Goal: Task Accomplishment & Management: Manage account settings

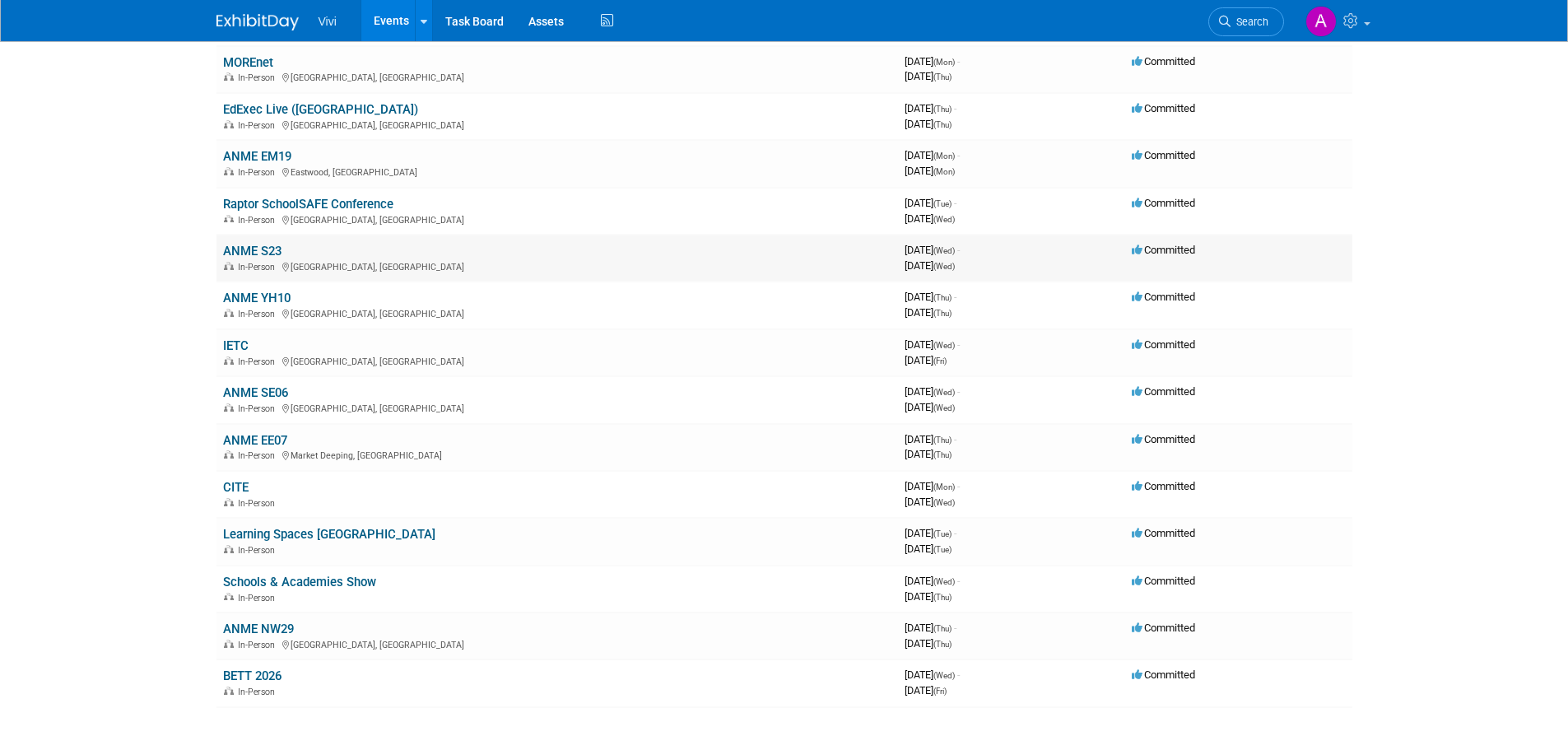
scroll to position [247, 0]
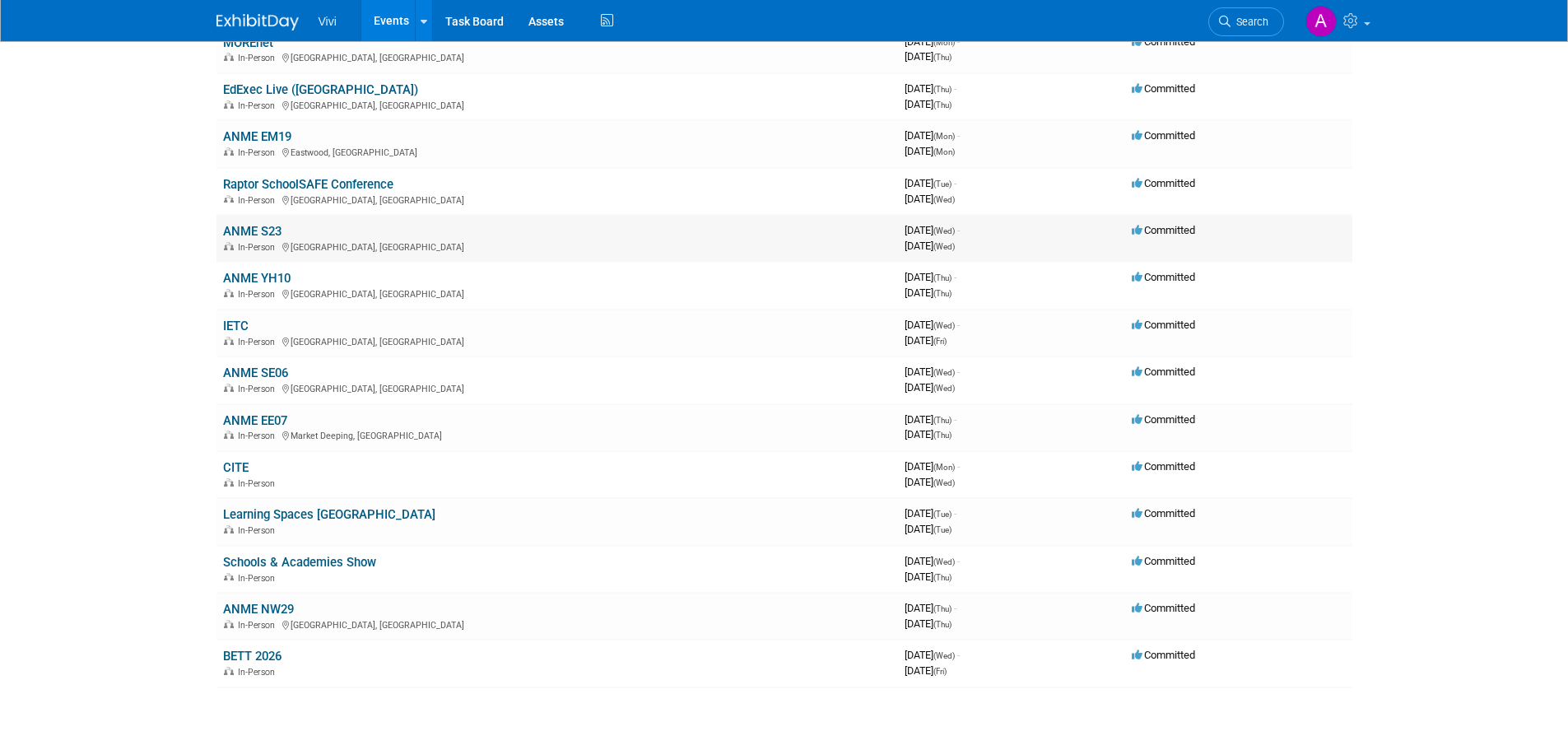
click at [269, 232] on link "ANME S23" at bounding box center [252, 232] width 58 height 15
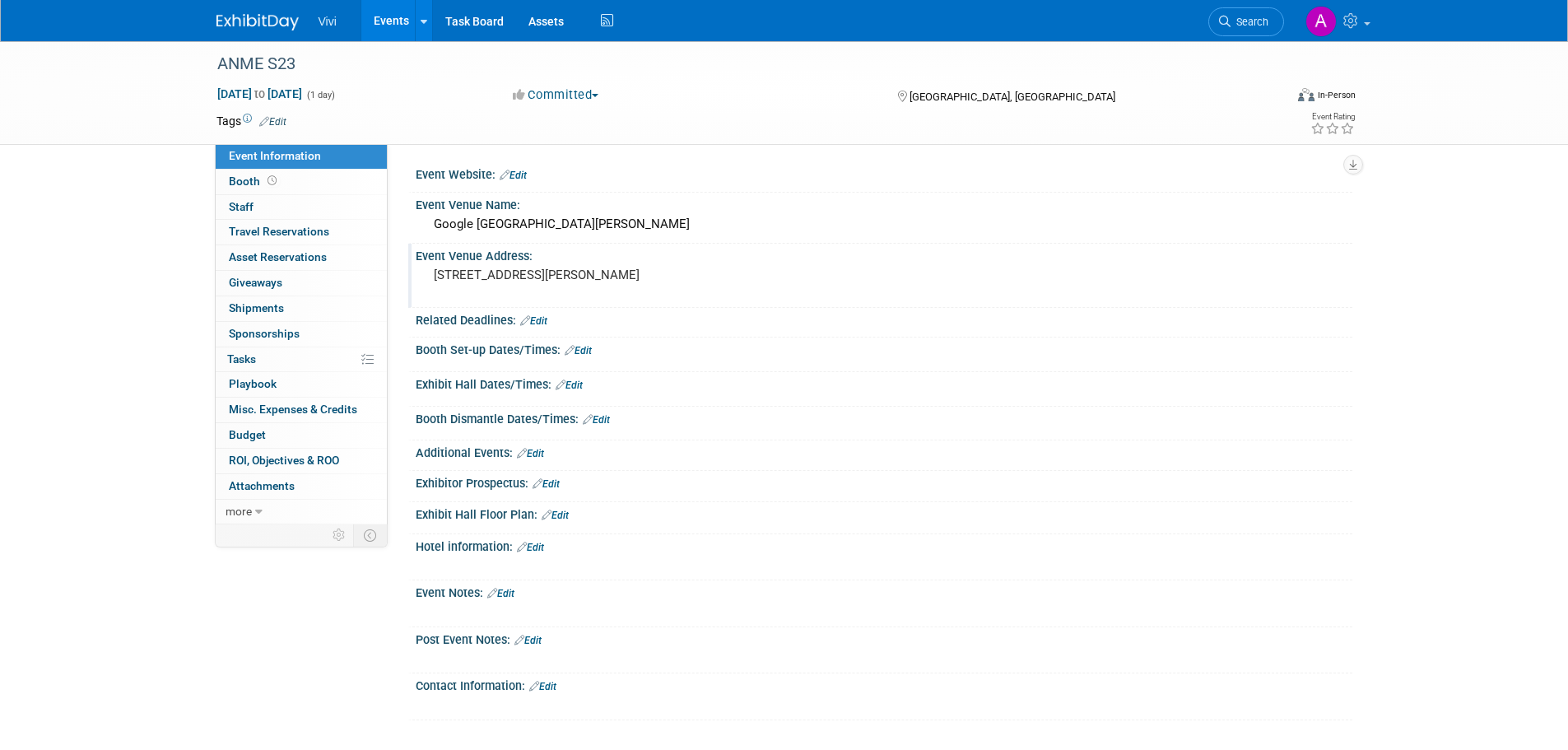
click at [516, 268] on pre "1-13 St Giles High Street, London" at bounding box center [611, 275] width 354 height 15
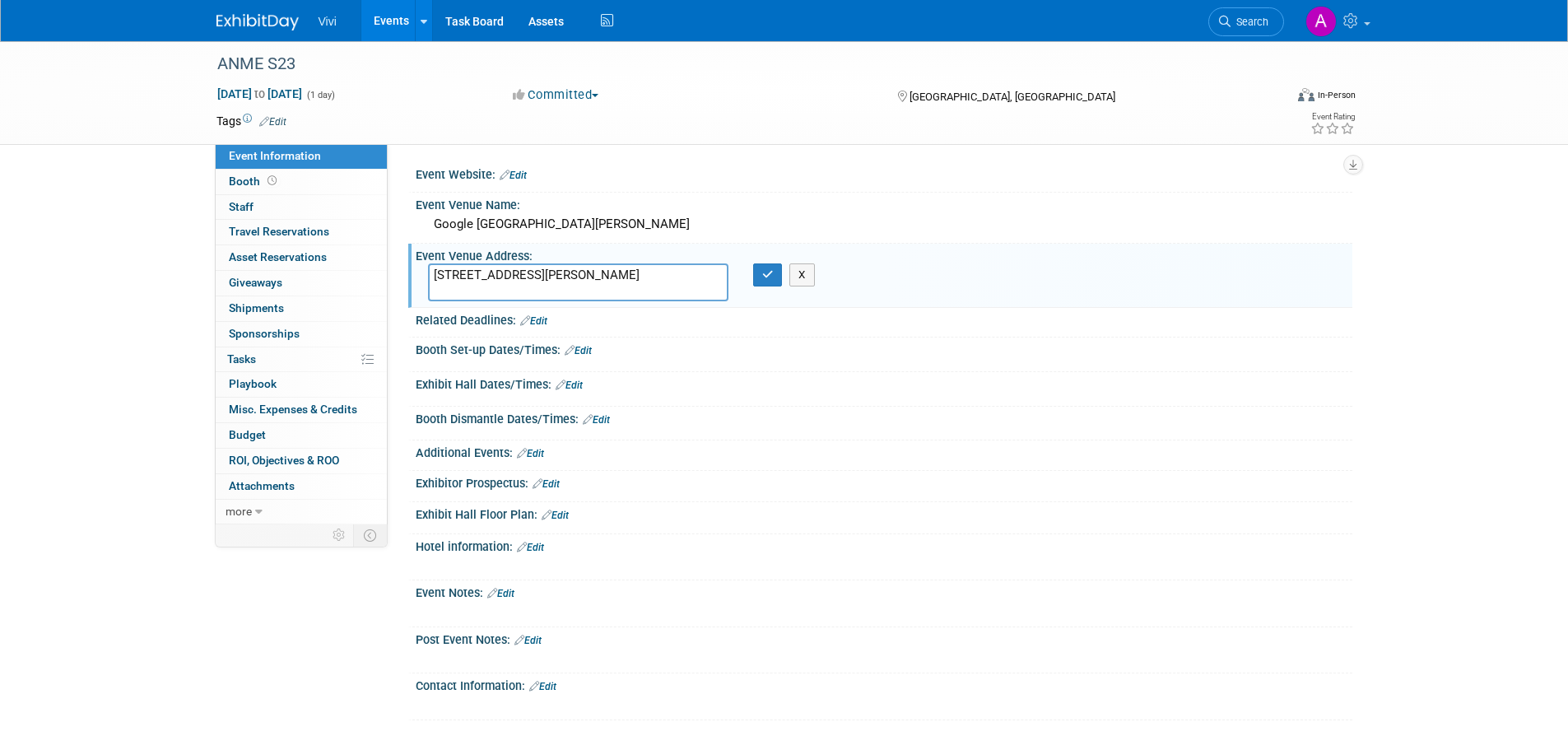
click at [630, 274] on textarea "1-13 St Giles High Street, London" at bounding box center [579, 281] width 301 height 38
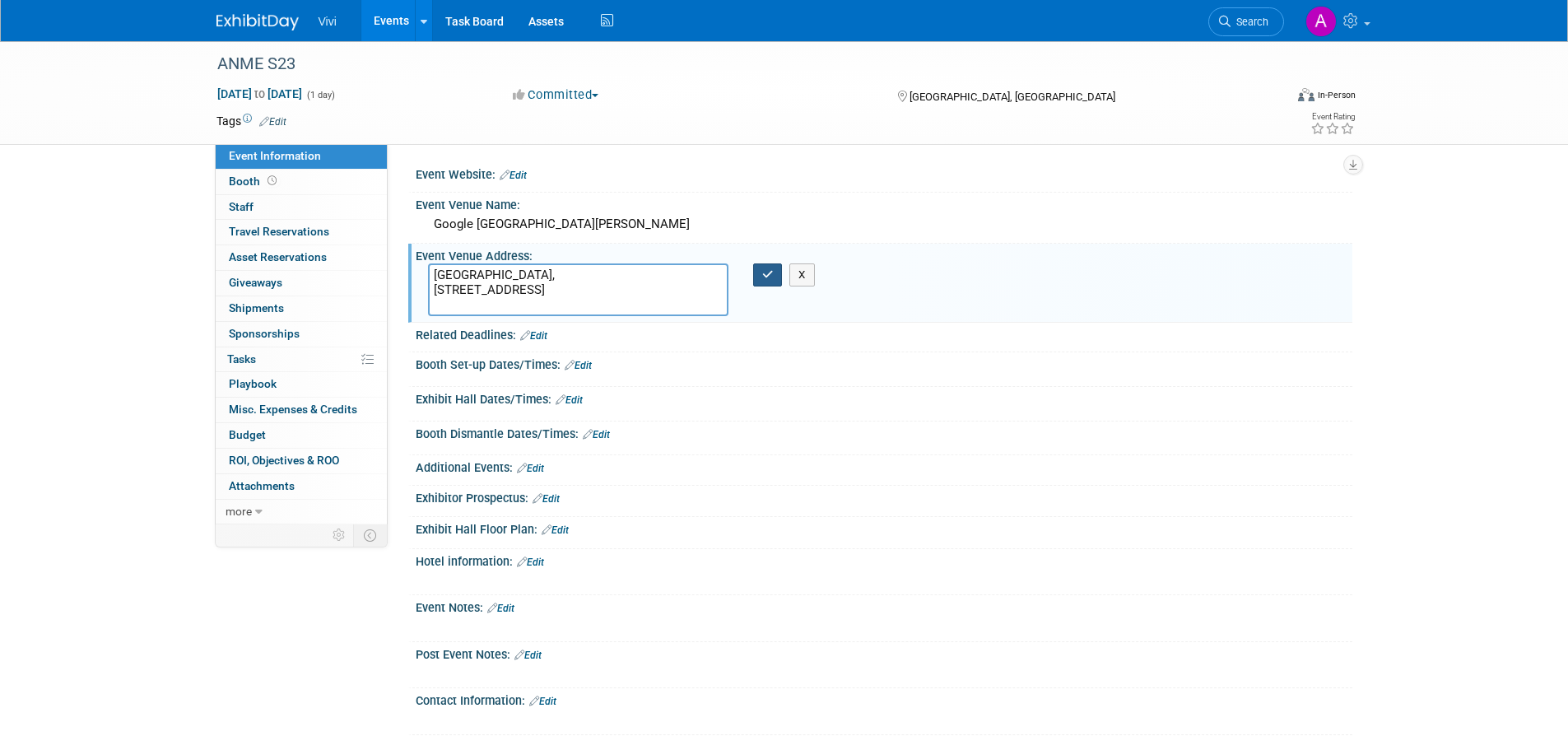
type textarea "Palo Alto, 22 Bishopsgate London"
click at [766, 271] on icon "button" at bounding box center [768, 275] width 11 height 11
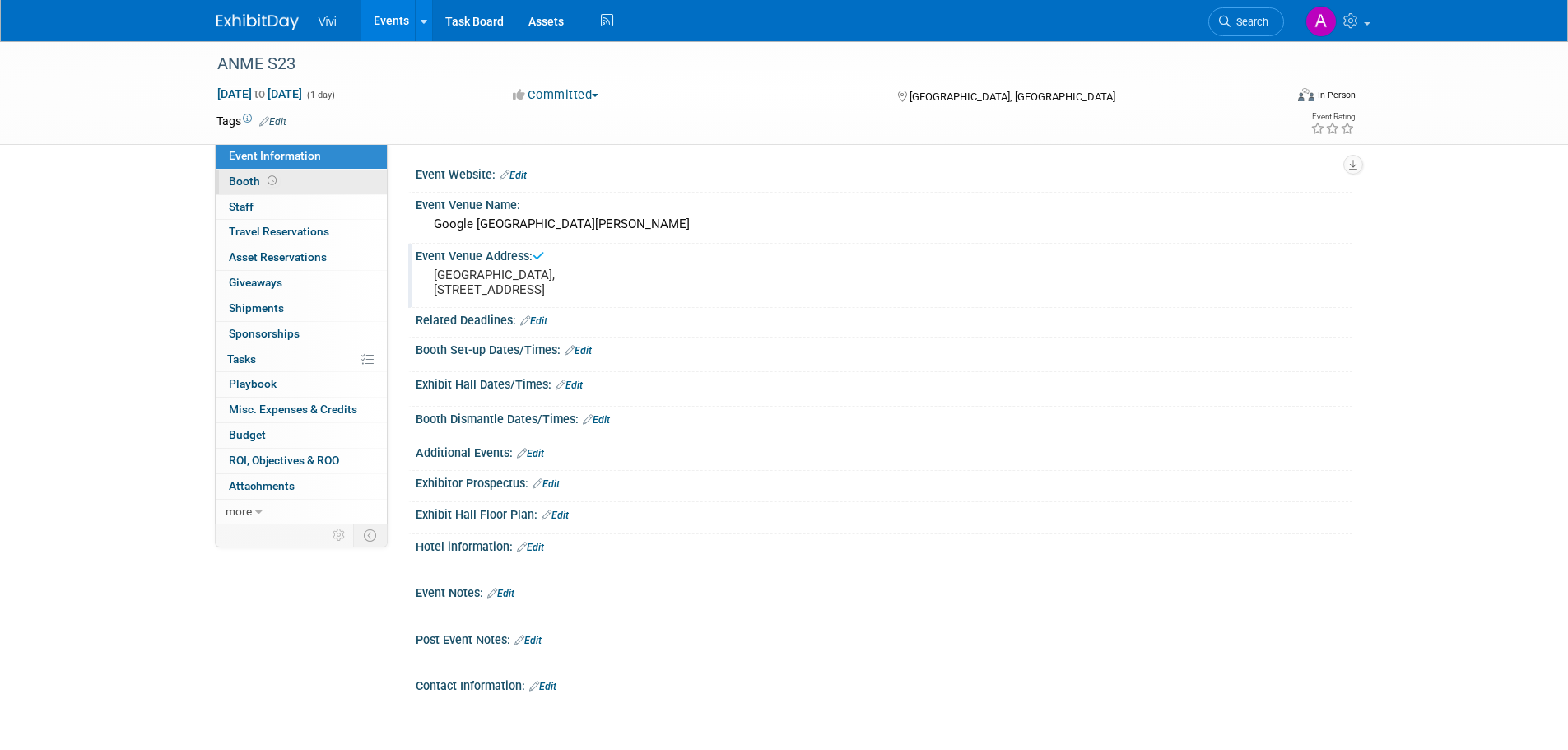
click at [268, 181] on icon at bounding box center [272, 181] width 9 height 9
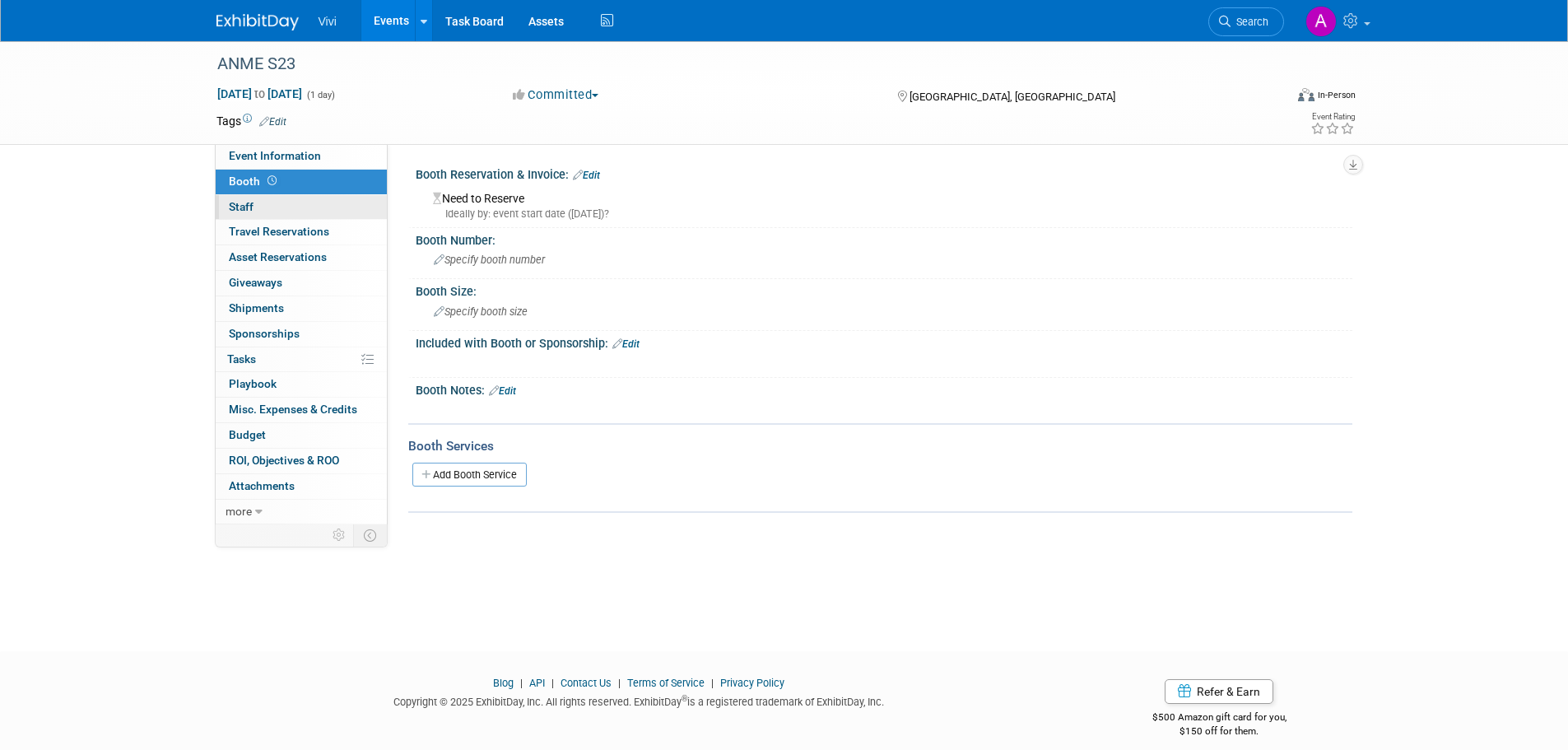
click at [267, 203] on link "0 Staff 0" at bounding box center [302, 207] width 172 height 25
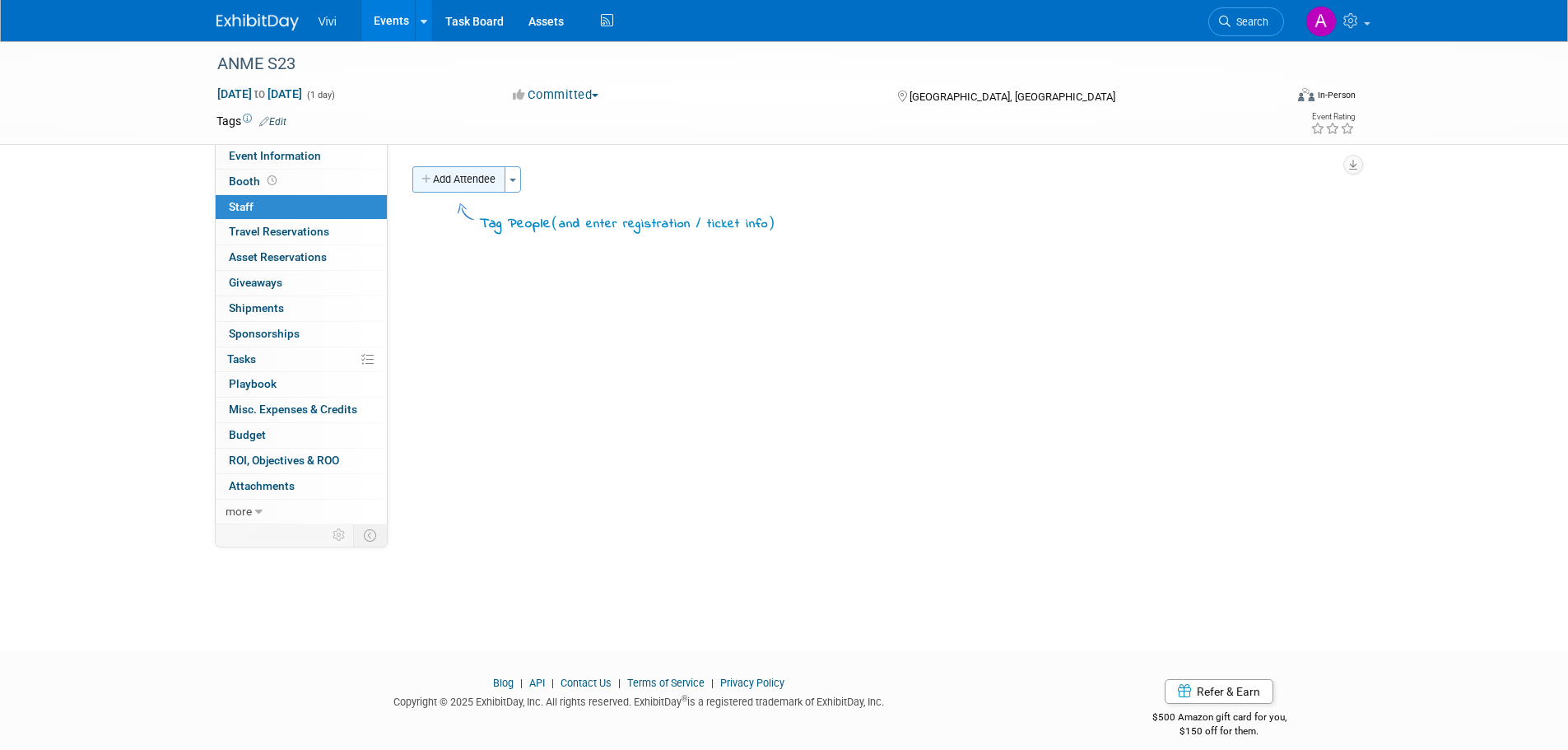
click at [436, 180] on button "Add Attendee" at bounding box center [459, 179] width 93 height 27
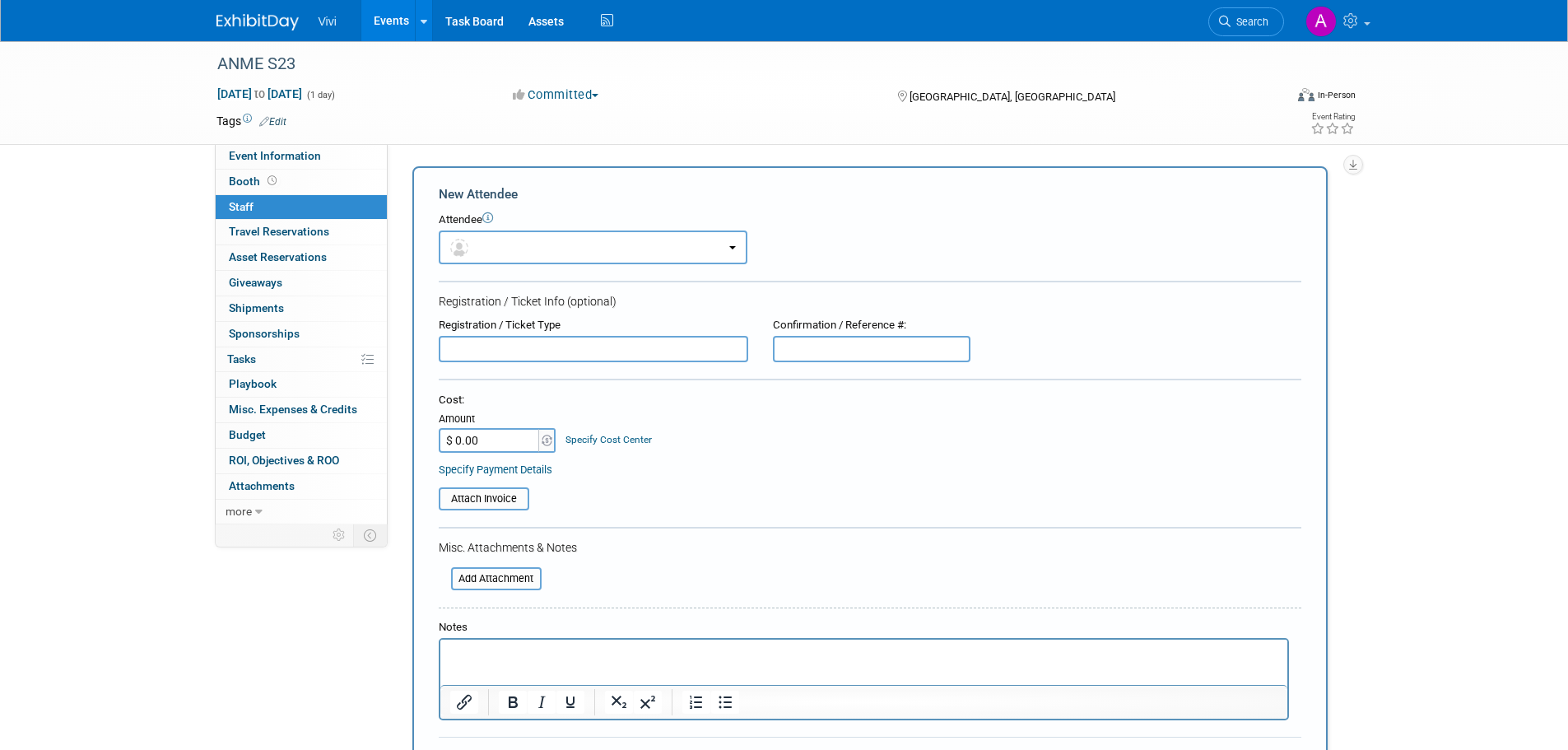
click at [510, 266] on form "New Attendee Attendee <img src="https://www.exhibitday.com/Images/Unassigned-Us…" at bounding box center [869, 487] width 863 height 604
click at [516, 249] on button "button" at bounding box center [592, 247] width 309 height 34
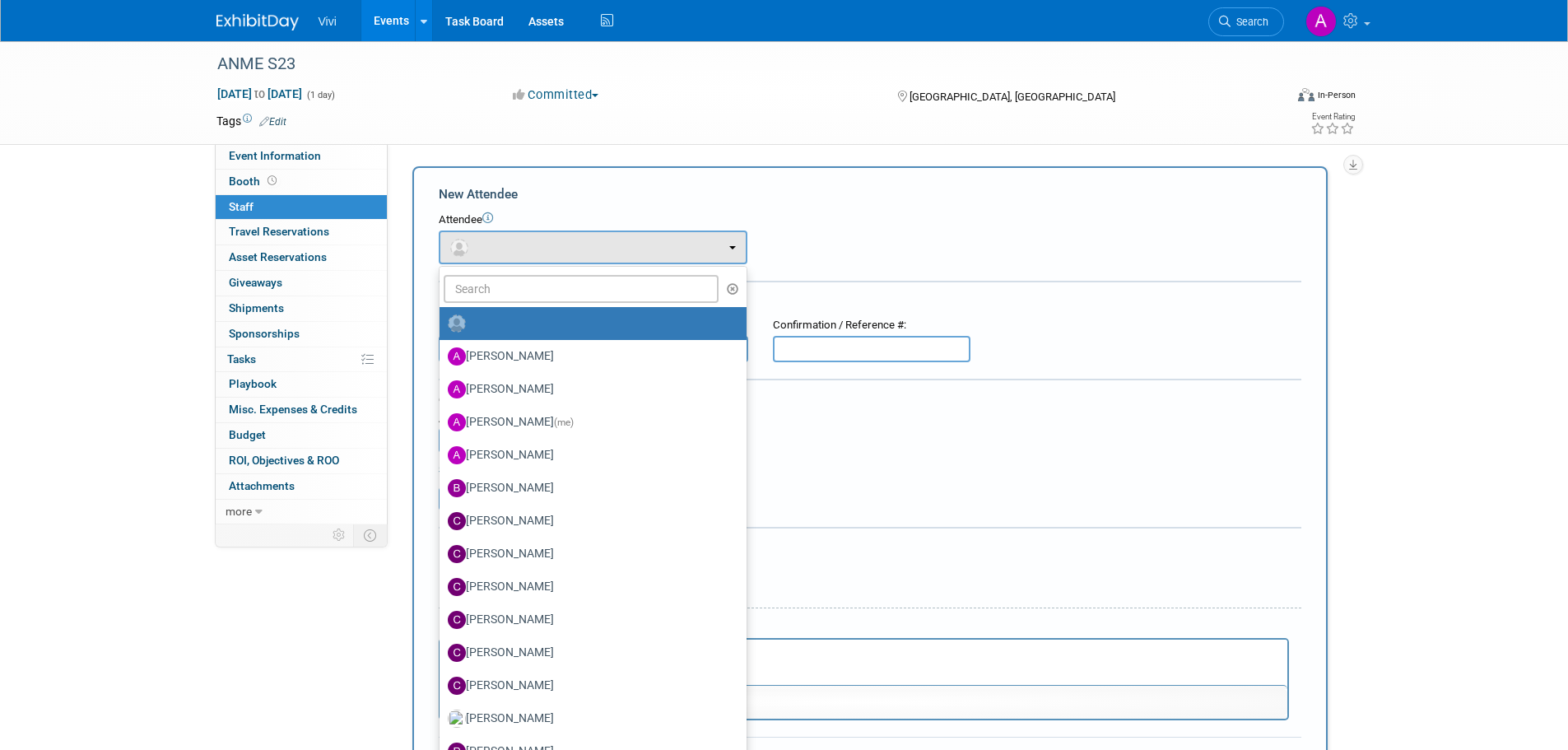
click at [529, 309] on link at bounding box center [592, 324] width 307 height 33
click at [529, 295] on input "text" at bounding box center [581, 289] width 276 height 28
type input "dil"
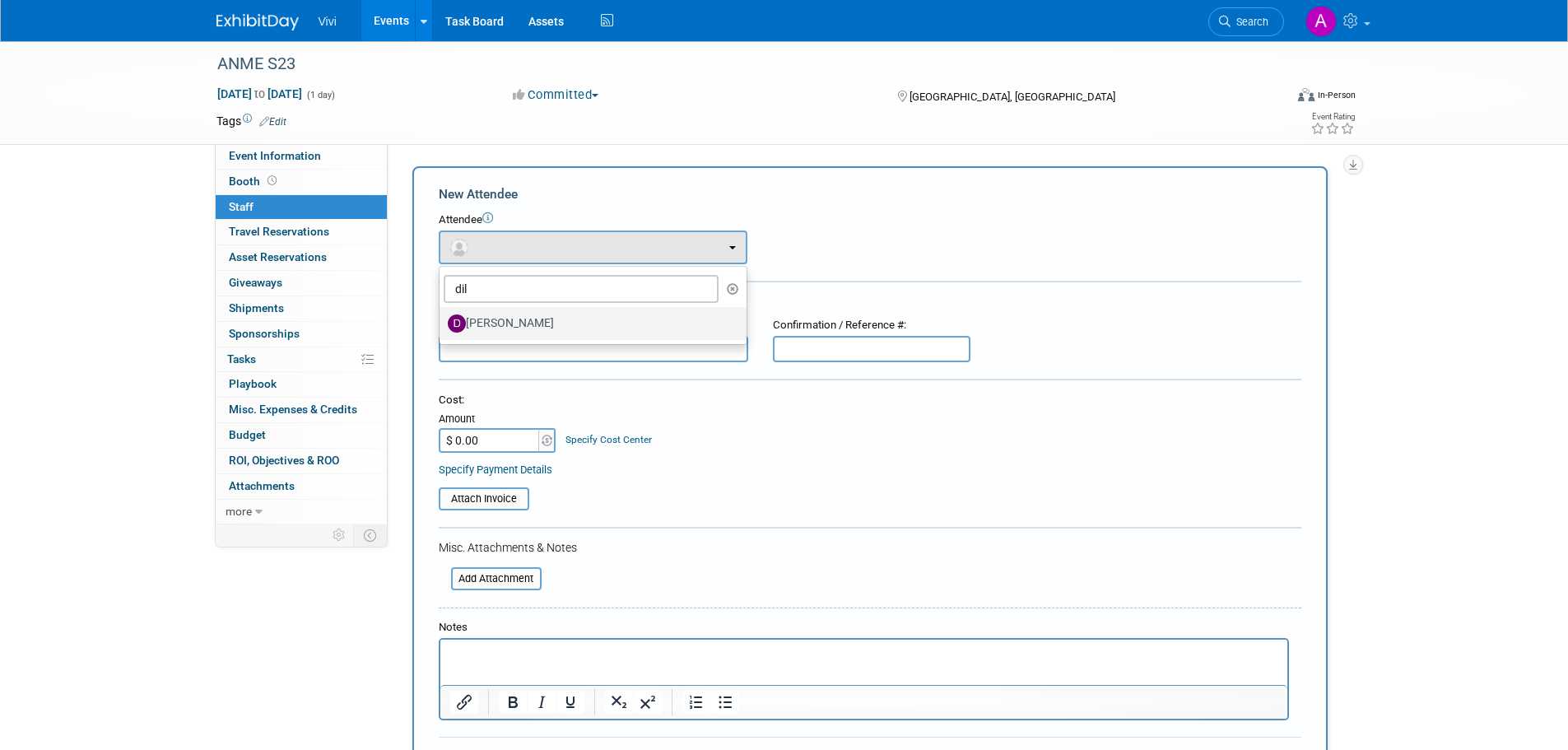
click at [540, 321] on label "Dilraj Bansal" at bounding box center [589, 323] width 282 height 27
click at [442, 321] on input "Dilraj Bansal" at bounding box center [437, 322] width 11 height 11
select select "43e82c80-574c-40bf-b35f-b3b44222df62"
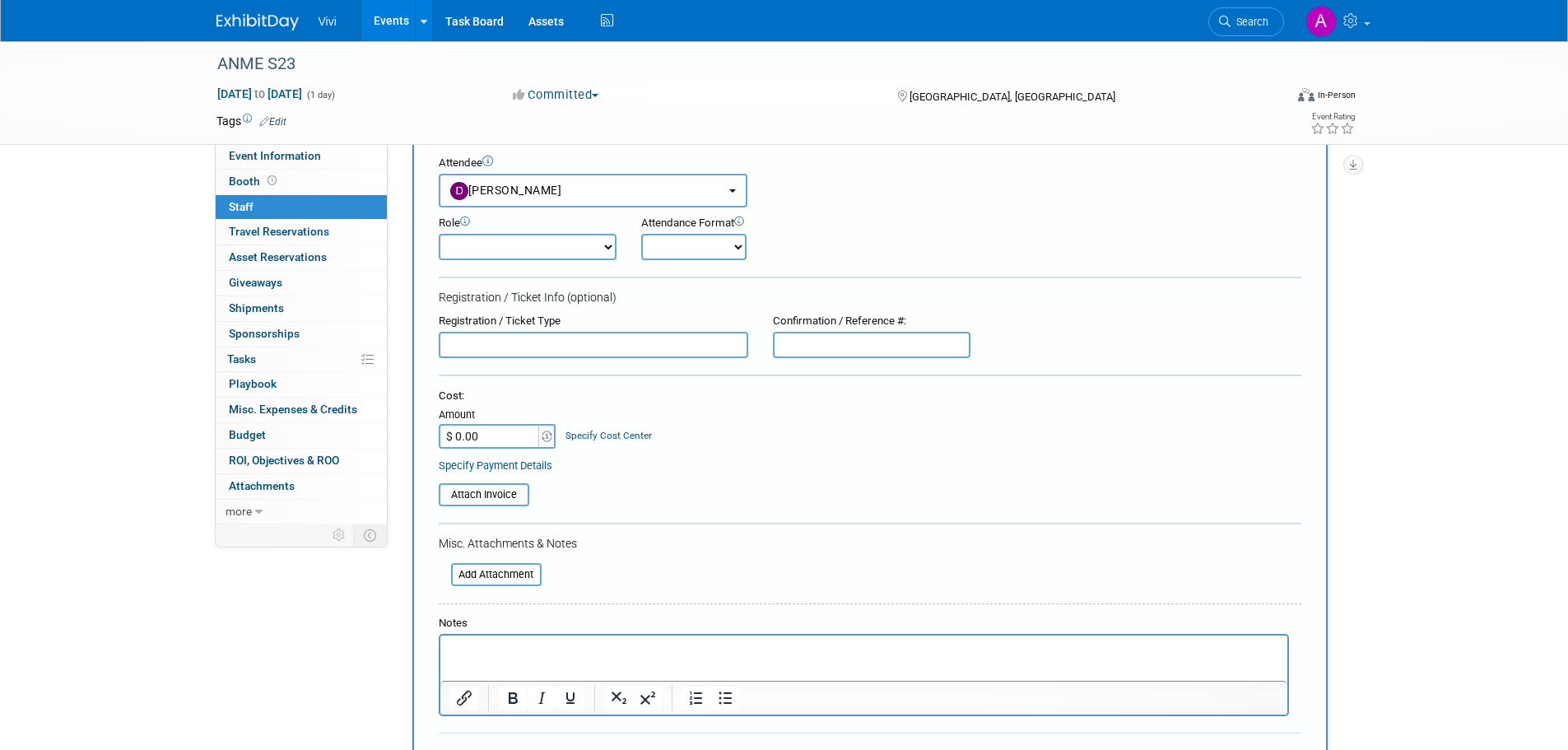
scroll to position [82, 0]
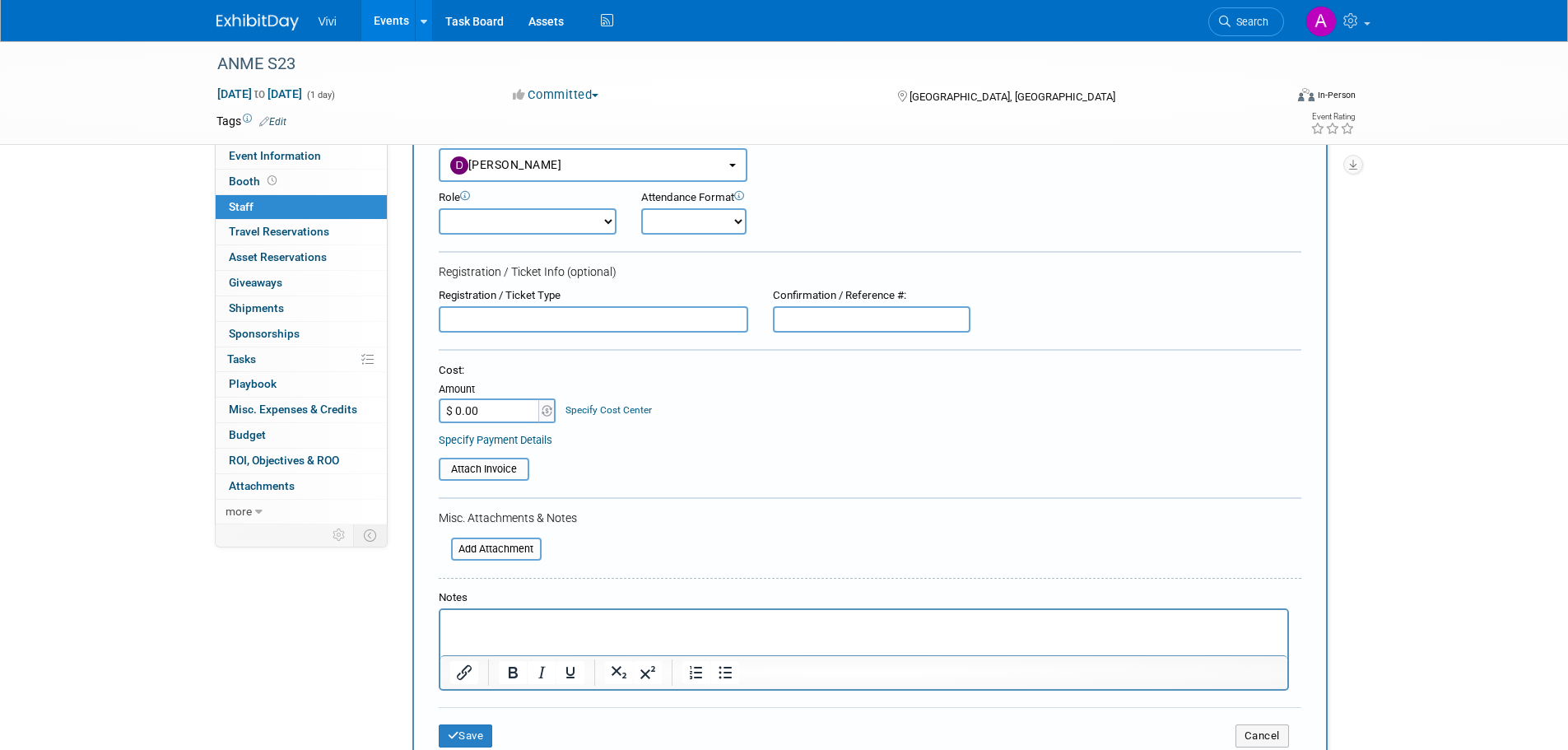
click at [557, 213] on select "Demonstrator Host Planner Presenter Sales Representative Set-up/Dismantle Crew …" at bounding box center [527, 221] width 178 height 27
select select "4"
click at [438, 208] on select "Demonstrator Host Planner Presenter Sales Representative Set-up/Dismantle Crew …" at bounding box center [527, 221] width 178 height 27
click at [675, 226] on select "Onsite Remote" at bounding box center [694, 221] width 105 height 27
select select "1"
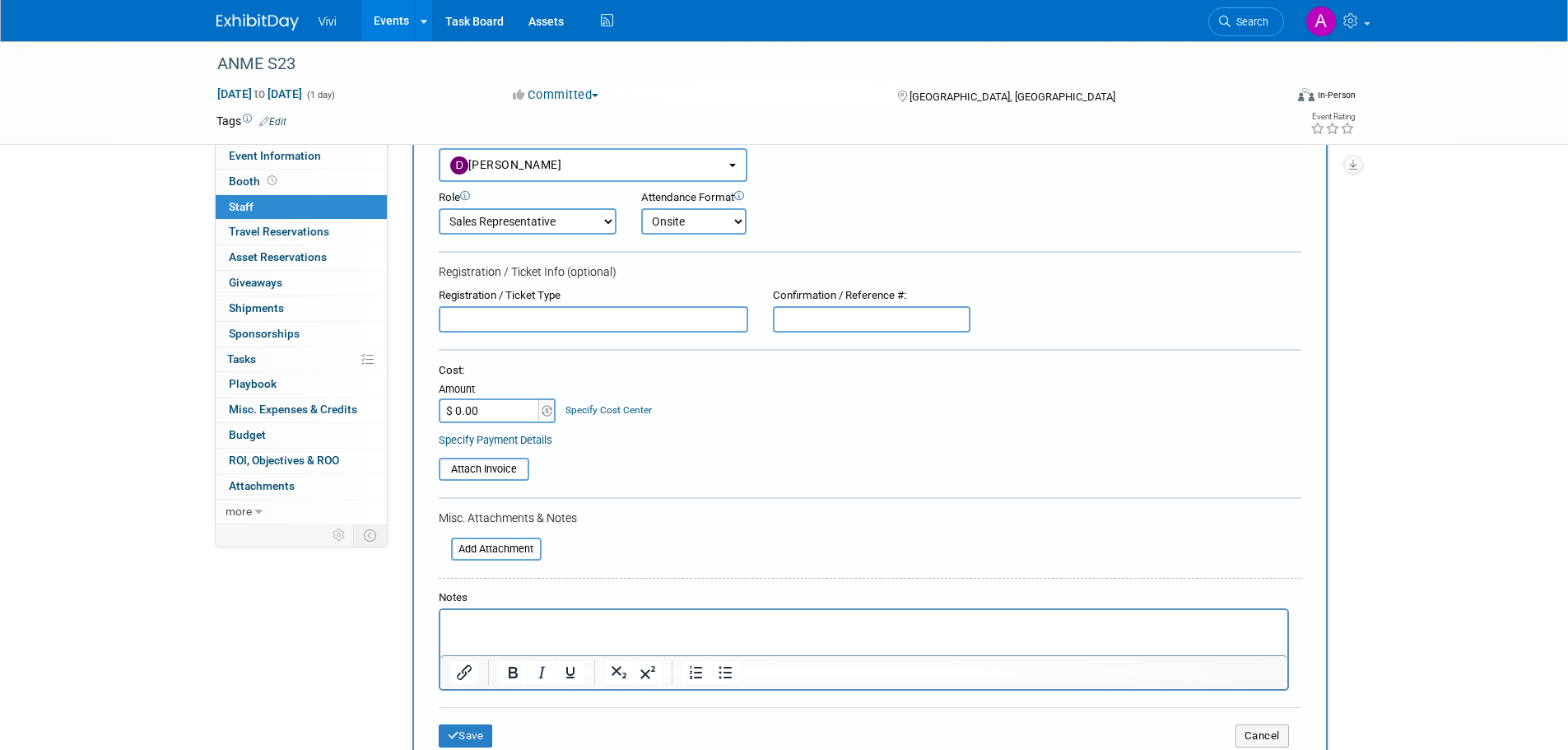
click at [641, 208] on select "Onsite Remote" at bounding box center [694, 221] width 105 height 27
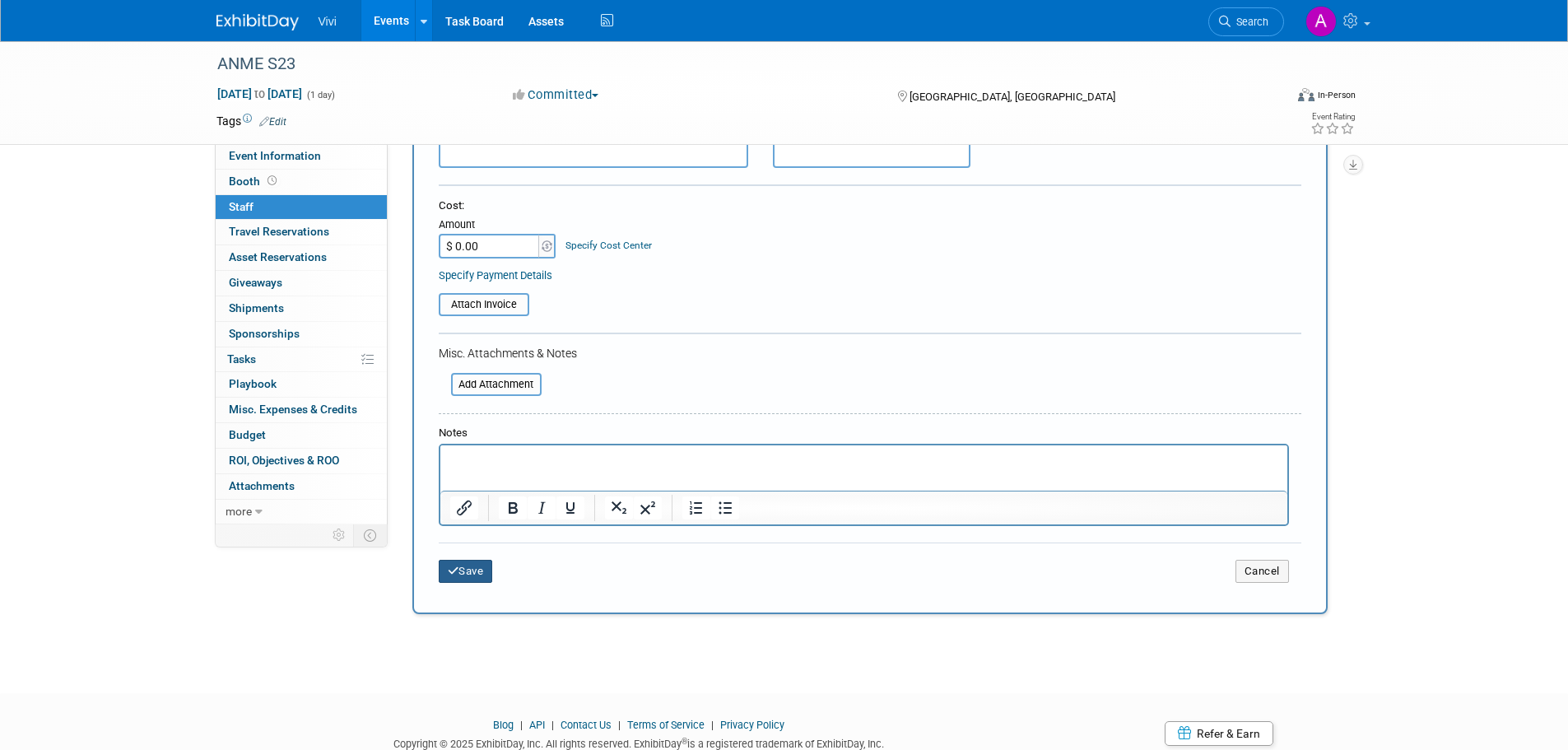
click at [484, 575] on button "Save" at bounding box center [465, 571] width 54 height 23
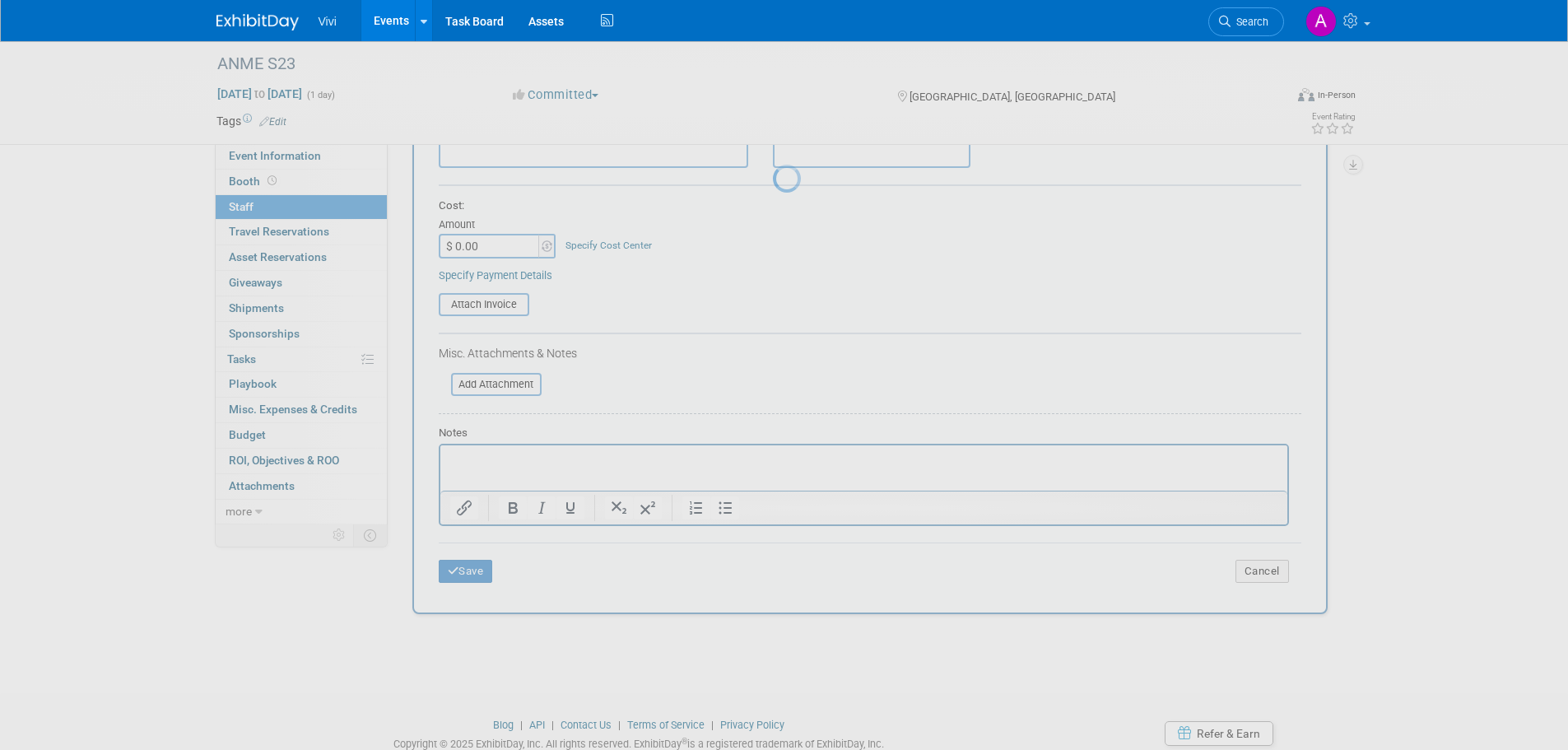
scroll to position [17, 0]
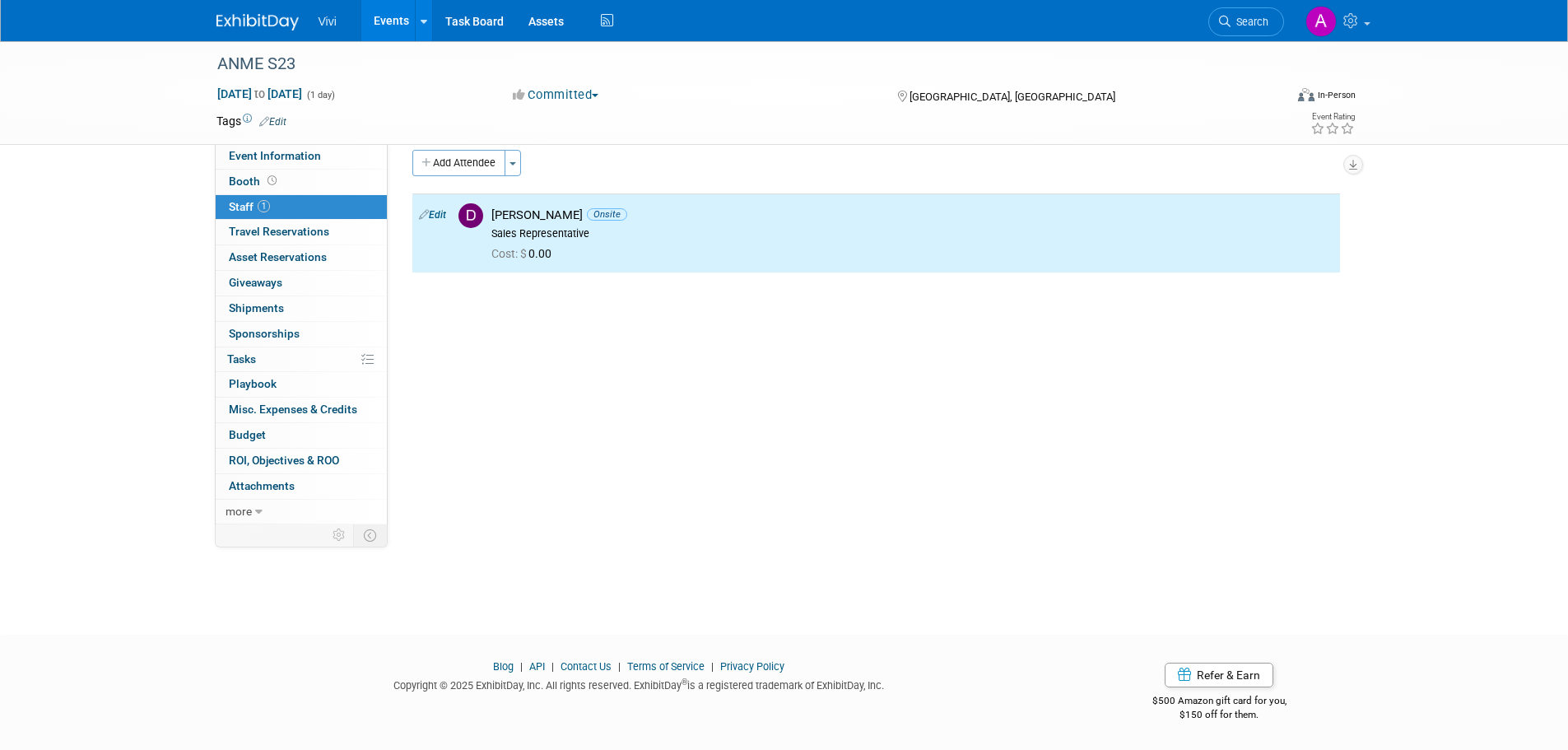
click at [397, 27] on link "Events" at bounding box center [391, 20] width 60 height 42
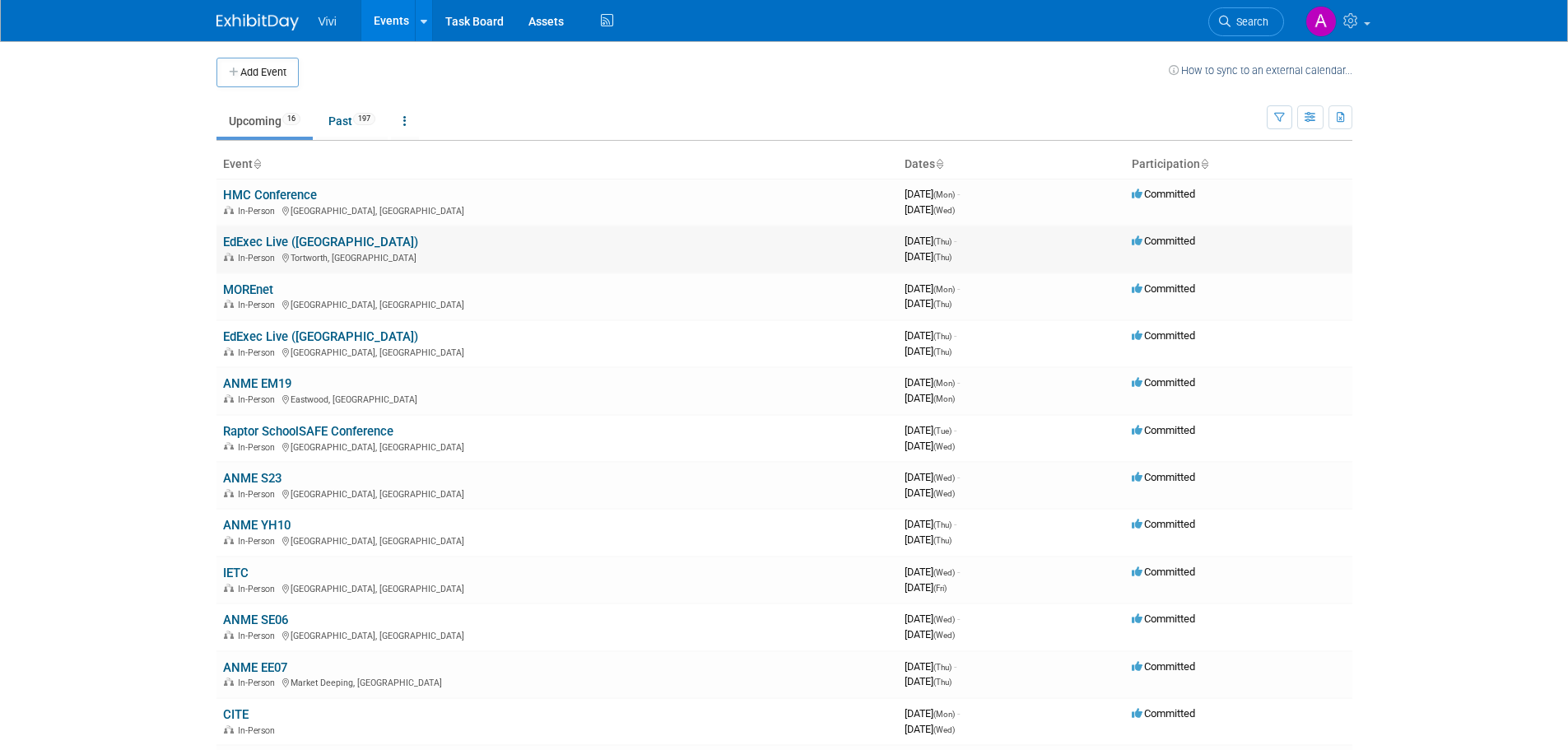
click at [256, 238] on link "EdExec Live ([GEOGRAPHIC_DATA])" at bounding box center [320, 242] width 195 height 15
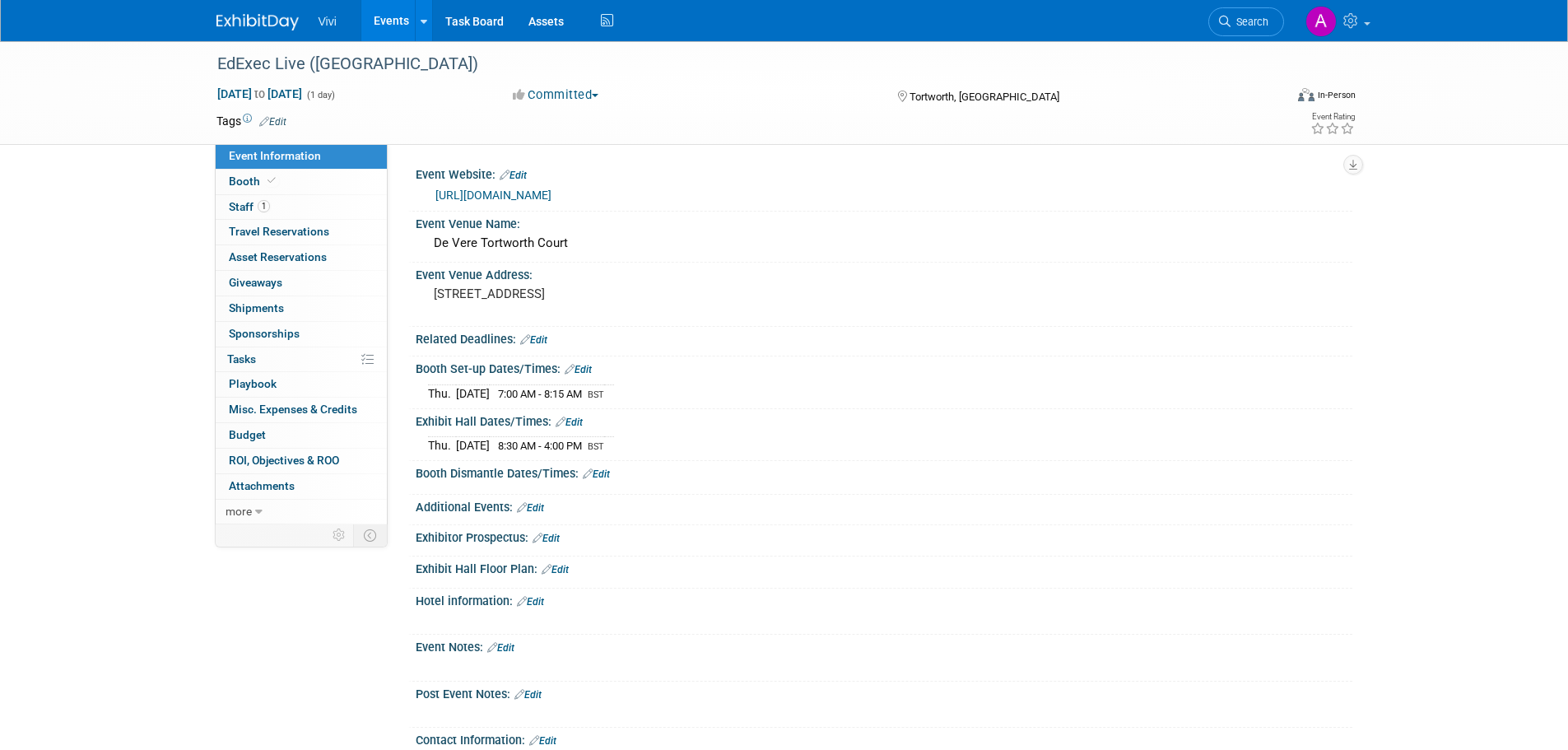
click at [382, 6] on link "Events" at bounding box center [391, 20] width 60 height 42
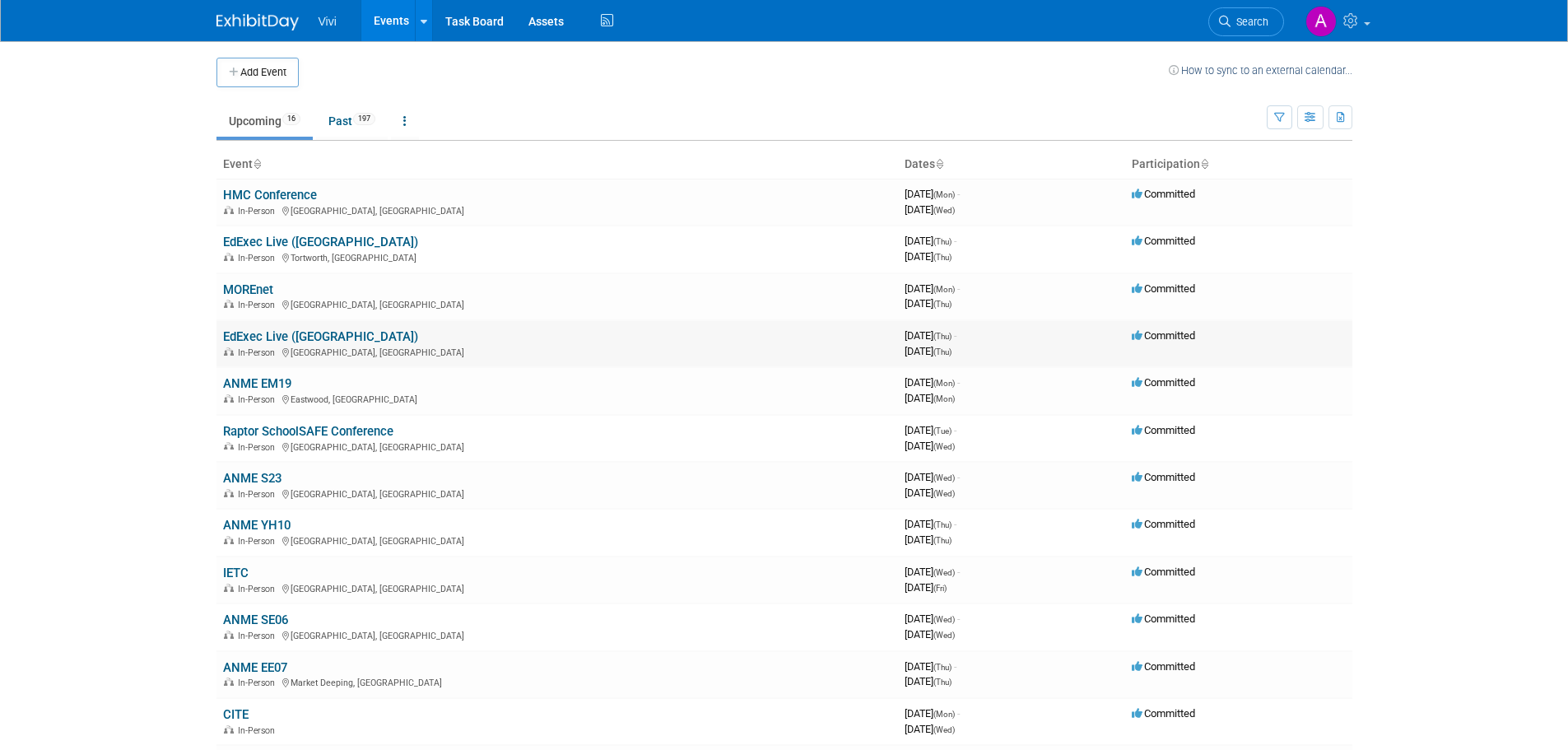
click at [256, 337] on link "EdExec Live ([GEOGRAPHIC_DATA])" at bounding box center [320, 337] width 195 height 15
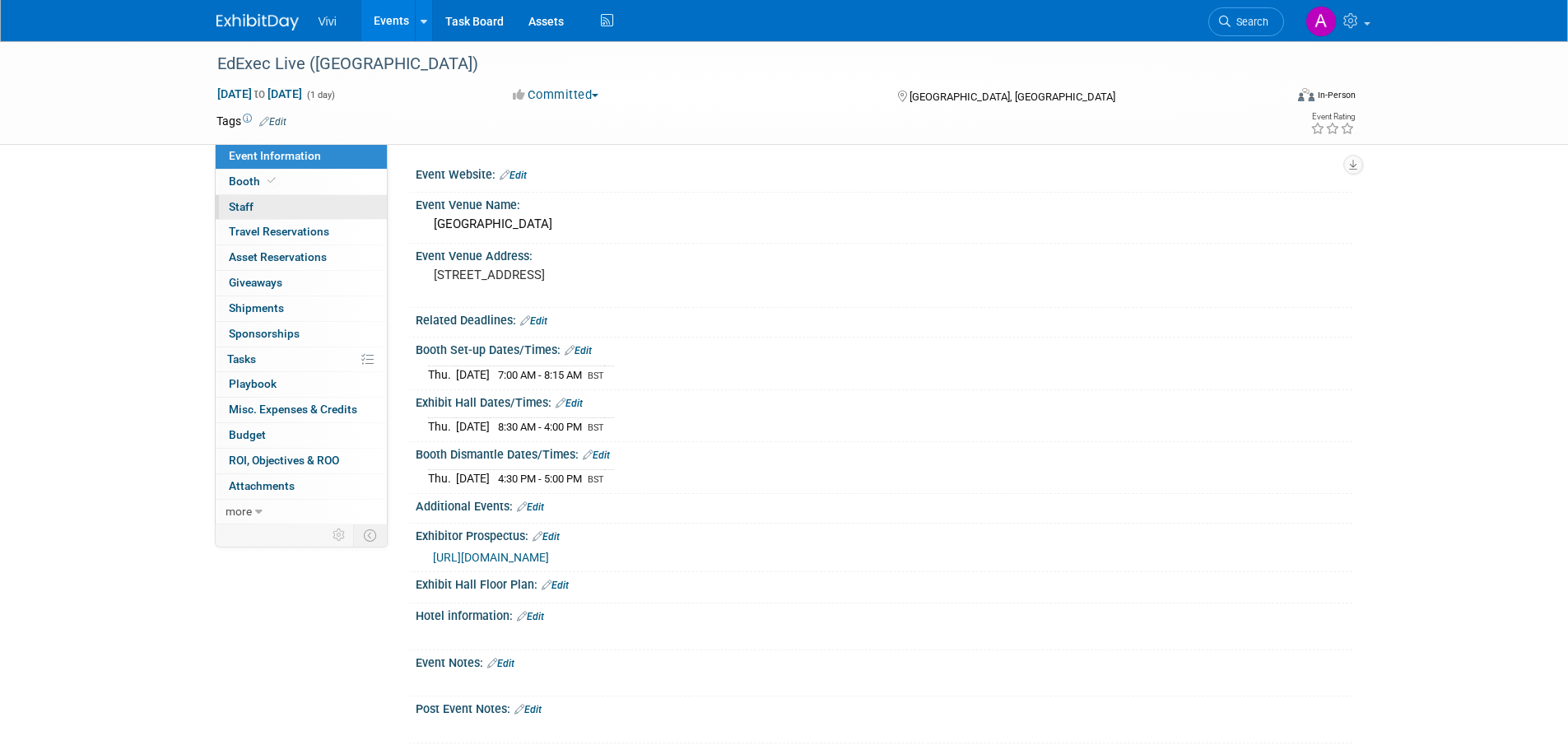
click at [306, 209] on link "0 Staff 0" at bounding box center [302, 207] width 172 height 25
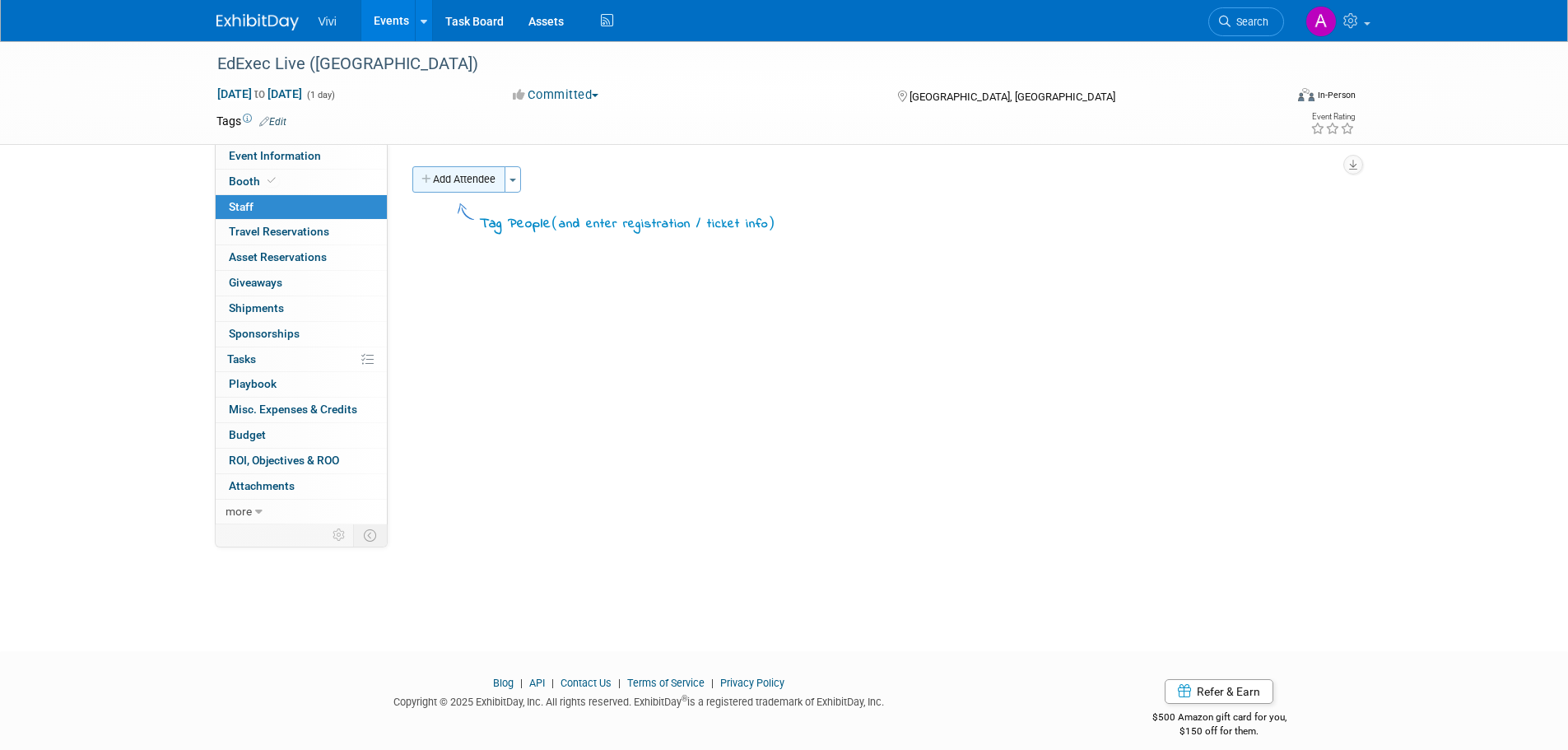
click at [506, 171] on button "Add Attendee" at bounding box center [459, 179] width 93 height 27
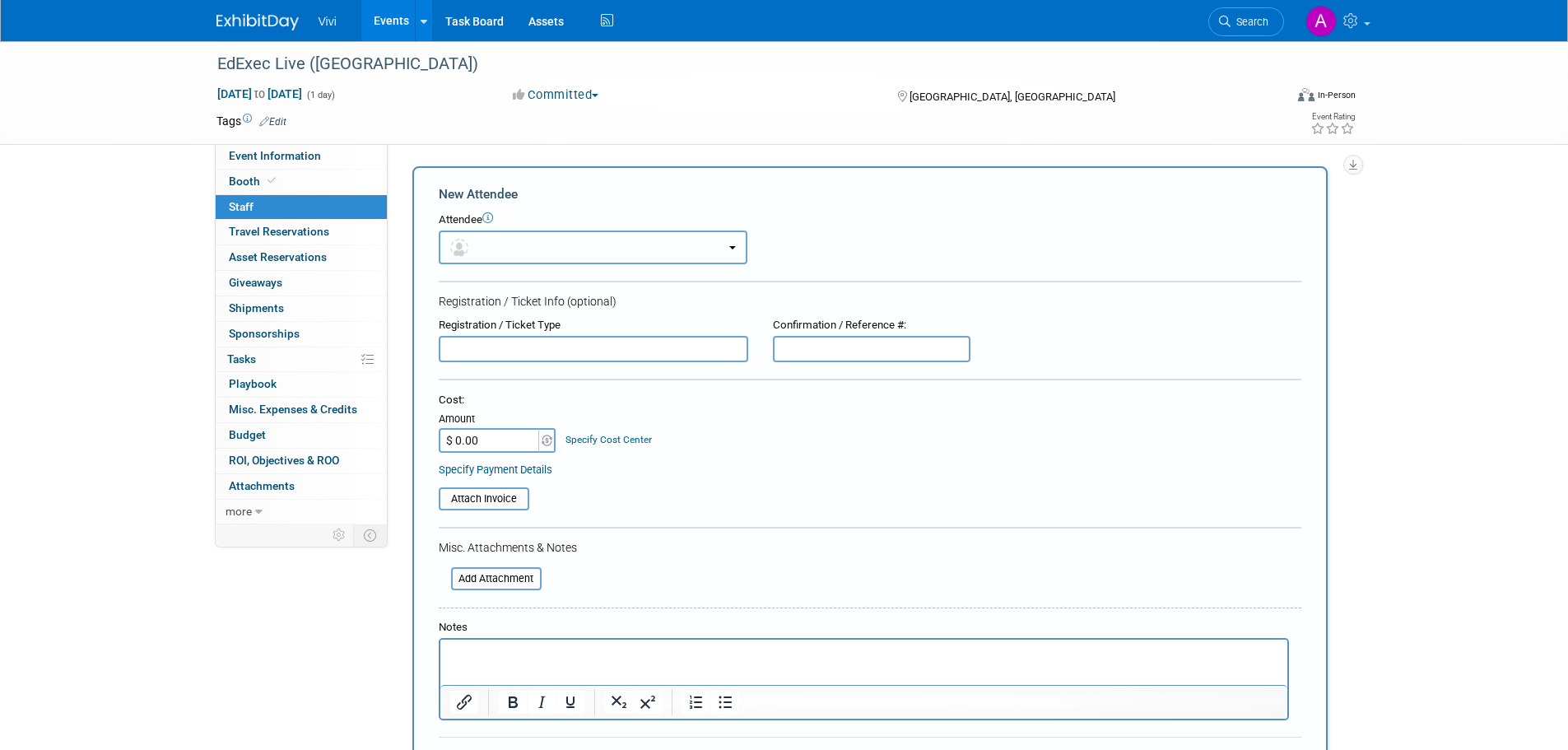
click at [479, 243] on button "button" at bounding box center [592, 247] width 309 height 34
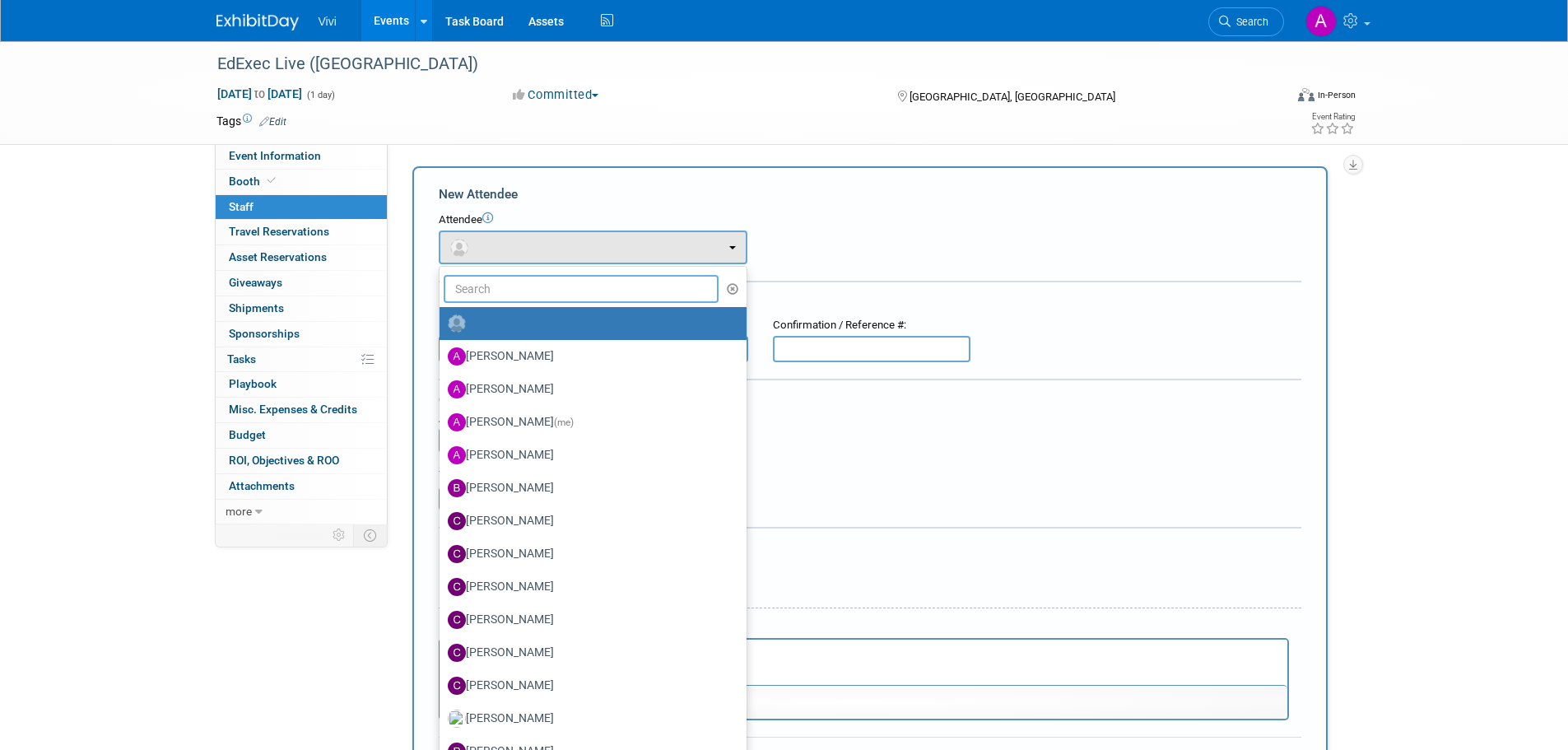
click at [515, 293] on input "text" at bounding box center [581, 289] width 276 height 28
type input "mark"
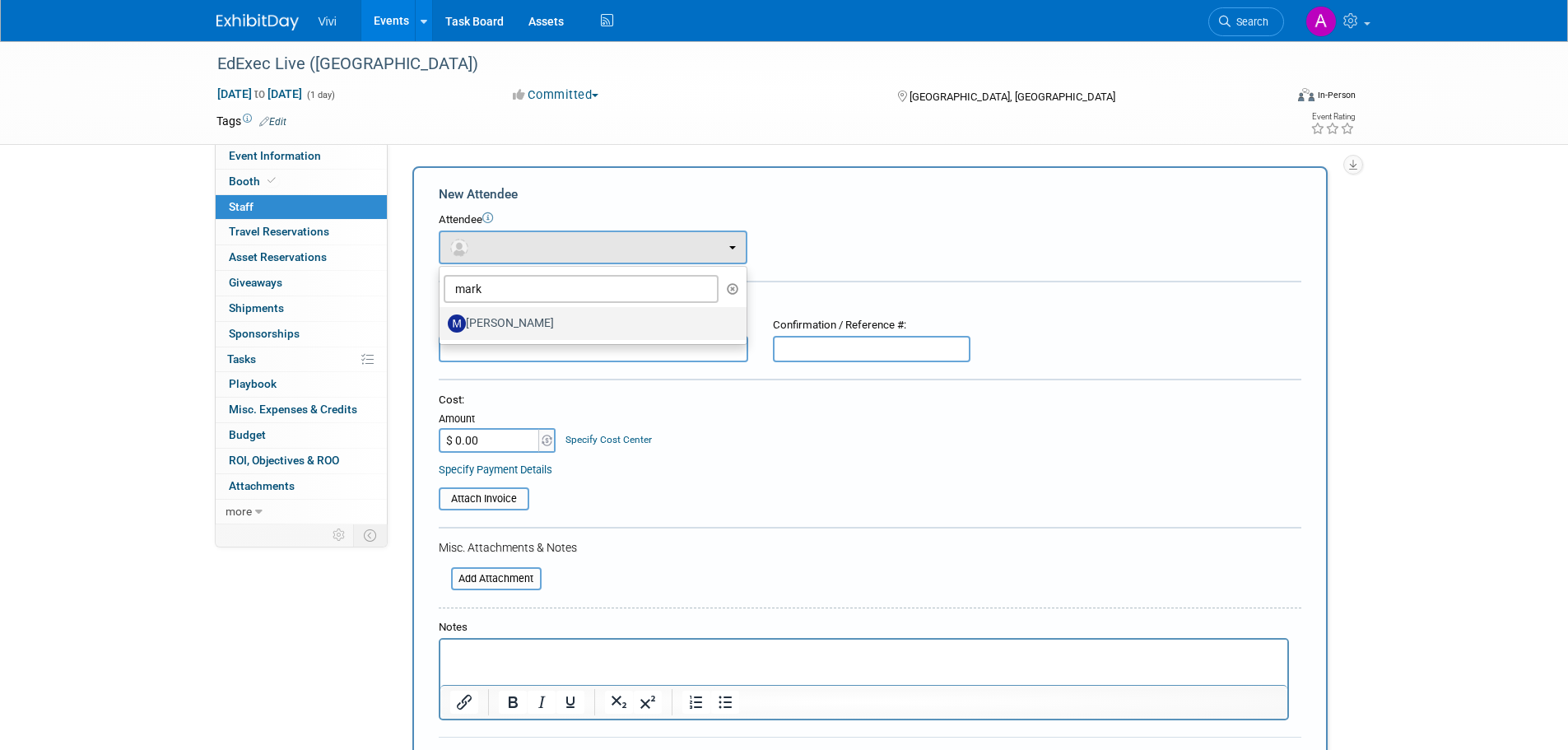
click at [525, 320] on label "Mark Shaw" at bounding box center [589, 323] width 282 height 27
click at [442, 320] on input "Mark Shaw" at bounding box center [437, 322] width 11 height 11
select select "e702b42f-e8cd-4863-a16a-cf0288c775c3"
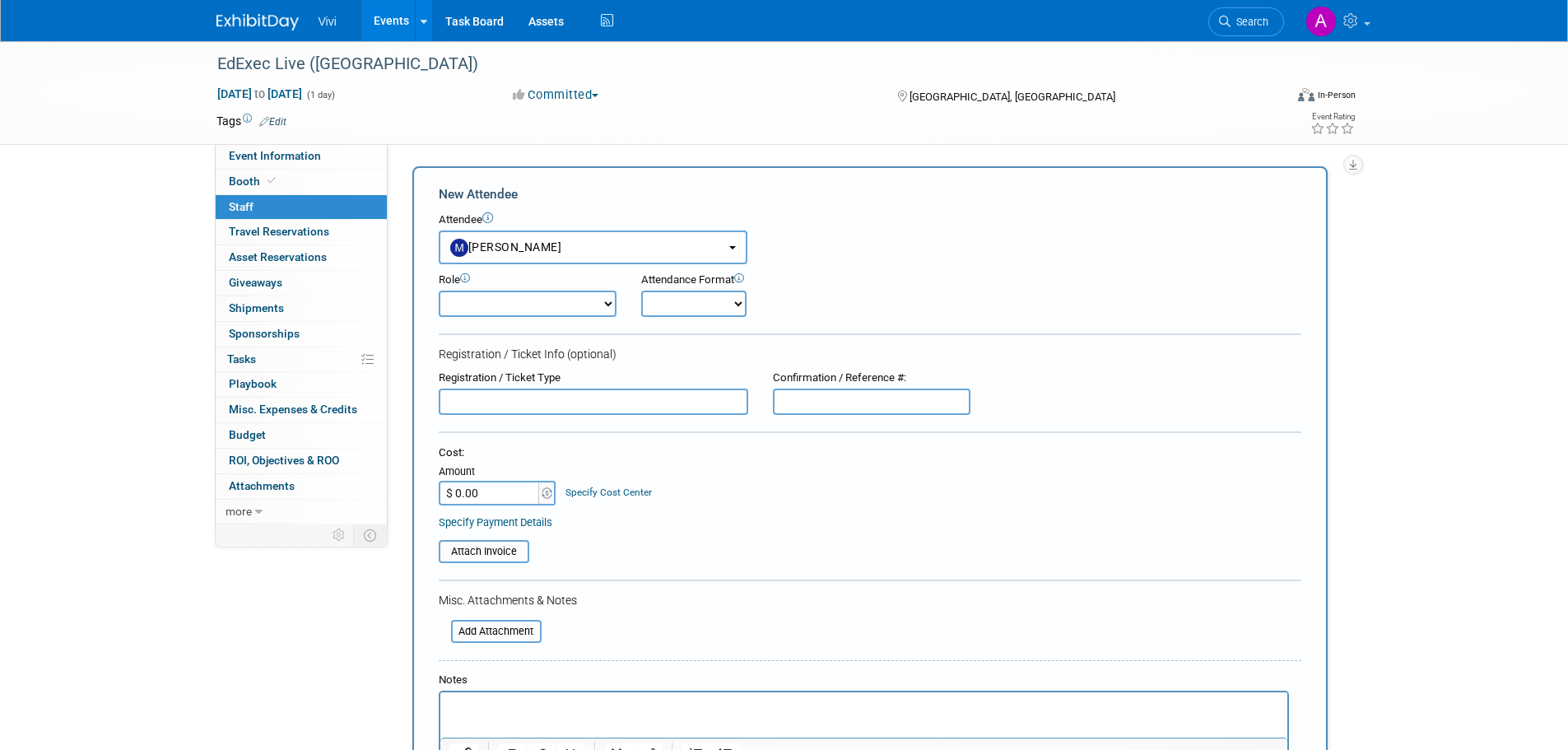
click at [573, 309] on select "Demonstrator Host Planner Presenter Sales Representative Set-up/Dismantle Crew …" at bounding box center [527, 304] width 178 height 27
select select "4"
click at [438, 291] on select "Demonstrator Host Planner Presenter Sales Representative Set-up/Dismantle Crew …" at bounding box center [527, 304] width 178 height 27
click at [701, 311] on select "Onsite Remote" at bounding box center [694, 304] width 105 height 27
select select "1"
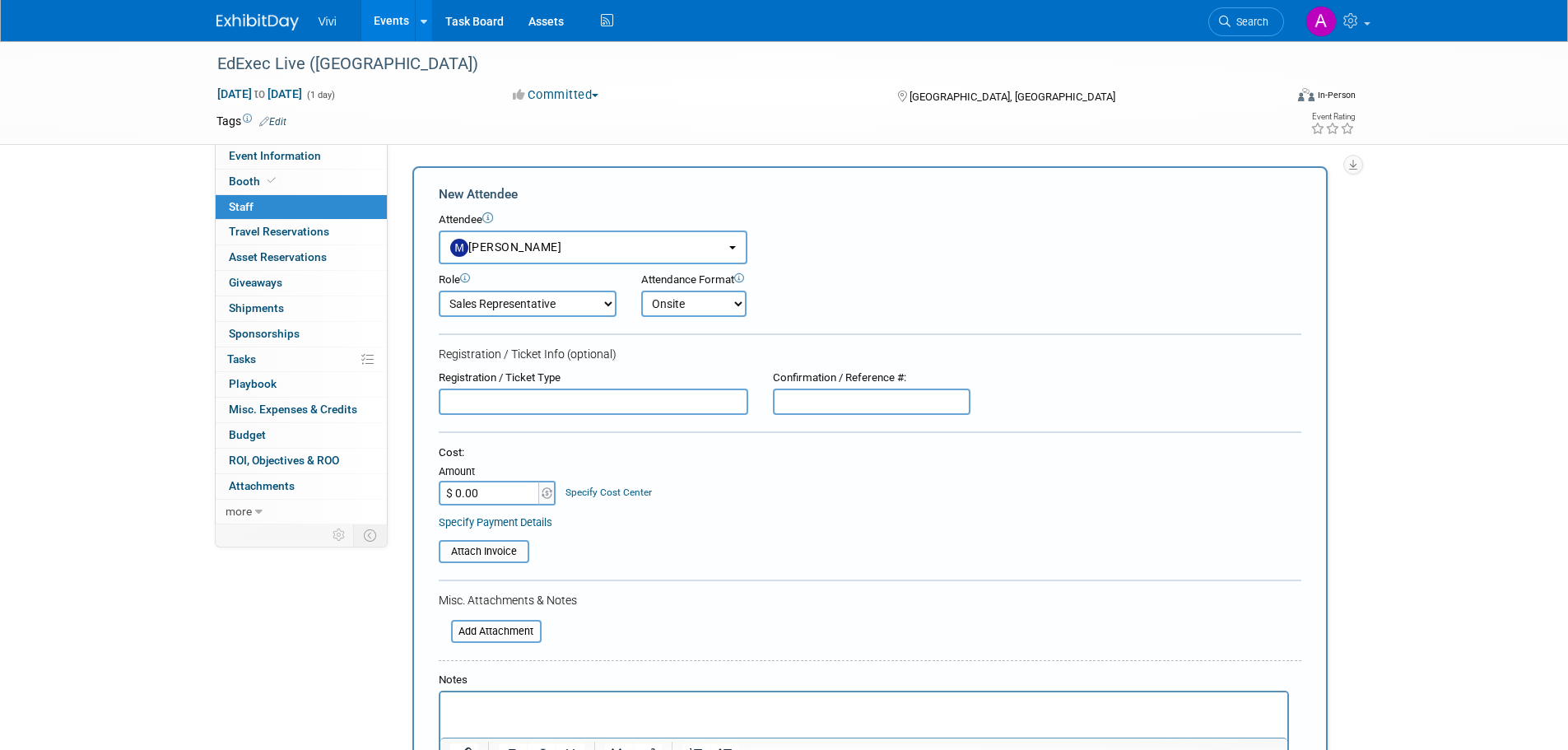
click at [641, 291] on select "Onsite Remote" at bounding box center [694, 304] width 105 height 27
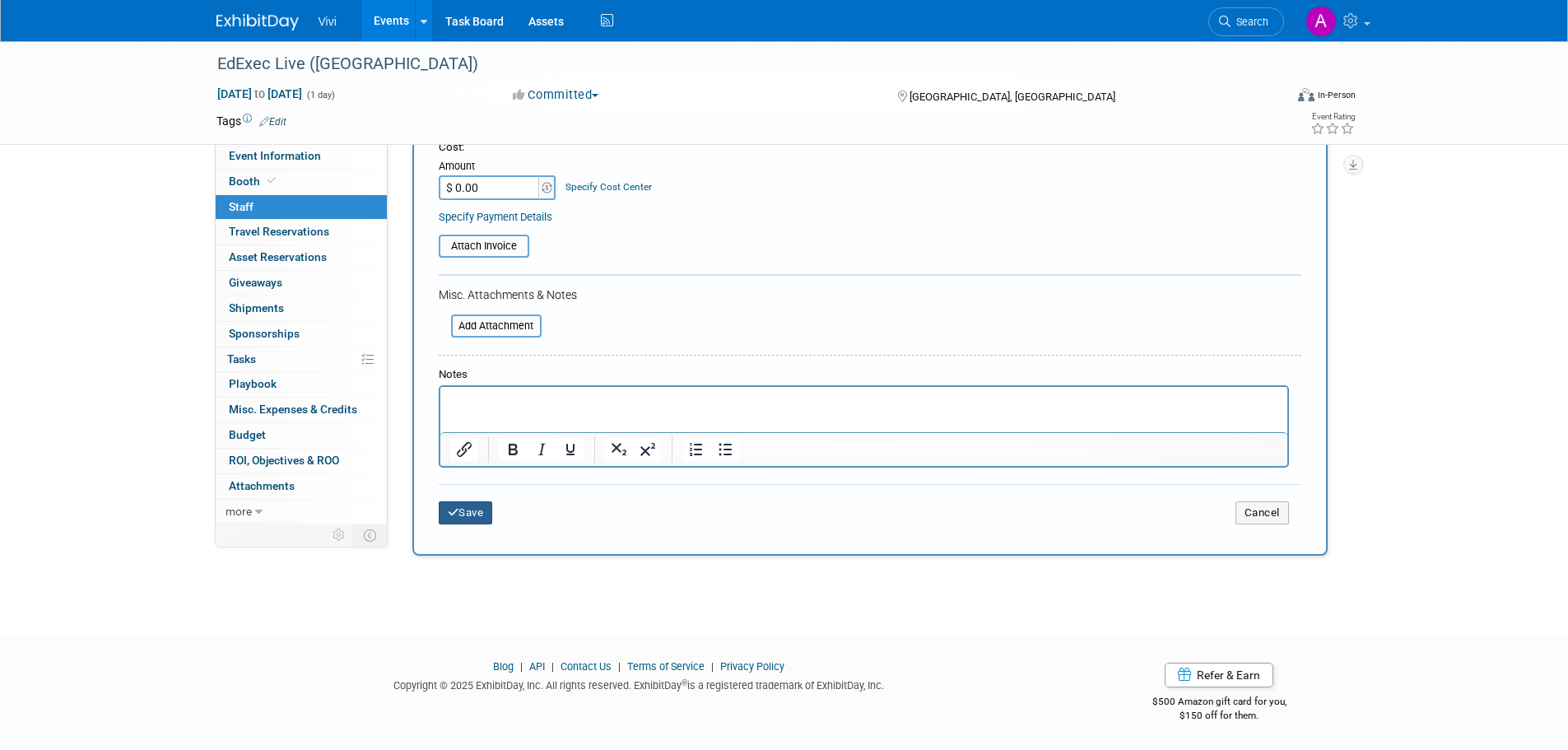
click at [464, 510] on button "Save" at bounding box center [465, 512] width 54 height 23
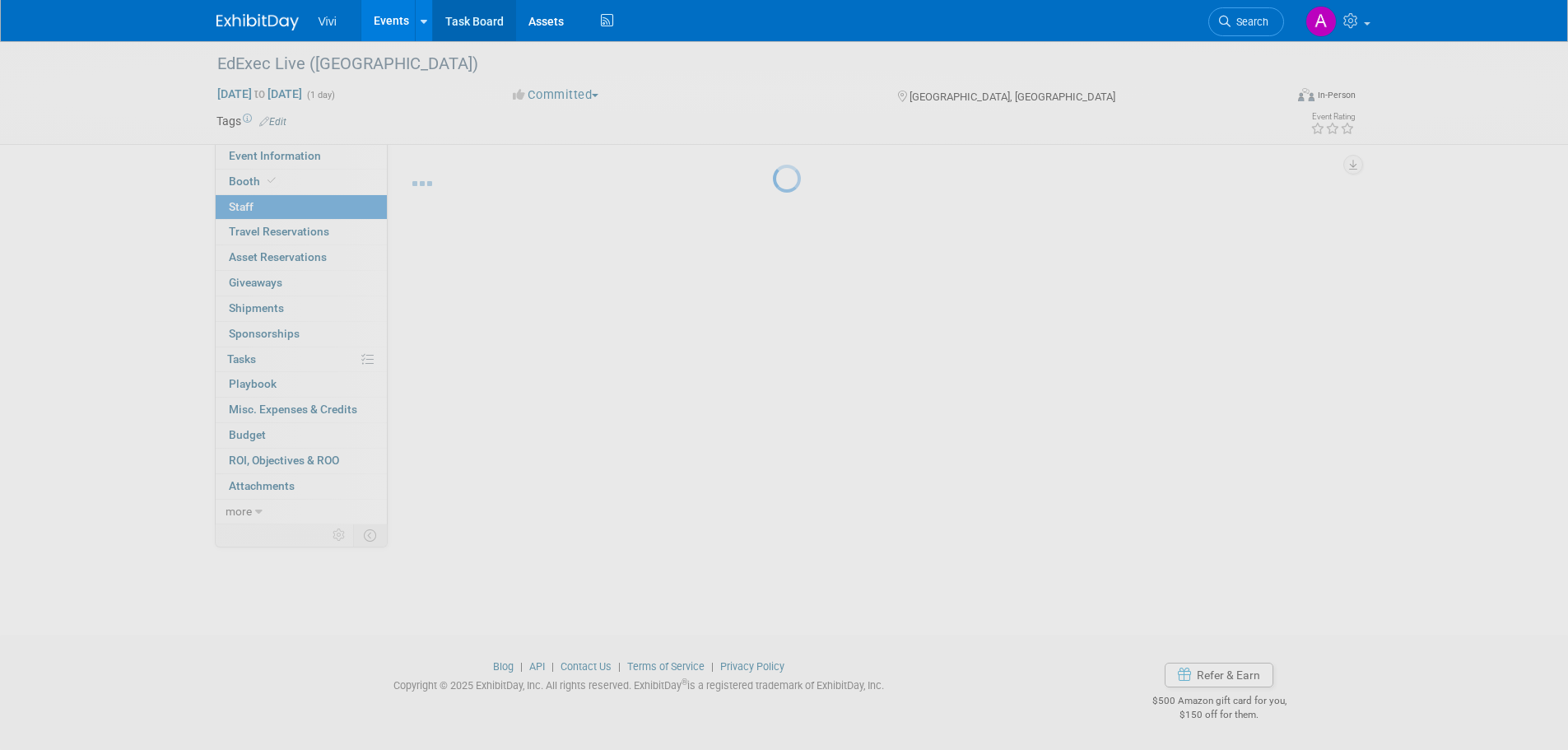
scroll to position [17, 0]
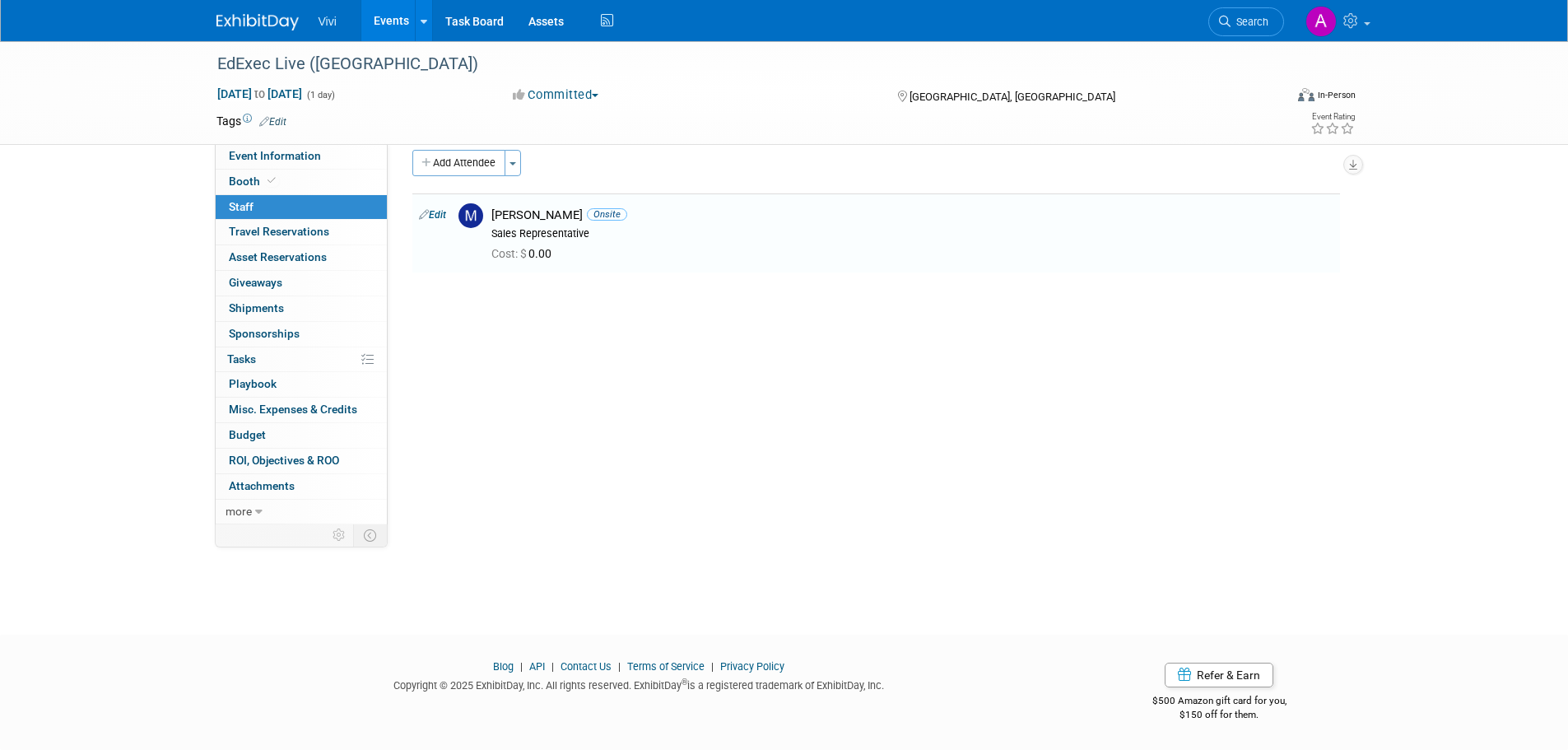
click at [377, 18] on link "Events" at bounding box center [391, 20] width 60 height 42
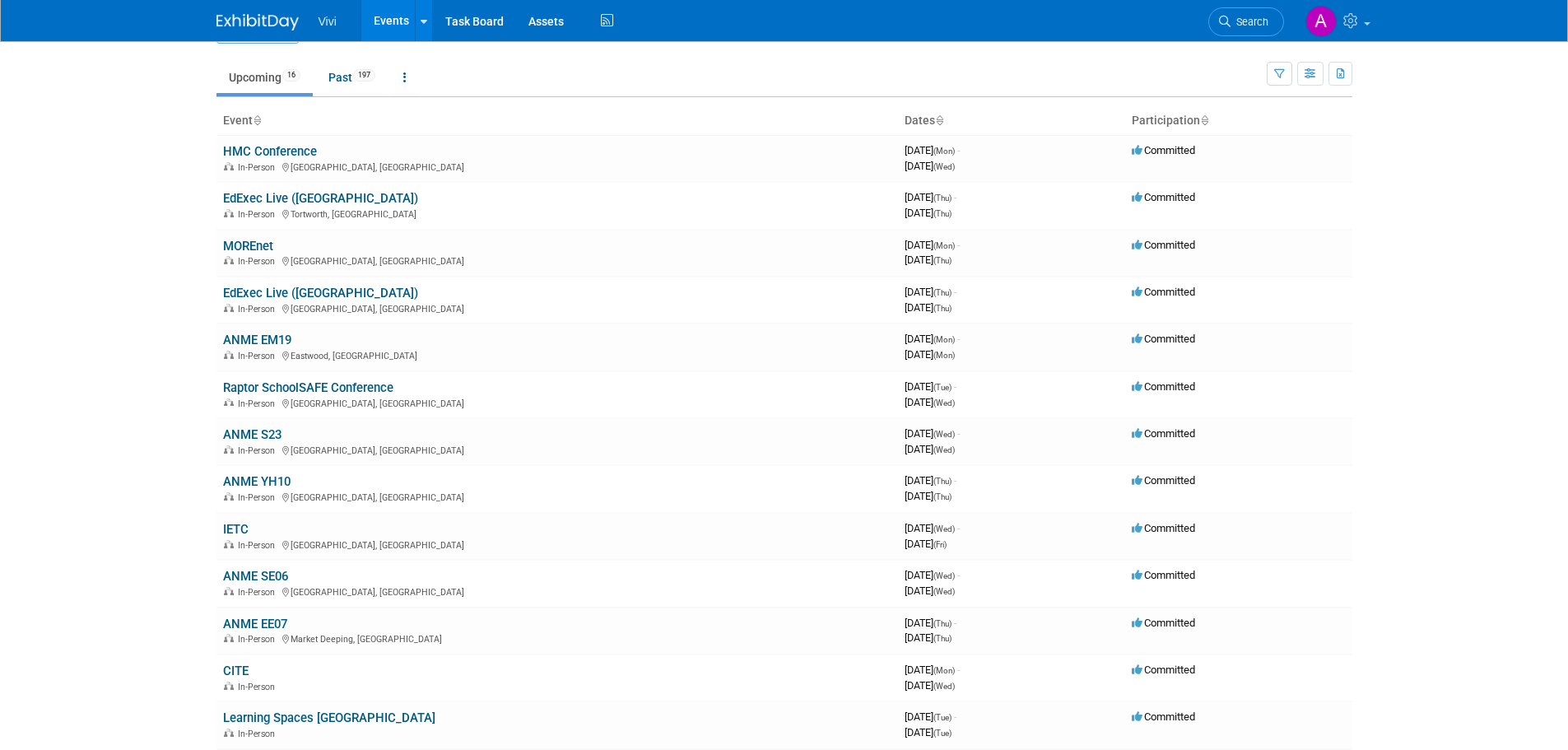
scroll to position [82, 0]
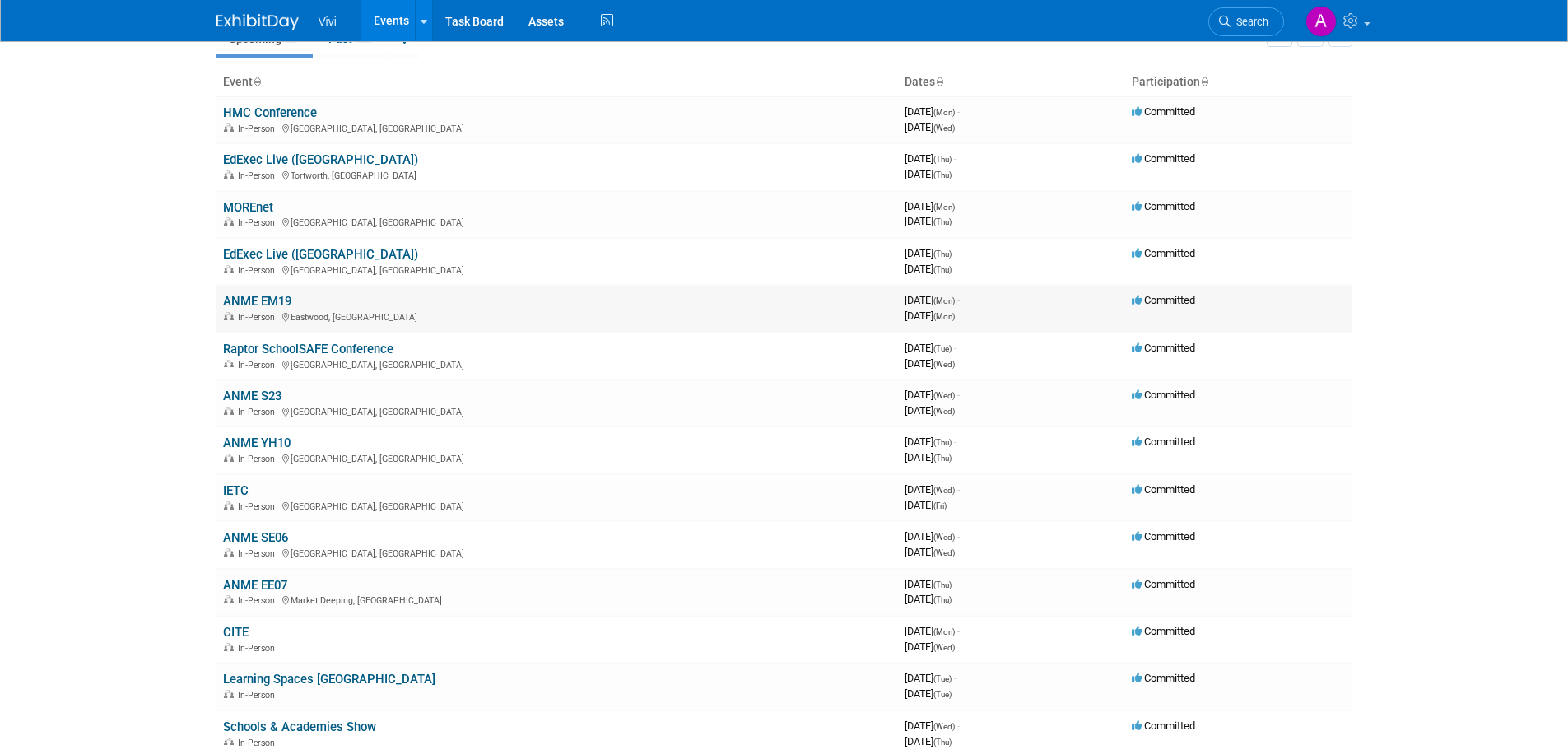
click at [235, 298] on link "ANME EM19" at bounding box center [257, 301] width 68 height 15
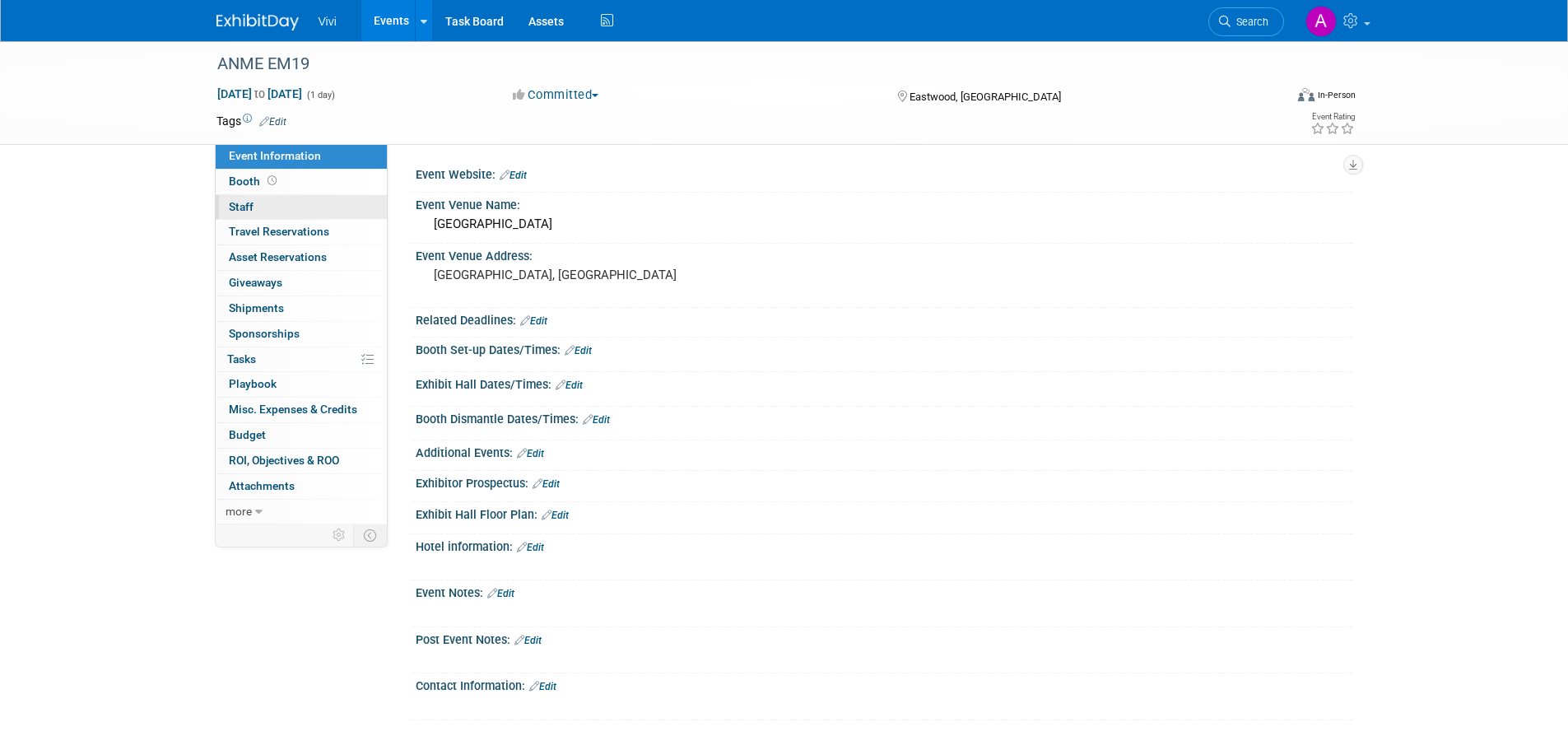
click at [278, 208] on link "0 Staff 0" at bounding box center [302, 207] width 172 height 25
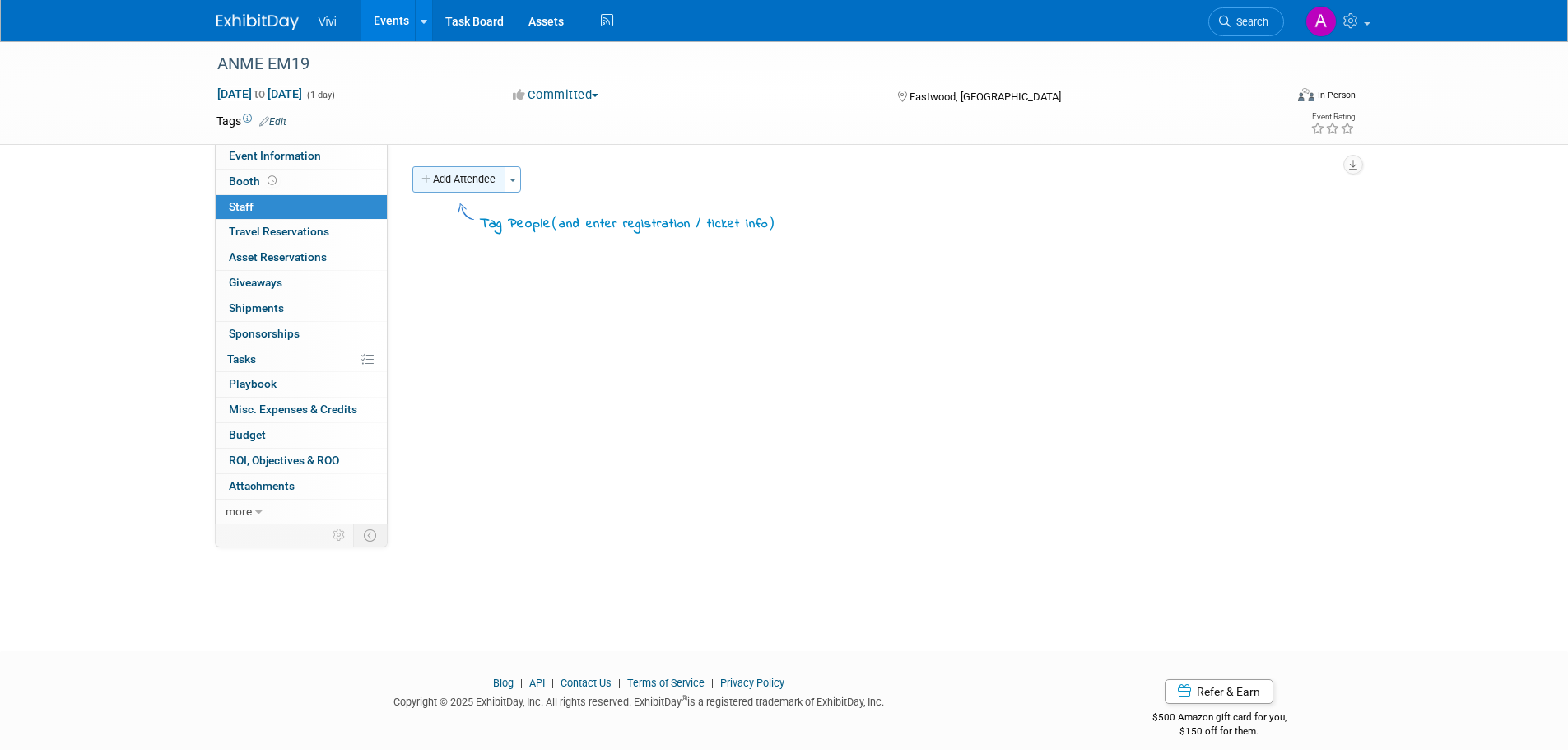
click at [492, 184] on button "Add Attendee" at bounding box center [459, 179] width 93 height 27
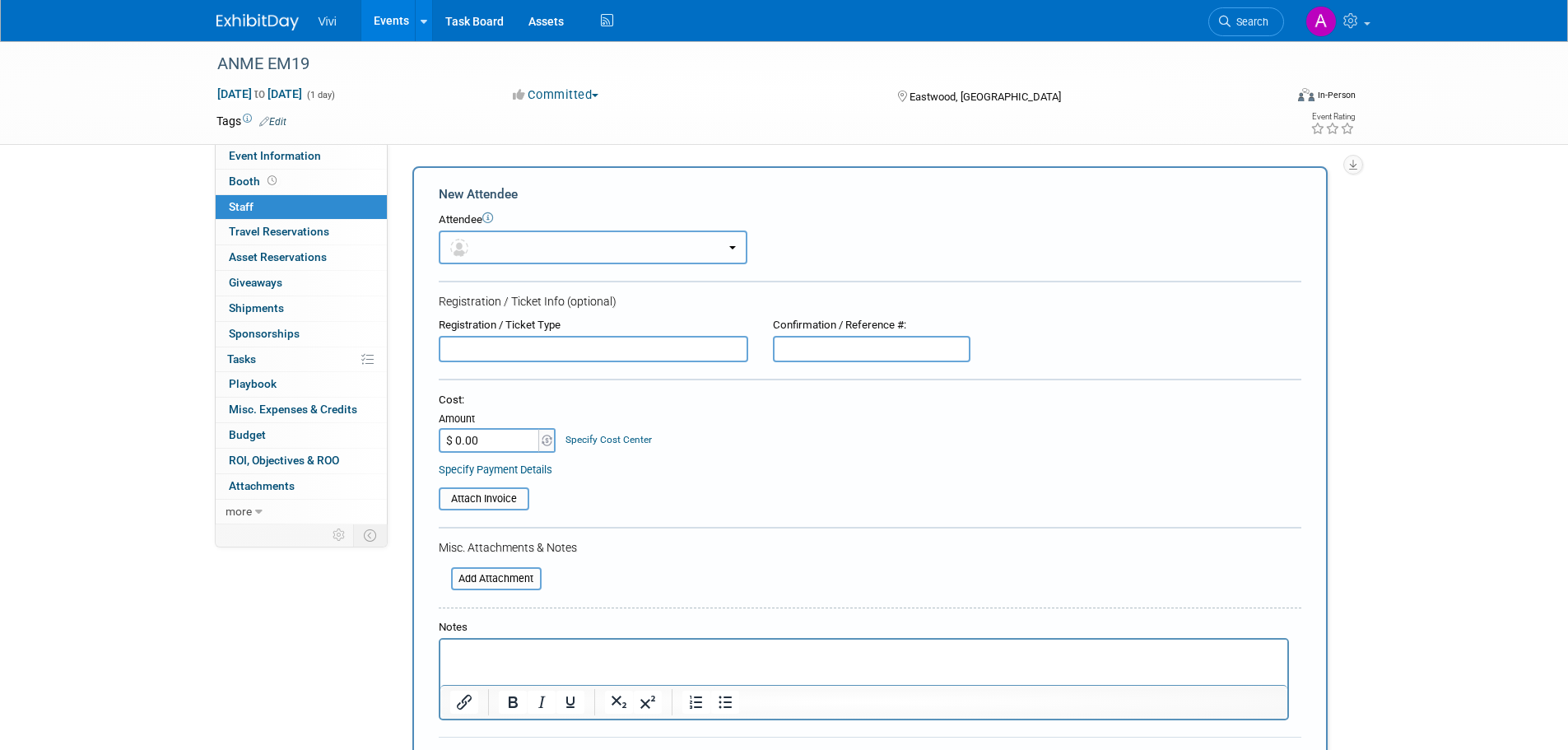
click at [538, 241] on button "button" at bounding box center [592, 247] width 309 height 34
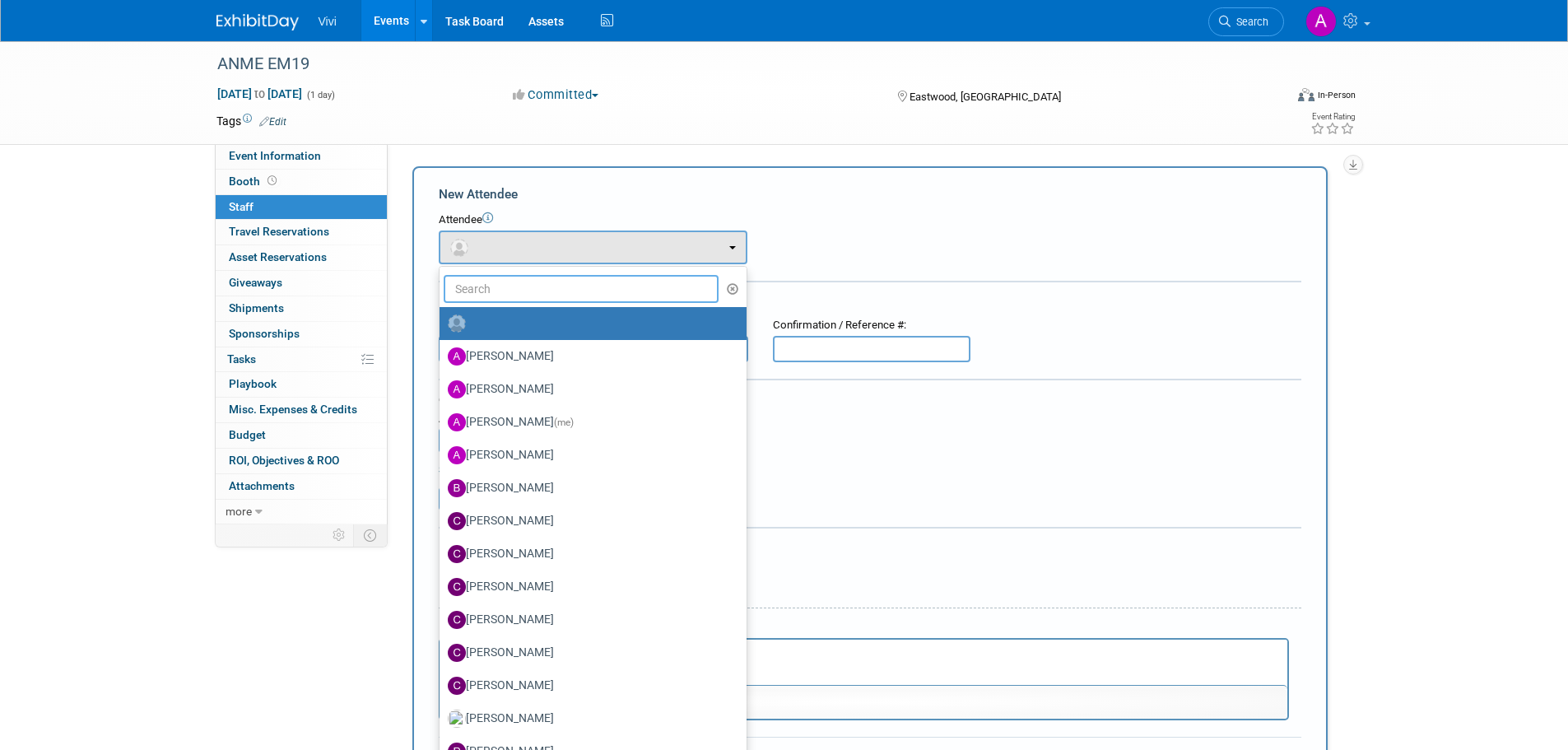
click at [527, 292] on input "text" at bounding box center [581, 289] width 276 height 28
type input "mark"
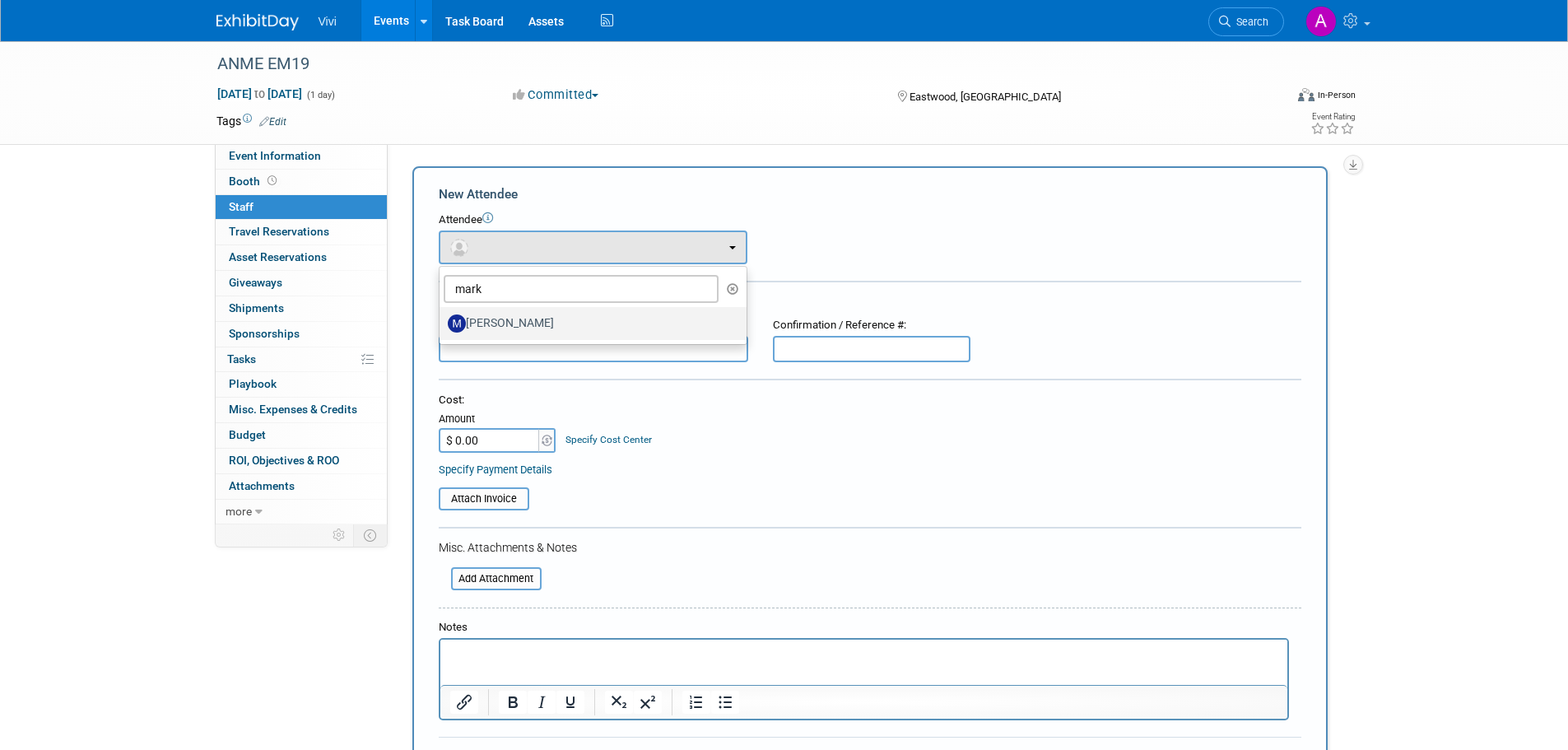
click at [530, 327] on label "Mark Shaw" at bounding box center [589, 323] width 282 height 27
click at [442, 327] on input "Mark Shaw" at bounding box center [437, 322] width 11 height 11
select select "e702b42f-e8cd-4863-a16a-cf0288c775c3"
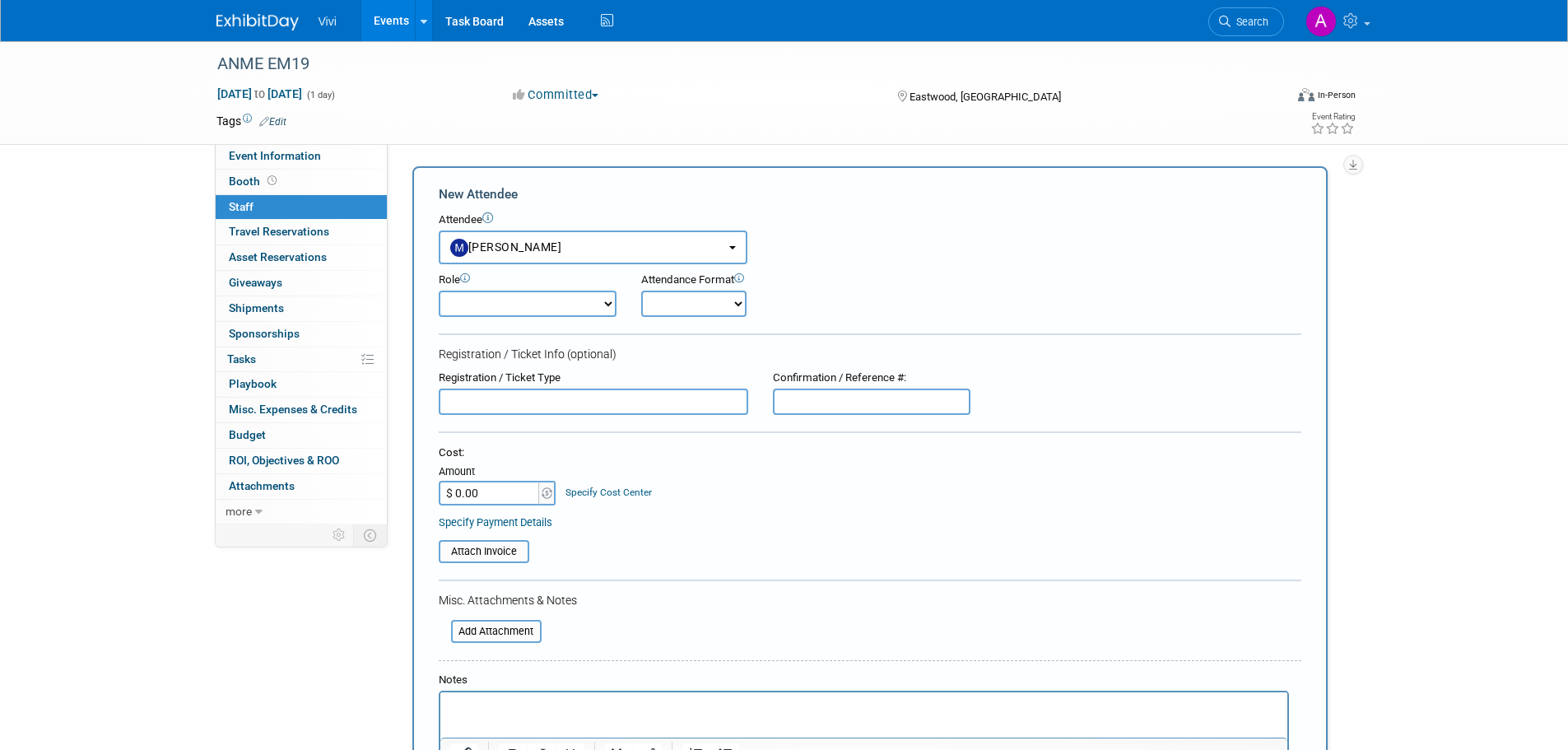
click at [533, 295] on select "Demonstrator Host Planner Presenter Sales Representative Set-up/Dismantle Crew …" at bounding box center [527, 304] width 178 height 27
select select "4"
click at [438, 291] on select "Demonstrator Host Planner Presenter Sales Representative Set-up/Dismantle Crew …" at bounding box center [527, 304] width 178 height 27
click at [647, 309] on select "Onsite Remote" at bounding box center [694, 304] width 105 height 27
select select "1"
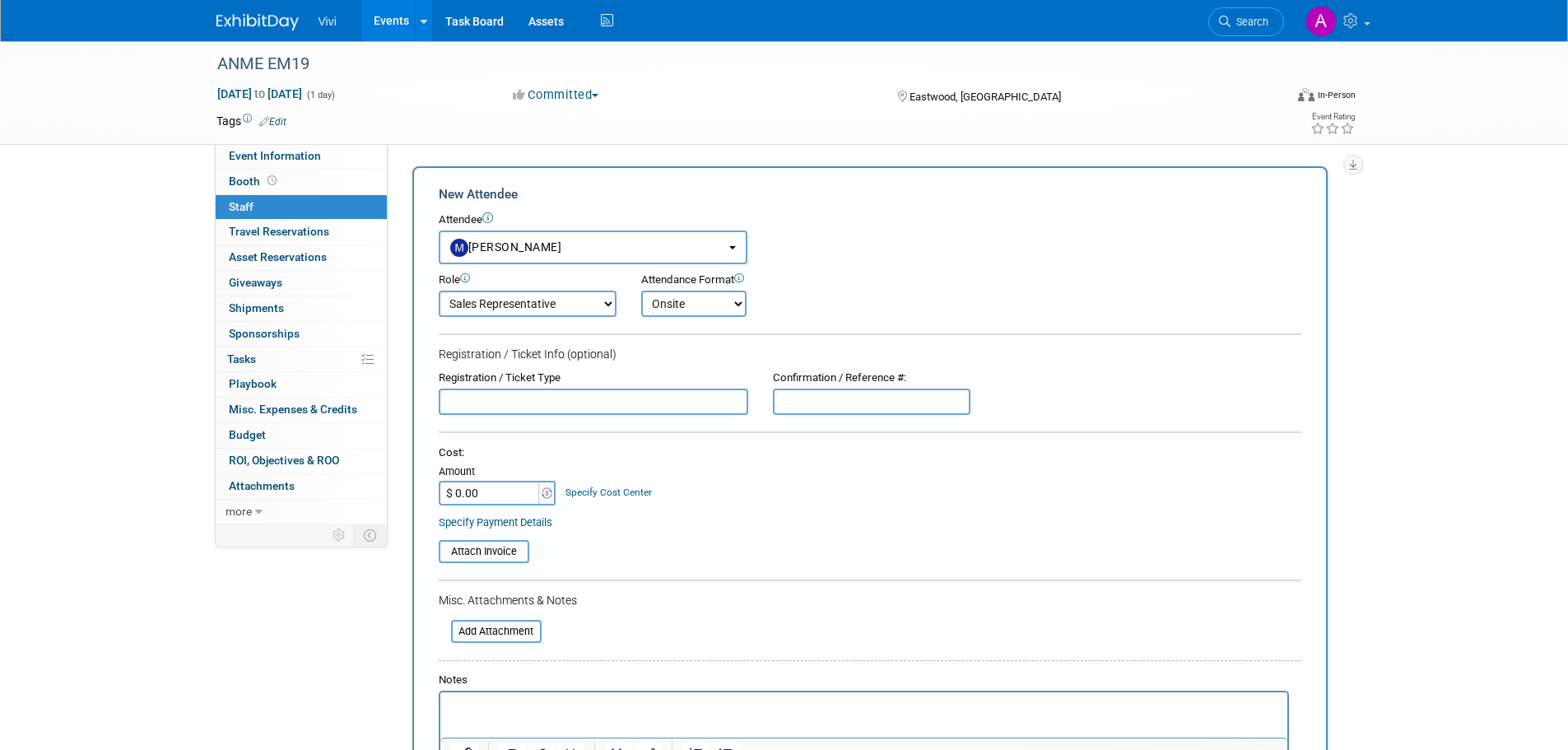
click at [641, 291] on select "Onsite Remote" at bounding box center [694, 304] width 105 height 27
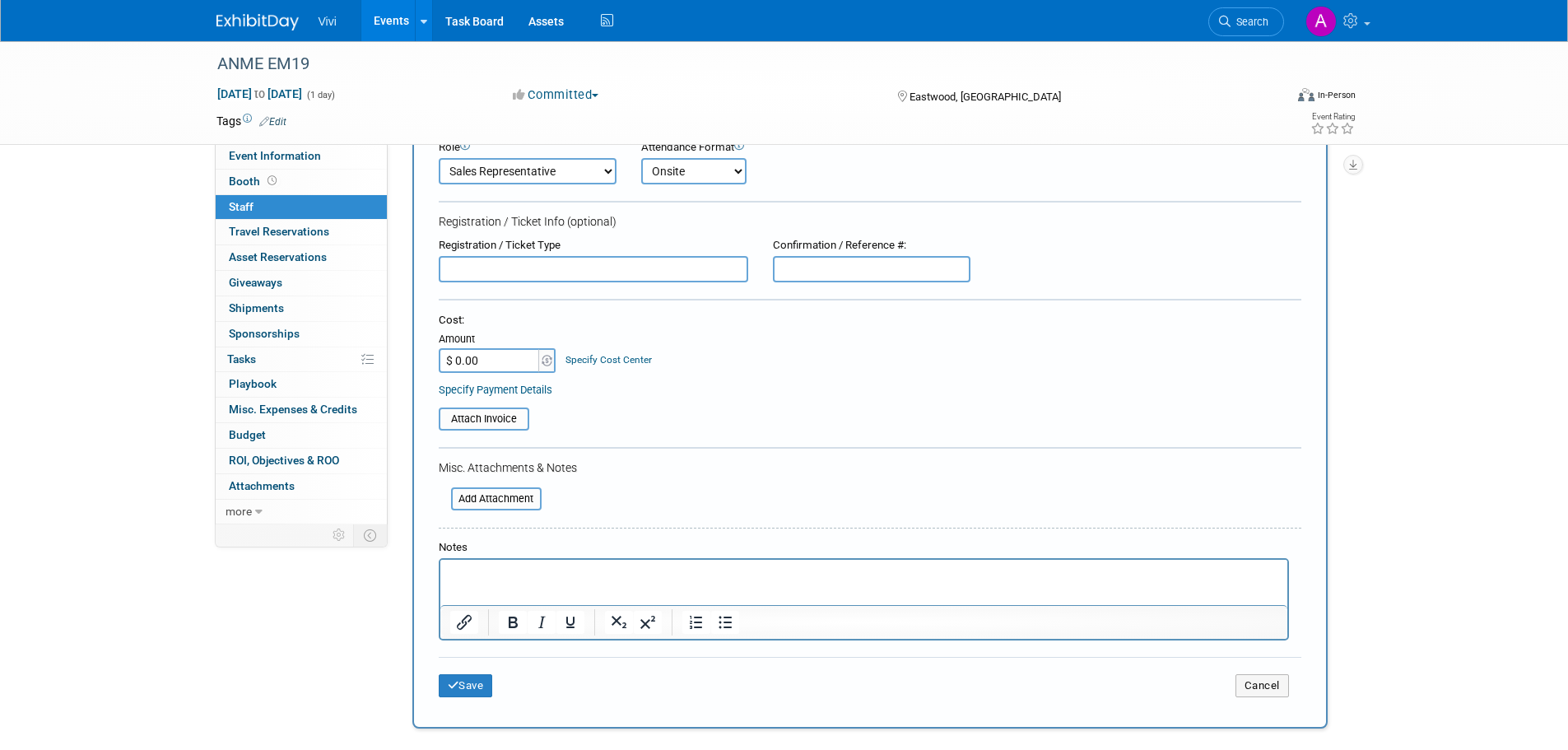
scroll to position [307, 0]
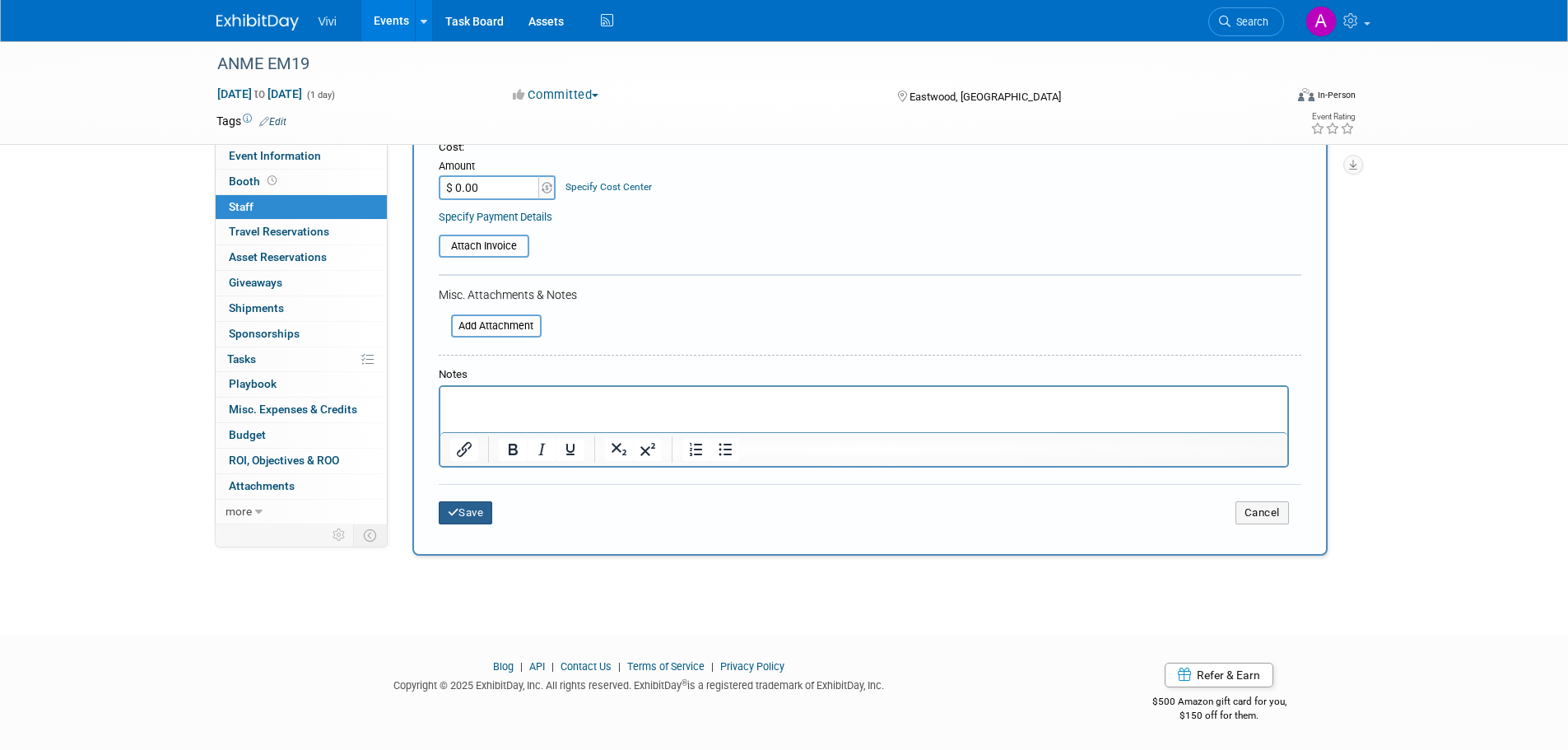
click at [470, 506] on button "Save" at bounding box center [465, 512] width 54 height 23
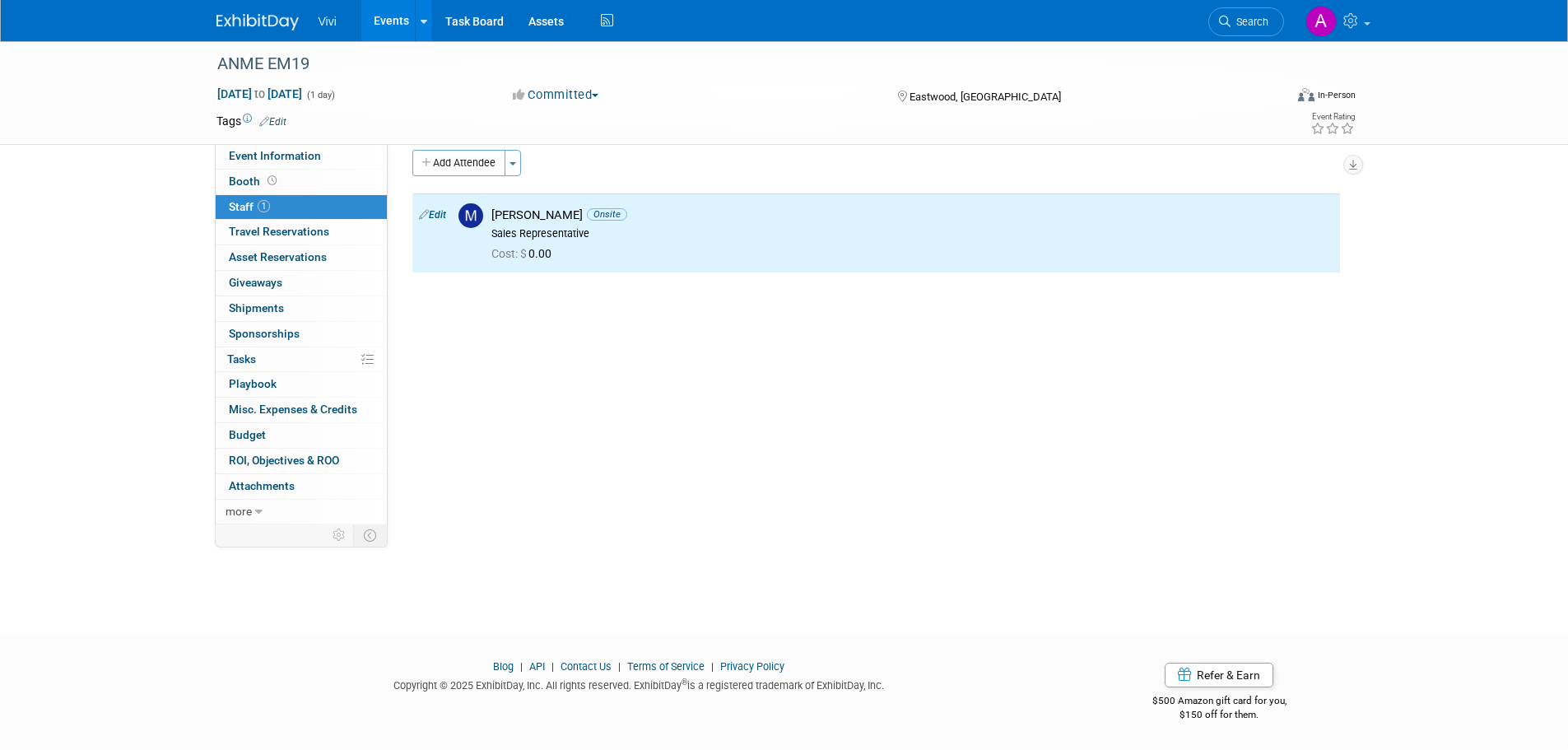
scroll to position [0, 0]
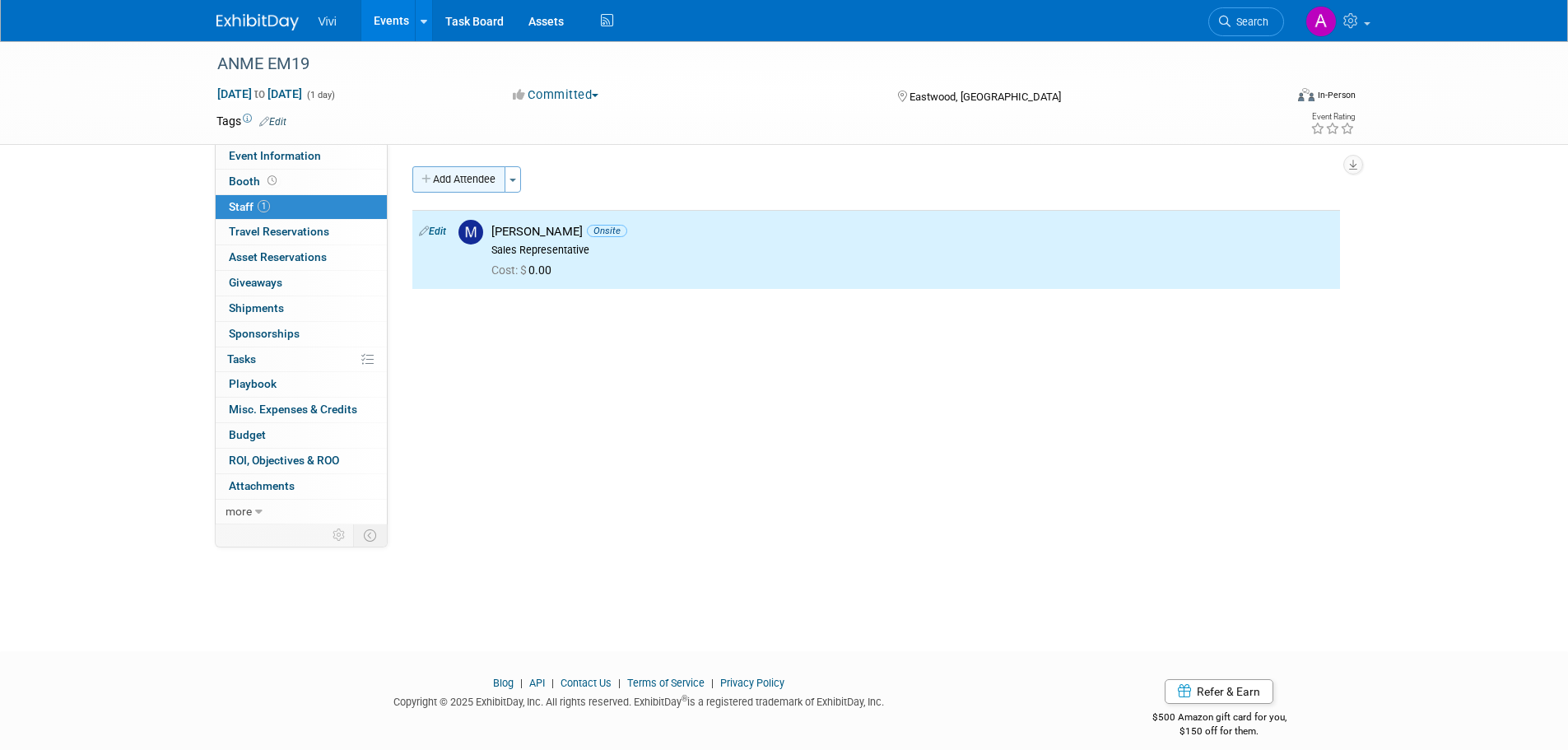
click at [438, 171] on button "Add Attendee" at bounding box center [459, 179] width 93 height 27
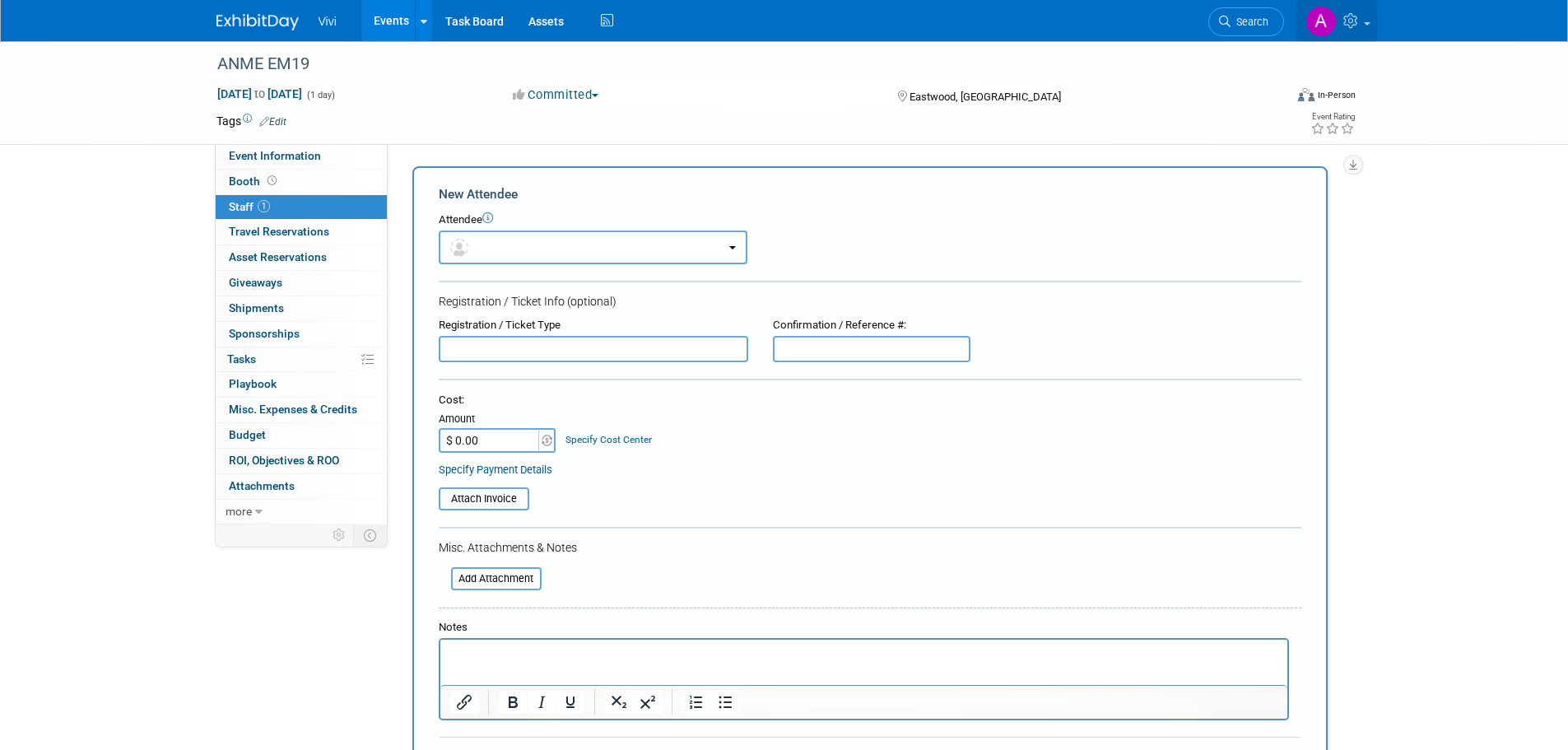
click at [1346, 21] on icon at bounding box center [1353, 20] width 19 height 15
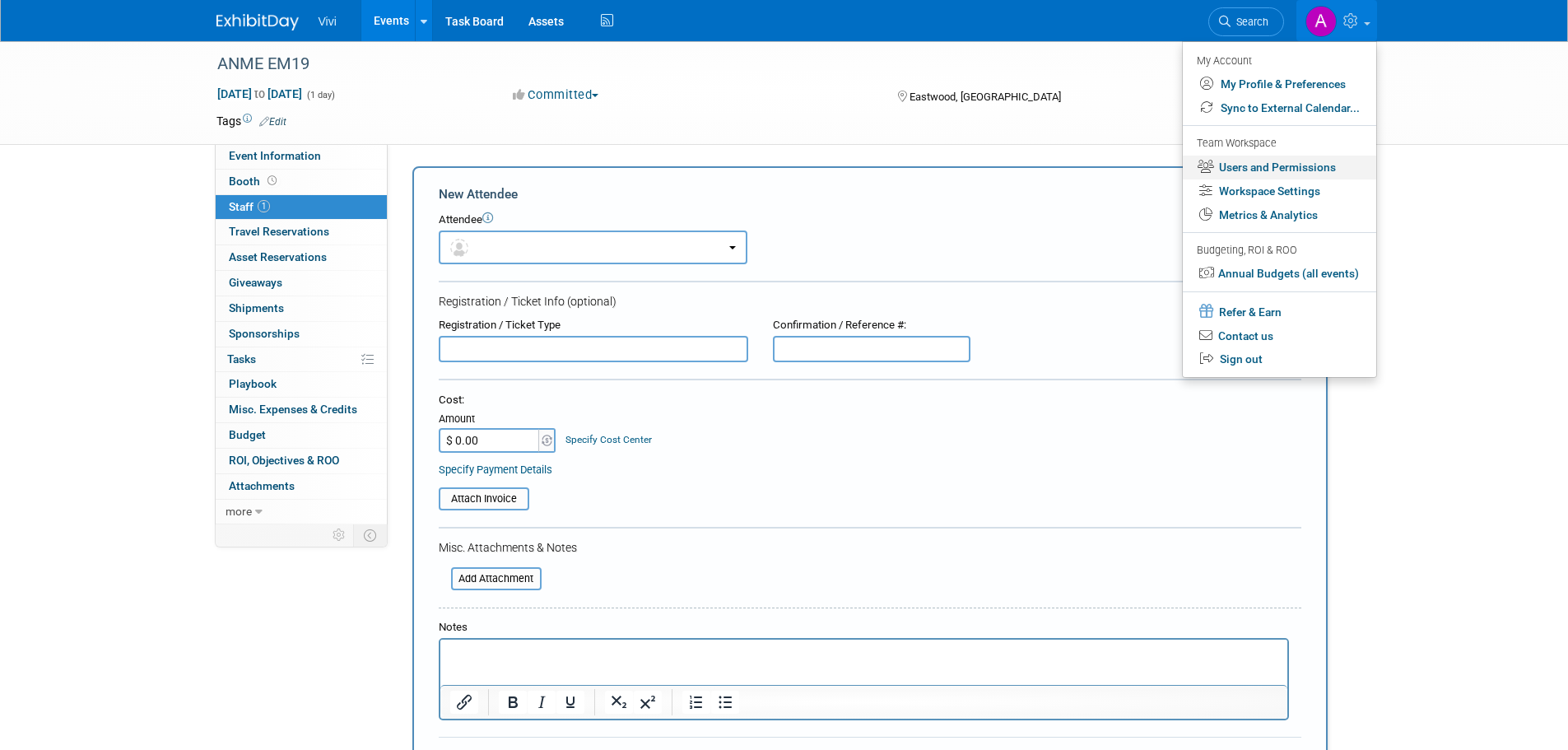
click at [1302, 170] on link "Users and Permissions" at bounding box center [1280, 168] width 194 height 24
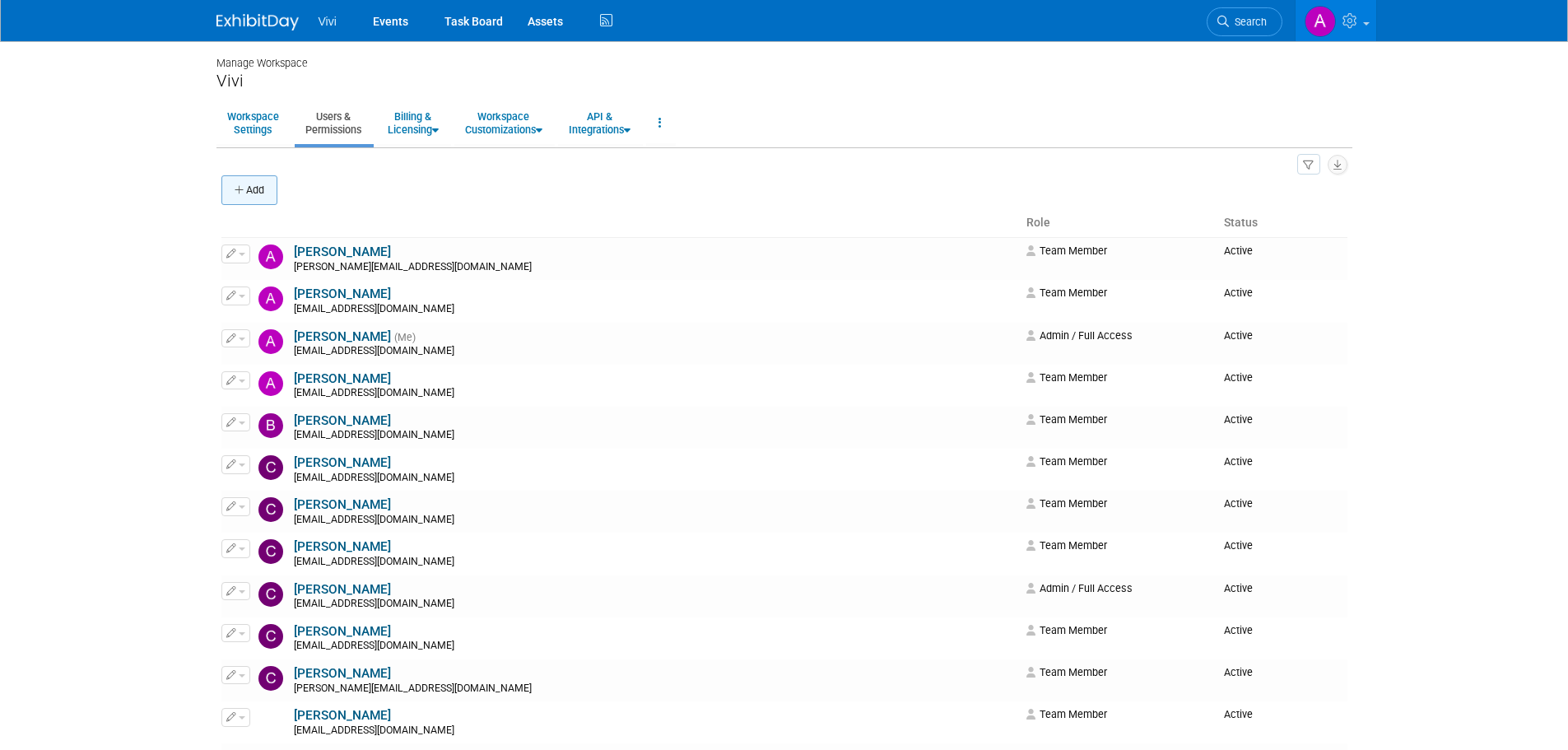
click at [237, 186] on icon "button" at bounding box center [240, 191] width 11 height 11
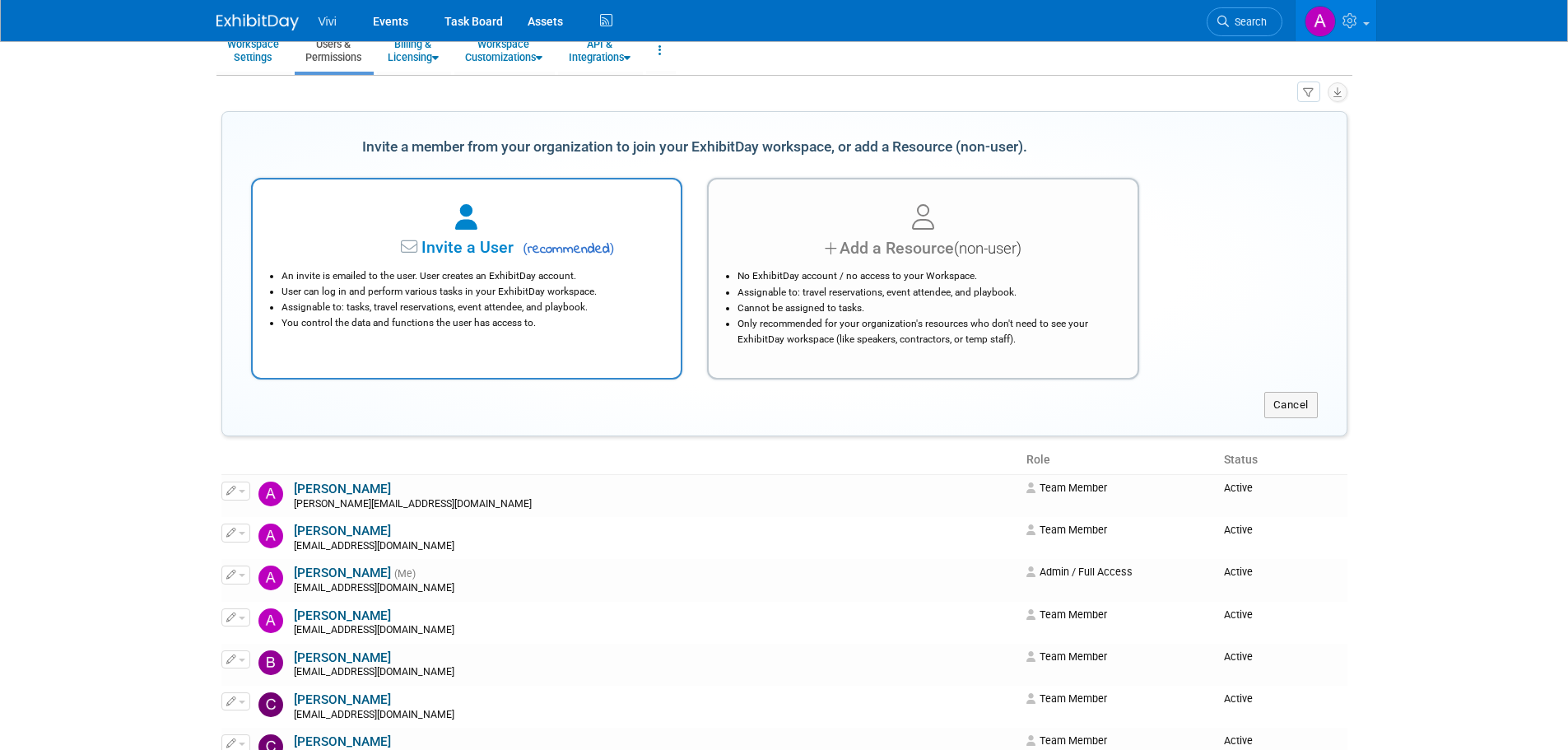
scroll to position [82, 0]
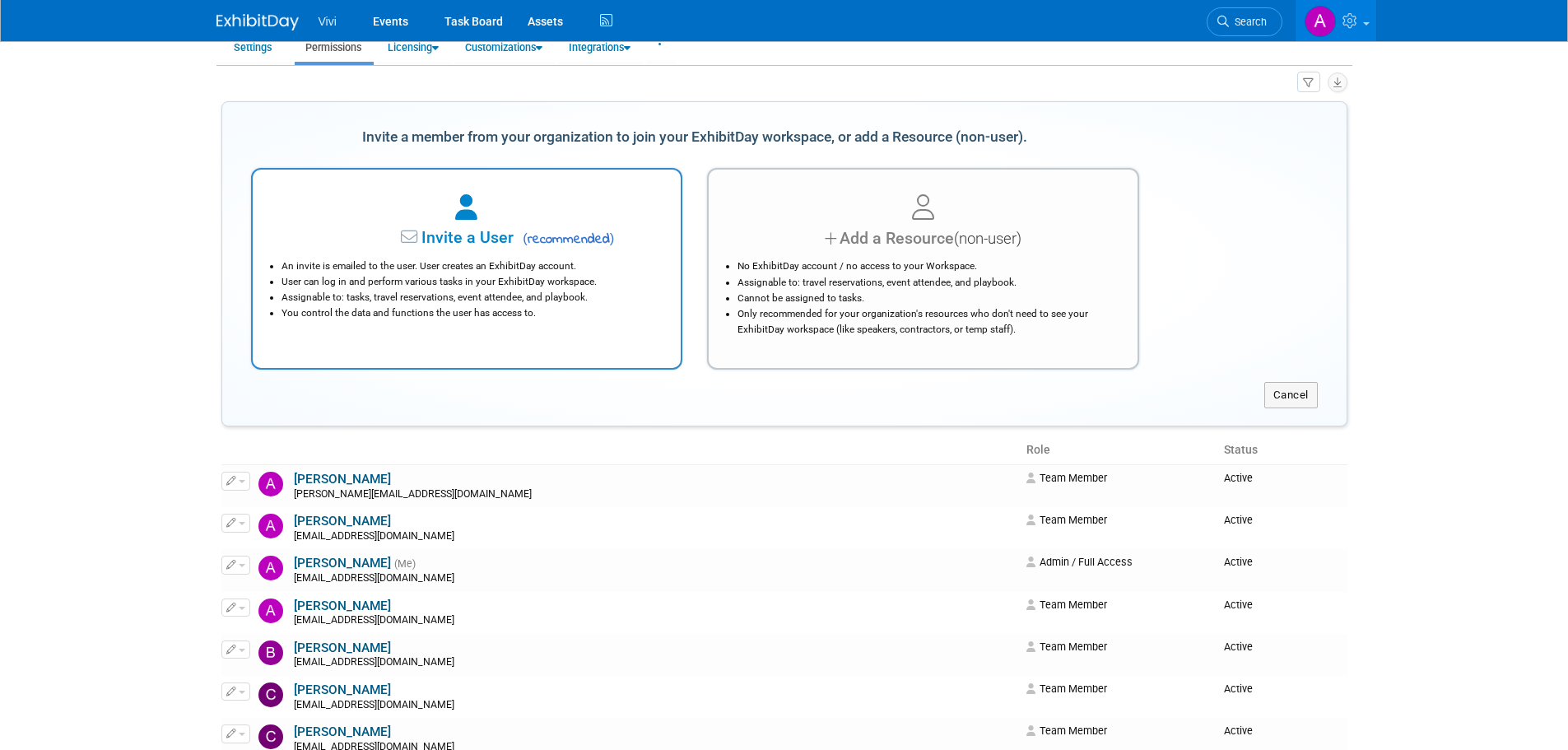
click at [471, 320] on li "You control the data and functions the user has access to." at bounding box center [471, 313] width 379 height 16
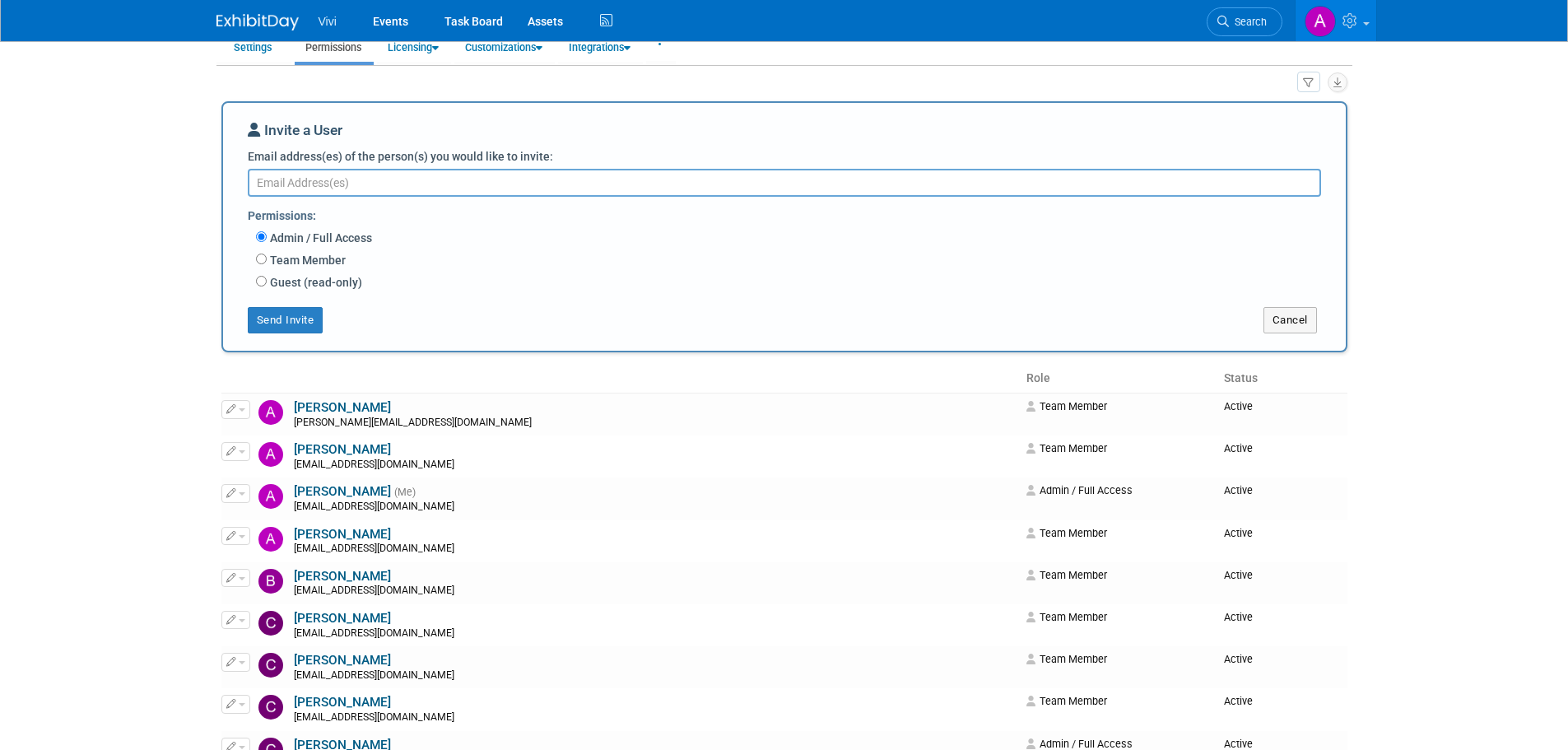
click at [302, 259] on label "Team Member" at bounding box center [306, 260] width 79 height 17
click at [267, 259] on input "Team Member" at bounding box center [261, 259] width 11 height 11
radio input "true"
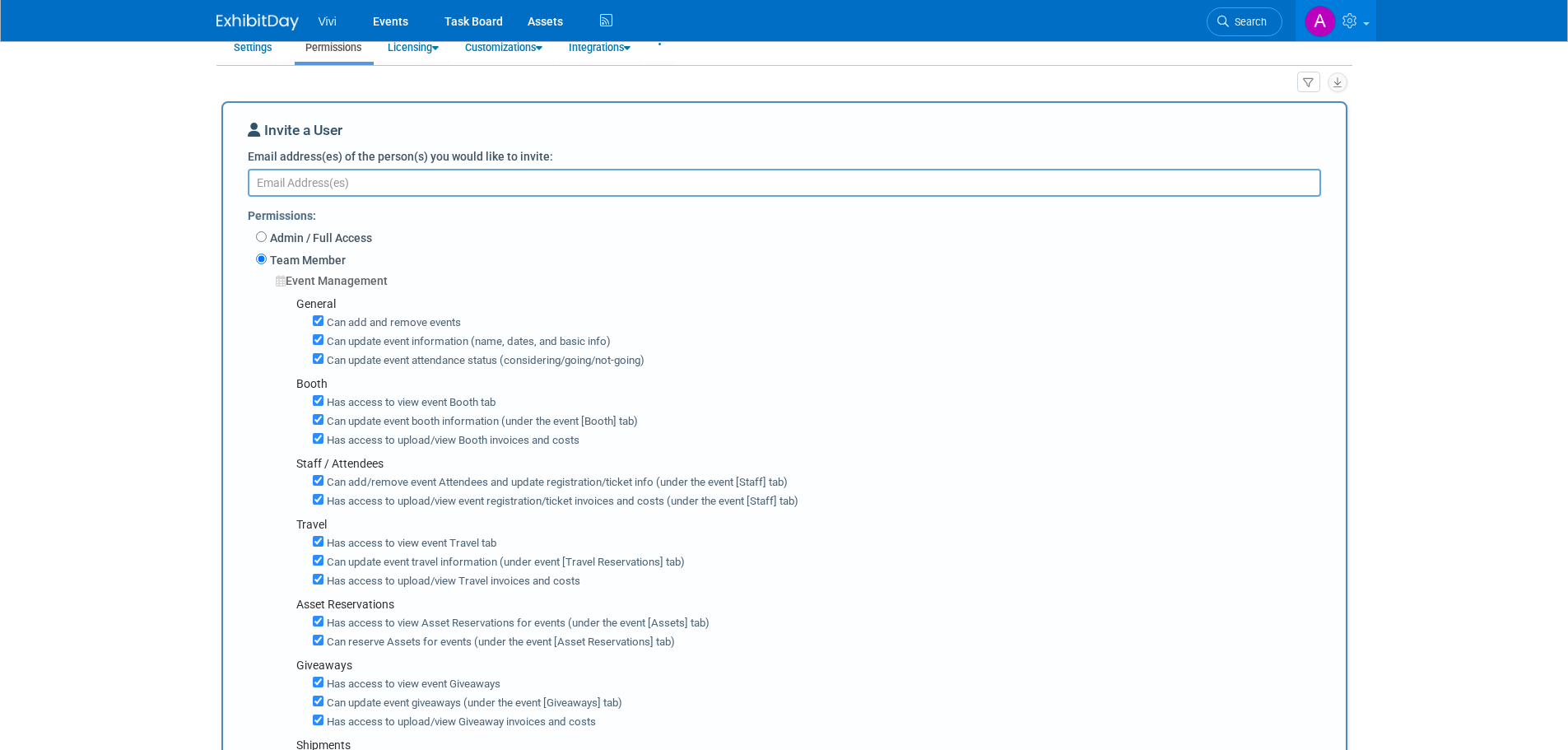
click at [321, 192] on textarea "Email address(es) of the person(s) you would like to invite:" at bounding box center [784, 183] width 1073 height 28
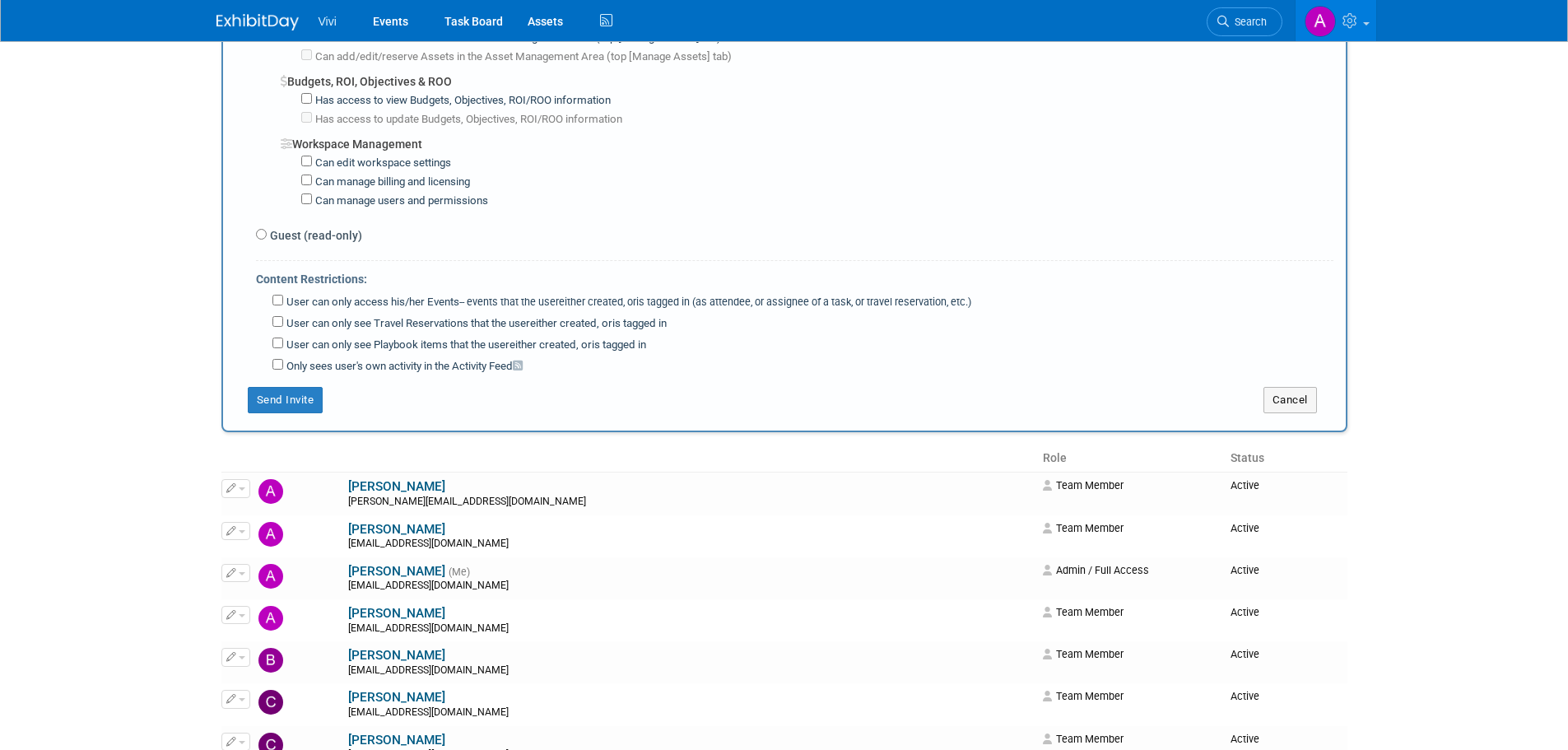
scroll to position [987, 0]
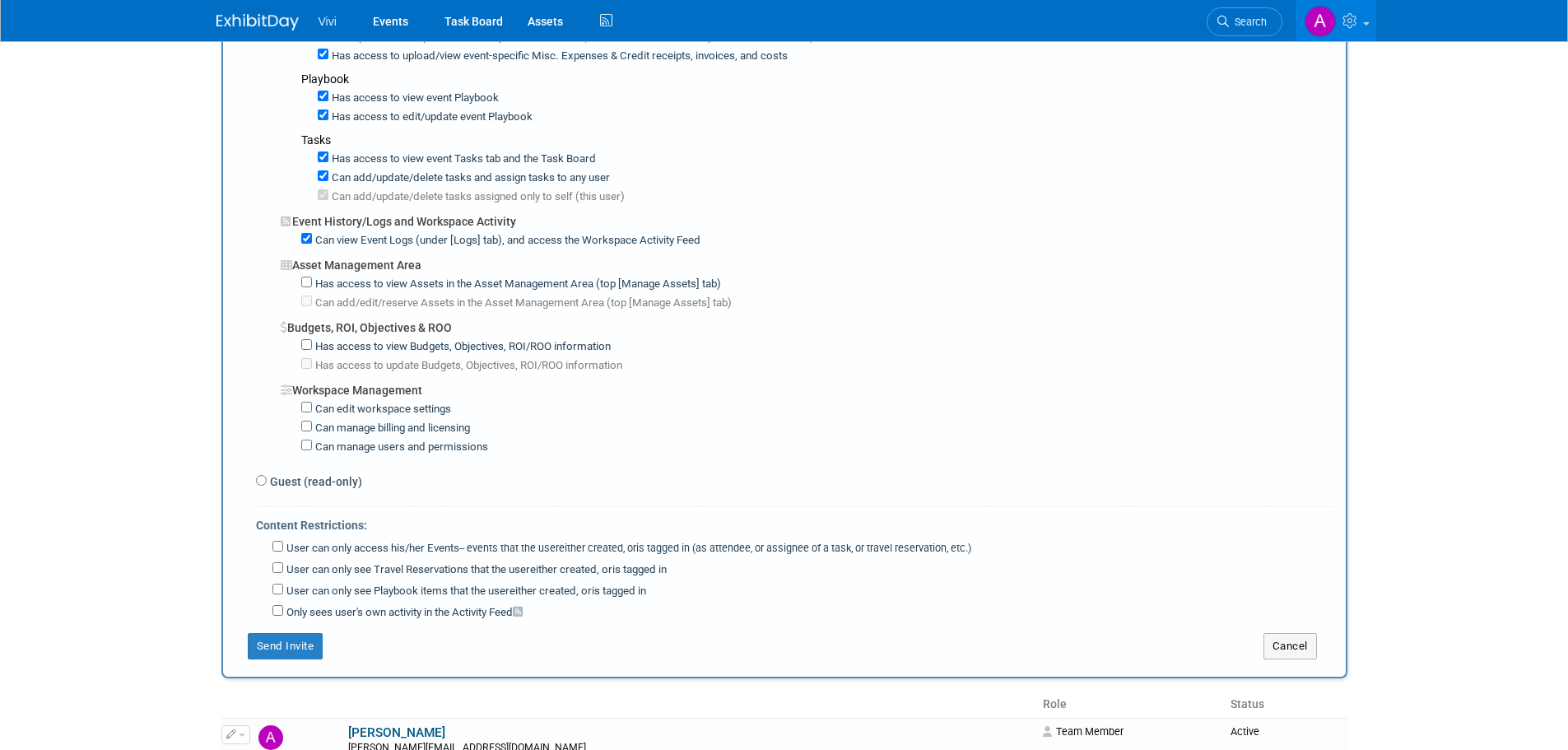
type textarea "neelamb@vivi.io"
click at [318, 553] on label "User can only access his/her Events -- events that the user either created, or …" at bounding box center [628, 548] width 688 height 16
click at [283, 552] on input "User can only access his/her Events -- events that the user either created, or …" at bounding box center [278, 546] width 11 height 11
checkbox input "true"
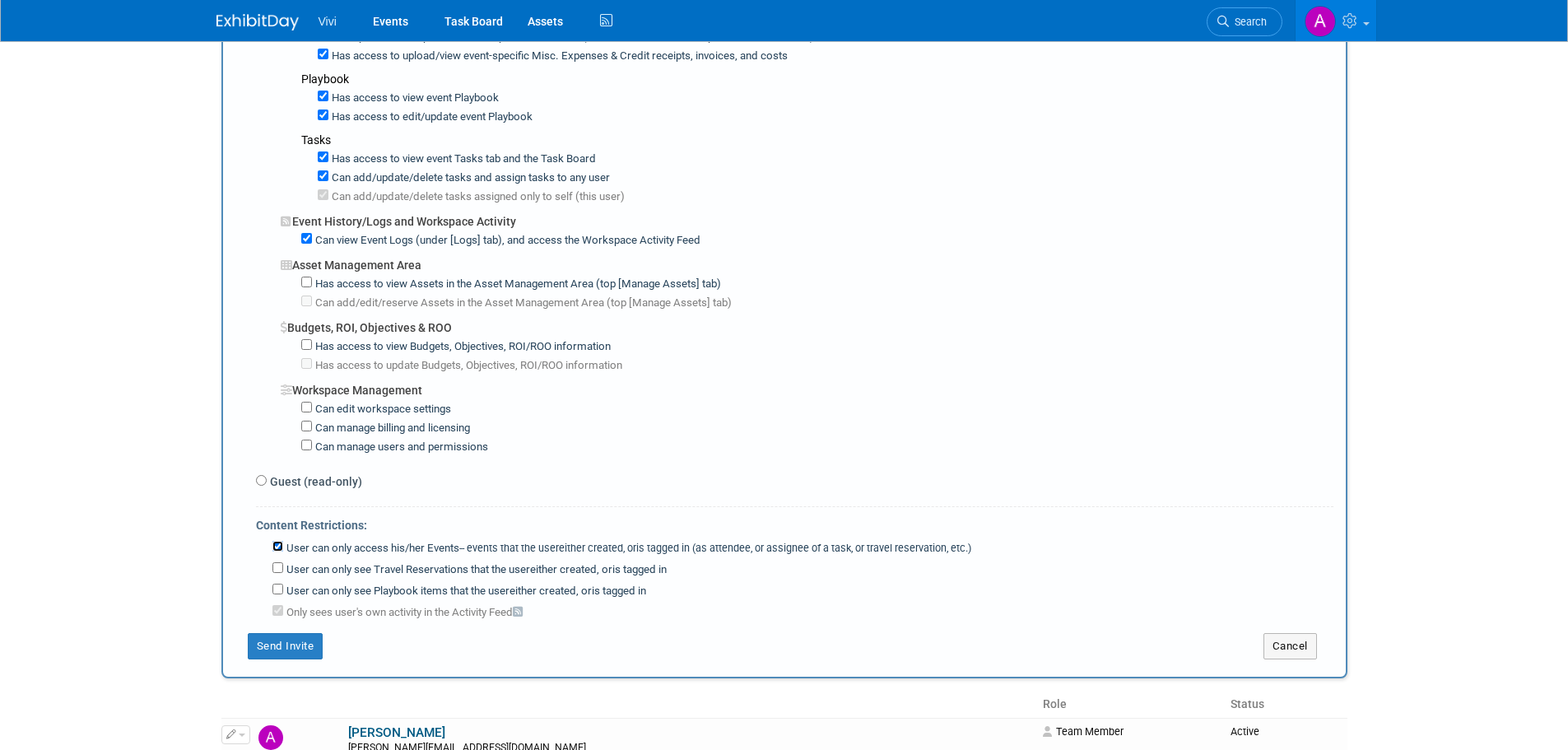
scroll to position [1070, 0]
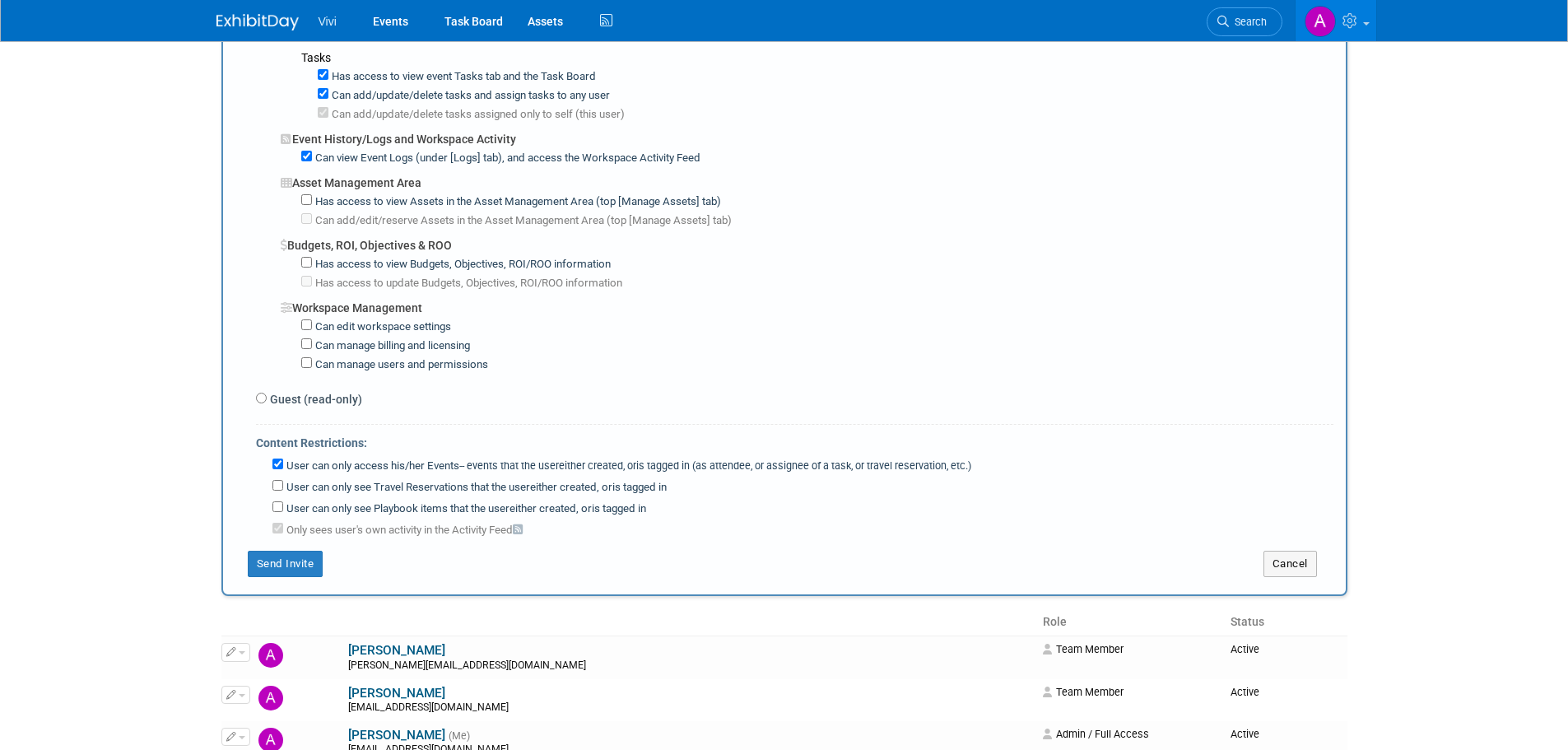
click at [333, 489] on label "User can only see Travel Reservations that the user either created, or is tagge…" at bounding box center [475, 487] width 384 height 16
click at [283, 489] on input "User can only see Travel Reservations that the user either created, or is tagge…" at bounding box center [278, 485] width 11 height 11
checkbox input "true"
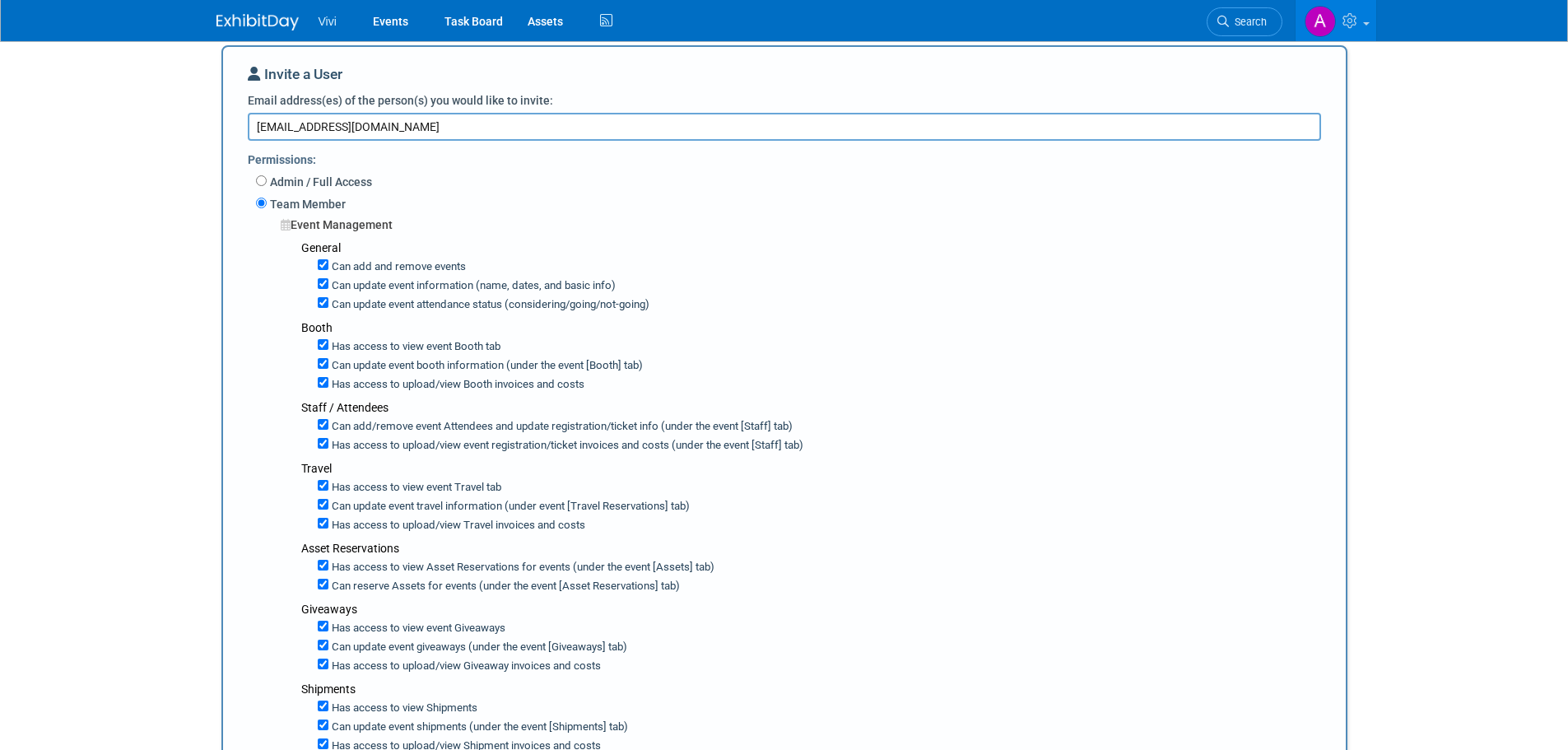
scroll to position [82, 0]
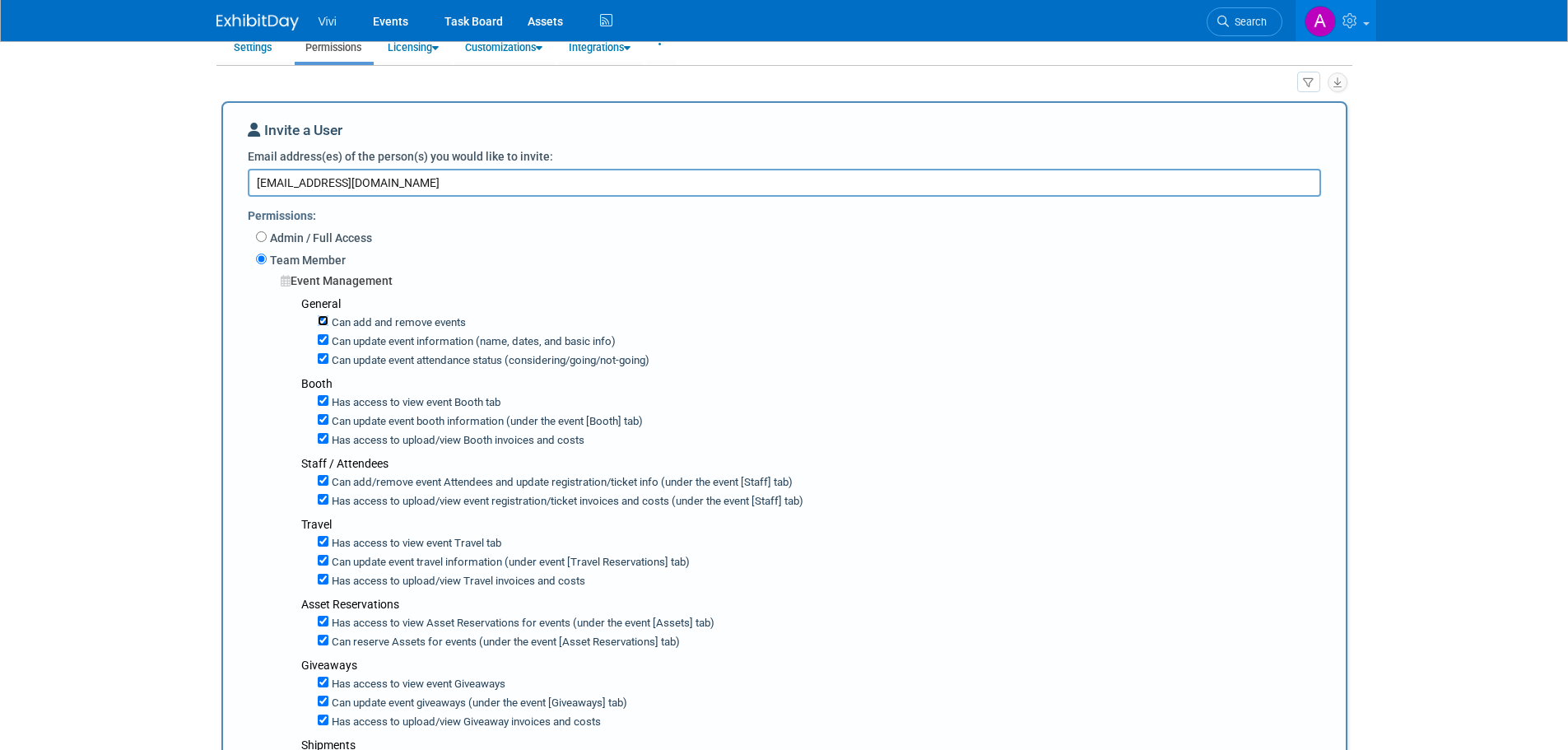
click at [324, 324] on input "Can add and remove events" at bounding box center [323, 321] width 11 height 11
checkbox input "false"
click at [324, 345] on input "Can update event information (name, dates, and basic info)" at bounding box center [323, 339] width 11 height 11
checkbox input "false"
click at [324, 360] on input "Can update event attendance status (considering/going/not-going)" at bounding box center [323, 359] width 11 height 11
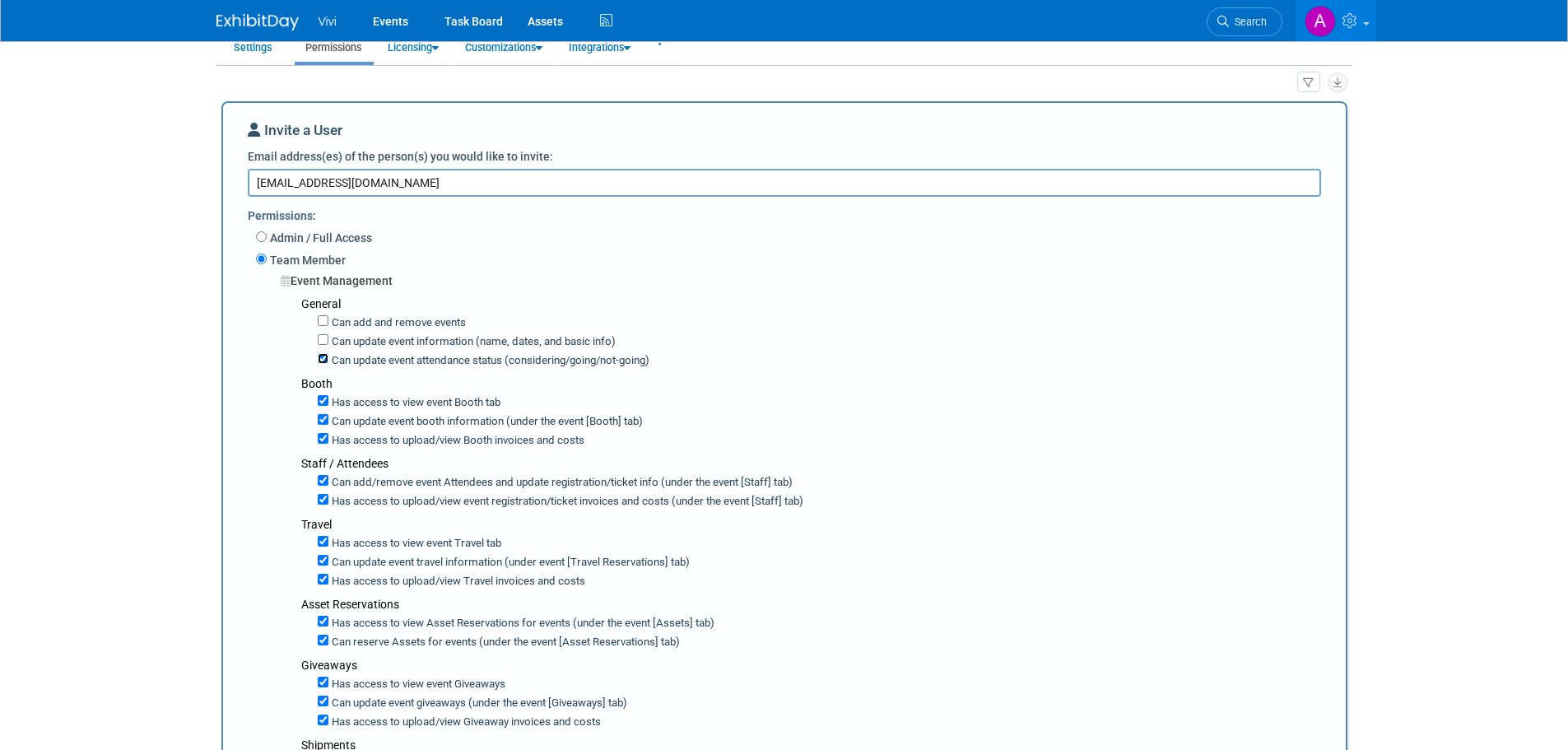
checkbox input "false"
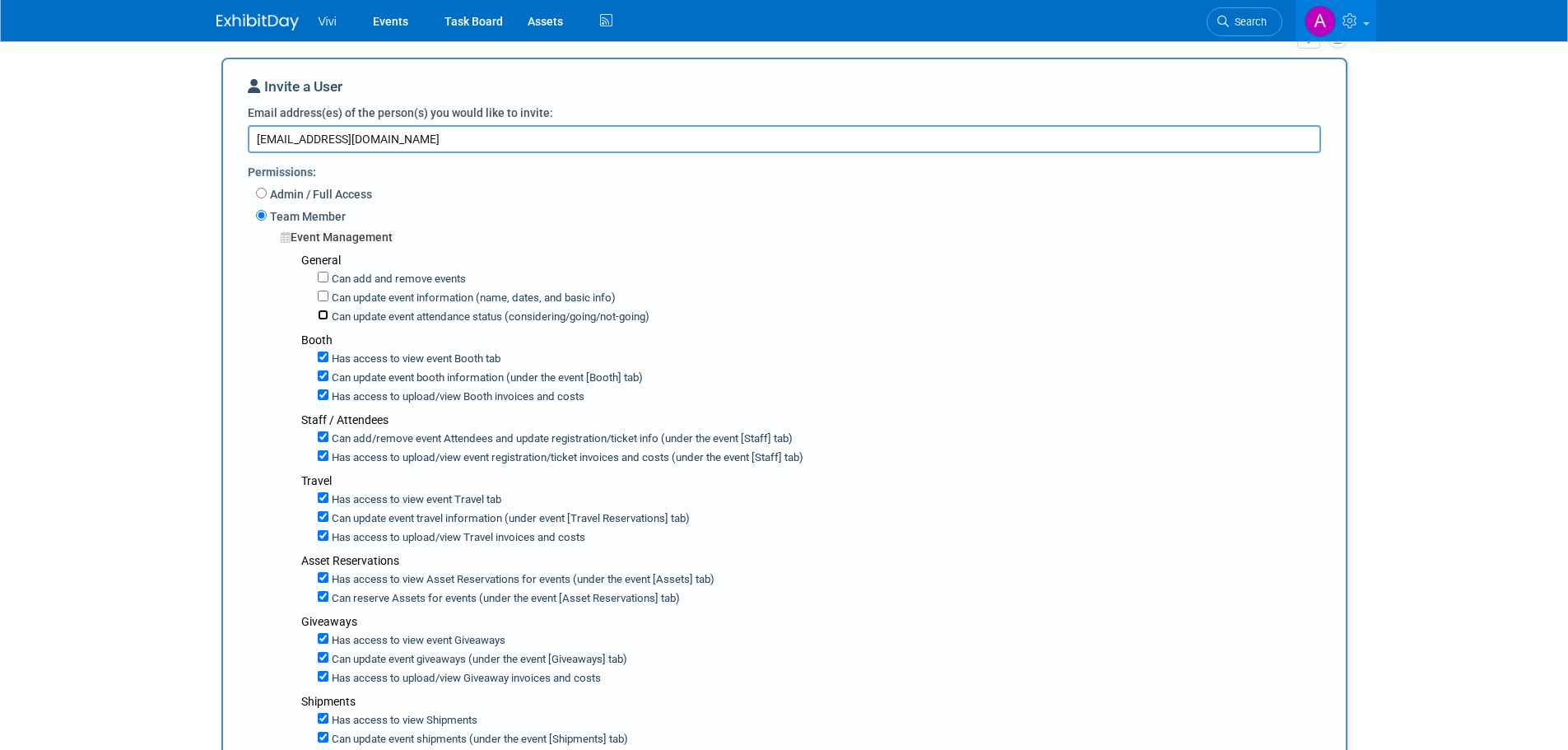
scroll to position [164, 0]
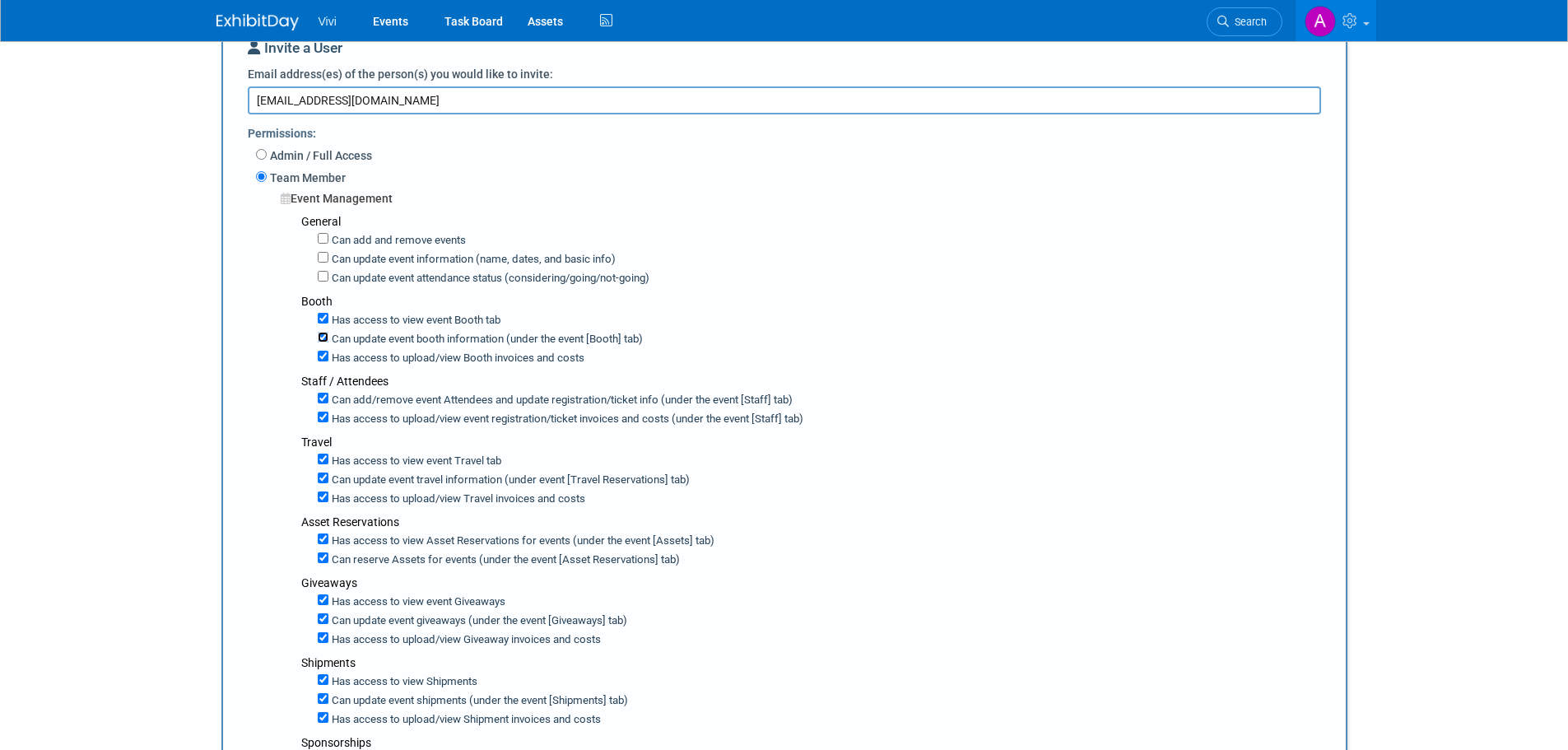
click at [324, 339] on input "Can update event booth information (under the event [Booth] tab)" at bounding box center [323, 337] width 11 height 11
checkbox input "false"
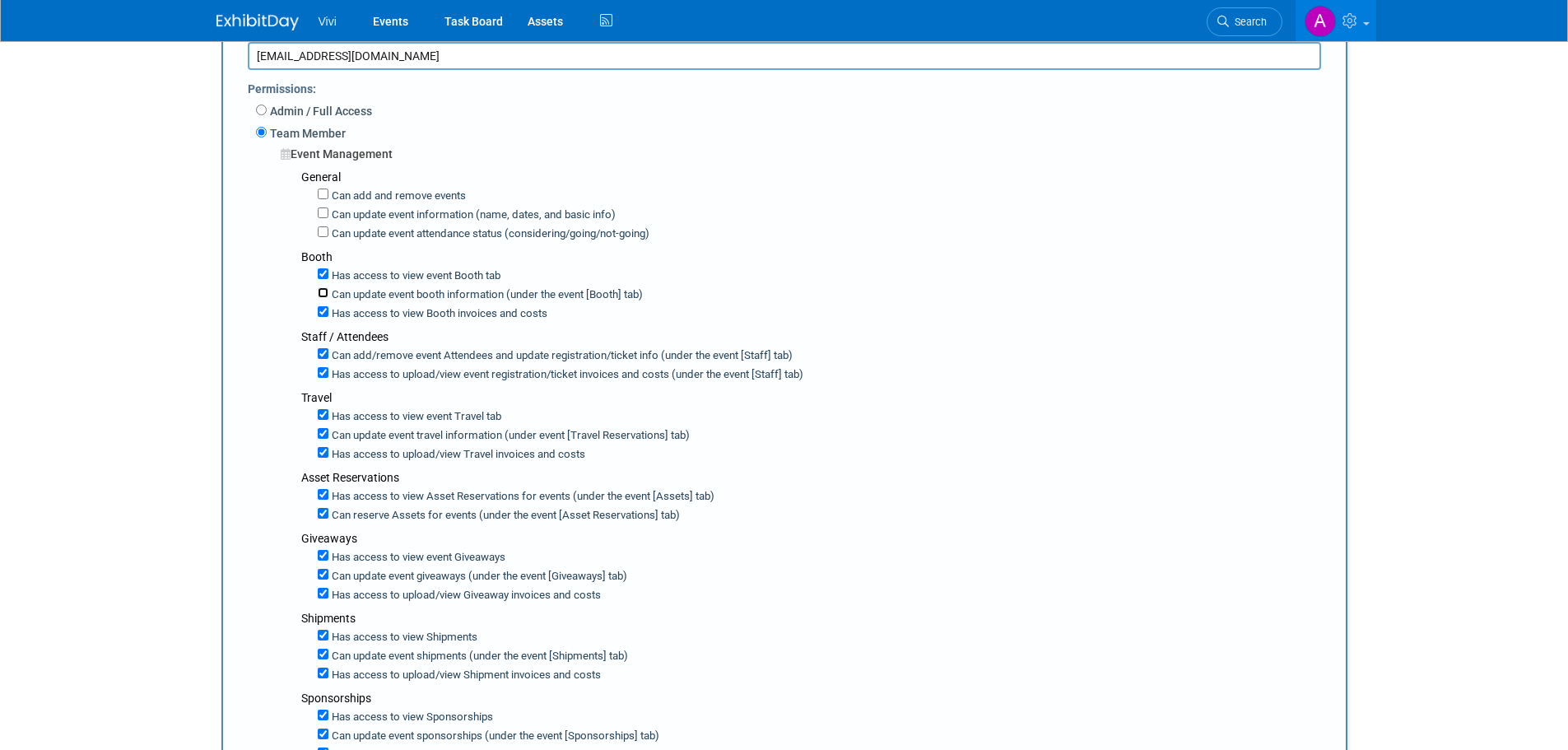
scroll to position [247, 0]
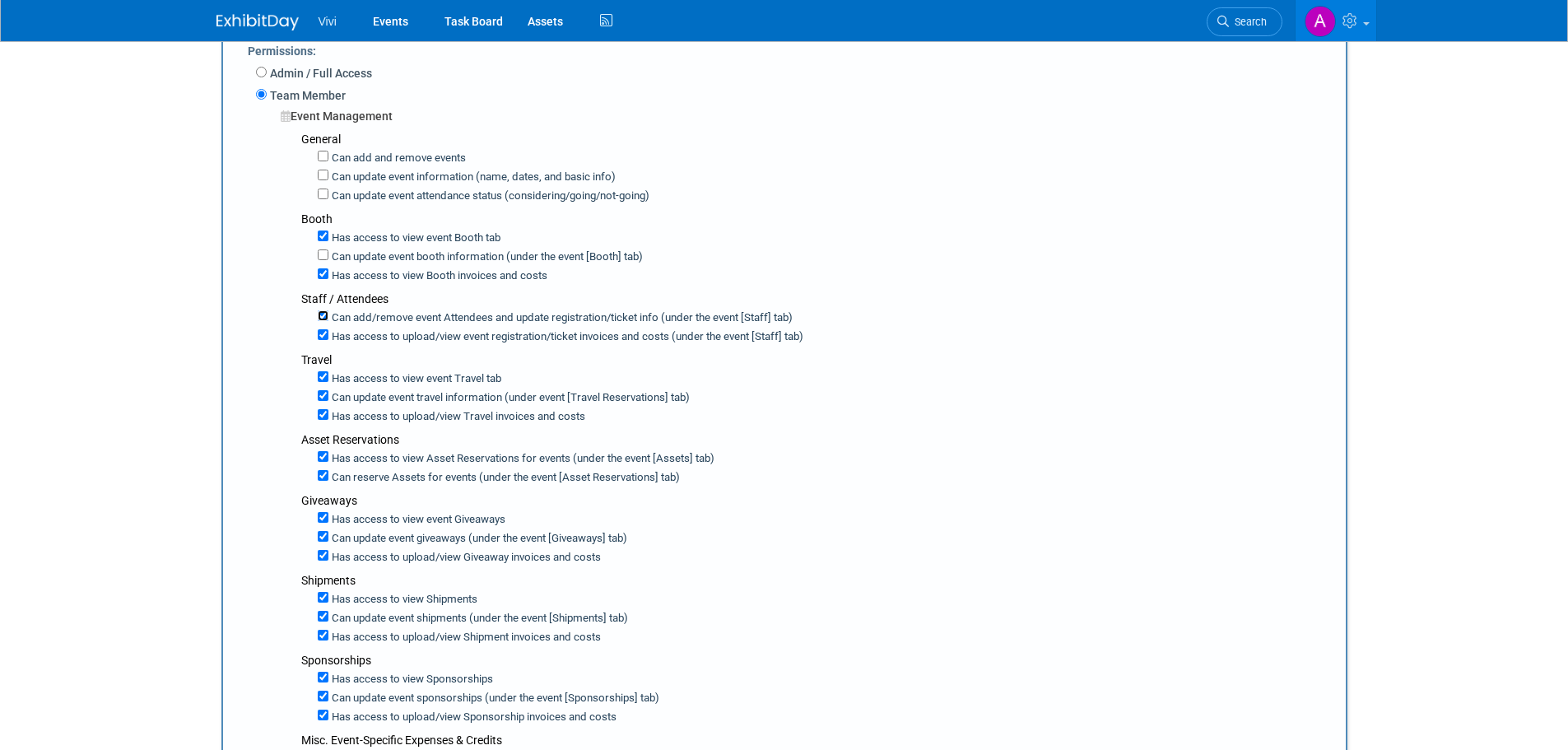
click at [322, 314] on input "Can add/remove event Attendees and update registration/ticket info (under the e…" at bounding box center [323, 315] width 11 height 11
checkbox input "false"
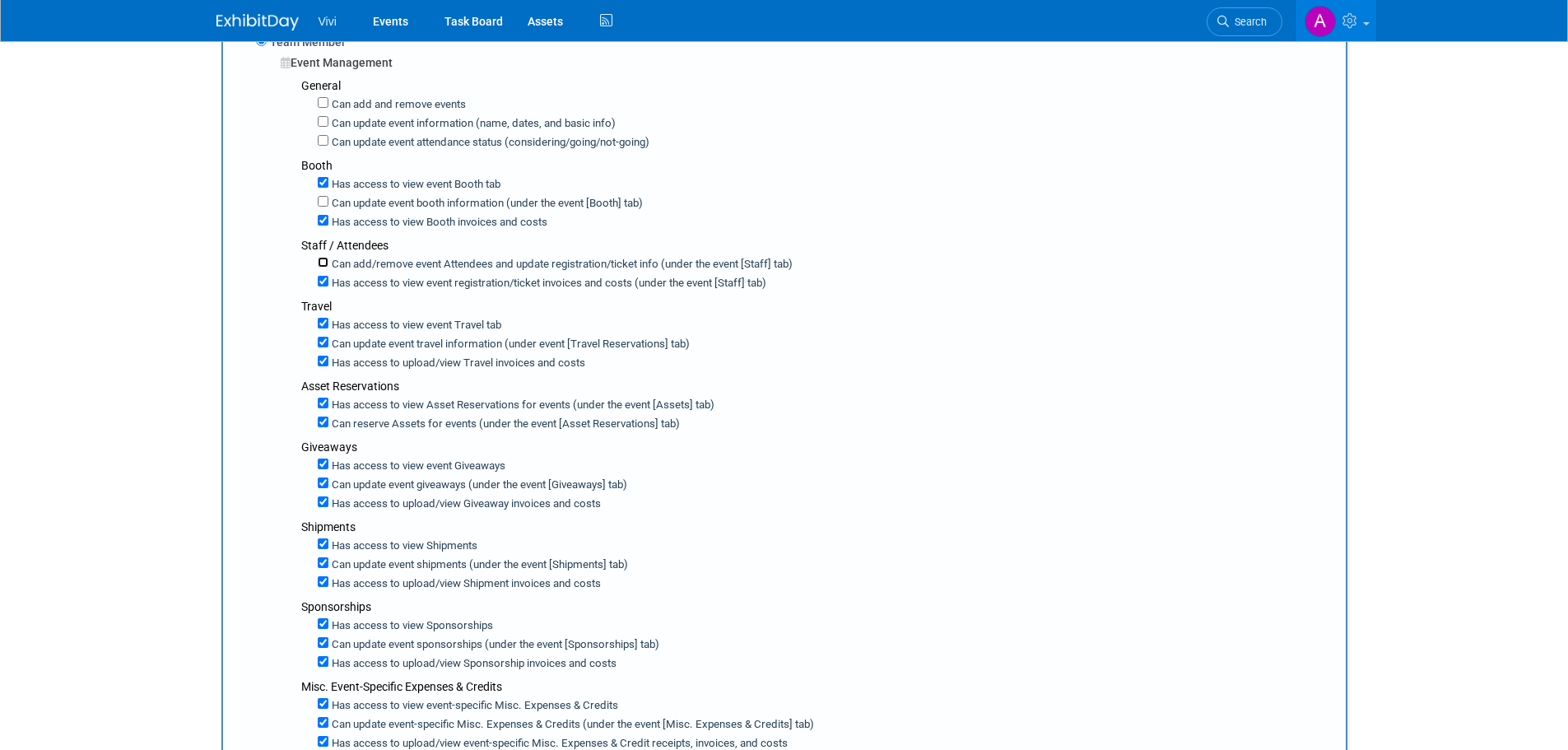
scroll to position [329, 0]
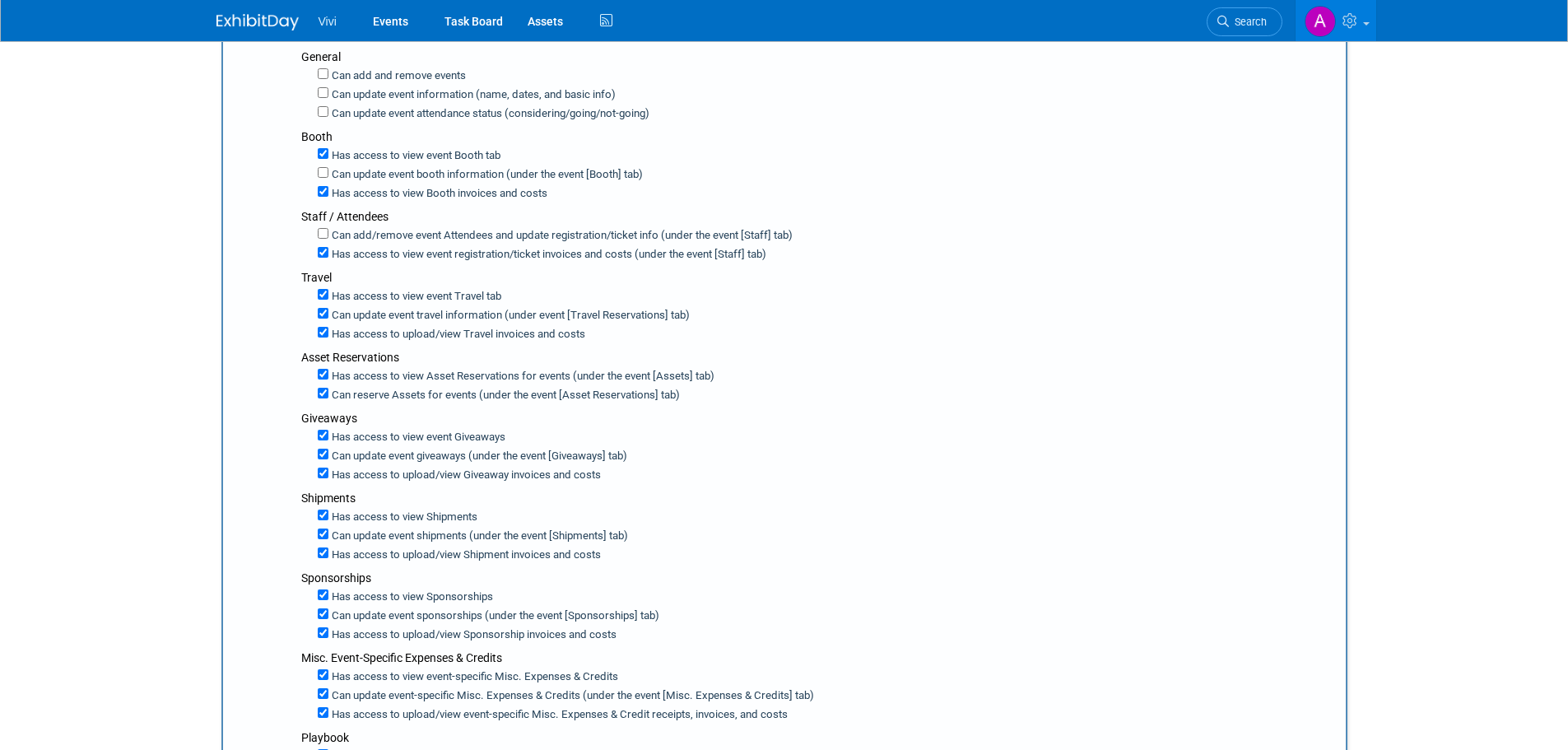
click at [329, 315] on label "Can update event travel information (under event [Travel Reservations] tab)" at bounding box center [509, 315] width 362 height 16
click at [329, 315] on input "Can update event travel information (under event [Travel Reservations] tab)" at bounding box center [323, 314] width 11 height 11
checkbox input "false"
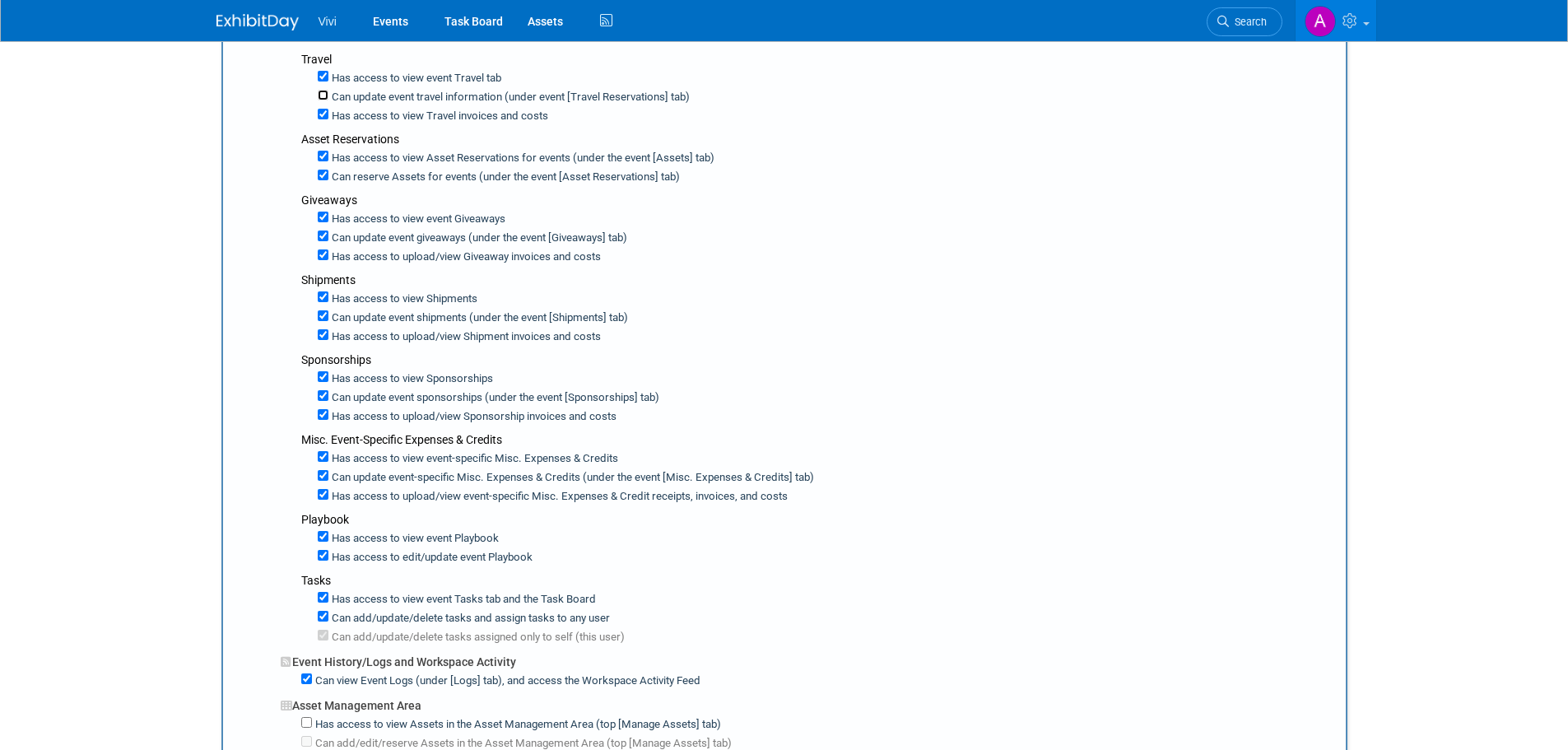
scroll to position [576, 0]
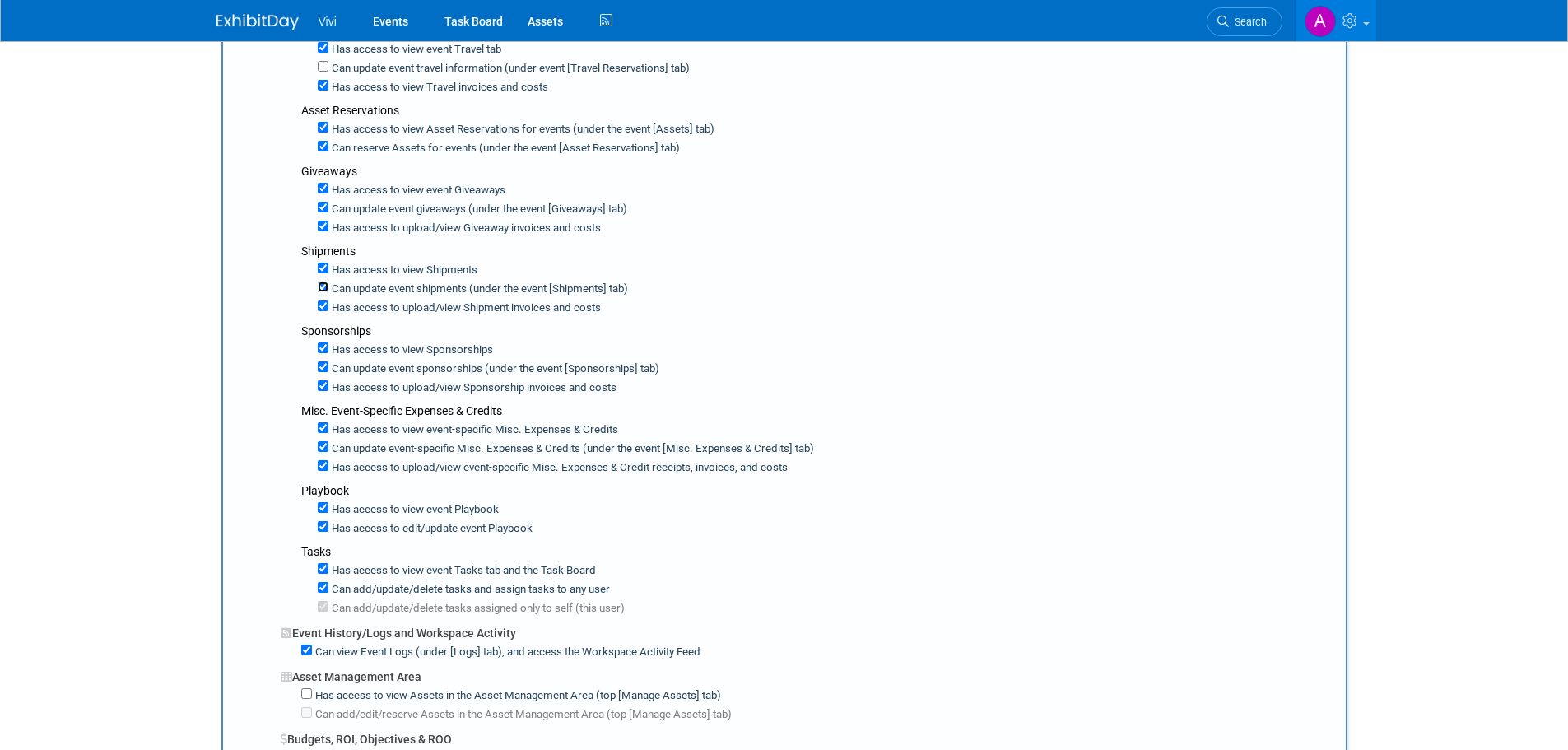
click at [321, 287] on input "Can update event shipments (under the event [Shipments] tab)" at bounding box center [323, 287] width 11 height 11
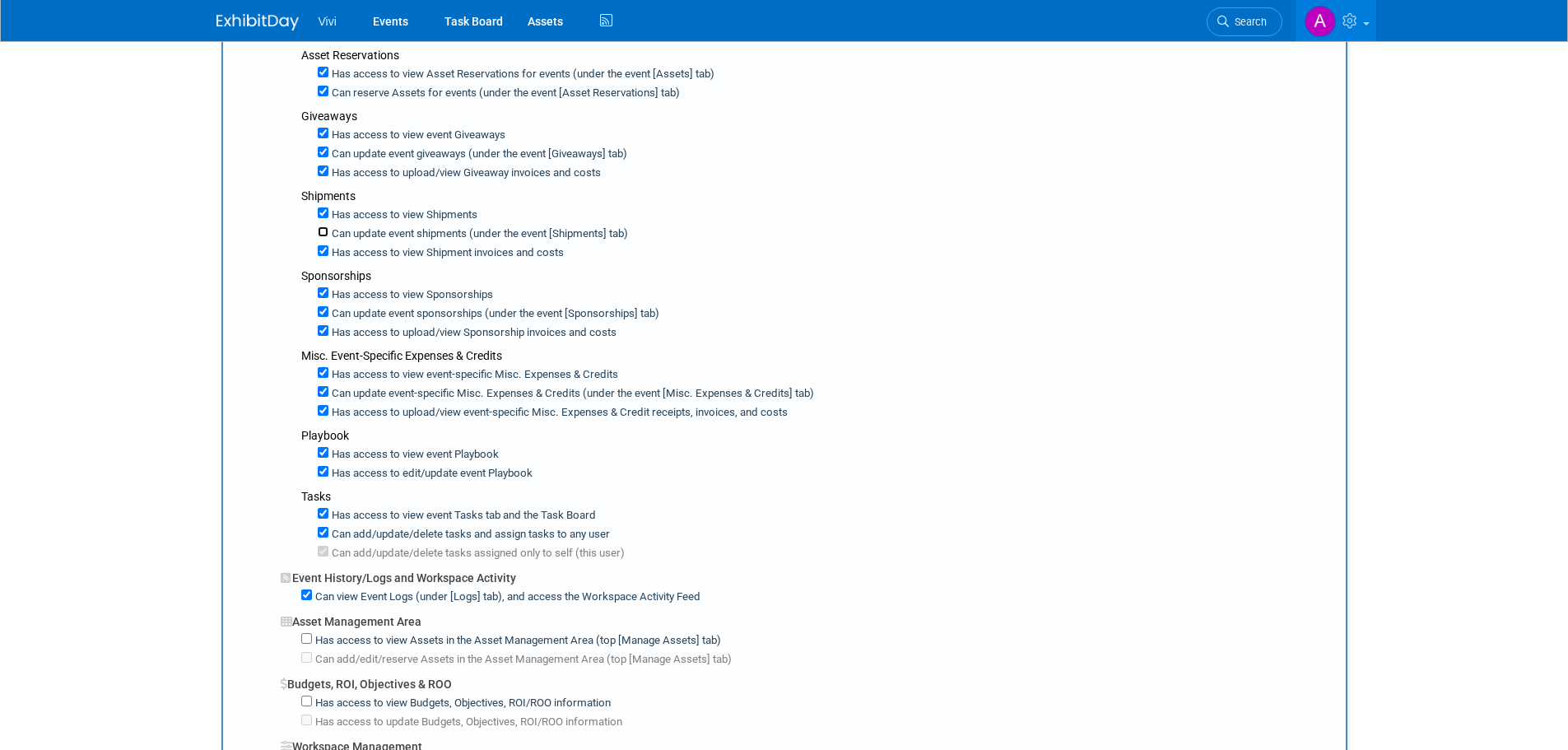
scroll to position [659, 0]
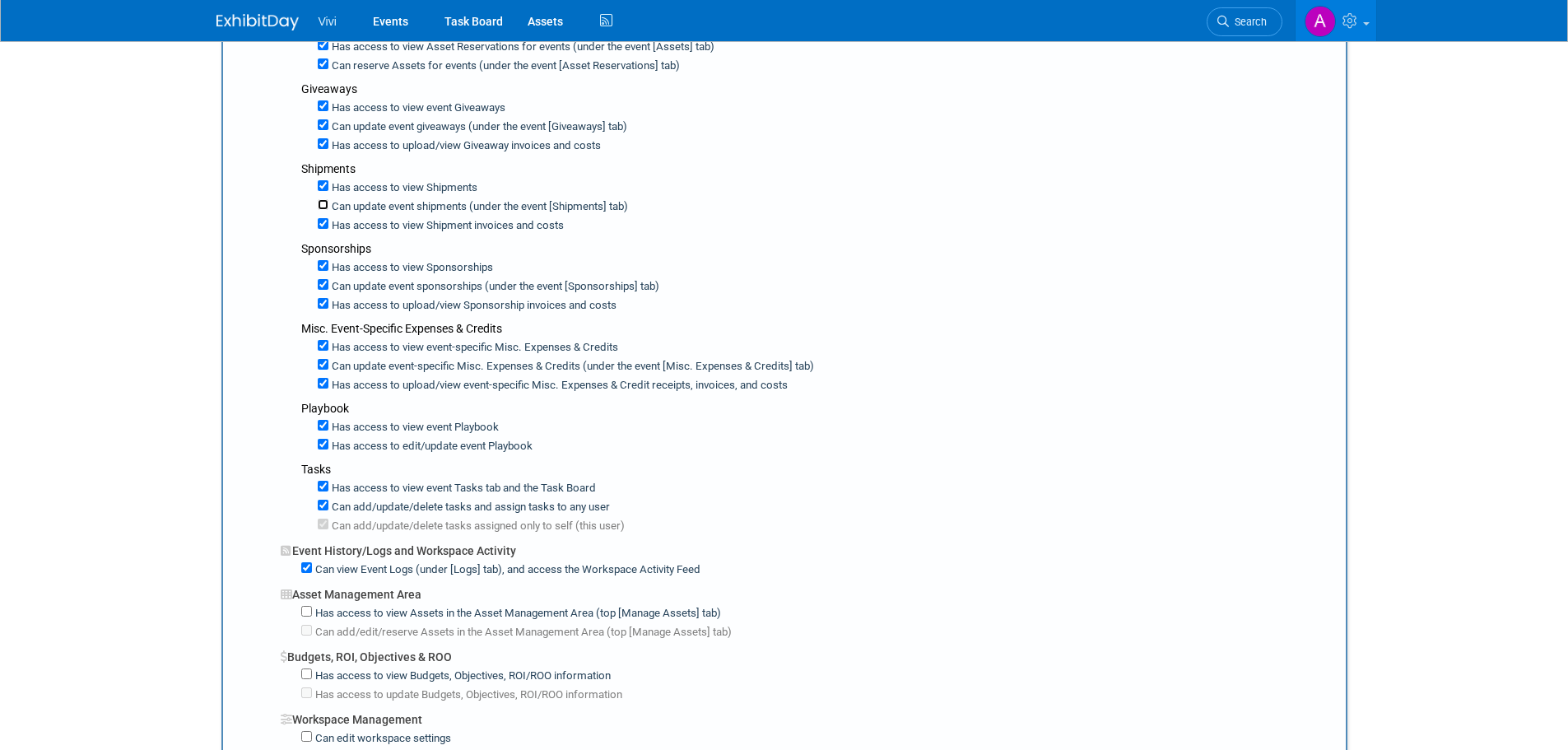
click at [321, 206] on input "Can update event shipments (under the event [Shipments] tab)" at bounding box center [323, 205] width 11 height 11
checkbox input "true"
click at [318, 289] on input "Can update event sponsorships (under the event [Sponsorships] tab)" at bounding box center [323, 284] width 11 height 11
checkbox input "false"
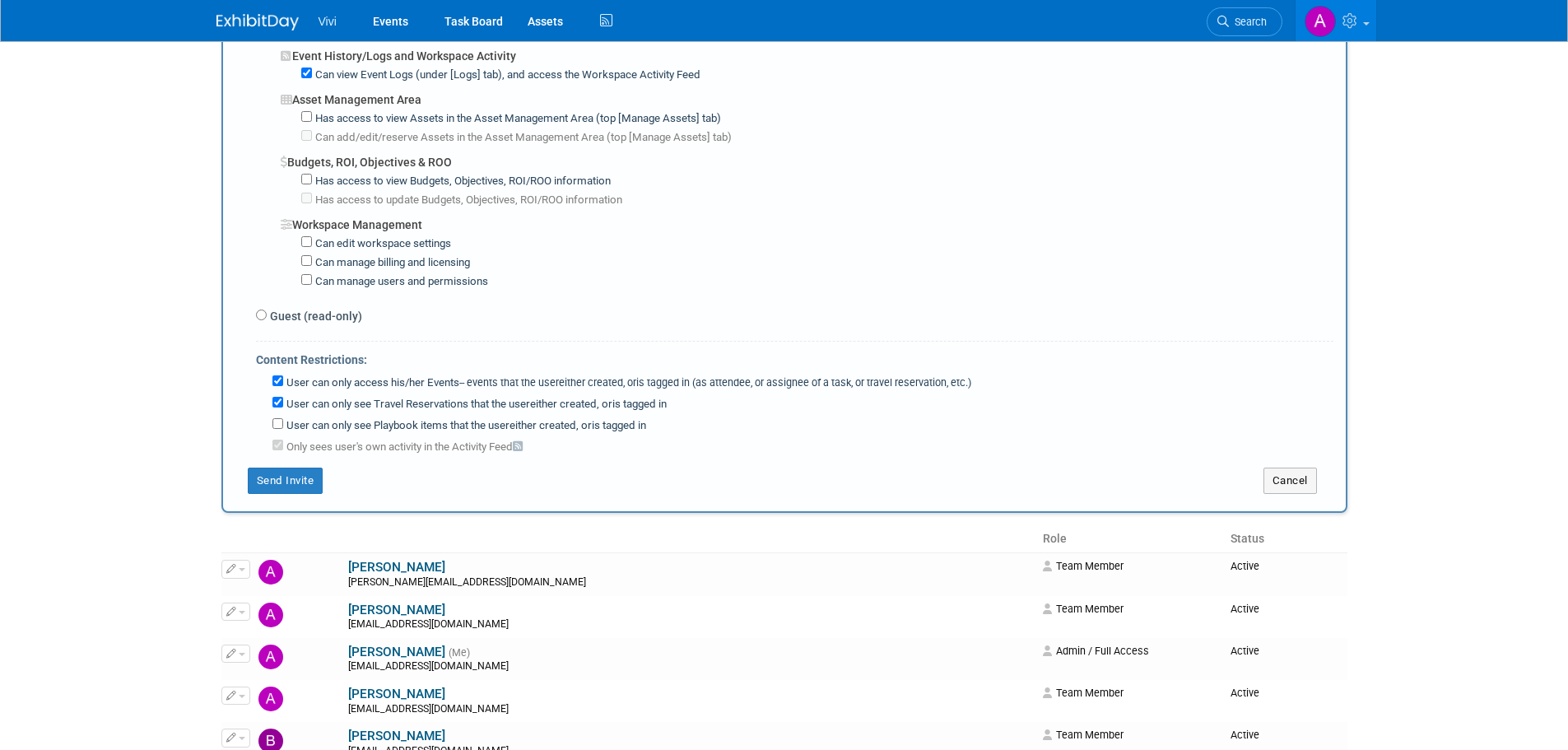
scroll to position [1399, 0]
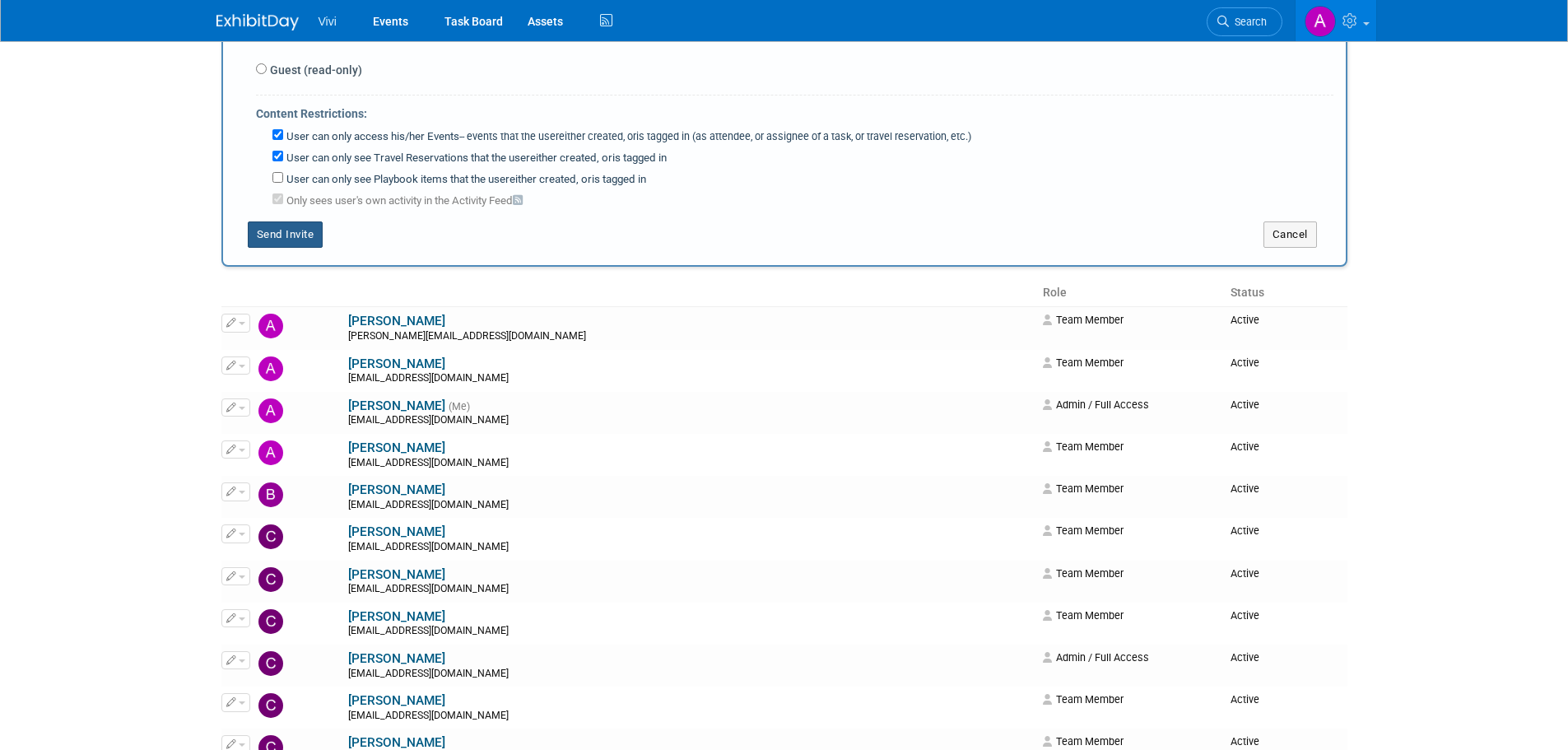
drag, startPoint x: 314, startPoint y: 243, endPoint x: 153, endPoint y: 387, distance: 216.0
click at [314, 243] on button "Send Invite" at bounding box center [285, 234] width 76 height 27
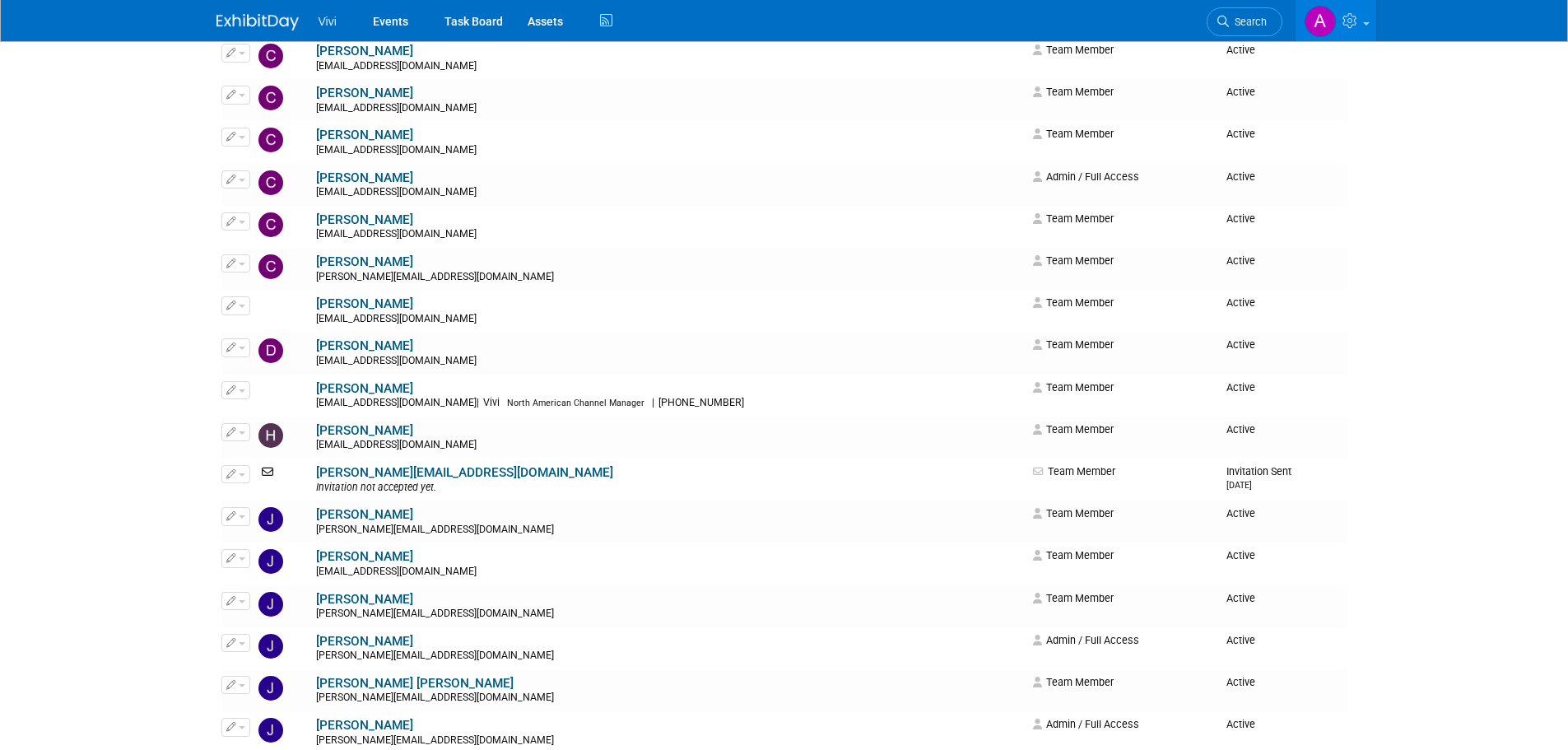
scroll to position [0, 0]
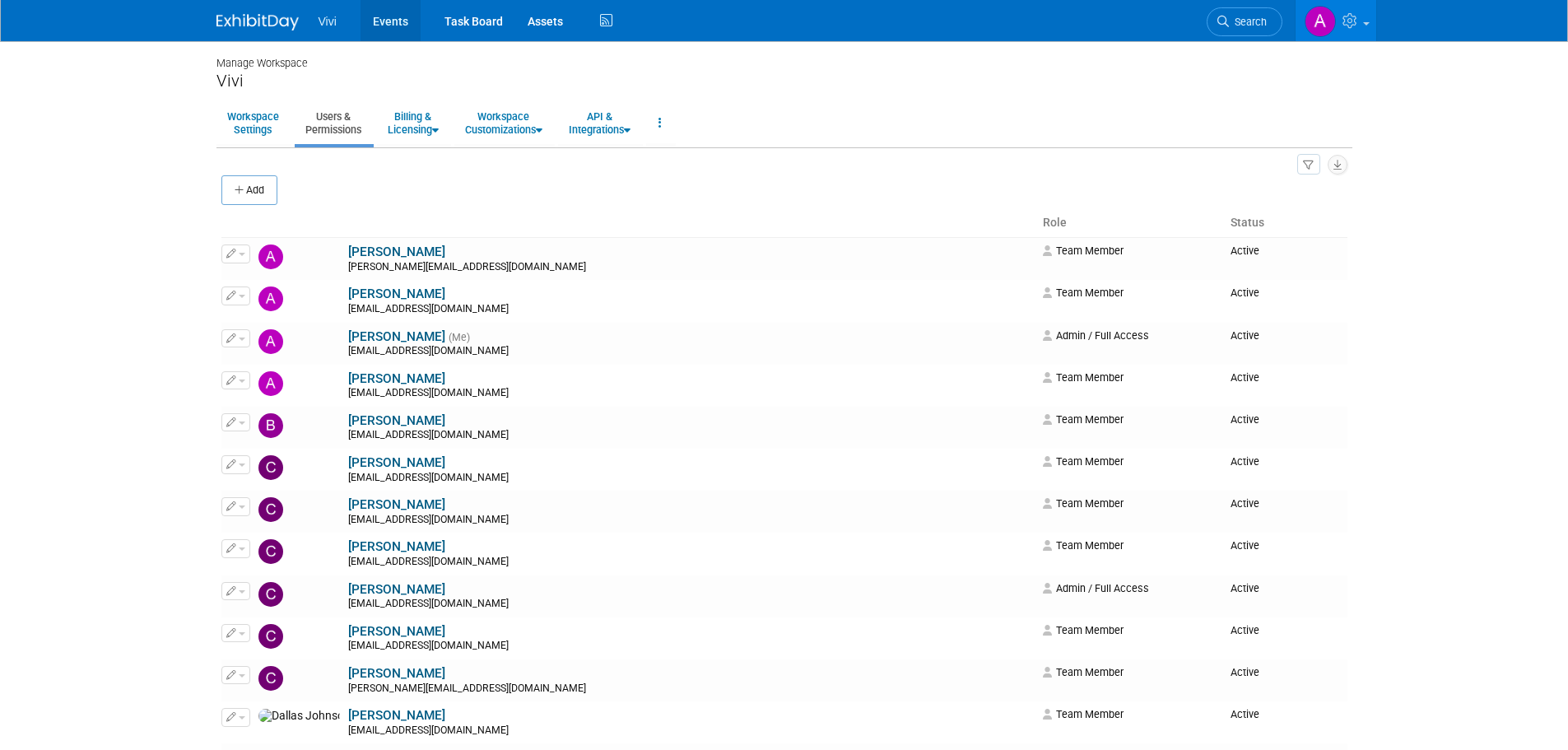
click at [392, 16] on link "Events" at bounding box center [390, 20] width 60 height 42
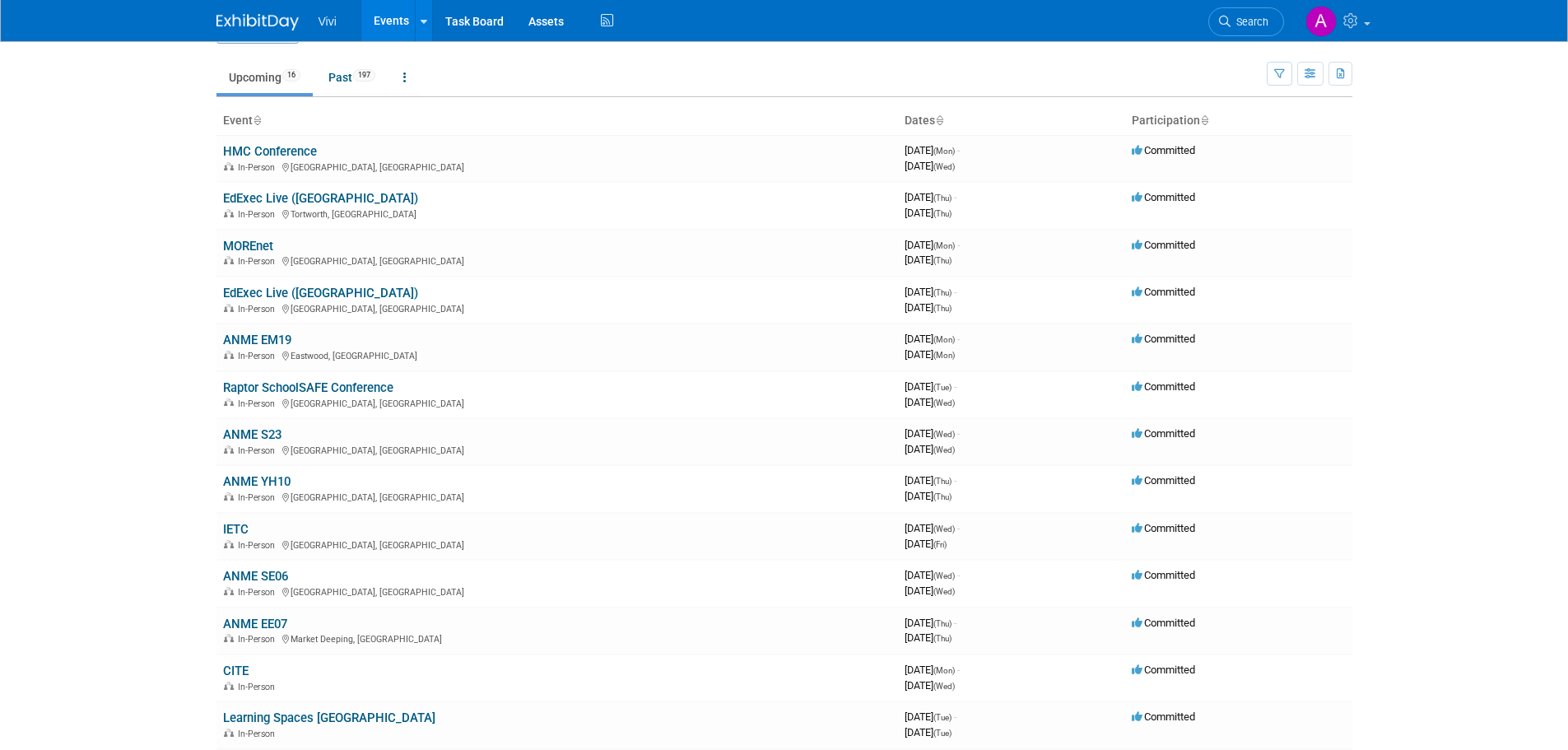
scroll to position [82, 0]
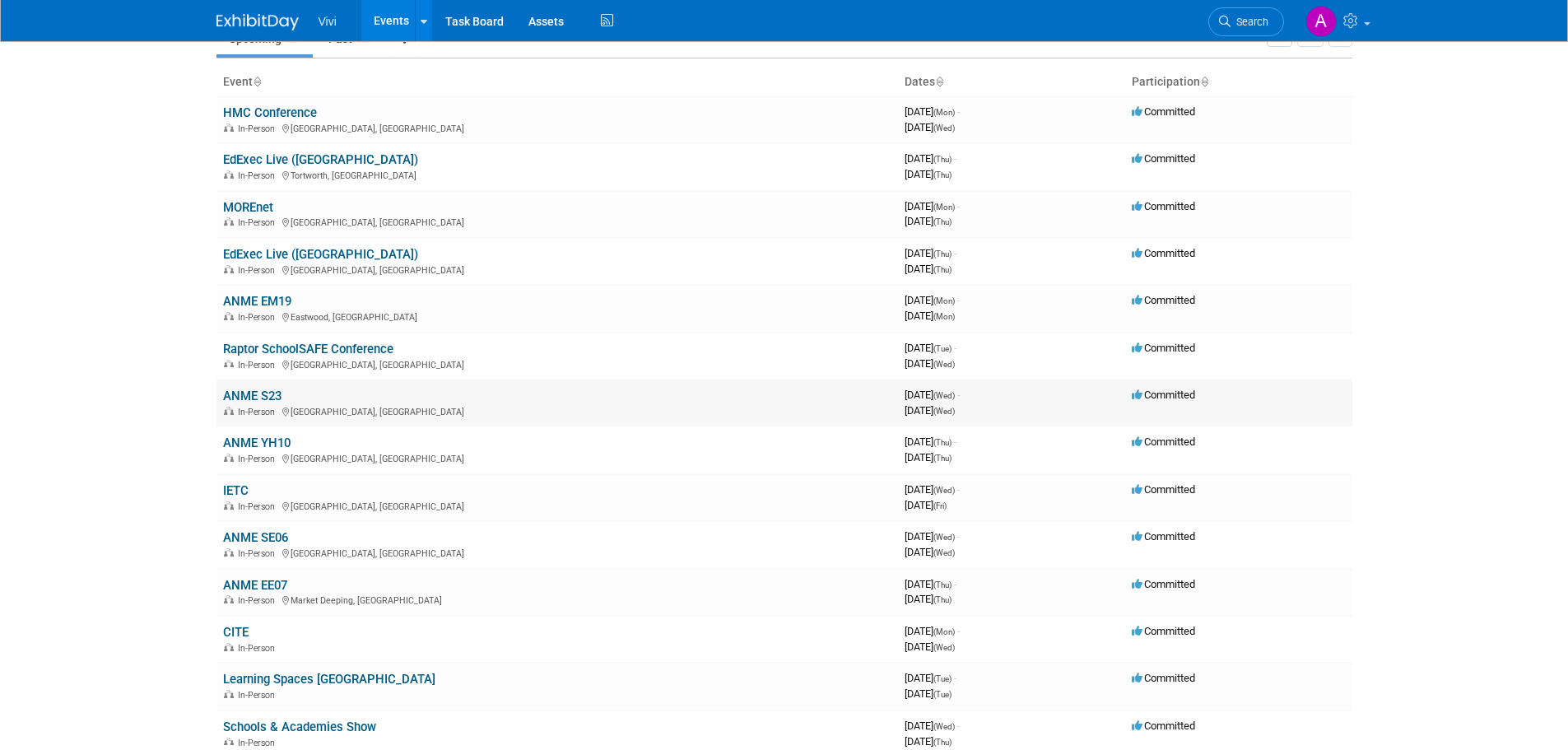
click at [263, 400] on link "ANME S23" at bounding box center [252, 396] width 58 height 15
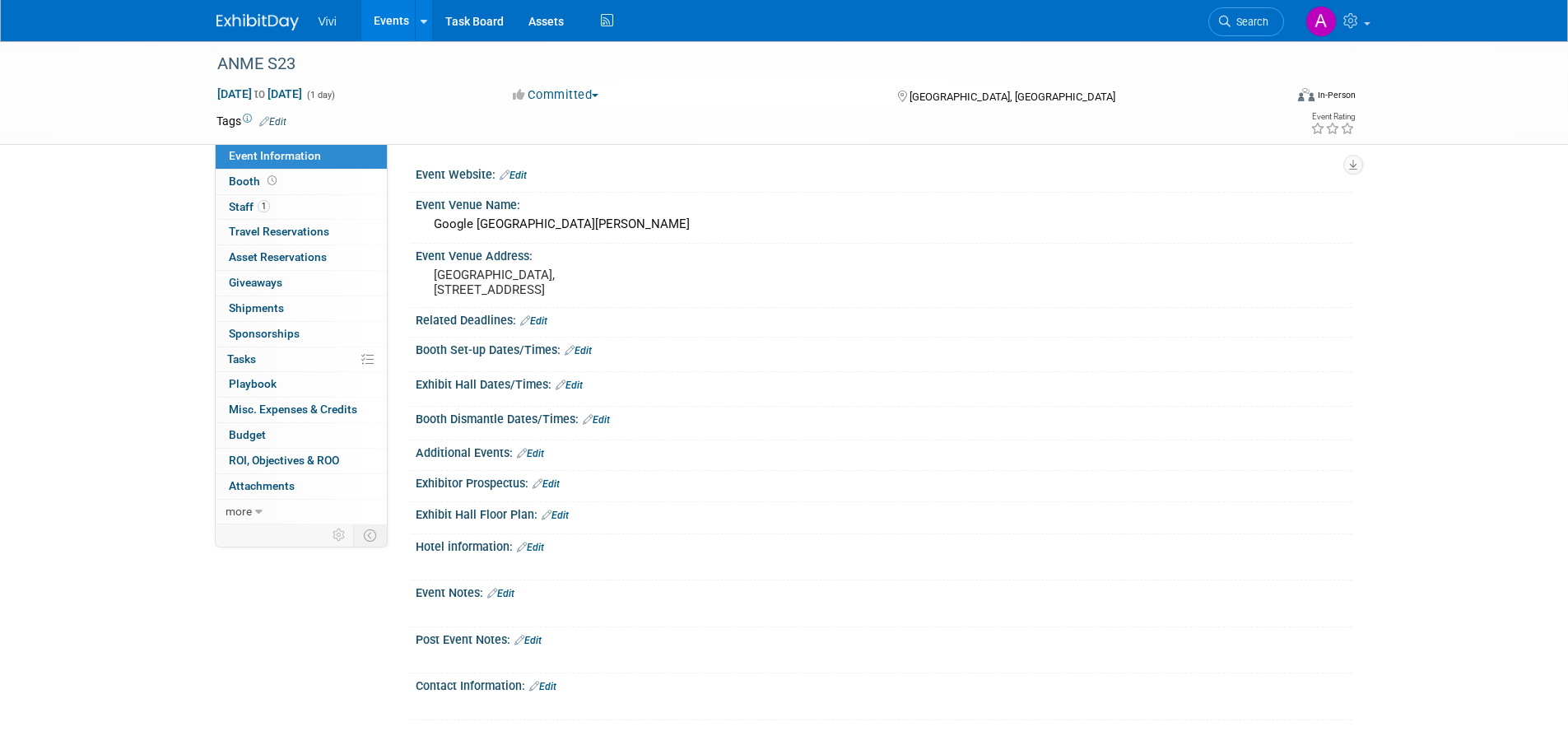
click at [373, 12] on link "Events" at bounding box center [391, 20] width 60 height 42
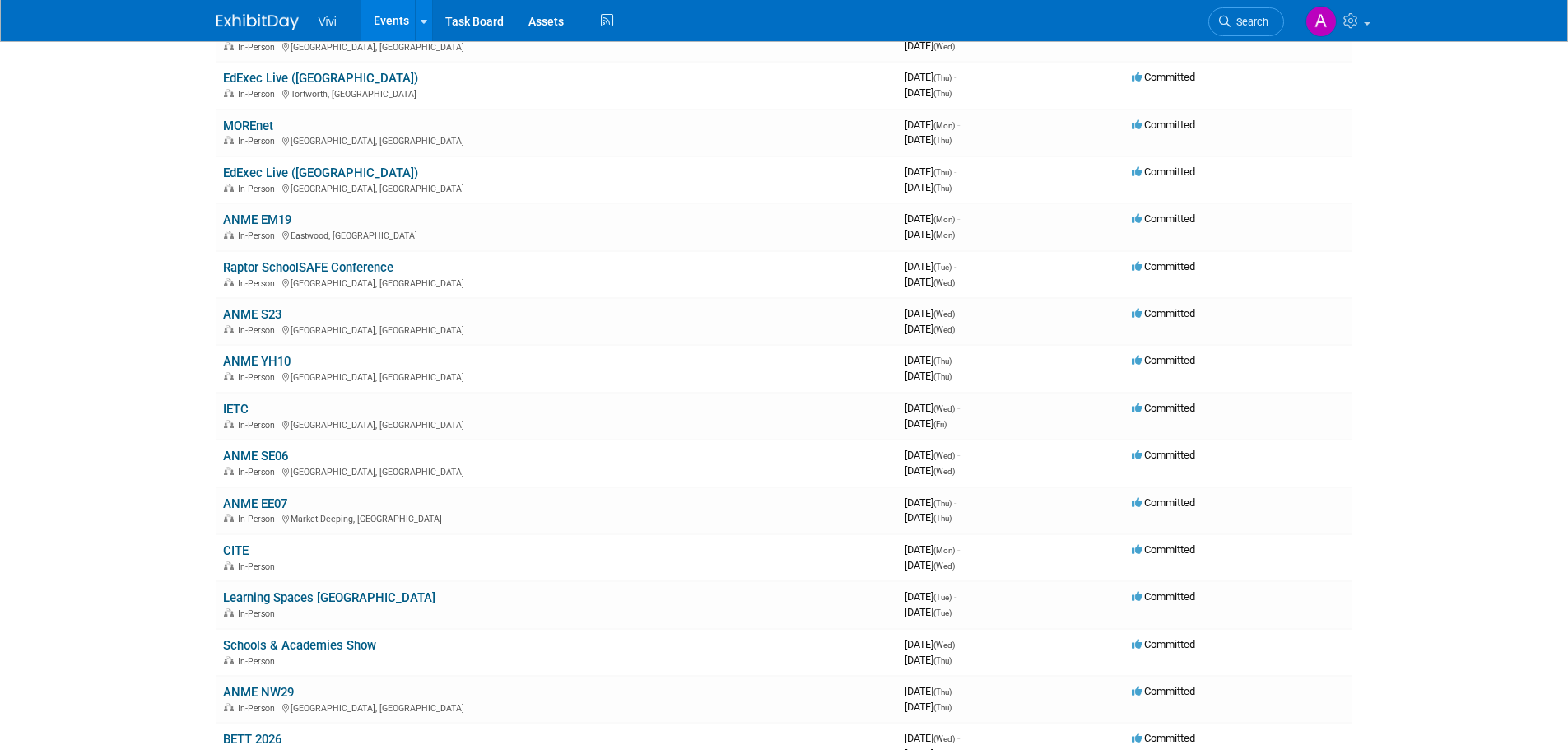
scroll to position [164, 0]
click at [244, 360] on link "ANME YH10" at bounding box center [257, 361] width 67 height 15
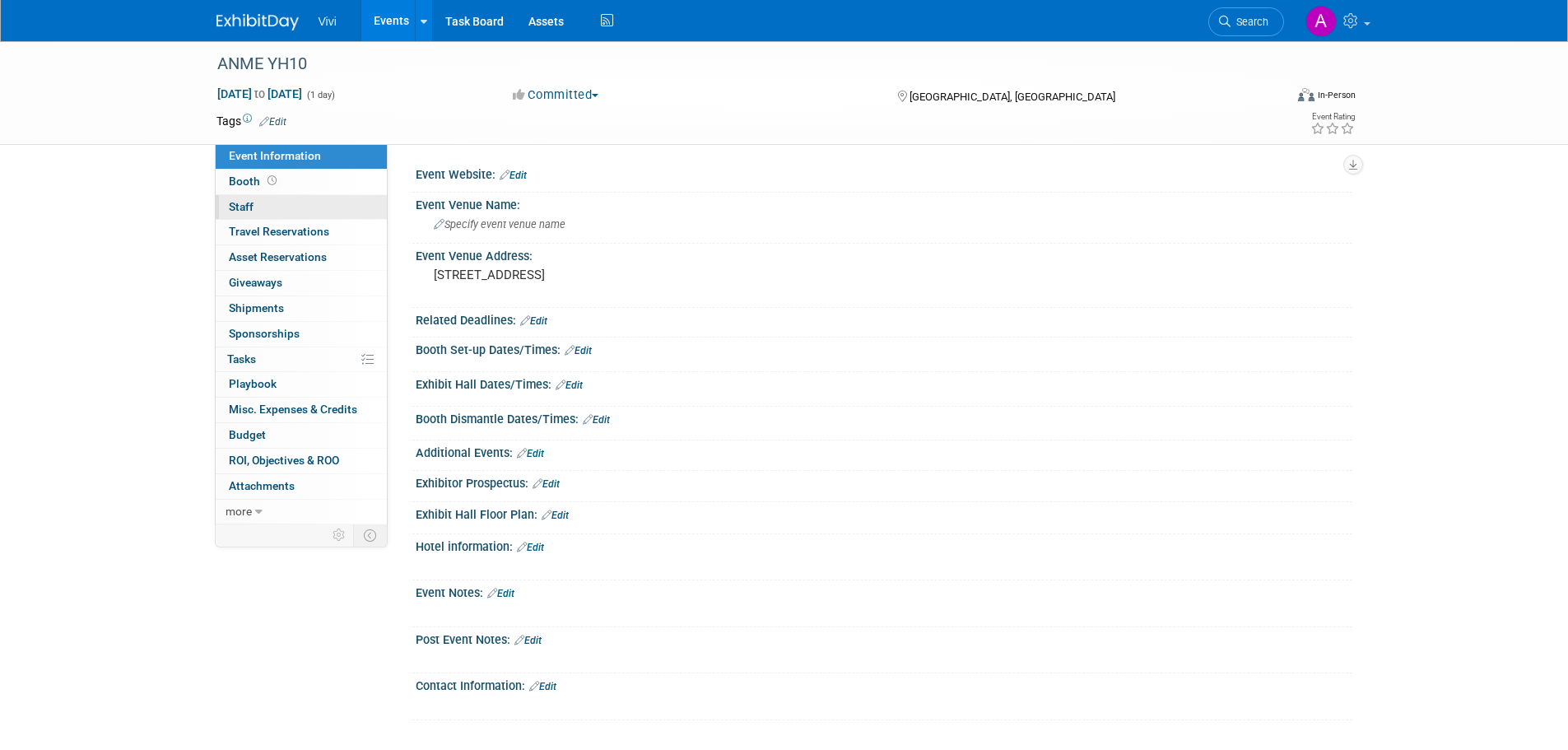
click at [306, 213] on link "0 Staff 0" at bounding box center [302, 207] width 172 height 25
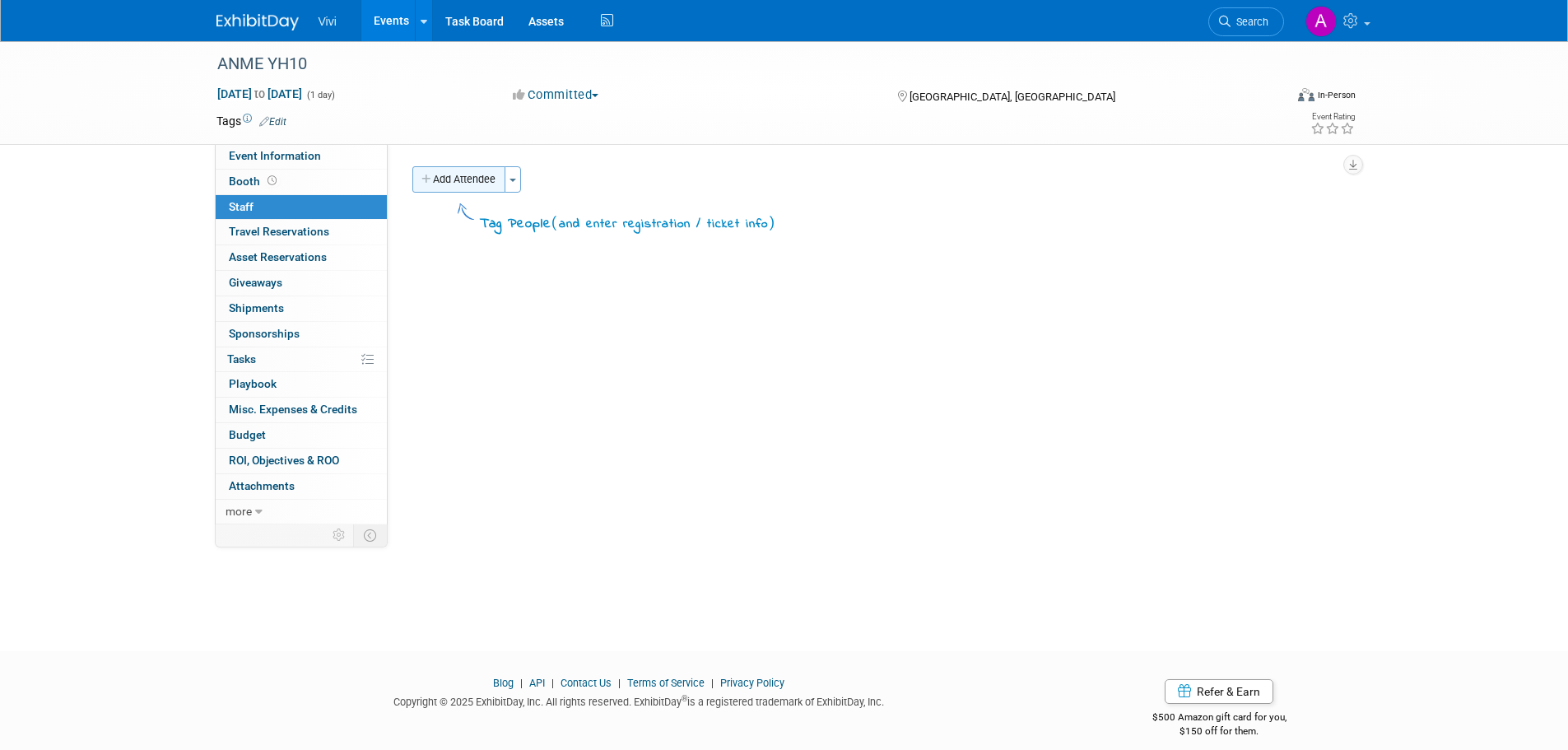
click at [456, 173] on button "Add Attendee" at bounding box center [459, 179] width 93 height 27
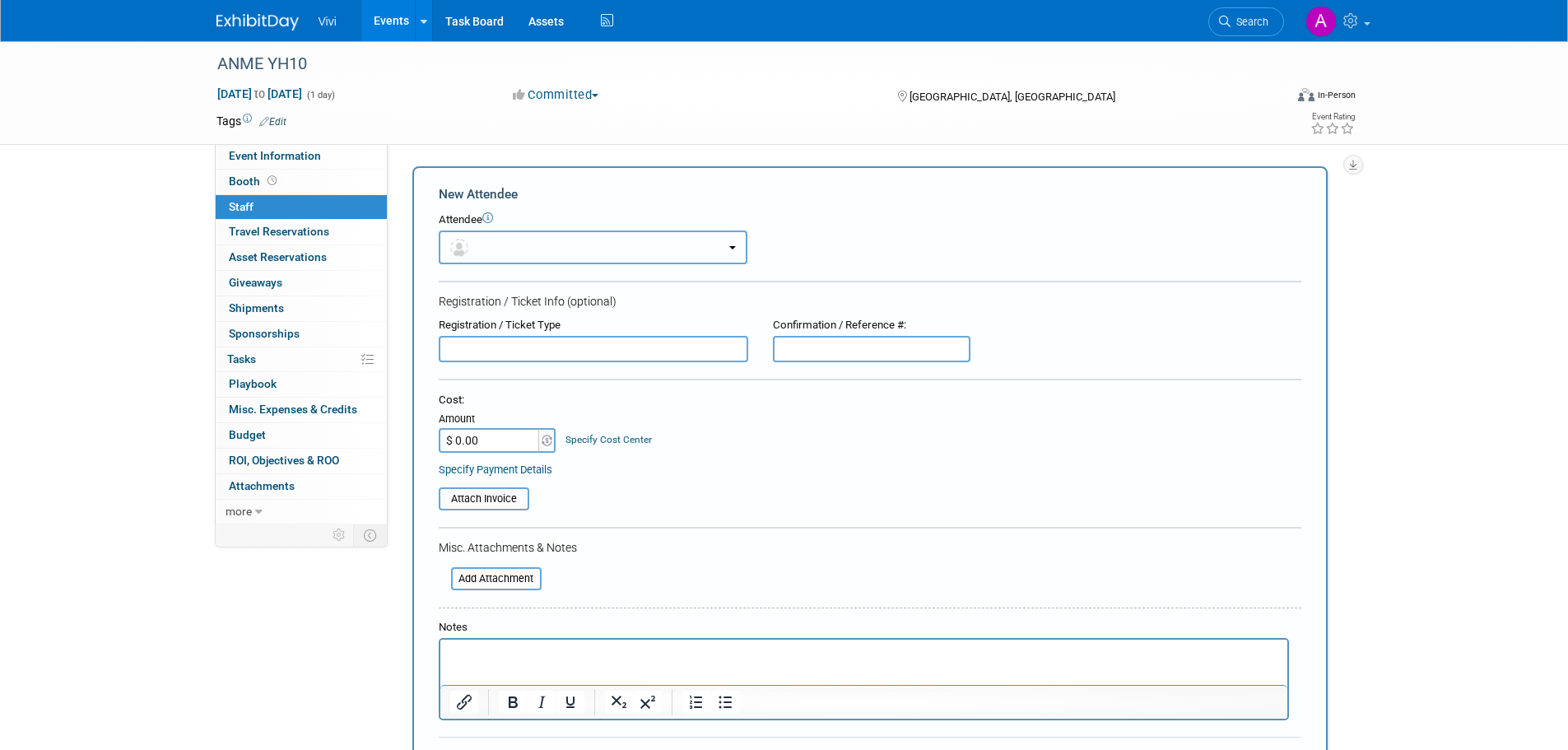
click at [479, 249] on button "button" at bounding box center [592, 247] width 309 height 34
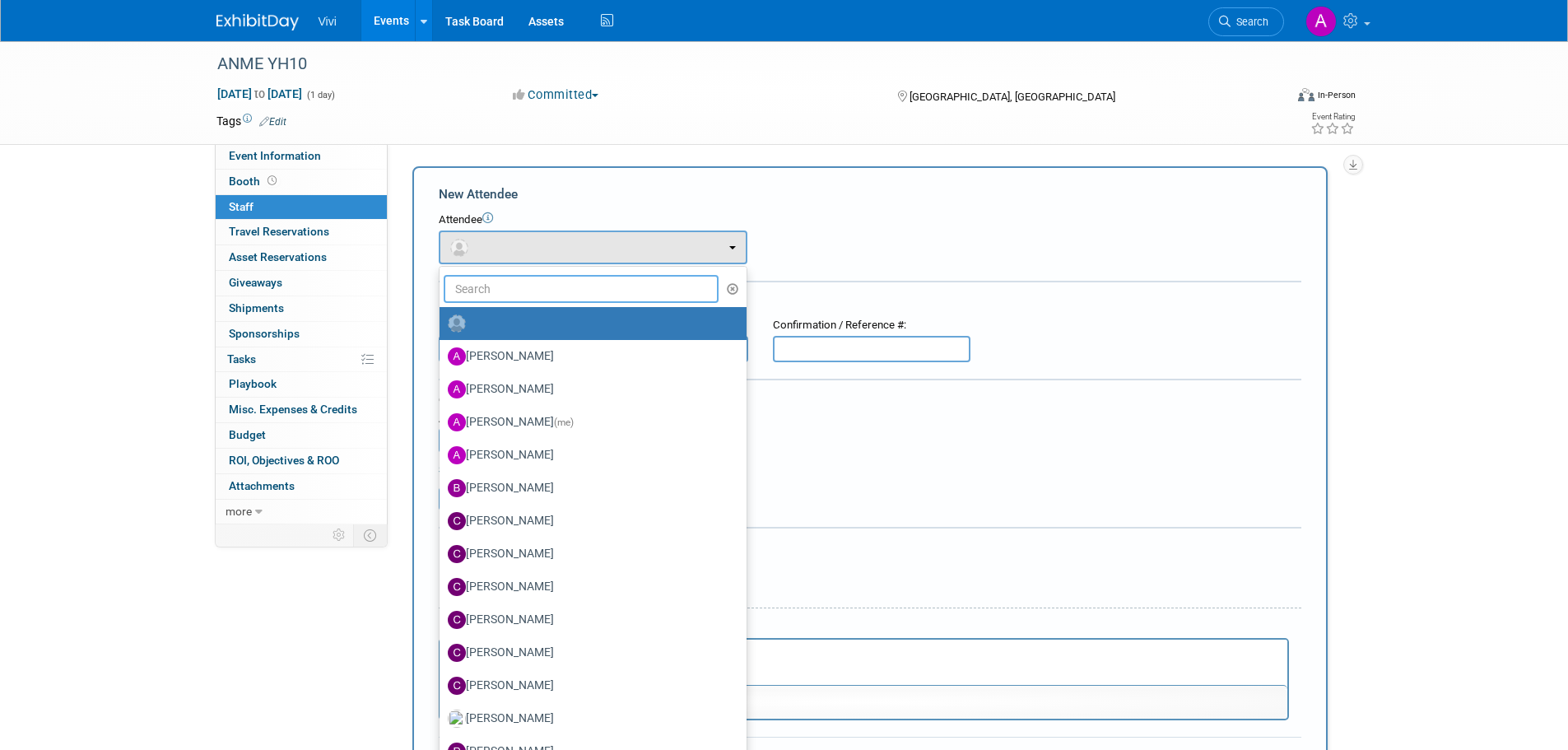
click at [486, 301] on input "text" at bounding box center [581, 289] width 276 height 28
type input "sophie"
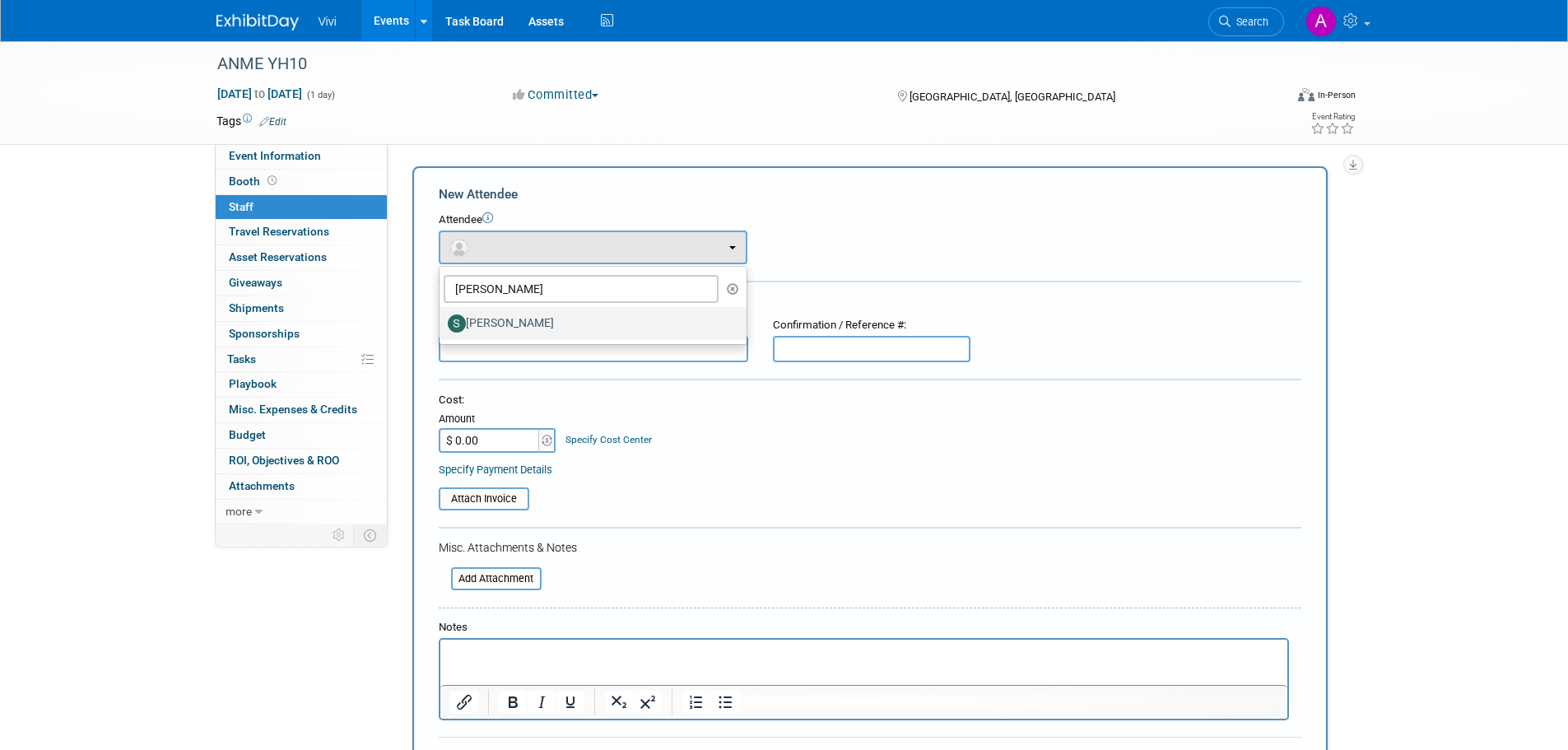
click at [515, 316] on label "[PERSON_NAME]" at bounding box center [589, 323] width 282 height 27
click at [442, 316] on input "[PERSON_NAME]" at bounding box center [437, 322] width 11 height 11
select select "86bc7e7d-f386-4dd0-8f11-a08efdc08329"
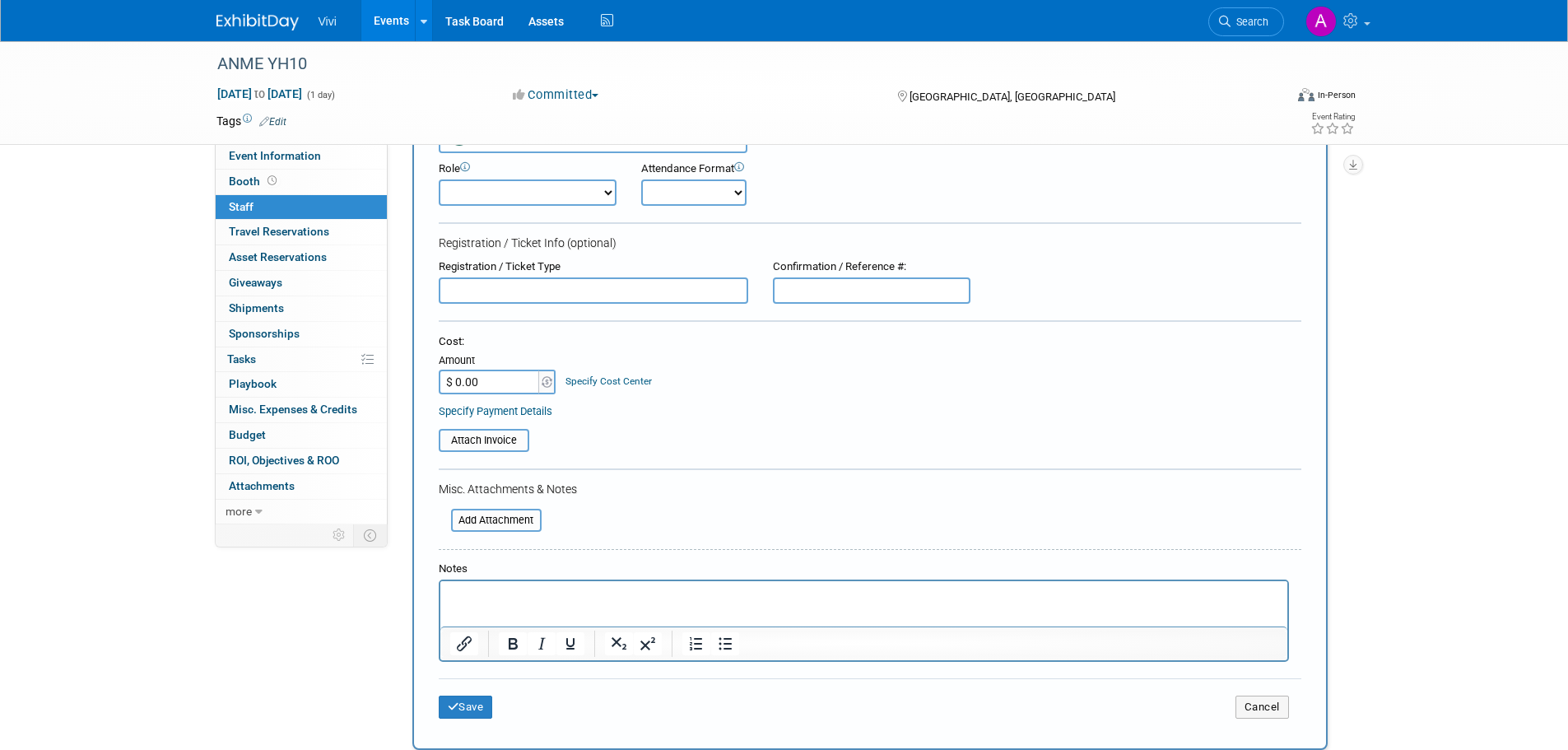
scroll to position [82, 0]
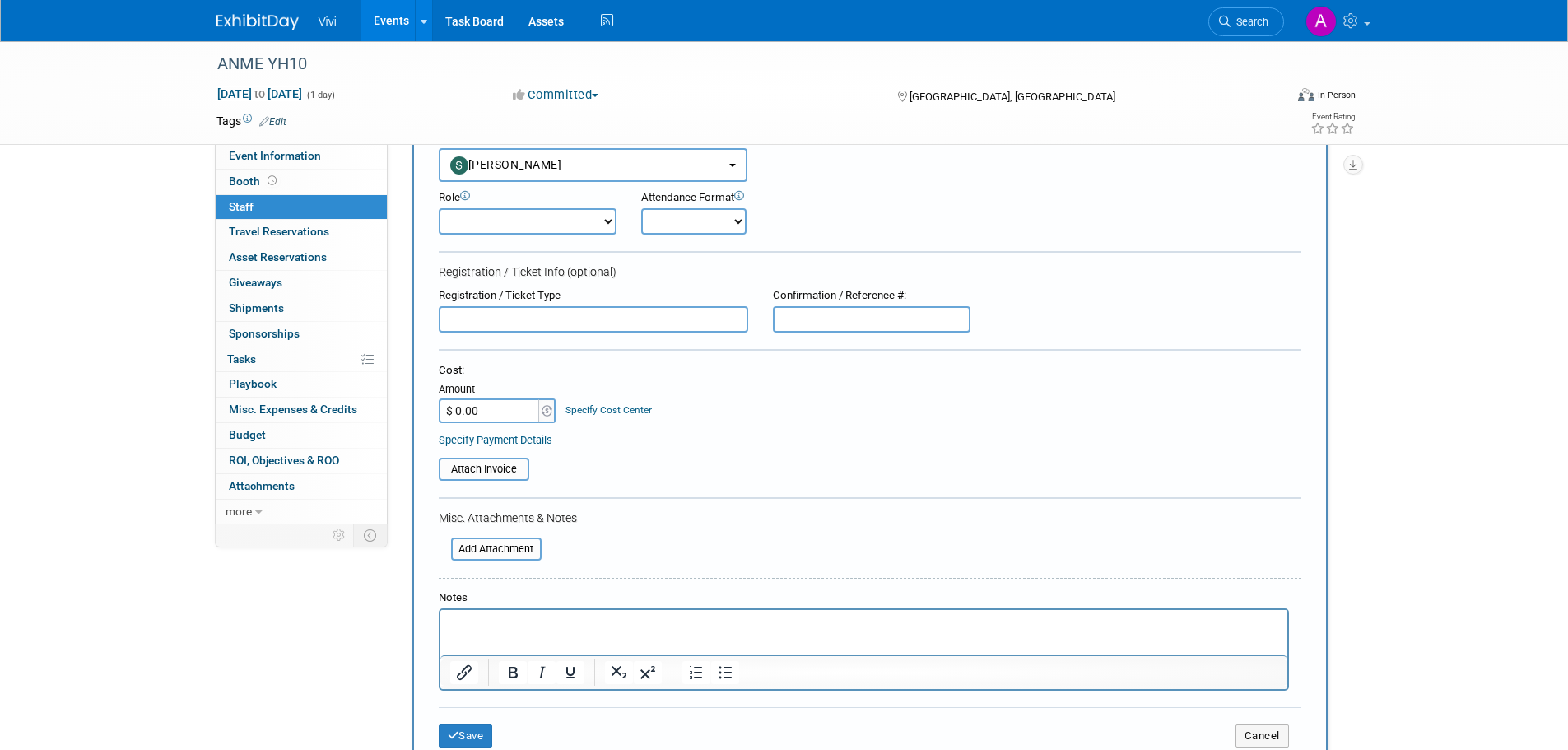
click at [548, 226] on select "Demonstrator Host Planner Presenter Sales Representative Set-up/Dismantle Crew …" at bounding box center [527, 221] width 178 height 27
click at [527, 222] on select "Demonstrator Host Planner Presenter Sales Representative Set-up/Dismantle Crew …" at bounding box center [527, 221] width 178 height 27
select select "4"
click at [438, 208] on select "Demonstrator Host Planner Presenter Sales Representative Set-up/Dismantle Crew …" at bounding box center [527, 221] width 178 height 27
click at [705, 206] on div "Attendance Format Onsite Remote" at bounding box center [740, 212] width 197 height 44
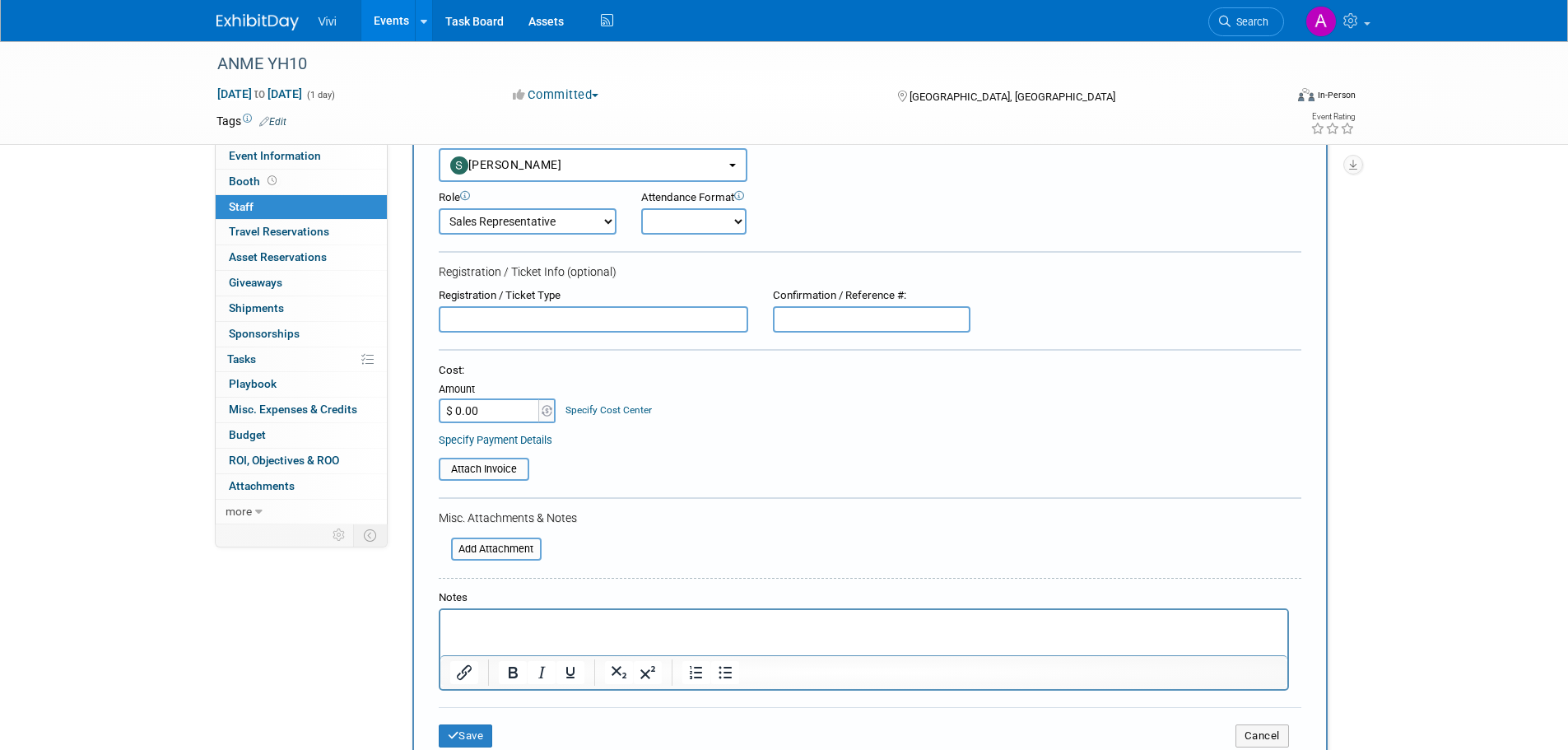
click at [704, 220] on select "Onsite Remote" at bounding box center [694, 221] width 105 height 27
select select "1"
click at [641, 208] on select "Onsite Remote" at bounding box center [694, 221] width 105 height 27
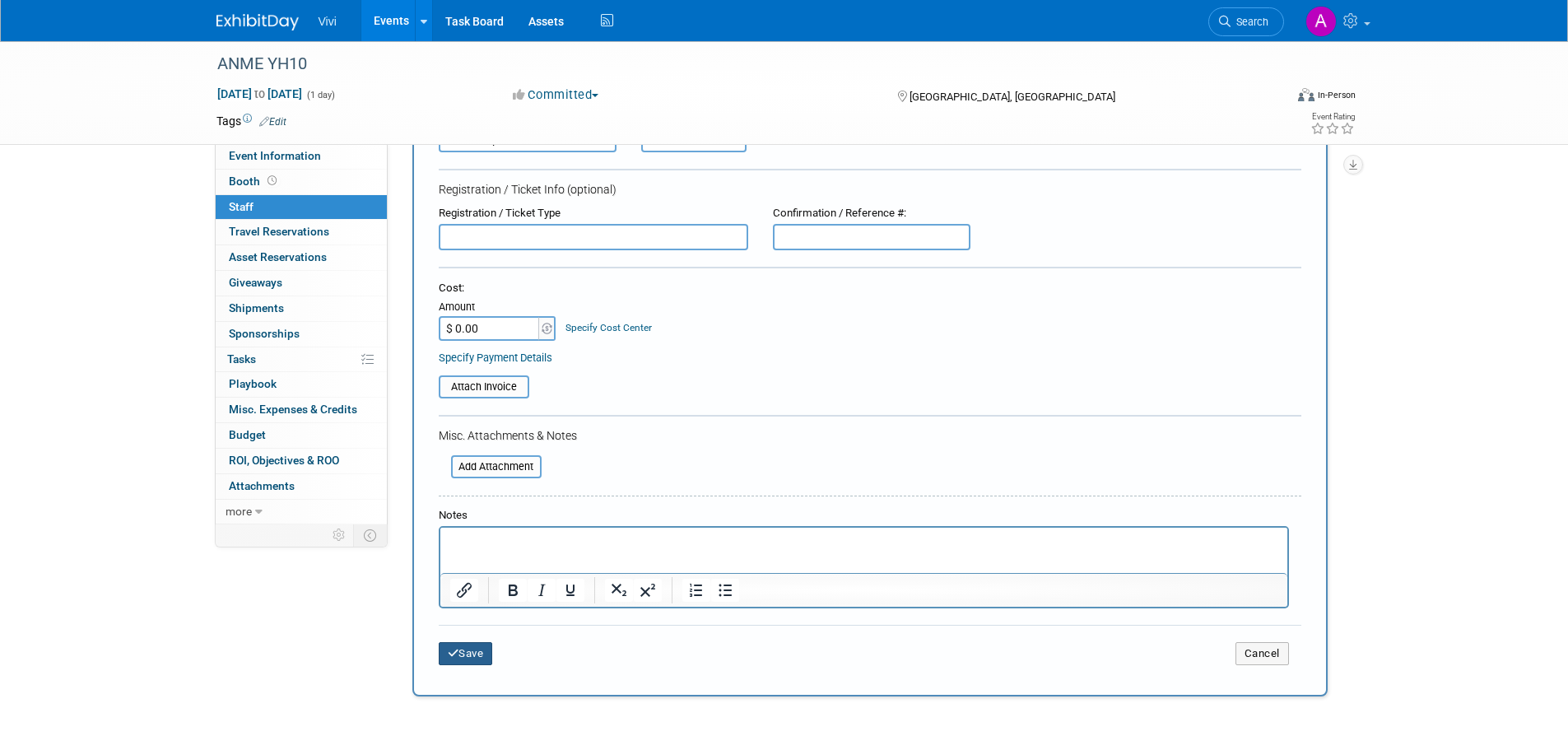
click at [485, 646] on button "Save" at bounding box center [465, 653] width 54 height 23
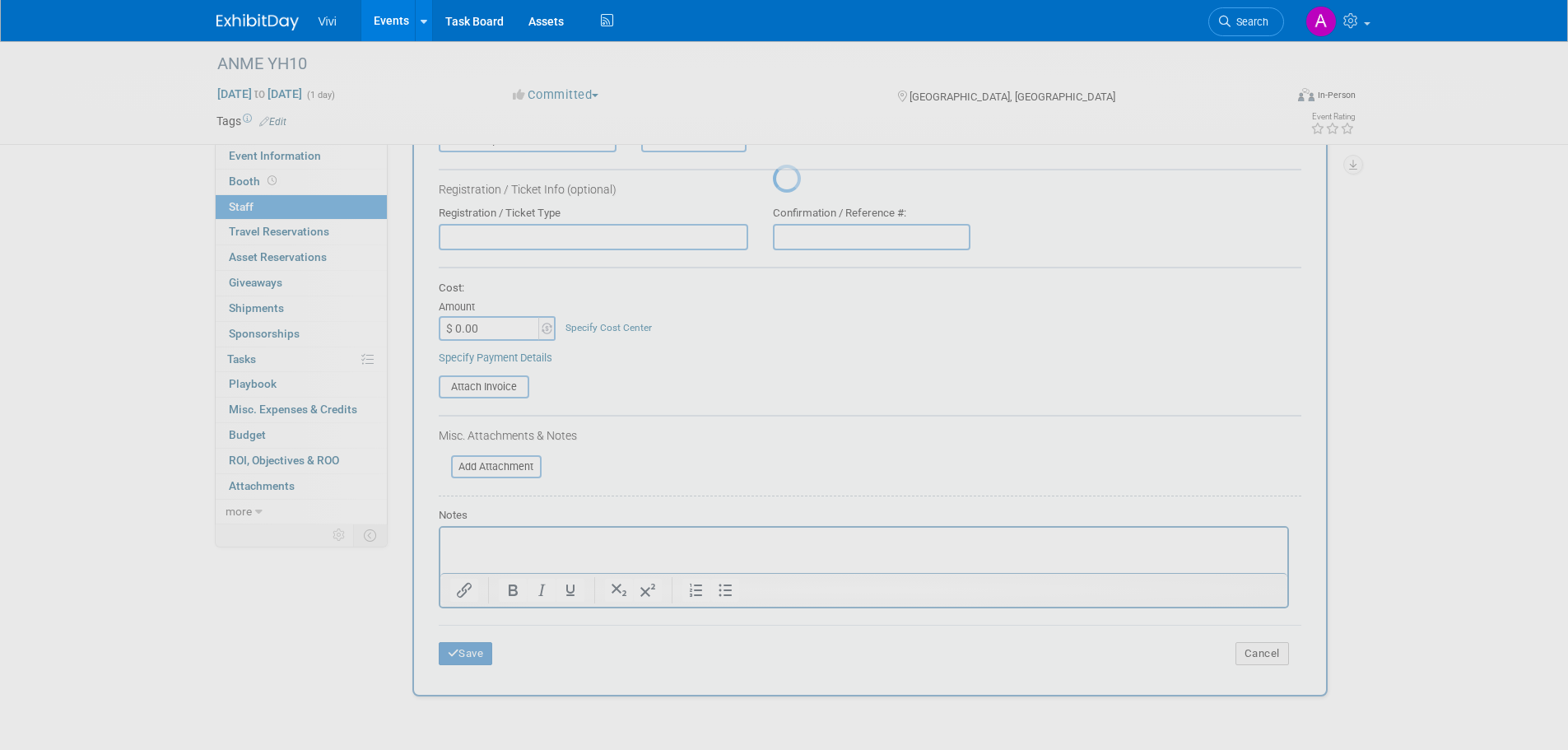
scroll to position [17, 0]
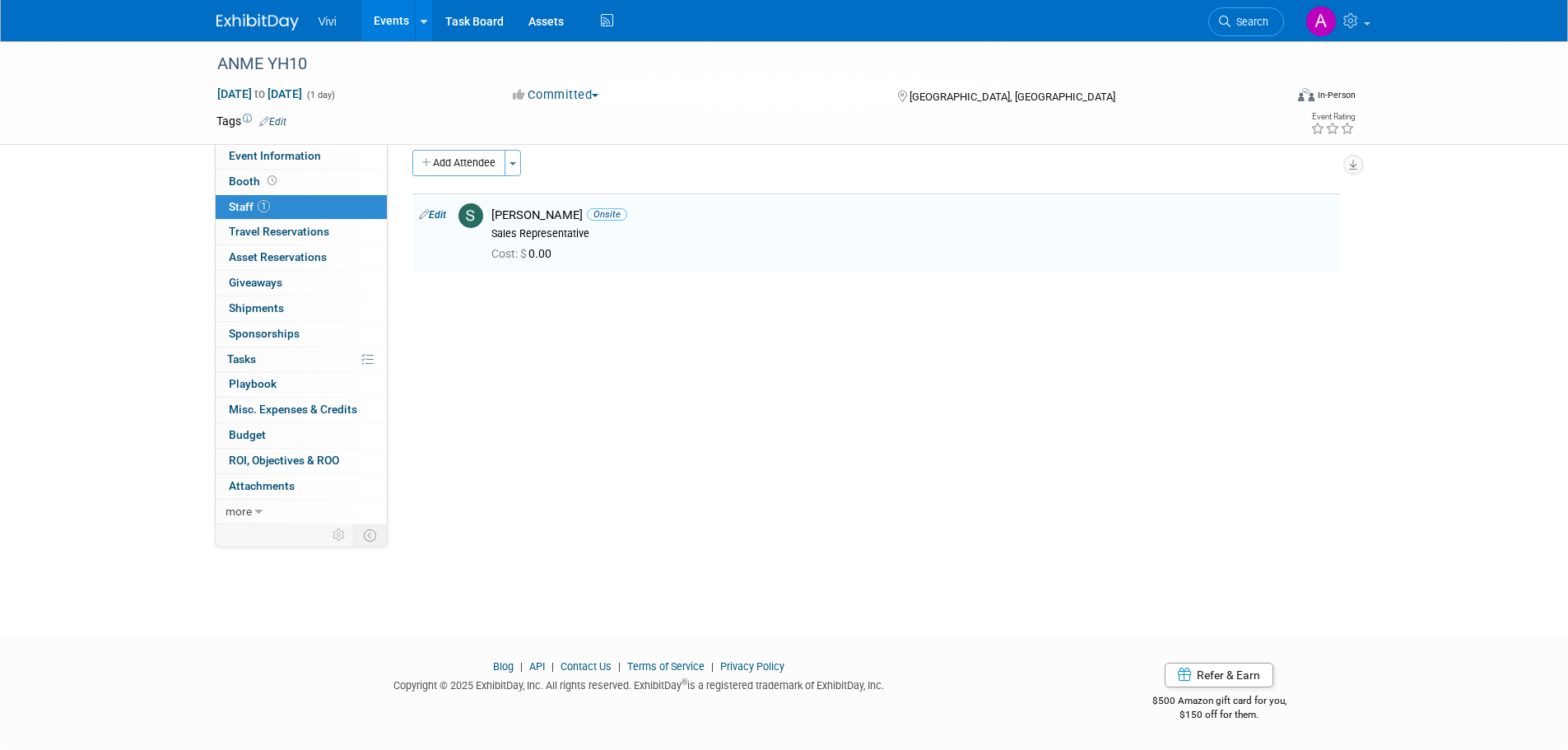
click at [398, 26] on link "Events" at bounding box center [391, 20] width 60 height 42
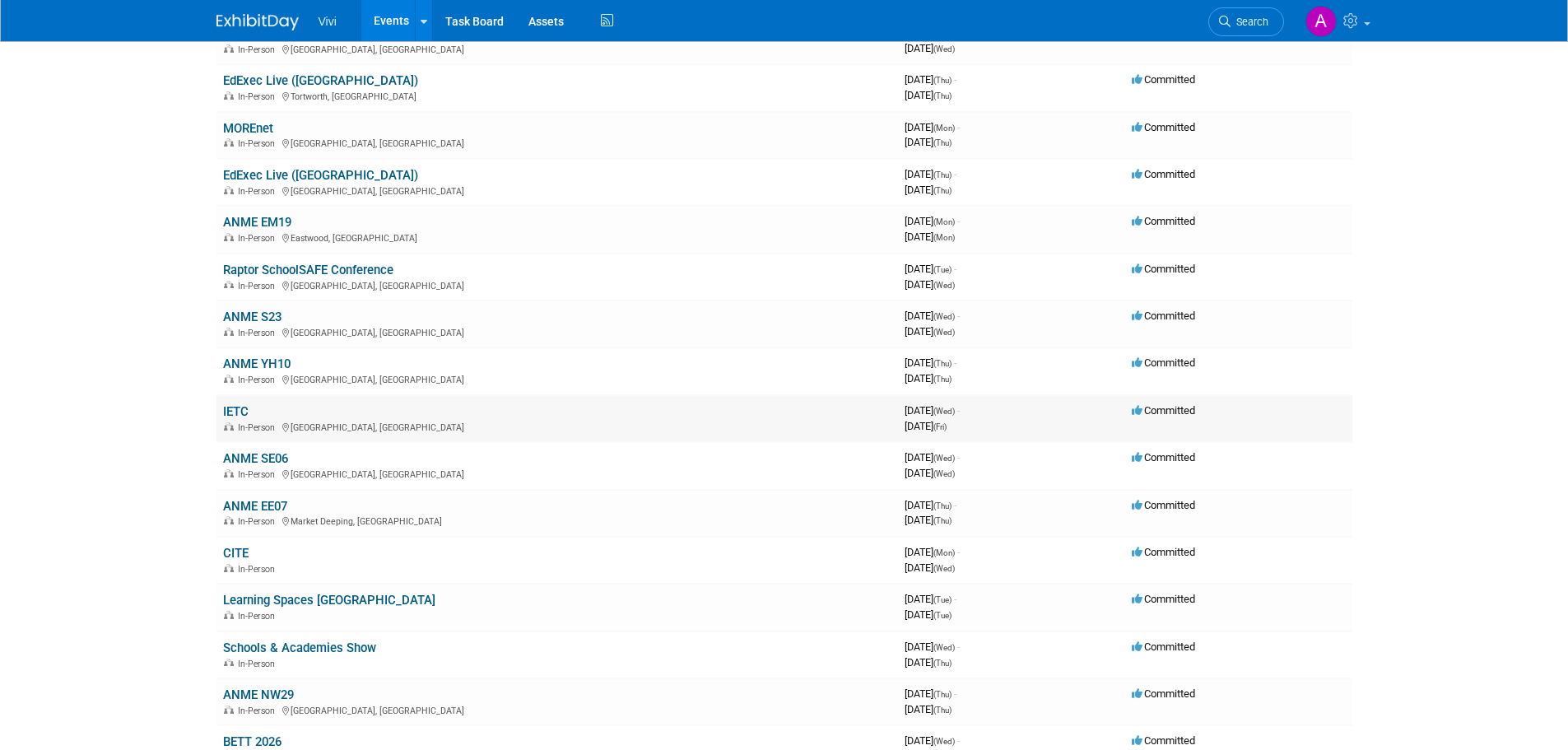
scroll to position [164, 0]
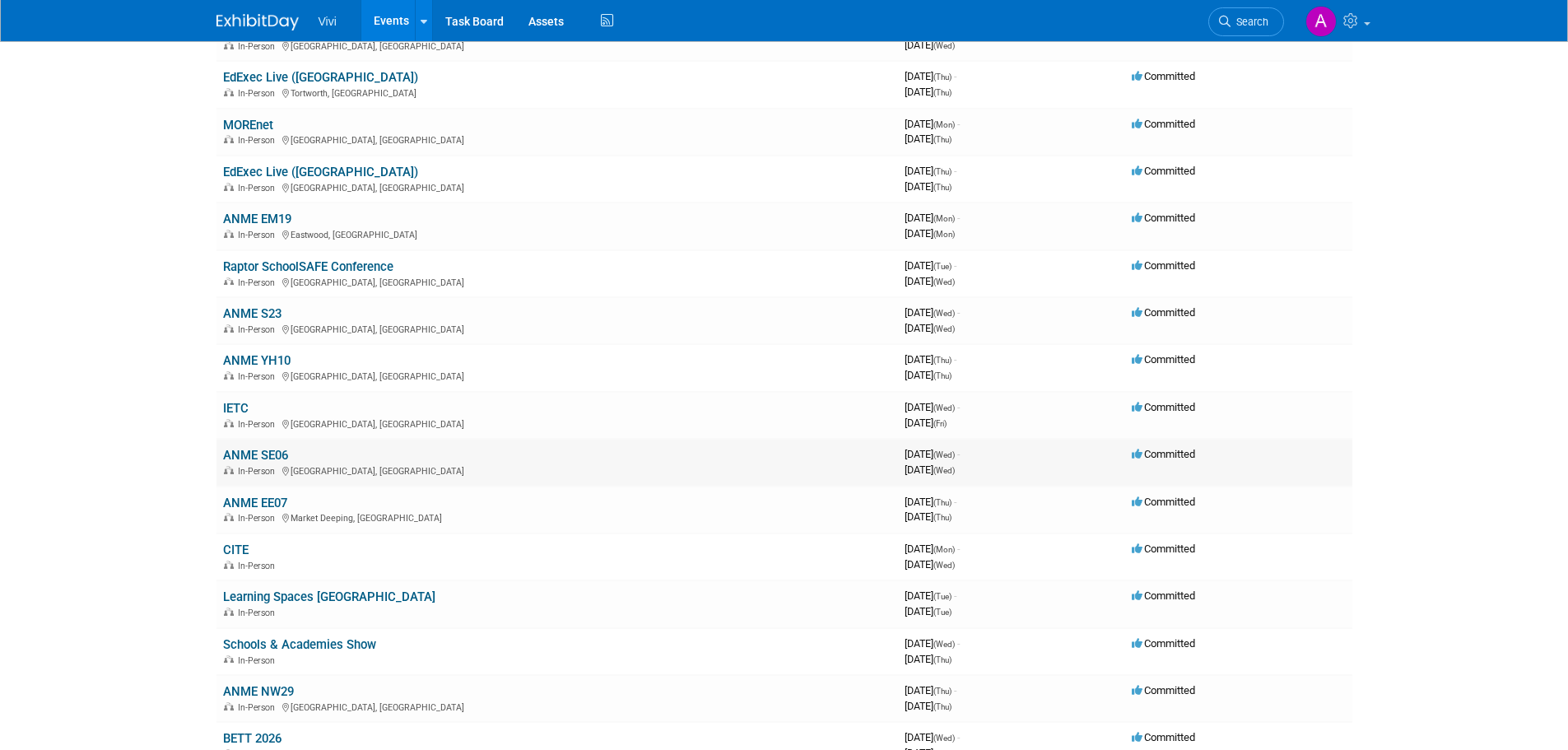
click at [257, 458] on link "ANME SE06" at bounding box center [256, 455] width 65 height 15
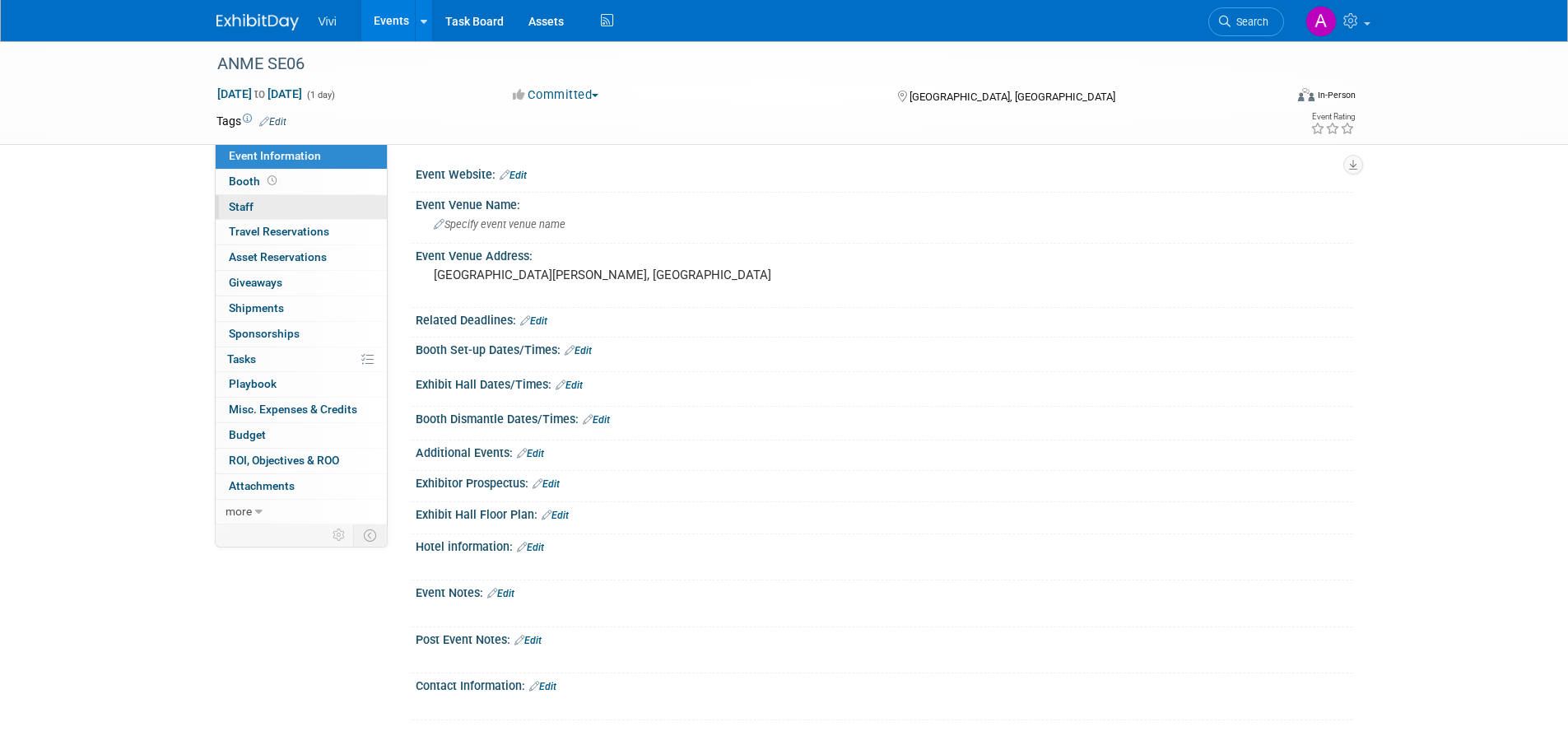
click at [289, 209] on link "0 Staff 0" at bounding box center [302, 207] width 172 height 25
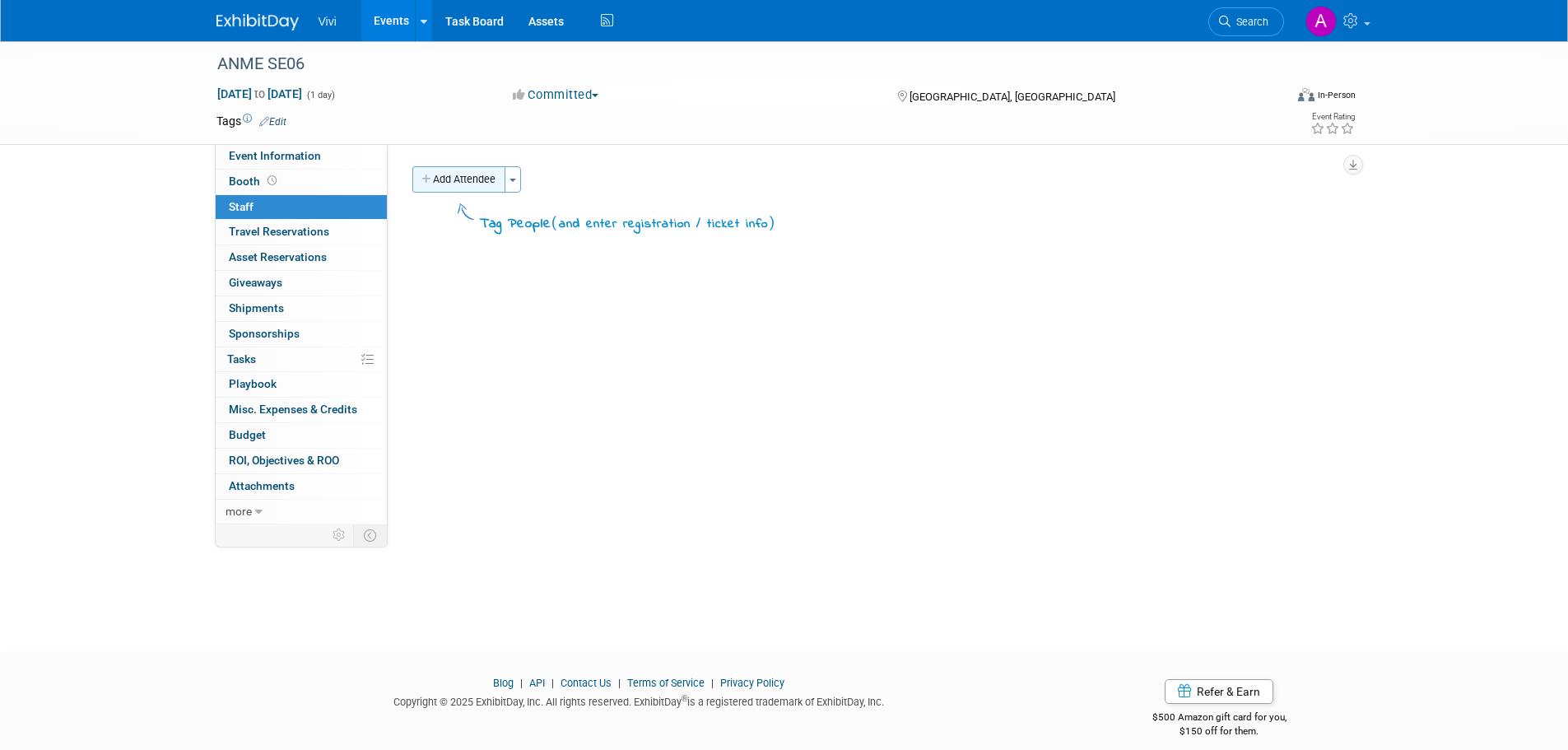
click at [473, 177] on button "Add Attendee" at bounding box center [459, 179] width 93 height 27
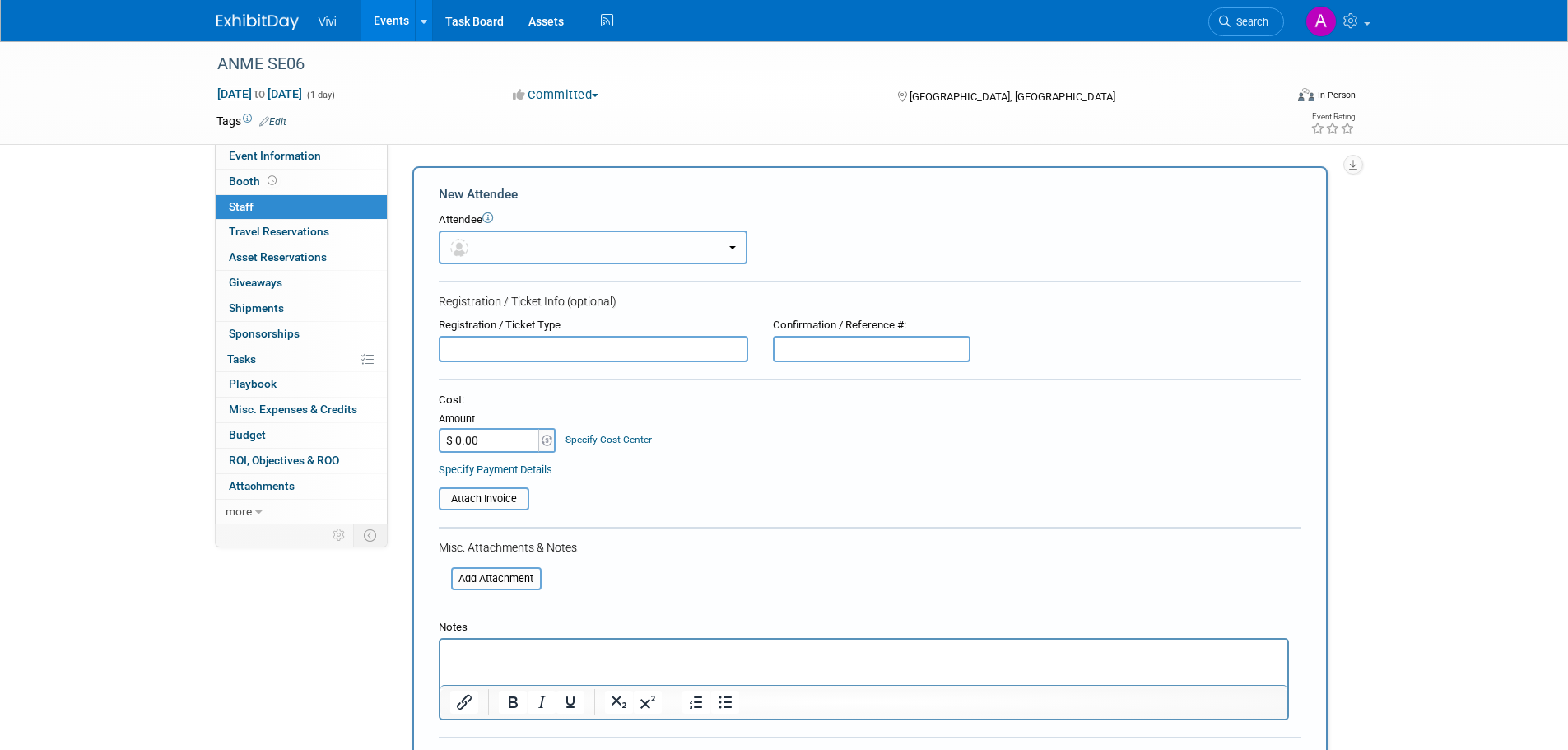
click at [497, 244] on button "button" at bounding box center [592, 247] width 309 height 34
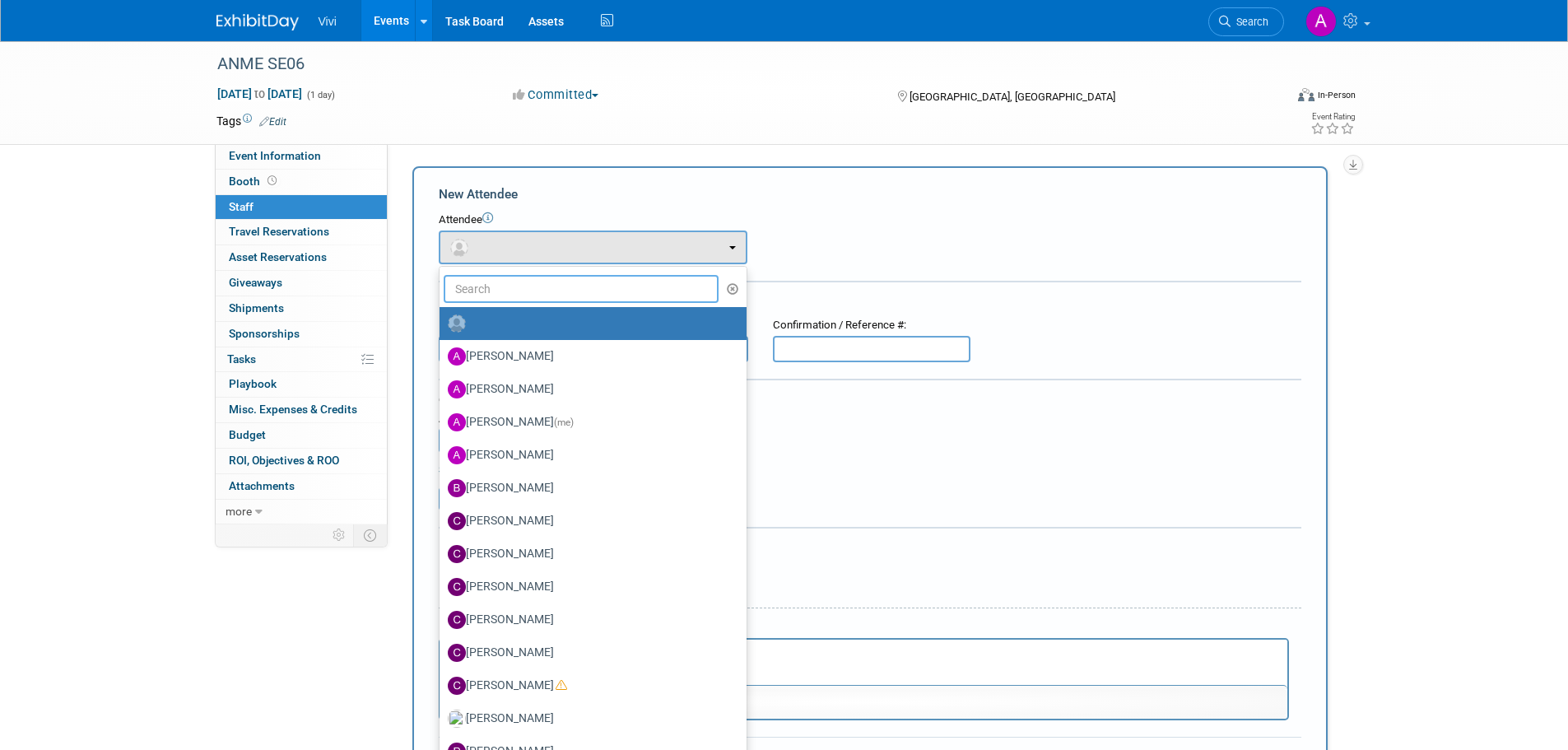
click at [509, 292] on input "text" at bounding box center [581, 289] width 276 height 28
type input "[PERSON_NAME]"
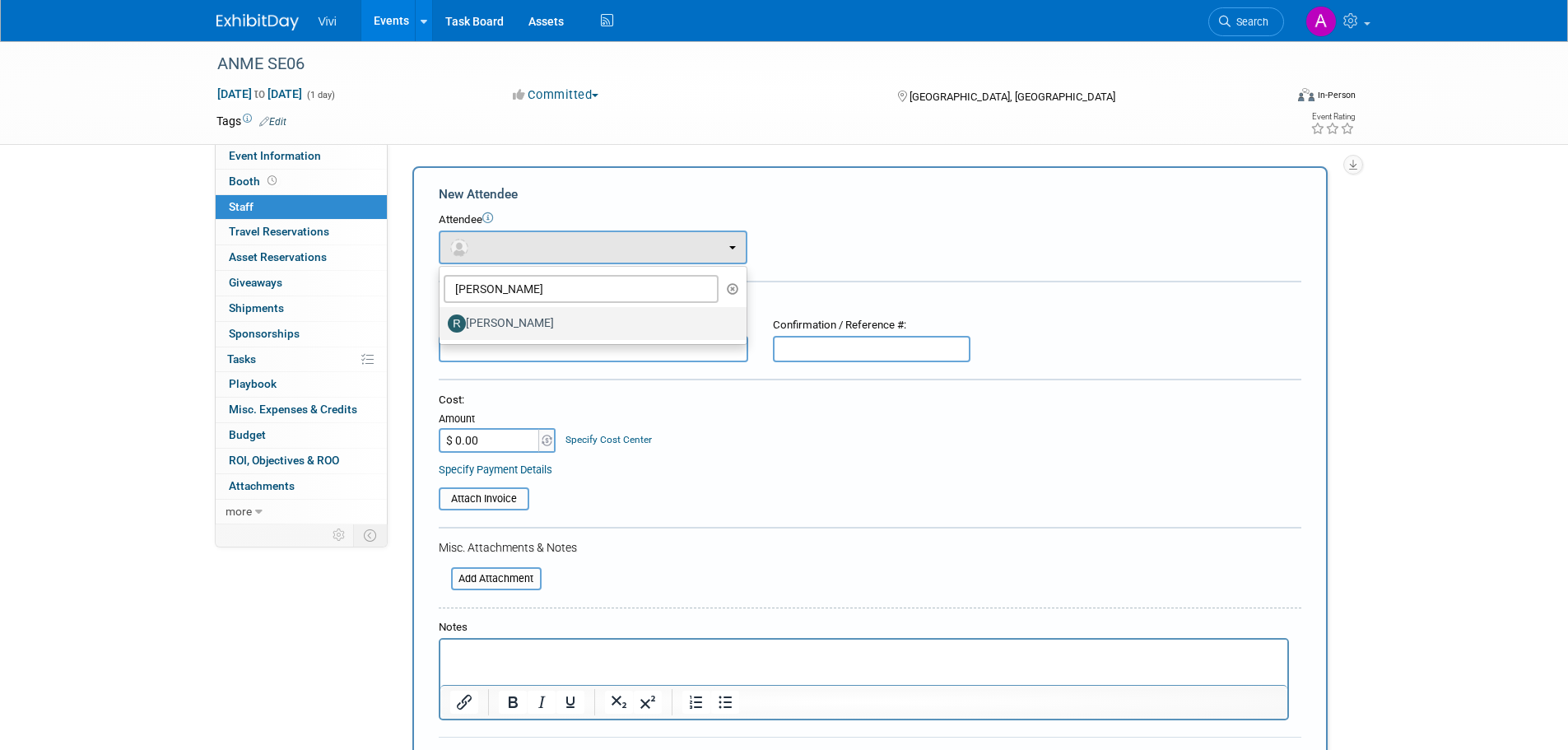
click at [524, 316] on label "[PERSON_NAME]" at bounding box center [589, 323] width 282 height 27
click at [442, 316] on input "[PERSON_NAME]" at bounding box center [437, 322] width 11 height 11
select select "b9c5da21-a5a0-4ebb-b7cd-2daa4b8d641b"
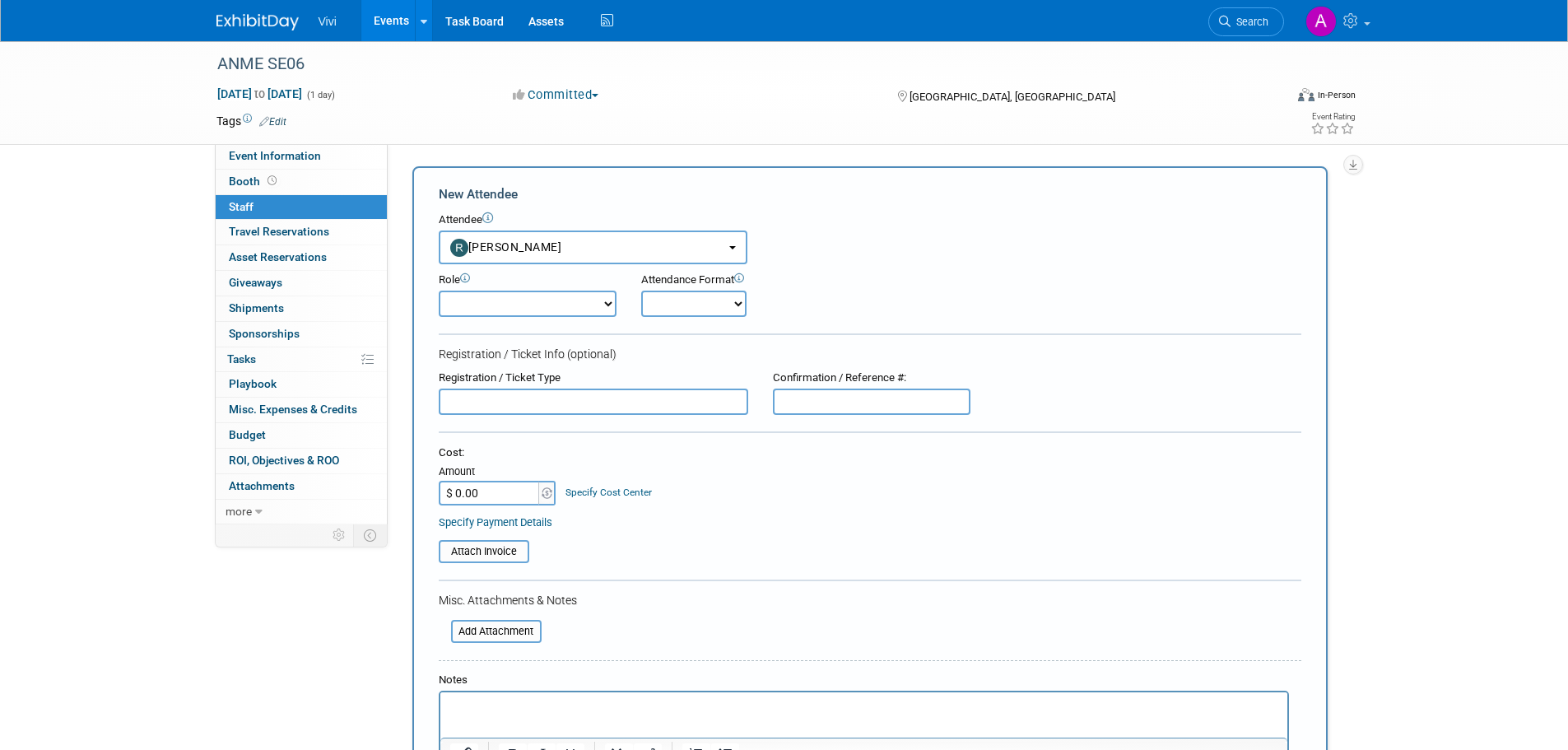
click at [596, 309] on select "Demonstrator Host Planner Presenter Sales Representative Set-up/Dismantle Crew …" at bounding box center [527, 304] width 178 height 27
select select "4"
click at [438, 291] on select "Demonstrator Host Planner Presenter Sales Representative Set-up/Dismantle Crew …" at bounding box center [527, 304] width 178 height 27
click at [653, 302] on select "Onsite Remote" at bounding box center [694, 304] width 105 height 27
select select "1"
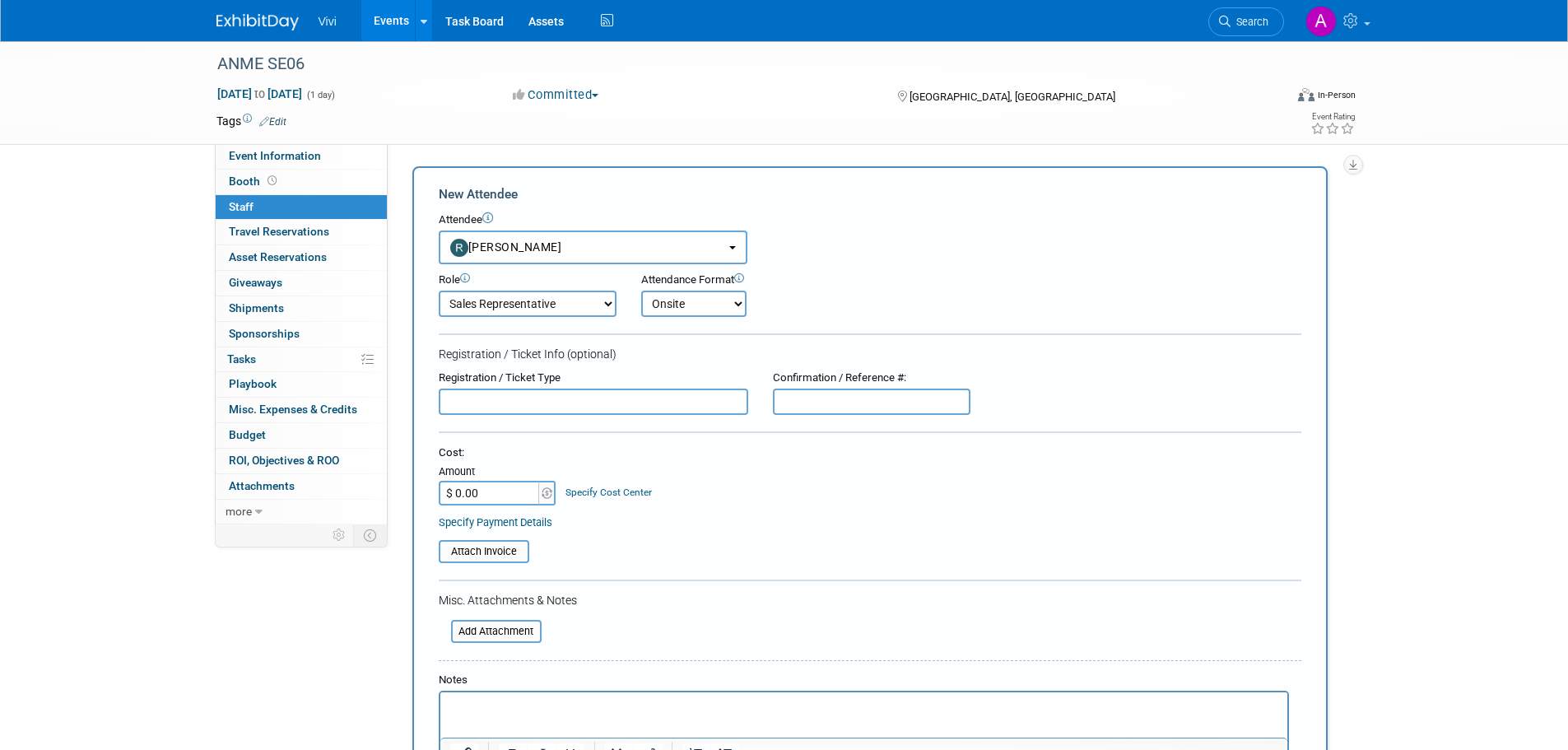
click at [641, 291] on select "Onsite Remote" at bounding box center [694, 304] width 105 height 27
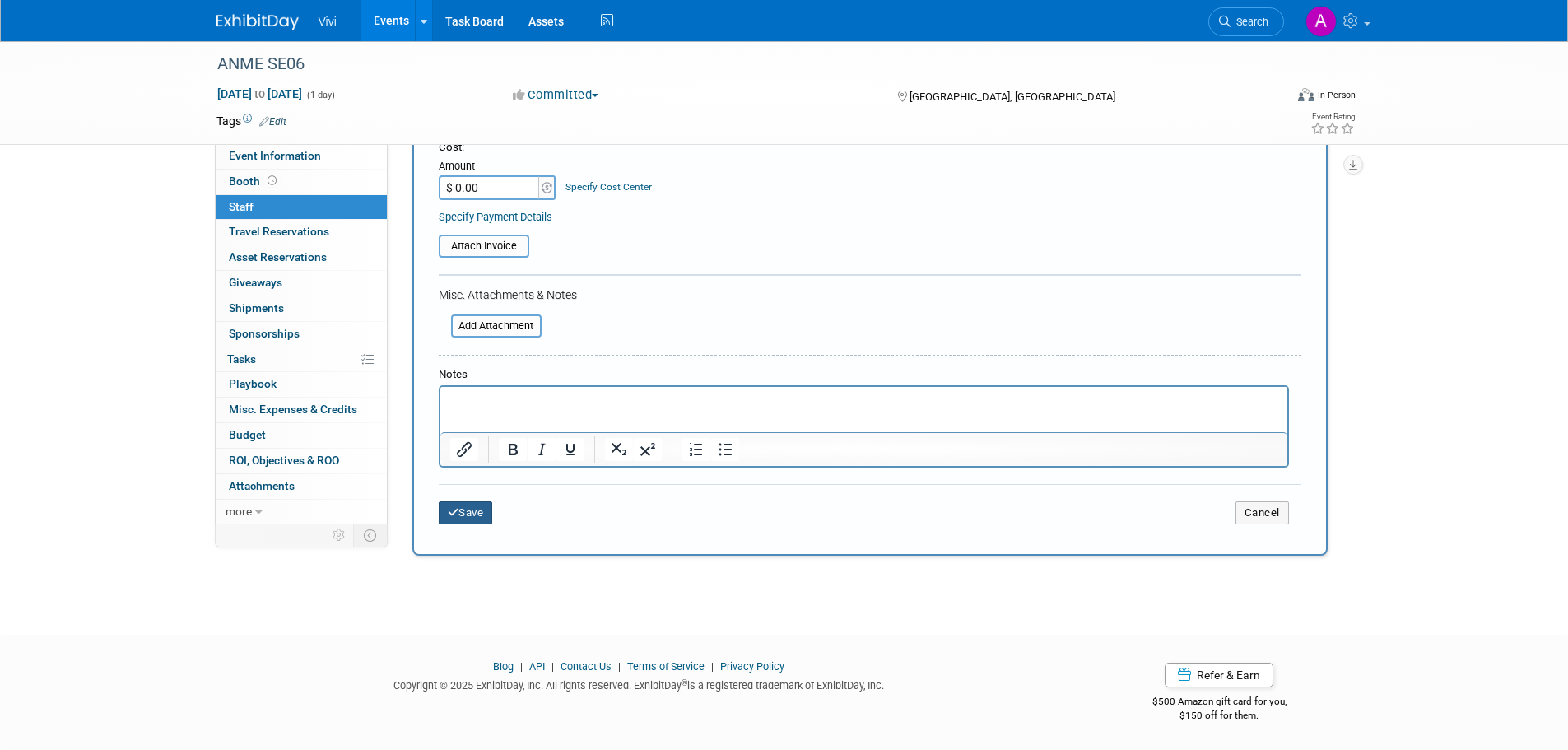
click at [489, 517] on button "Save" at bounding box center [465, 512] width 54 height 23
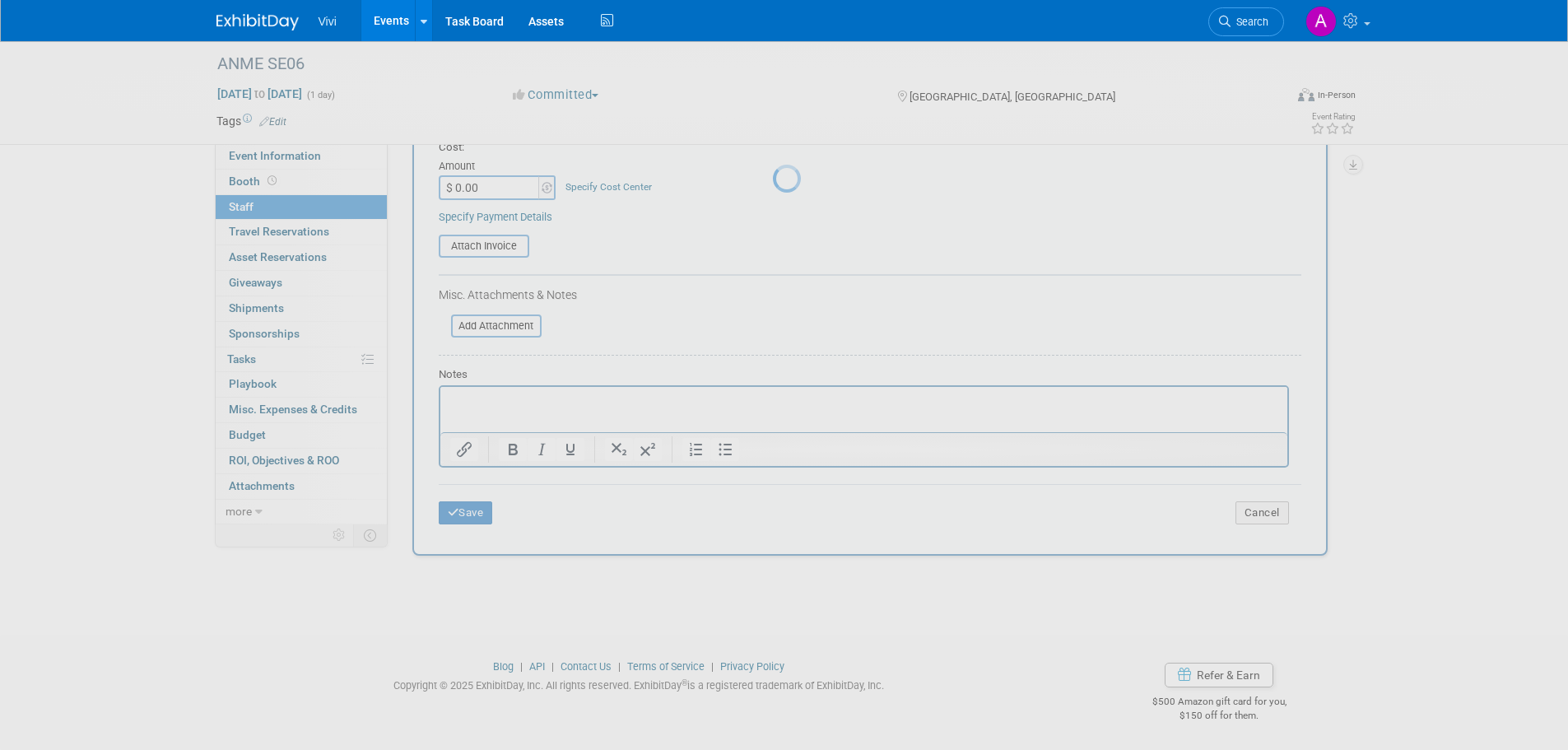
scroll to position [17, 0]
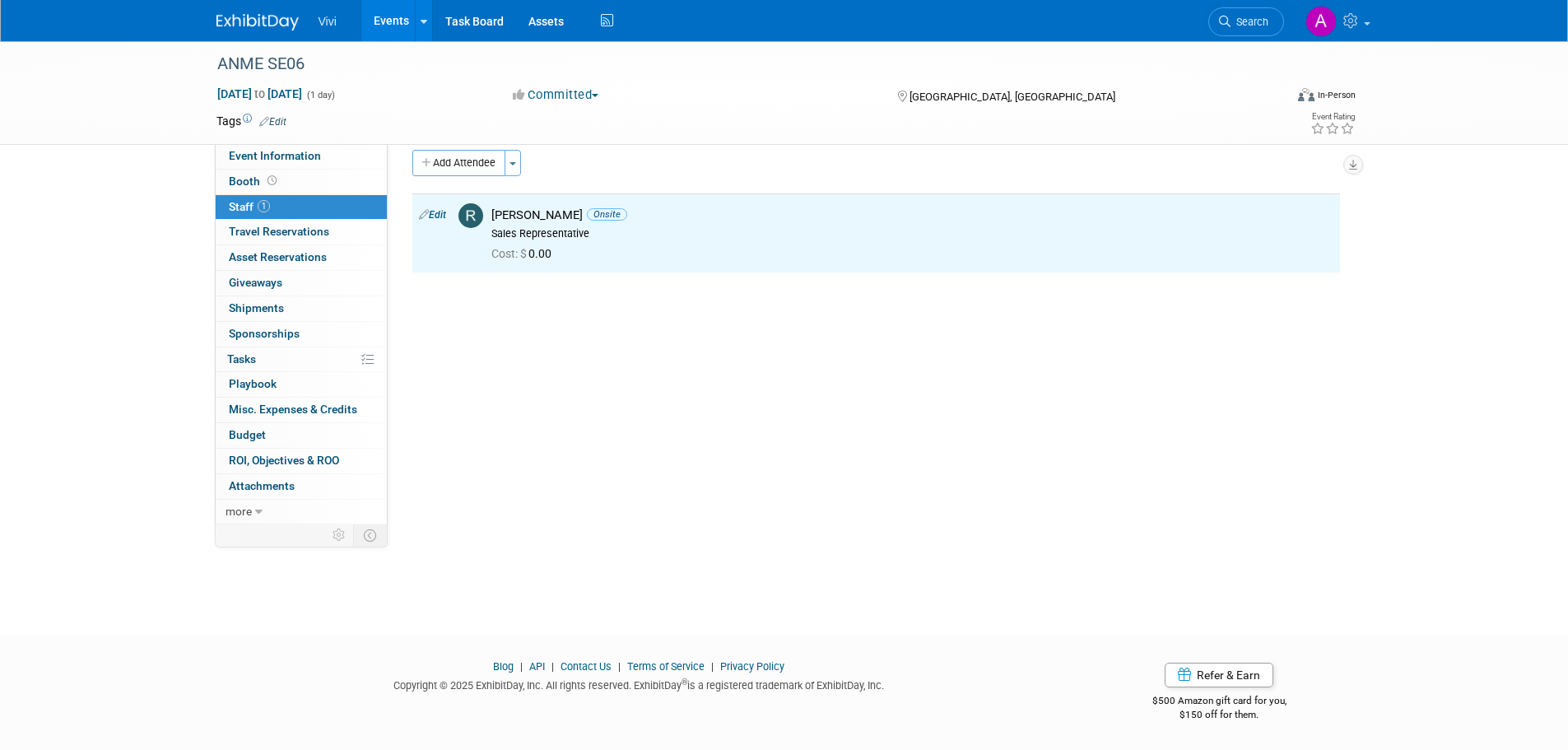
click at [384, 22] on link "Events" at bounding box center [391, 20] width 60 height 42
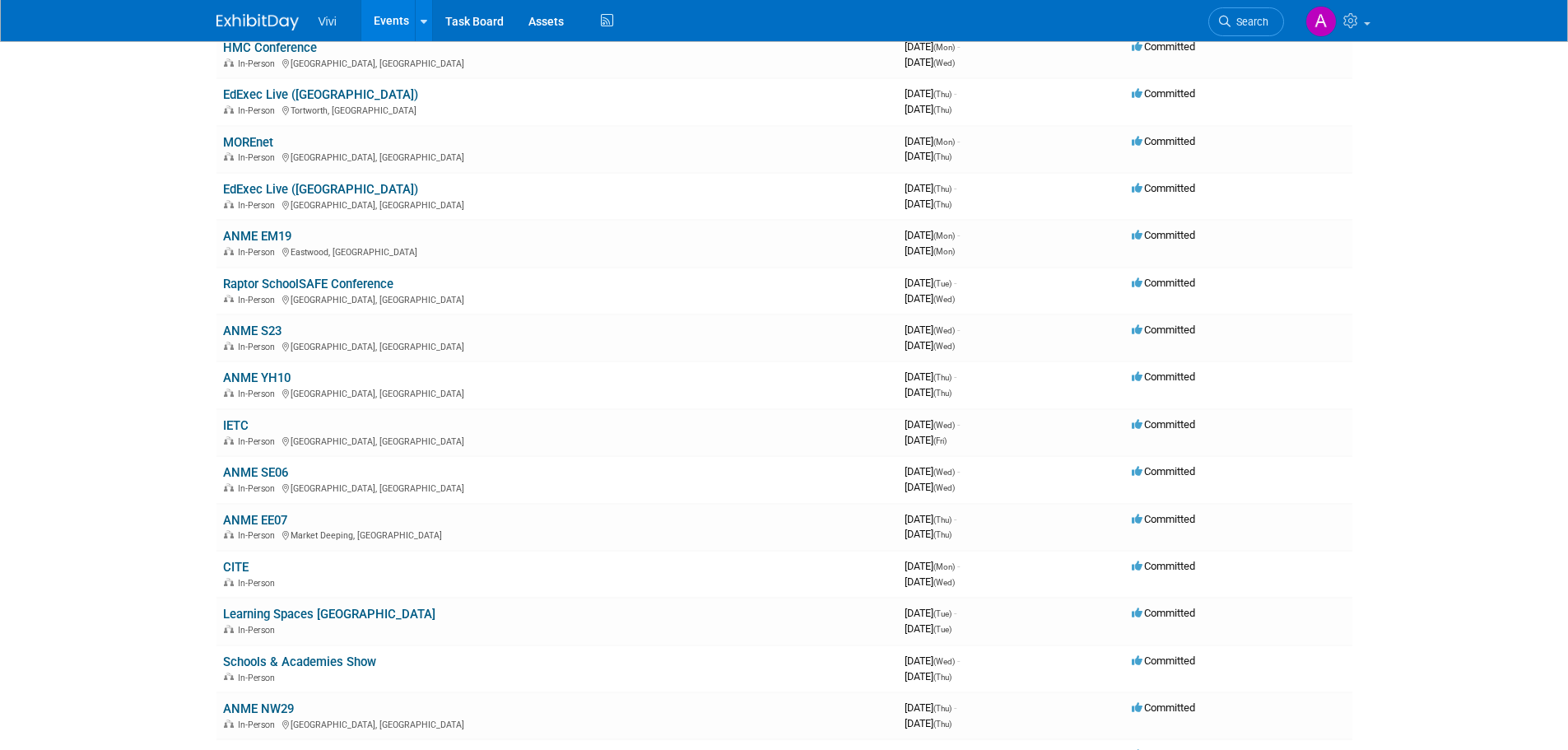
scroll to position [247, 0]
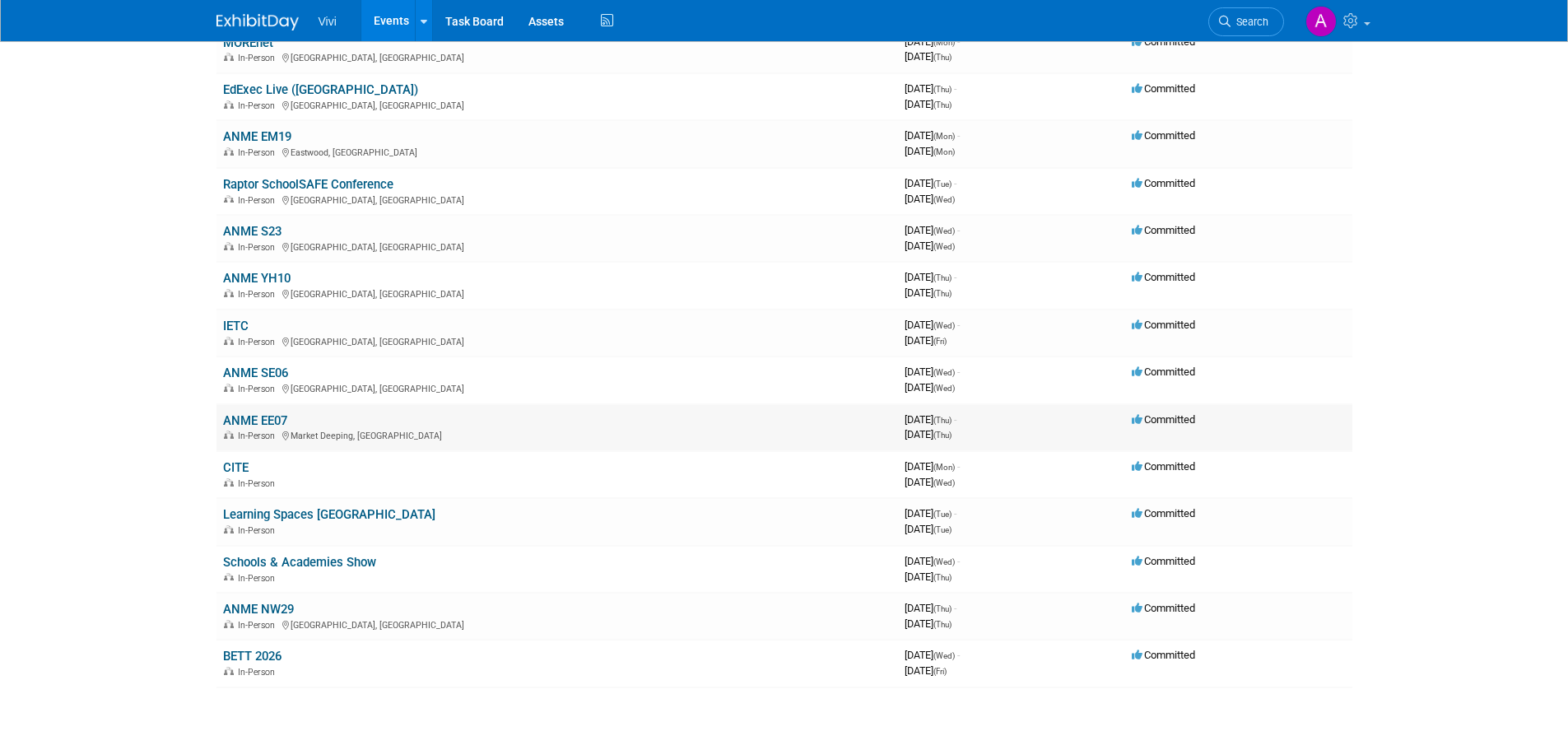
click at [260, 414] on link "ANME EE07" at bounding box center [256, 421] width 65 height 15
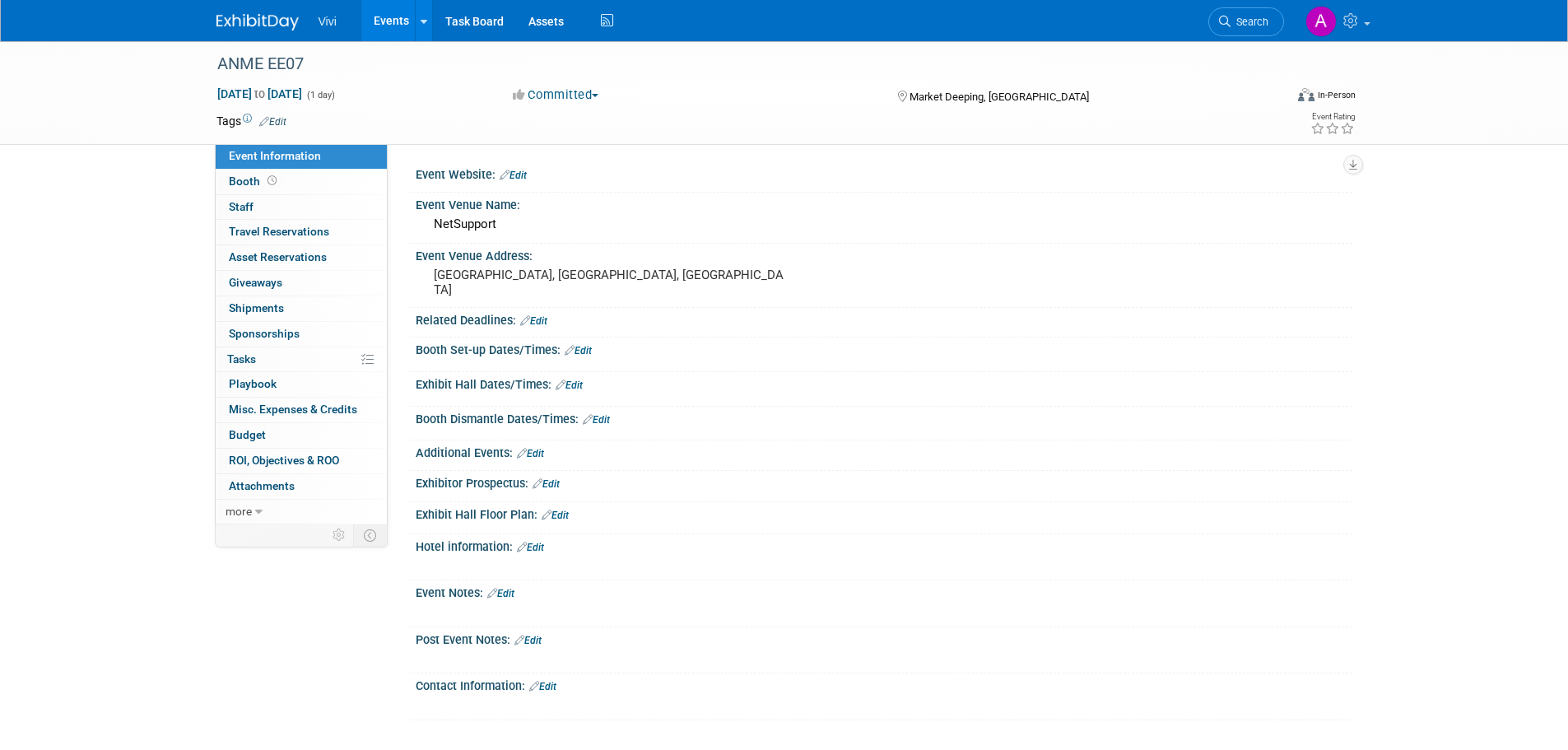
click at [359, 28] on ul "Vivi Events Add Event Bulk Upload Events Shareable Event Boards Recently Viewed…" at bounding box center [468, 20] width 299 height 42
click at [405, 25] on link "Events" at bounding box center [391, 20] width 60 height 42
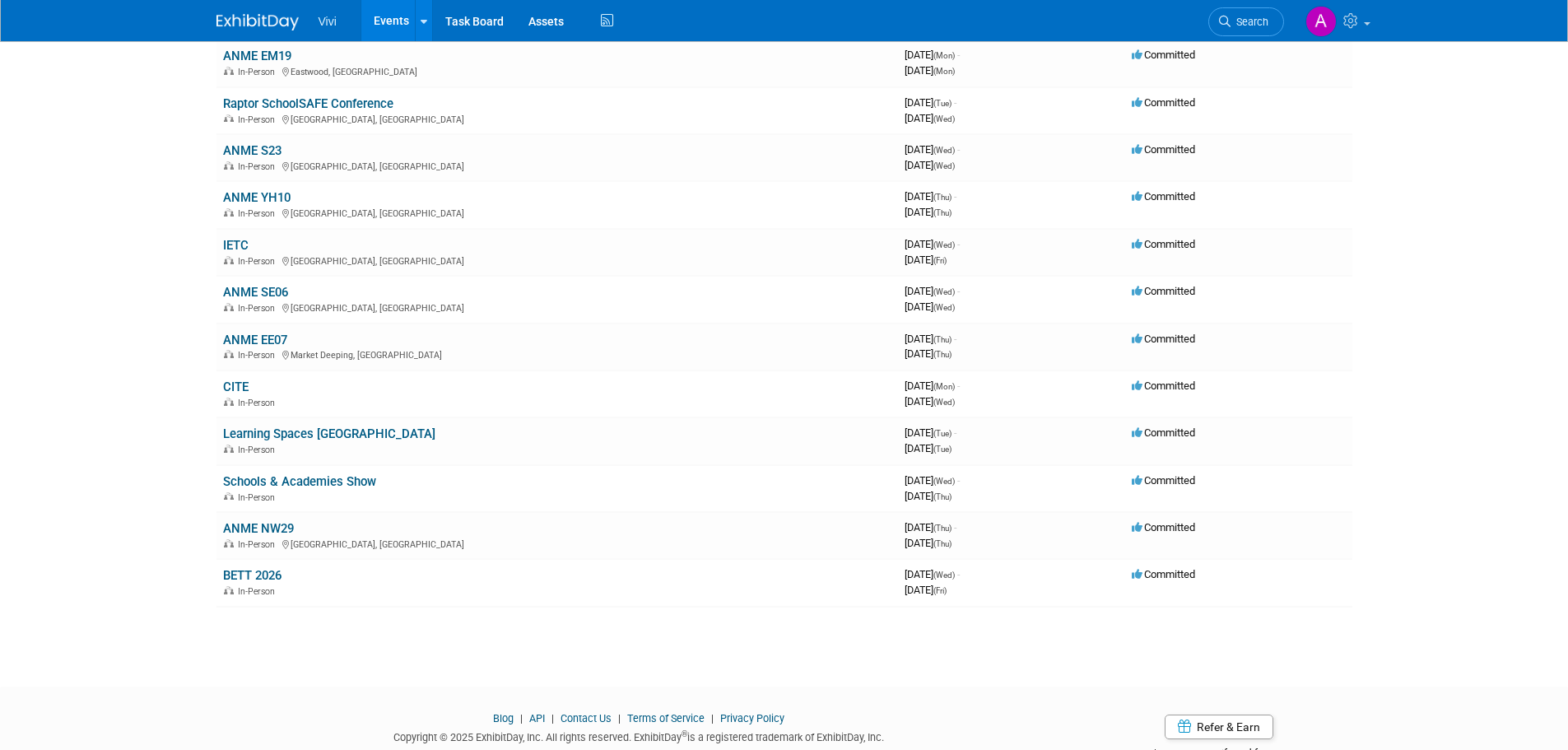
scroll to position [329, 0]
click at [284, 434] on link "Learning Spaces [GEOGRAPHIC_DATA]" at bounding box center [329, 432] width 212 height 15
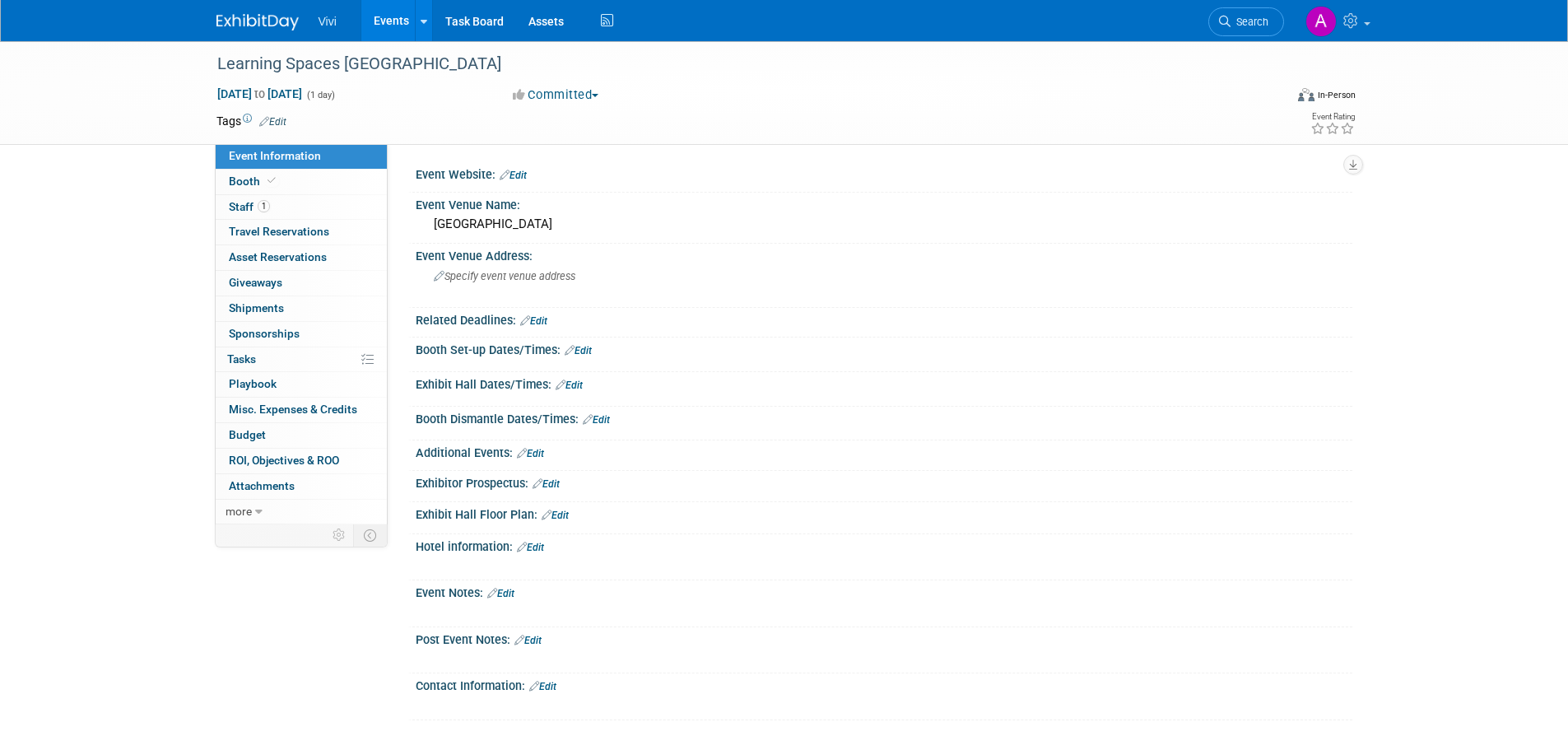
click at [391, 30] on link "Events" at bounding box center [391, 20] width 60 height 42
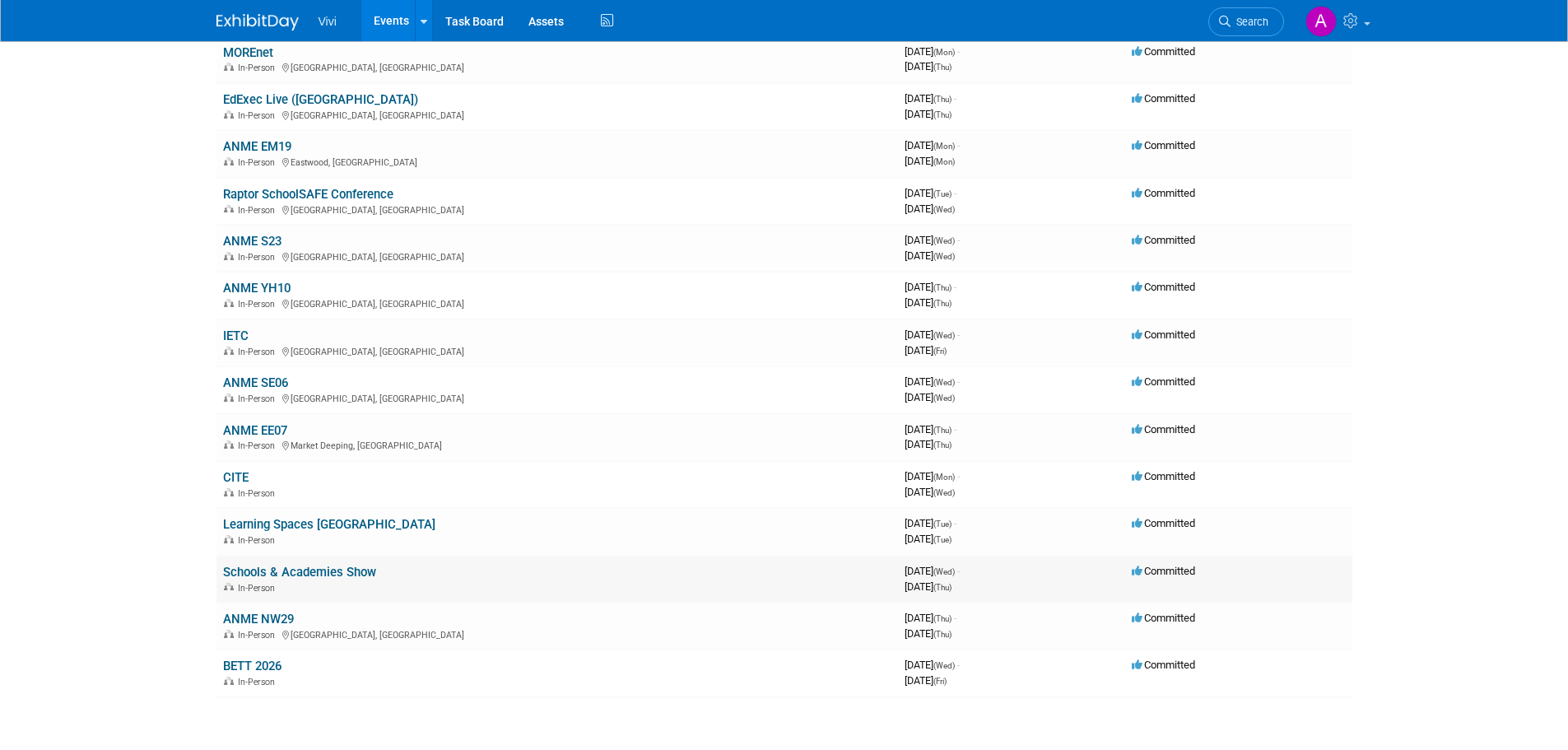
scroll to position [329, 0]
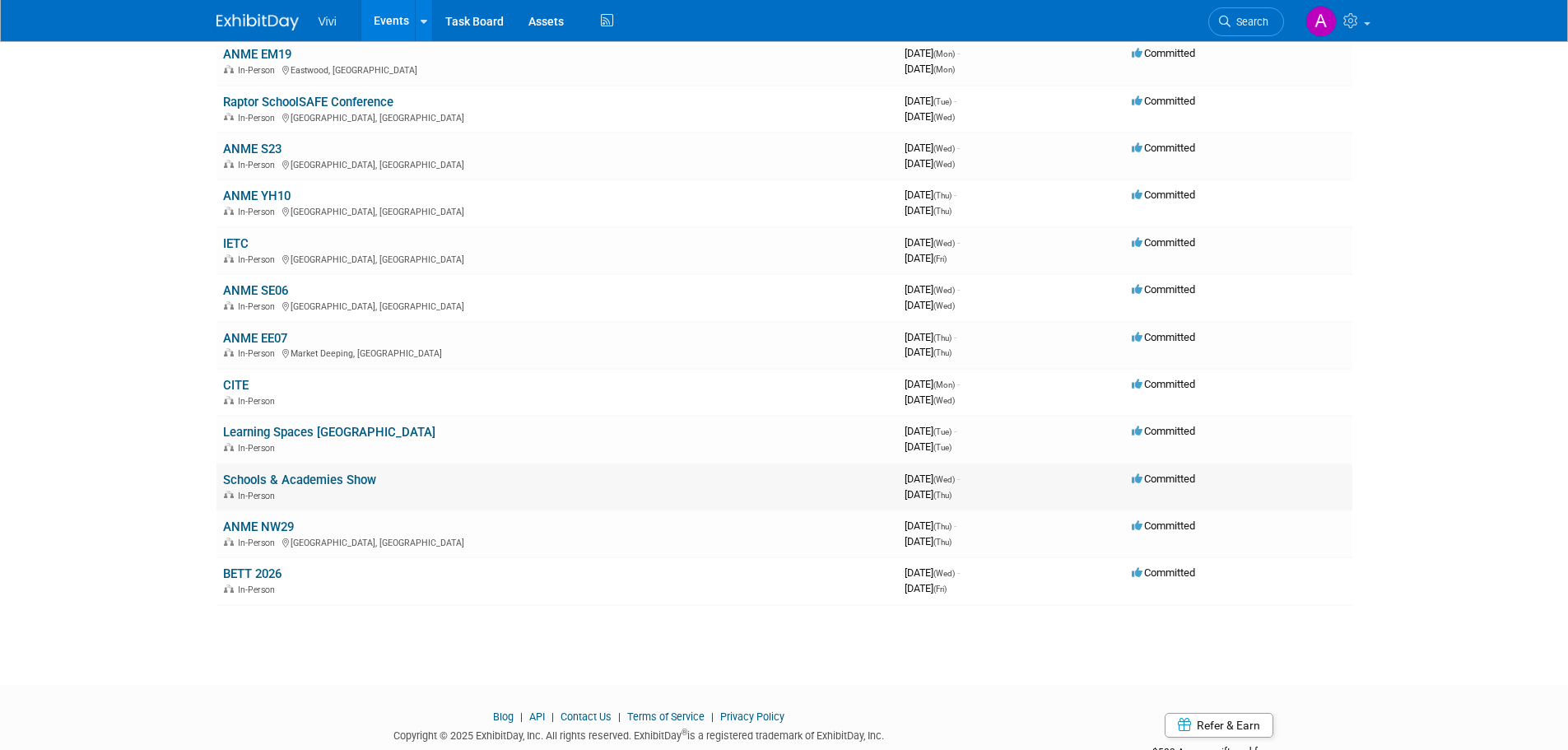
click at [285, 484] on link "Schools & Academies Show" at bounding box center [300, 480] width 153 height 15
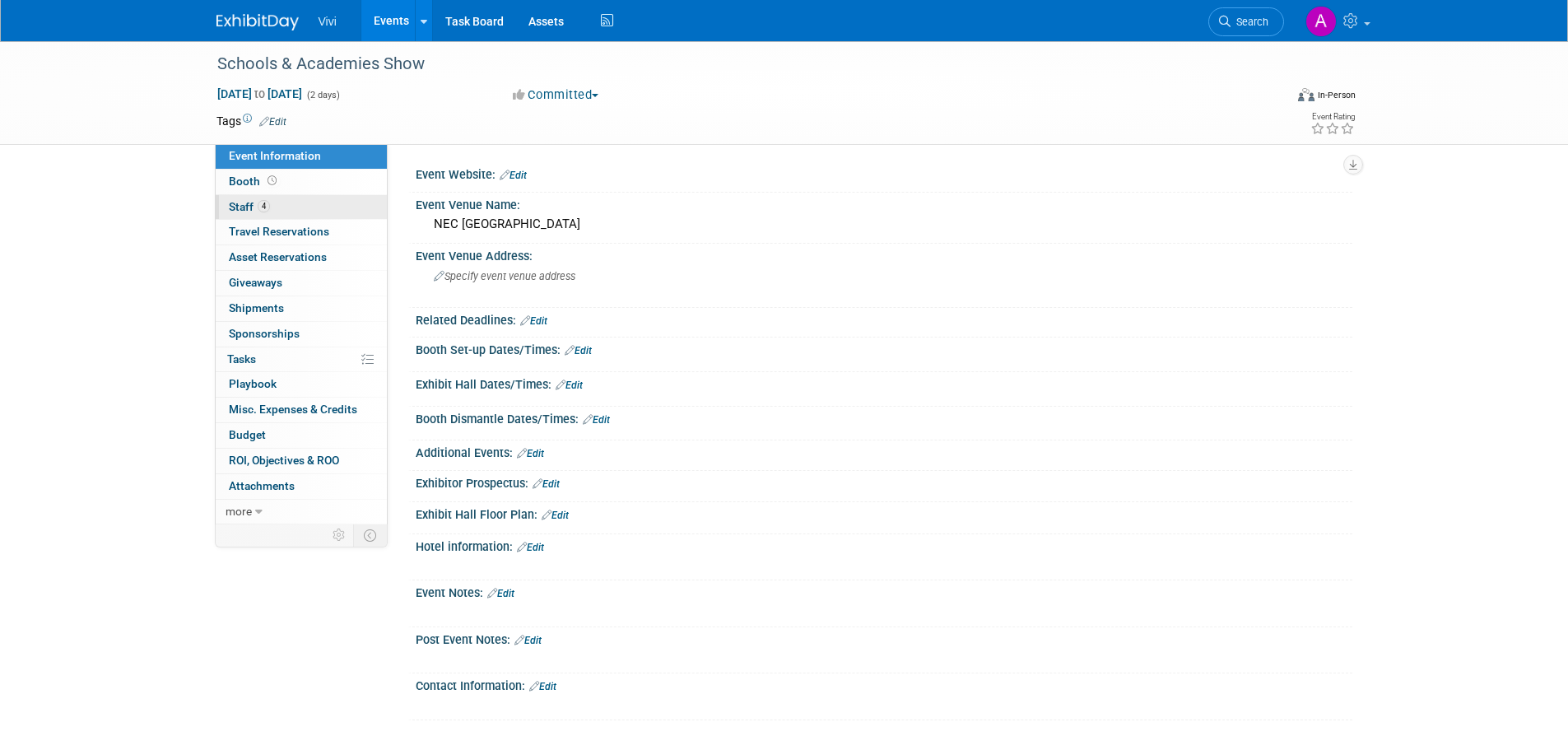
click at [329, 212] on link "4 Staff 4" at bounding box center [302, 207] width 172 height 25
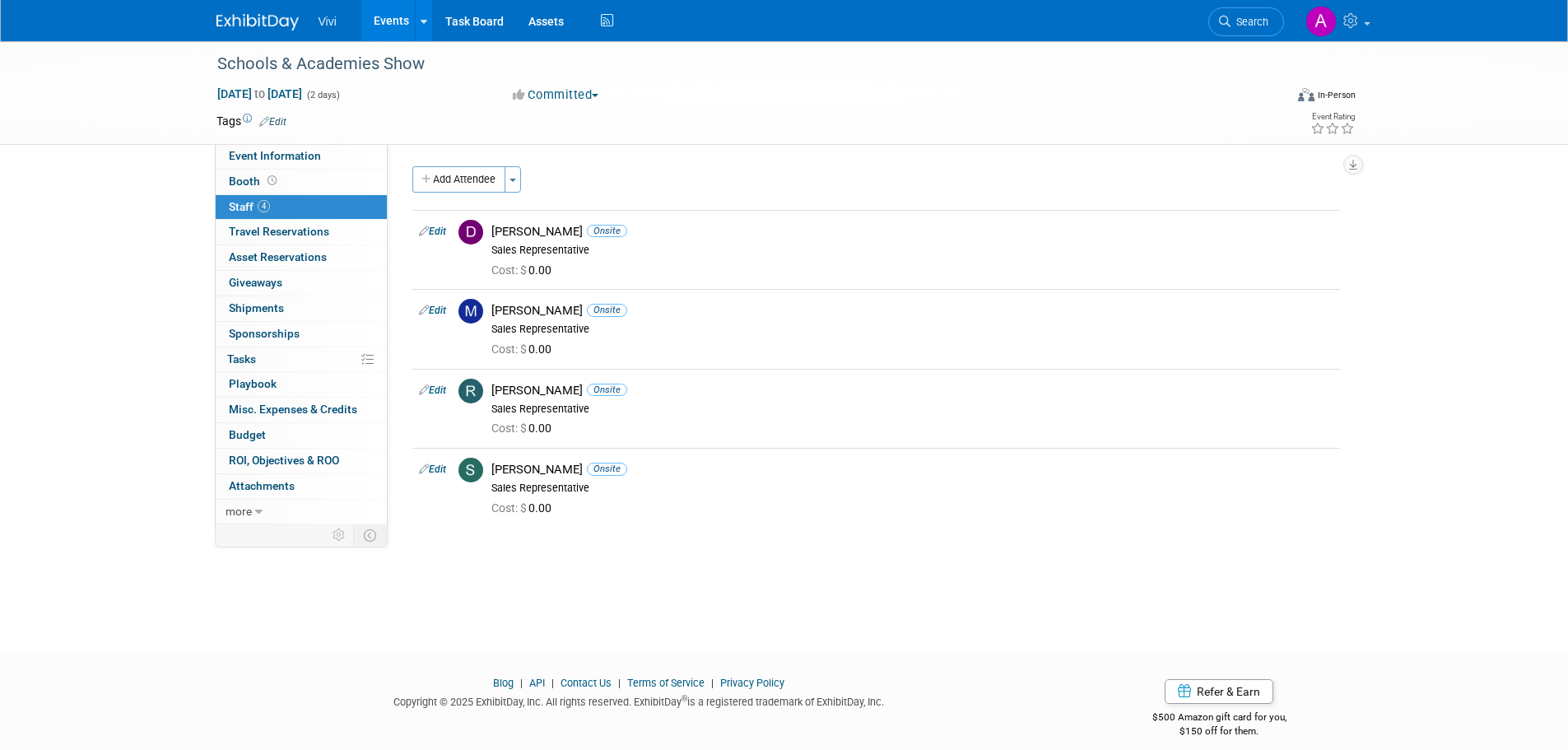
click at [399, 19] on link "Events" at bounding box center [391, 20] width 60 height 42
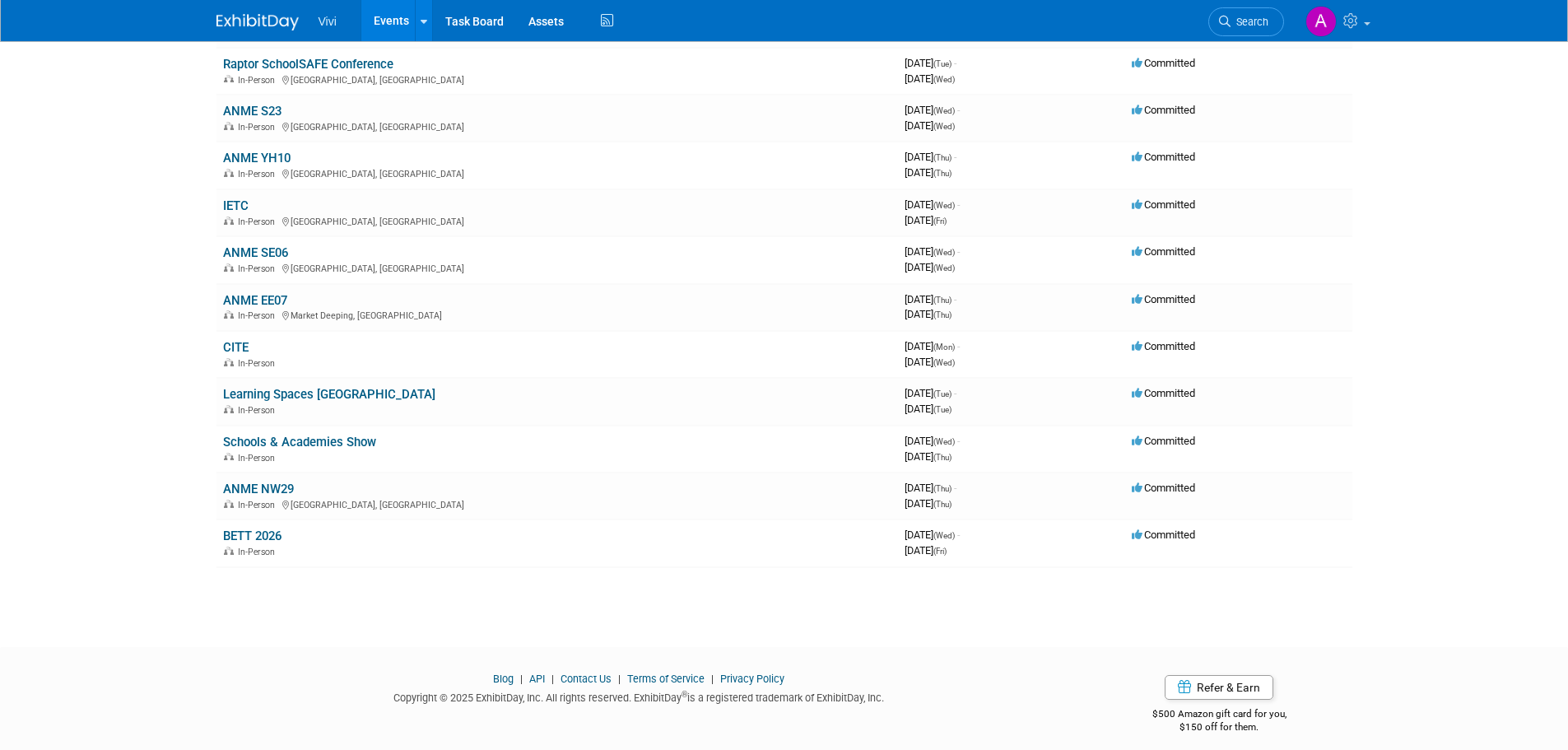
scroll to position [379, 0]
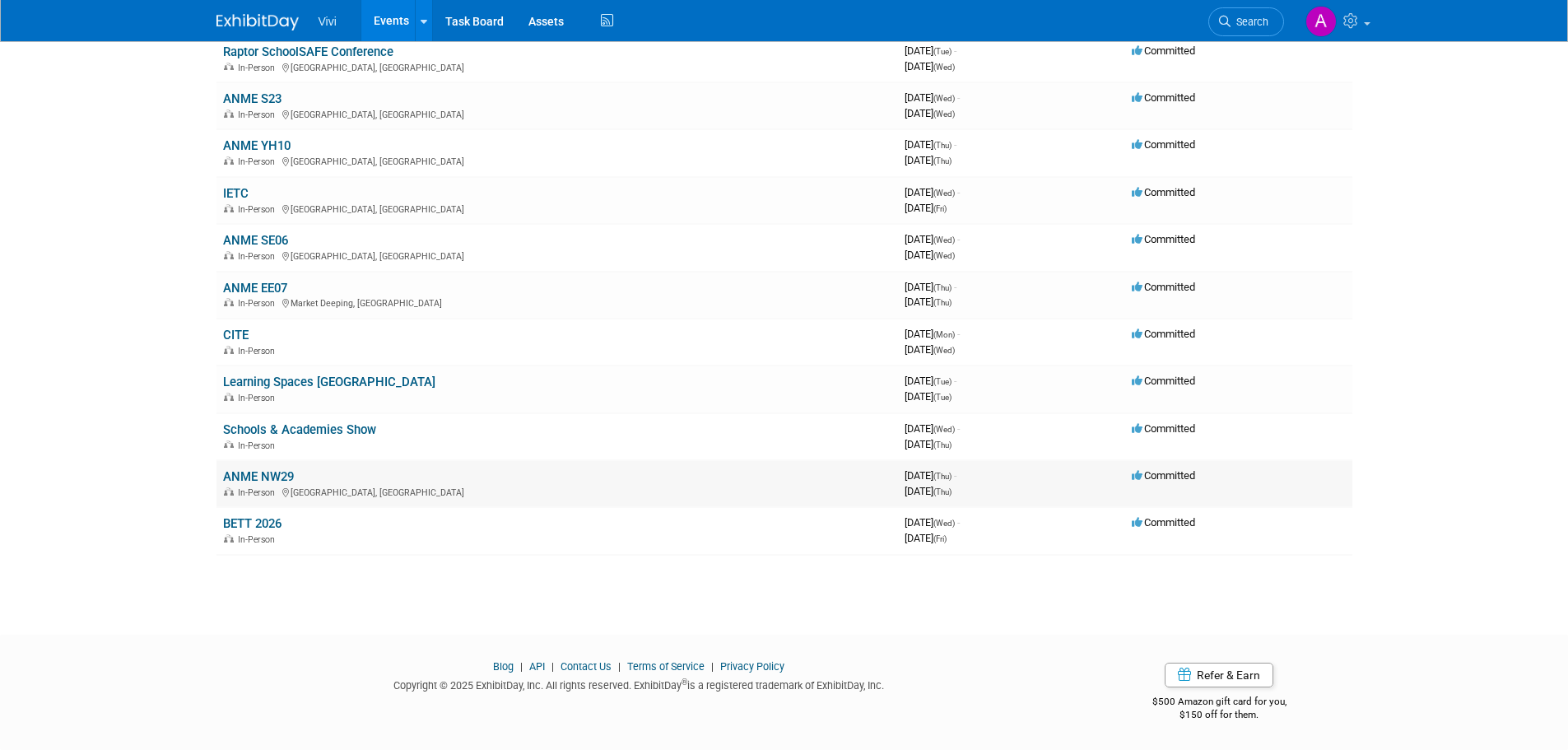
click at [257, 476] on link "ANME NW29" at bounding box center [258, 476] width 71 height 15
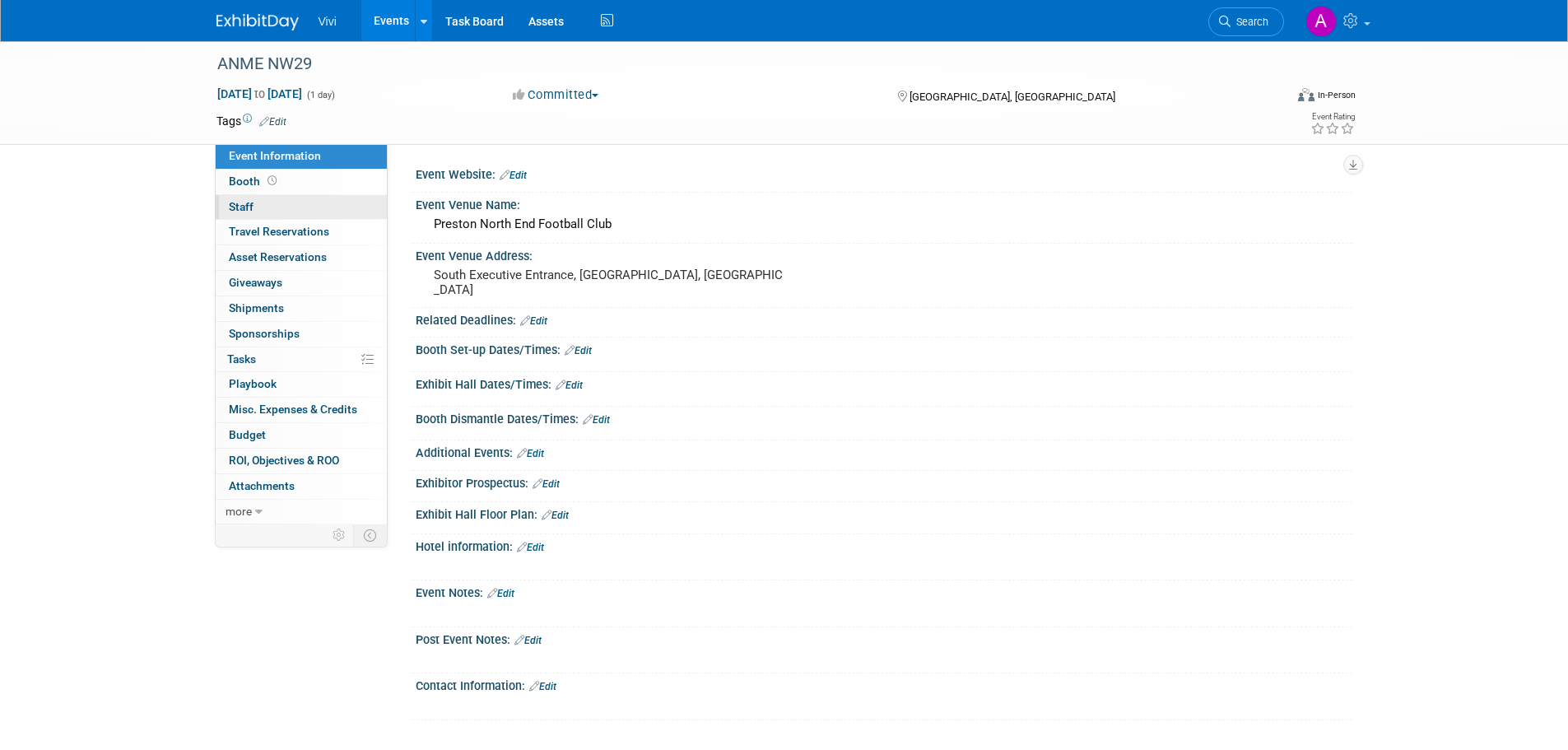
click at [332, 201] on link "0 Staff 0" at bounding box center [302, 207] width 172 height 25
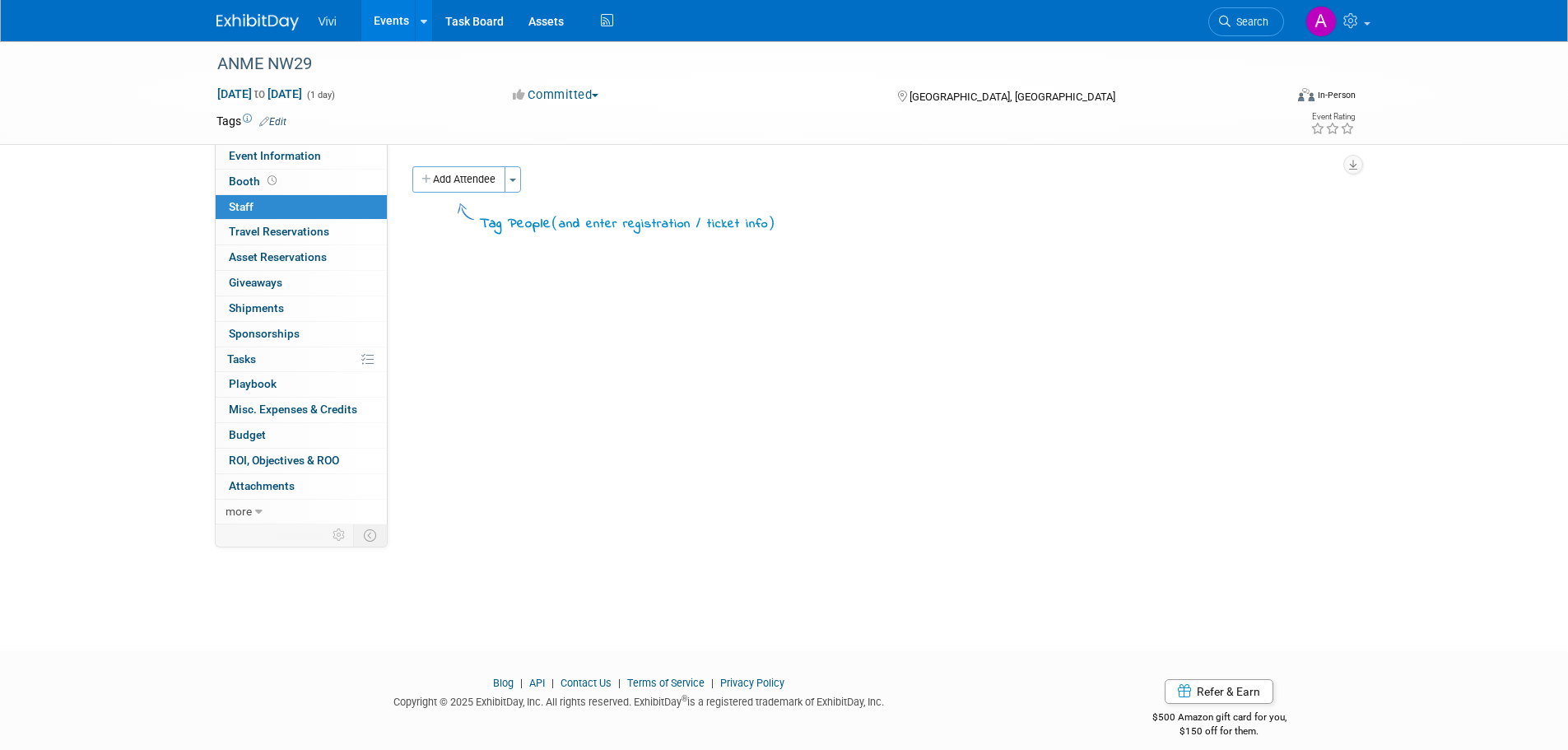
click at [401, 175] on div "Add Attendee Toggle Dropdown Quick -Tag Attendees Apply X (me) select all cancel" at bounding box center [877, 200] width 952 height 68
click at [465, 176] on button "Add Attendee" at bounding box center [459, 179] width 93 height 27
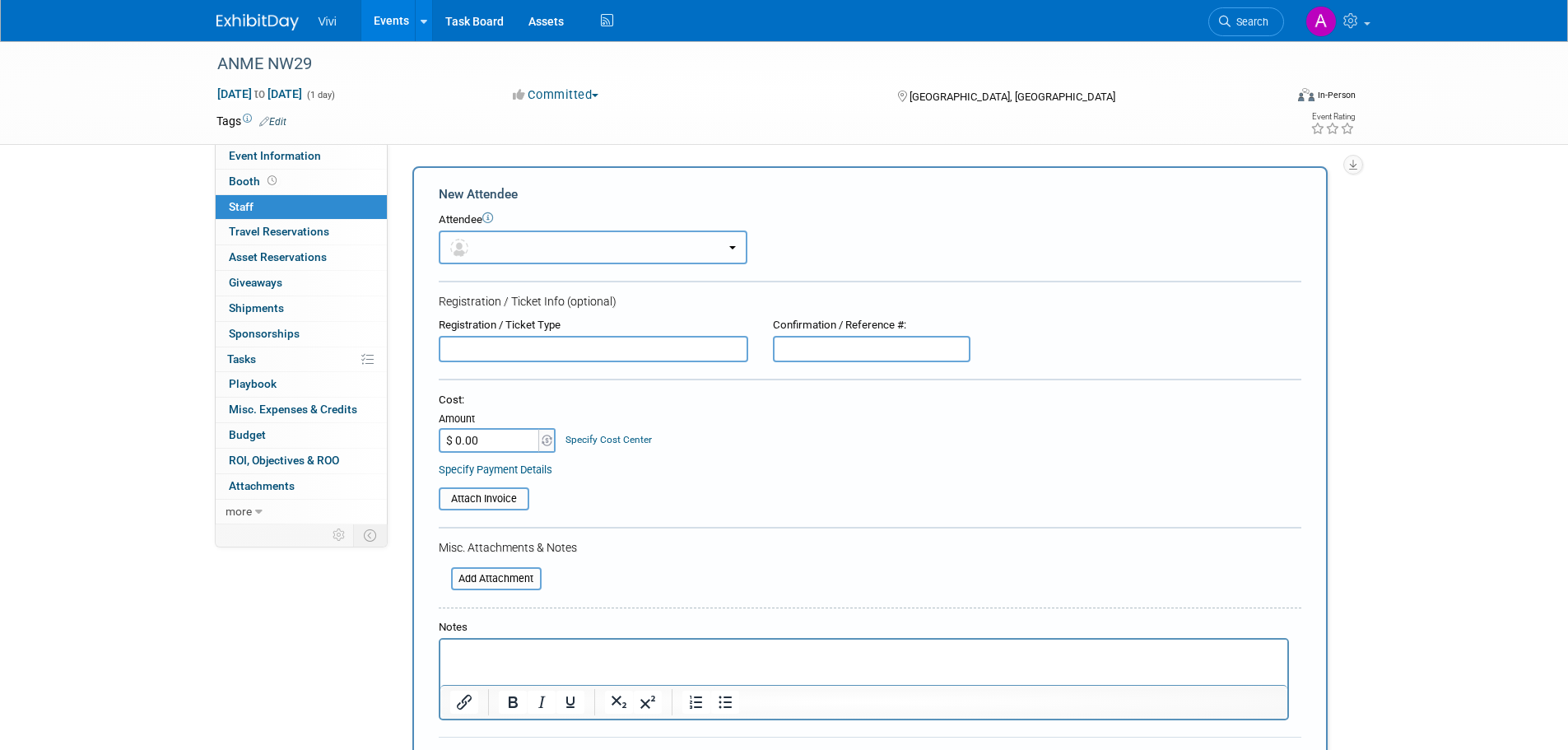
click at [489, 256] on button "button" at bounding box center [592, 247] width 309 height 34
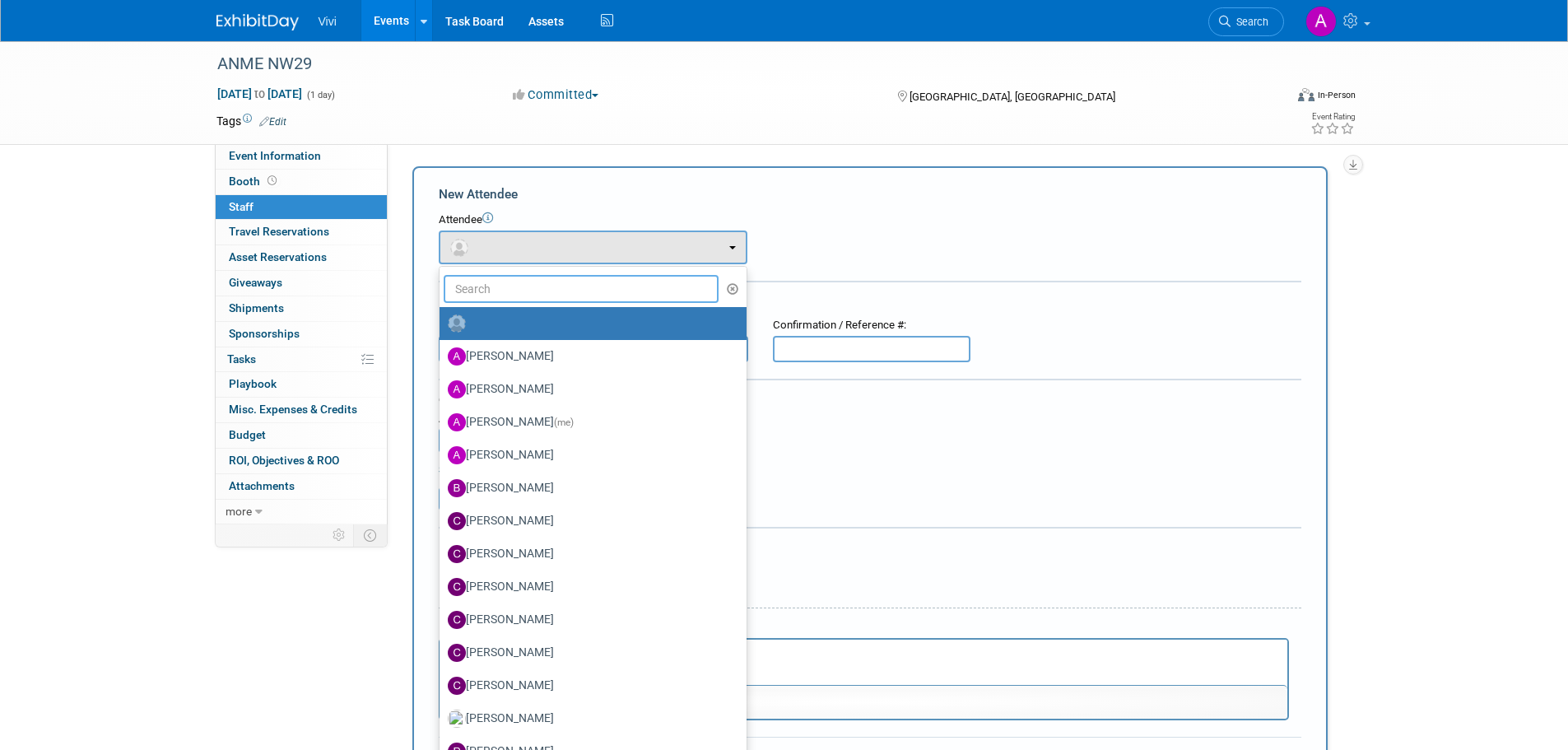
click at [503, 282] on input "text" at bounding box center [581, 289] width 276 height 28
type input "mark"
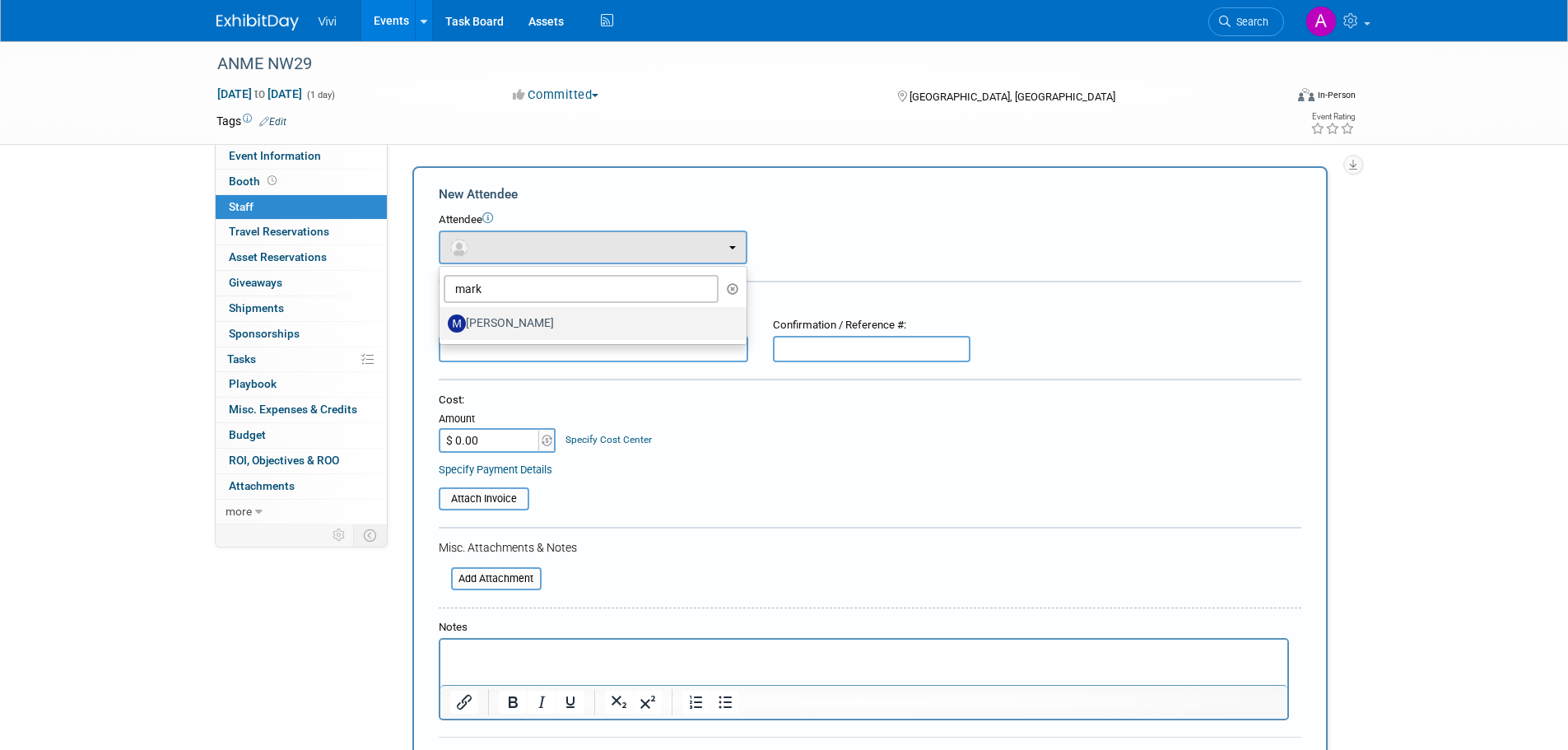
click at [514, 328] on label "Mark Shaw" at bounding box center [589, 323] width 282 height 27
click at [442, 327] on input "Mark Shaw" at bounding box center [437, 322] width 11 height 11
select select "e702b42f-e8cd-4863-a16a-cf0288c775c3"
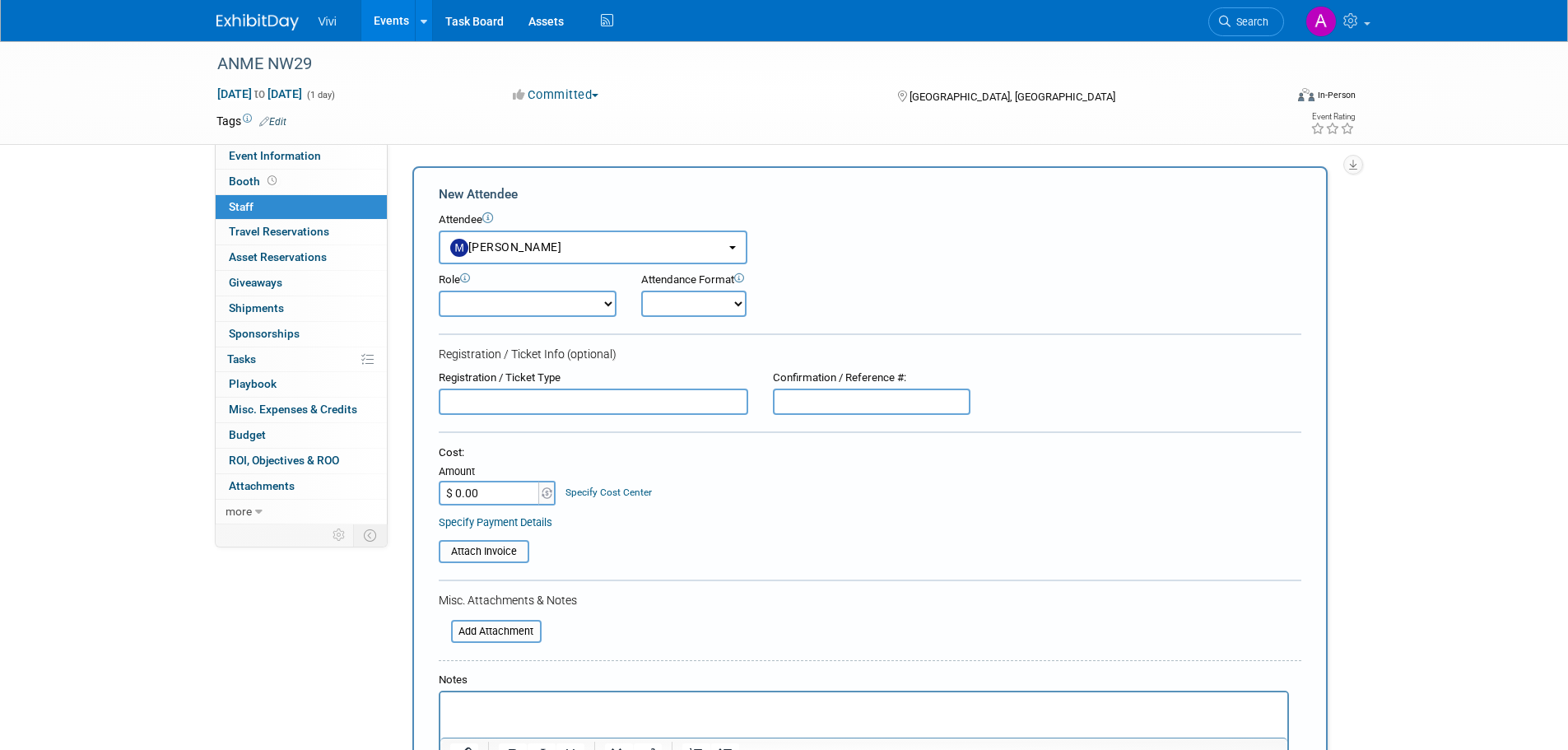
click at [529, 307] on select "Demonstrator Host Planner Presenter Sales Representative Set-up/Dismantle Crew …" at bounding box center [527, 304] width 178 height 27
select select "4"
click at [438, 291] on select "Demonstrator Host Planner Presenter Sales Representative Set-up/Dismantle Crew …" at bounding box center [527, 304] width 178 height 27
drag, startPoint x: 707, startPoint y: 299, endPoint x: 691, endPoint y: 304, distance: 16.8
click at [707, 299] on select "Onsite Remote" at bounding box center [694, 304] width 105 height 27
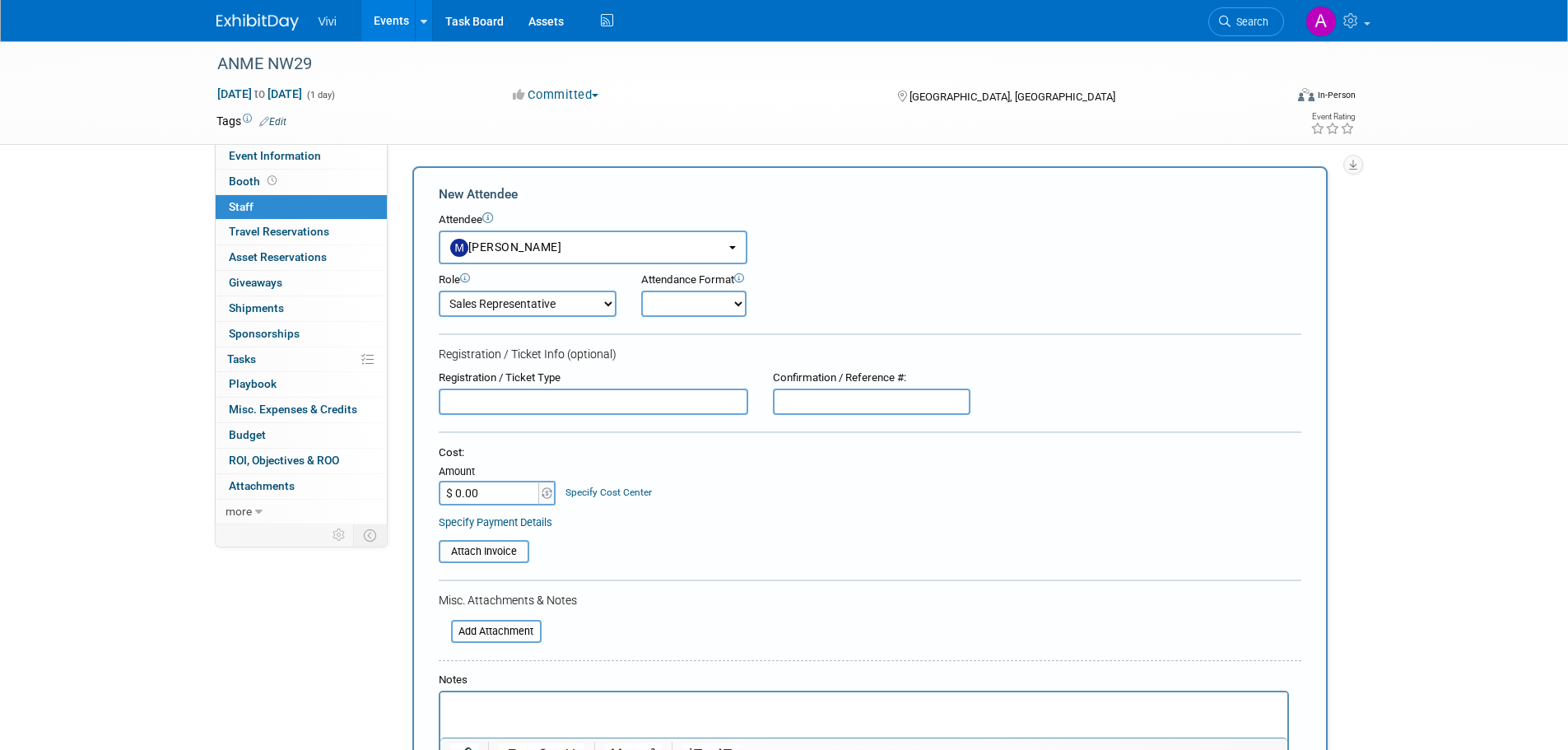
select select "1"
click at [641, 291] on select "Onsite Remote" at bounding box center [694, 304] width 105 height 27
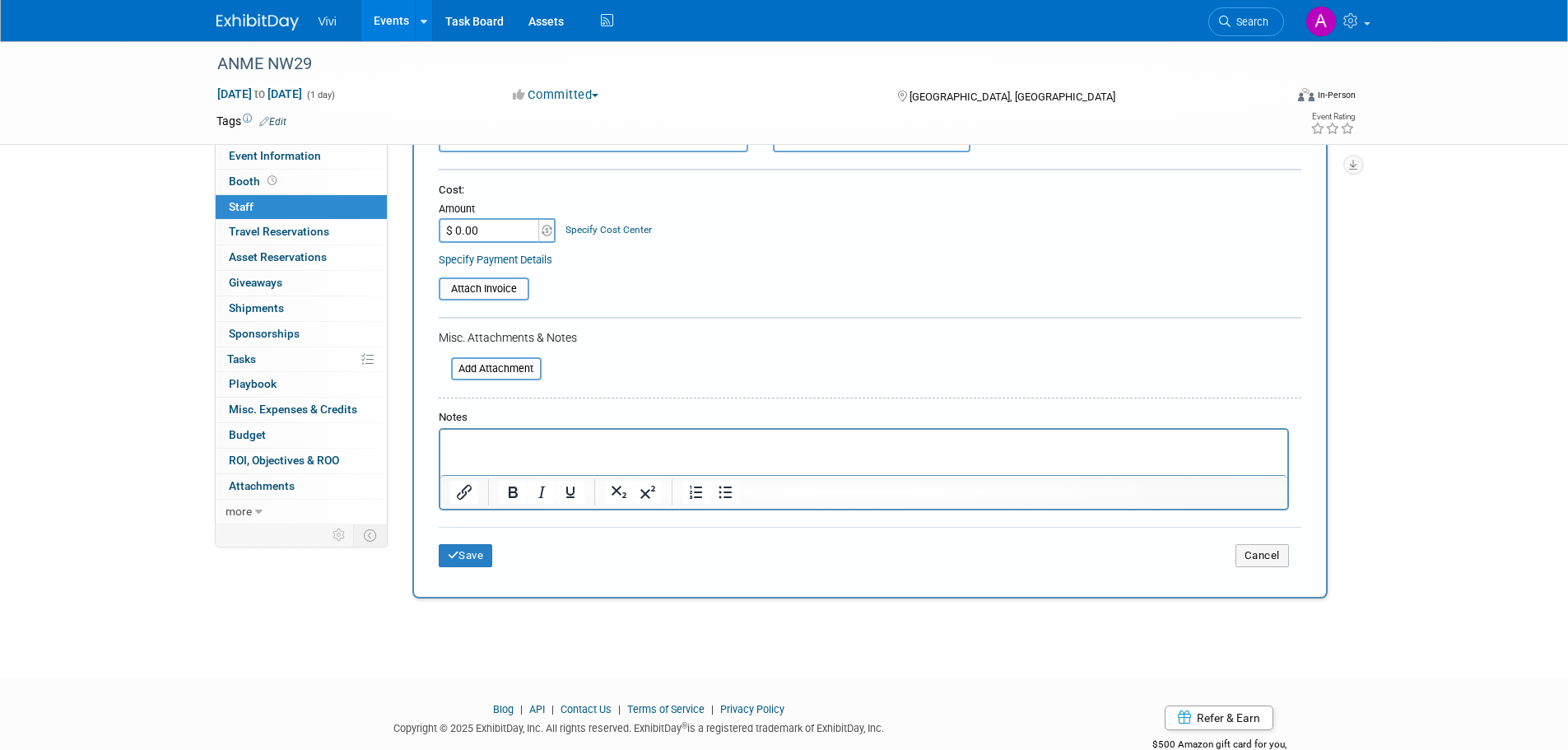
scroll to position [307, 0]
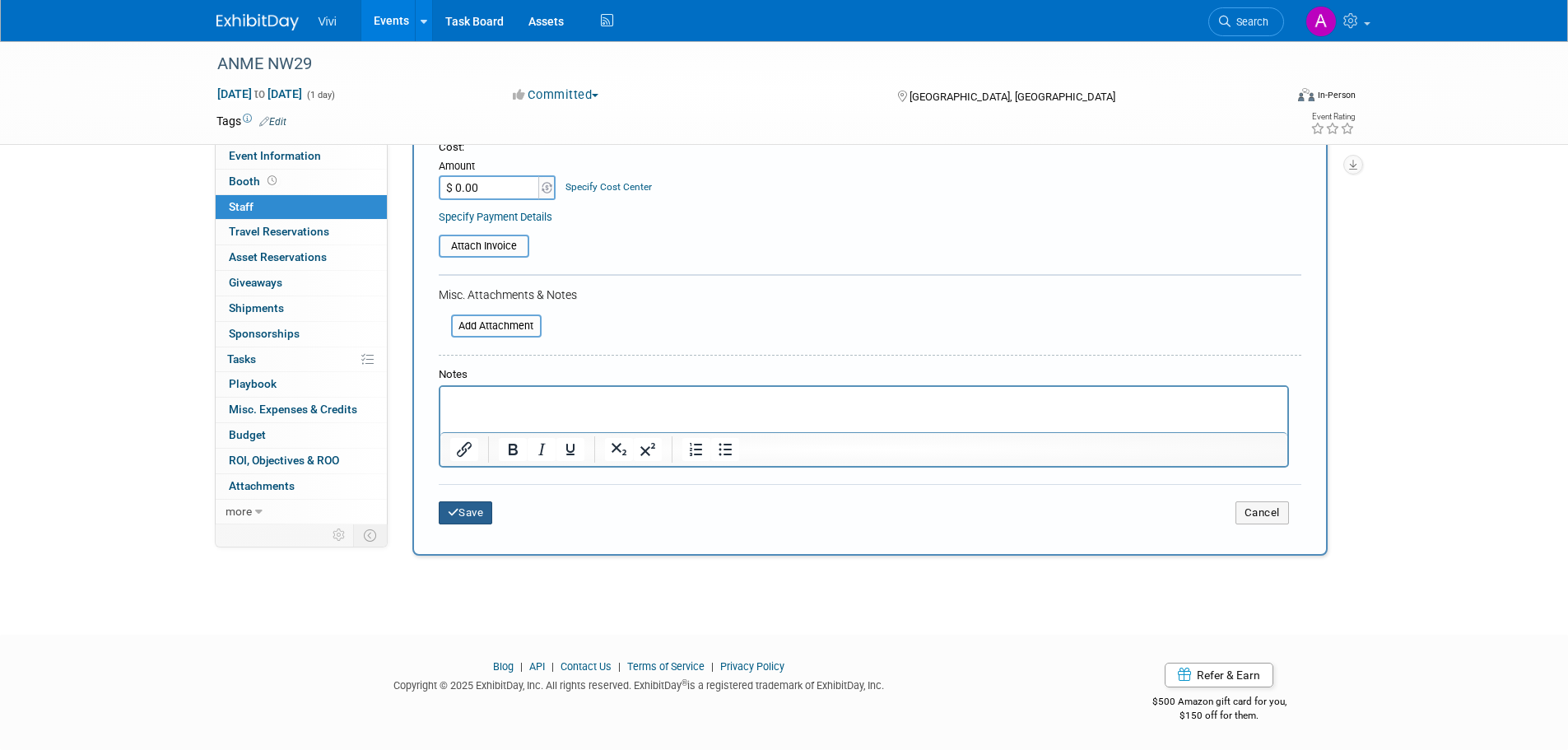
click at [471, 512] on button "Save" at bounding box center [465, 512] width 54 height 23
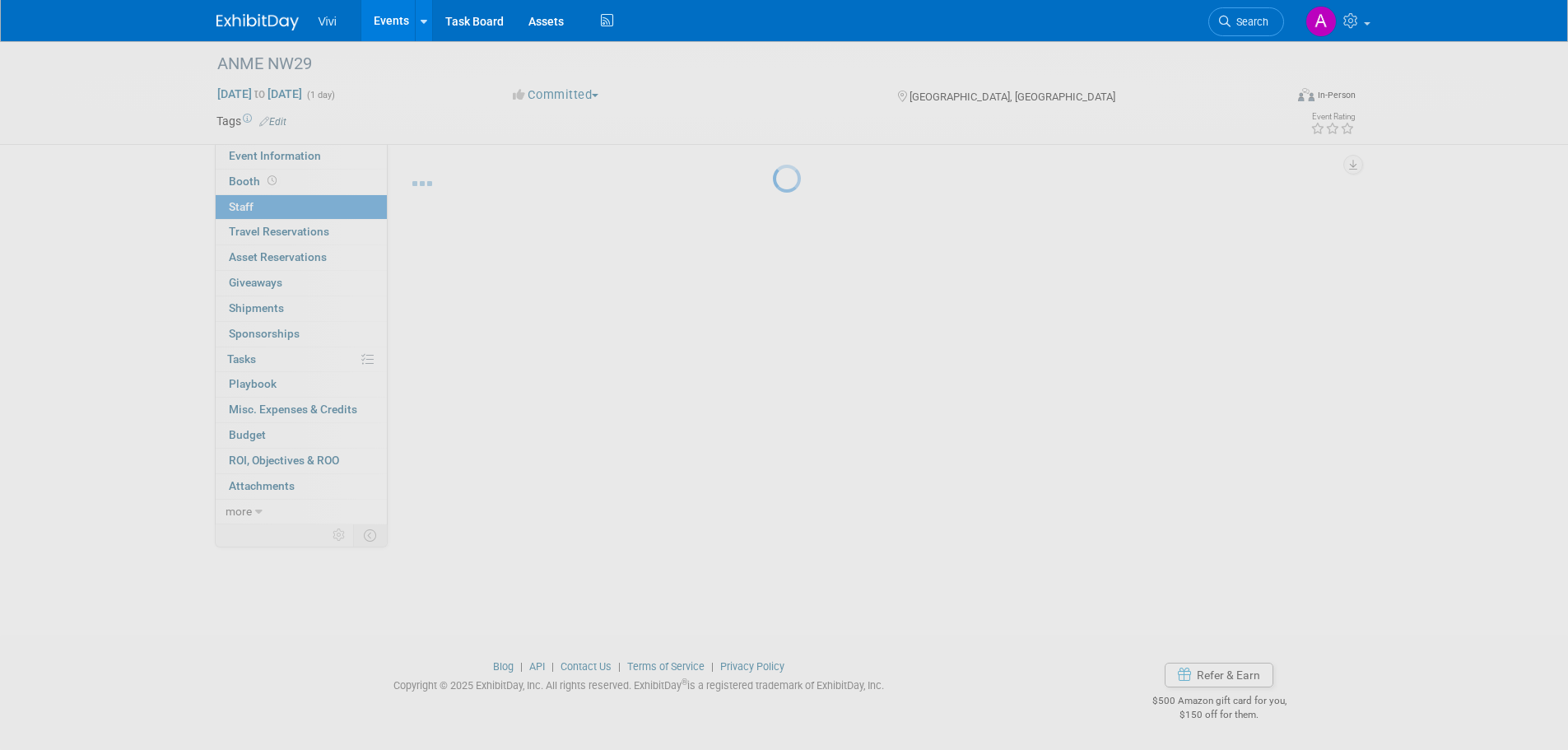
scroll to position [17, 0]
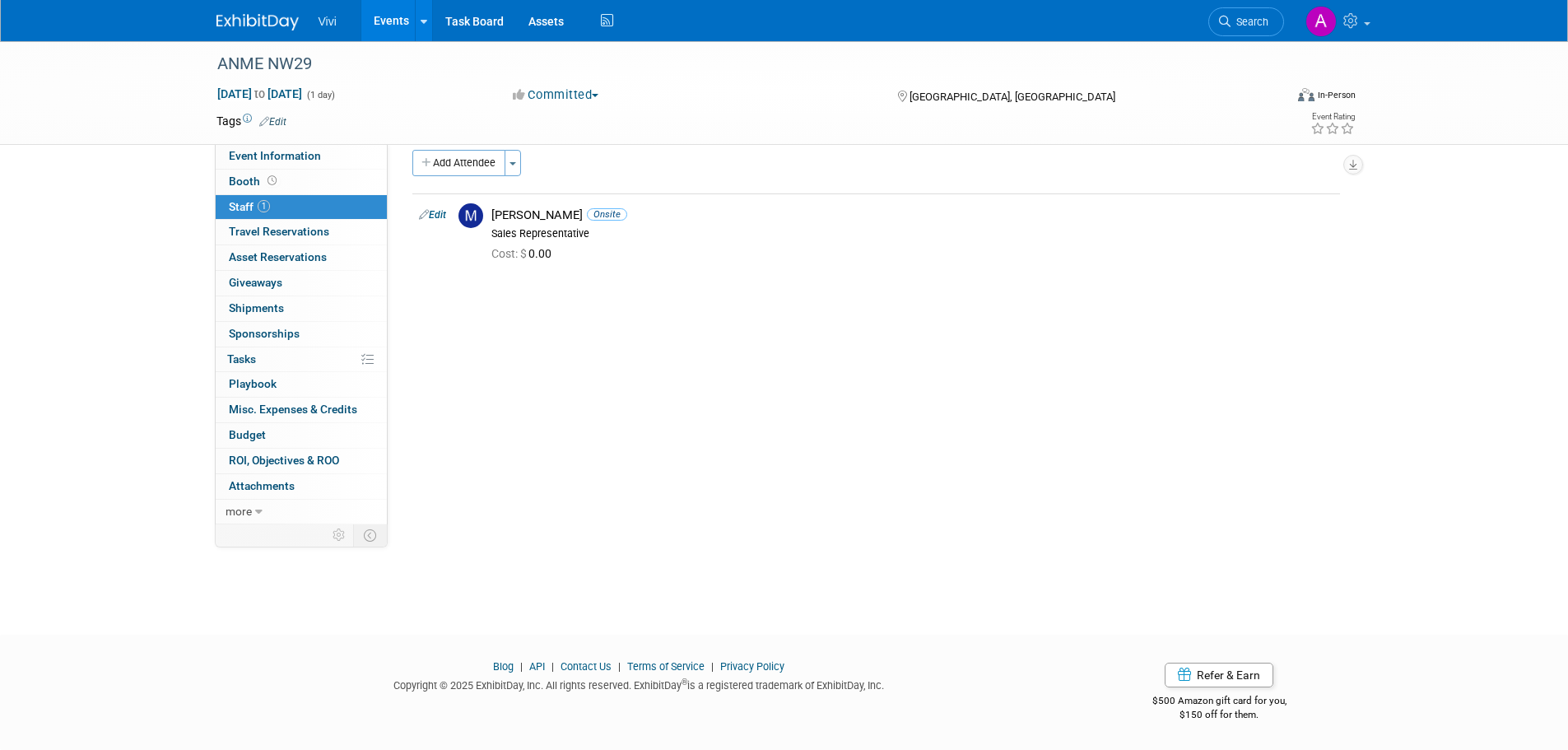
click at [389, 21] on link "Events" at bounding box center [391, 20] width 60 height 42
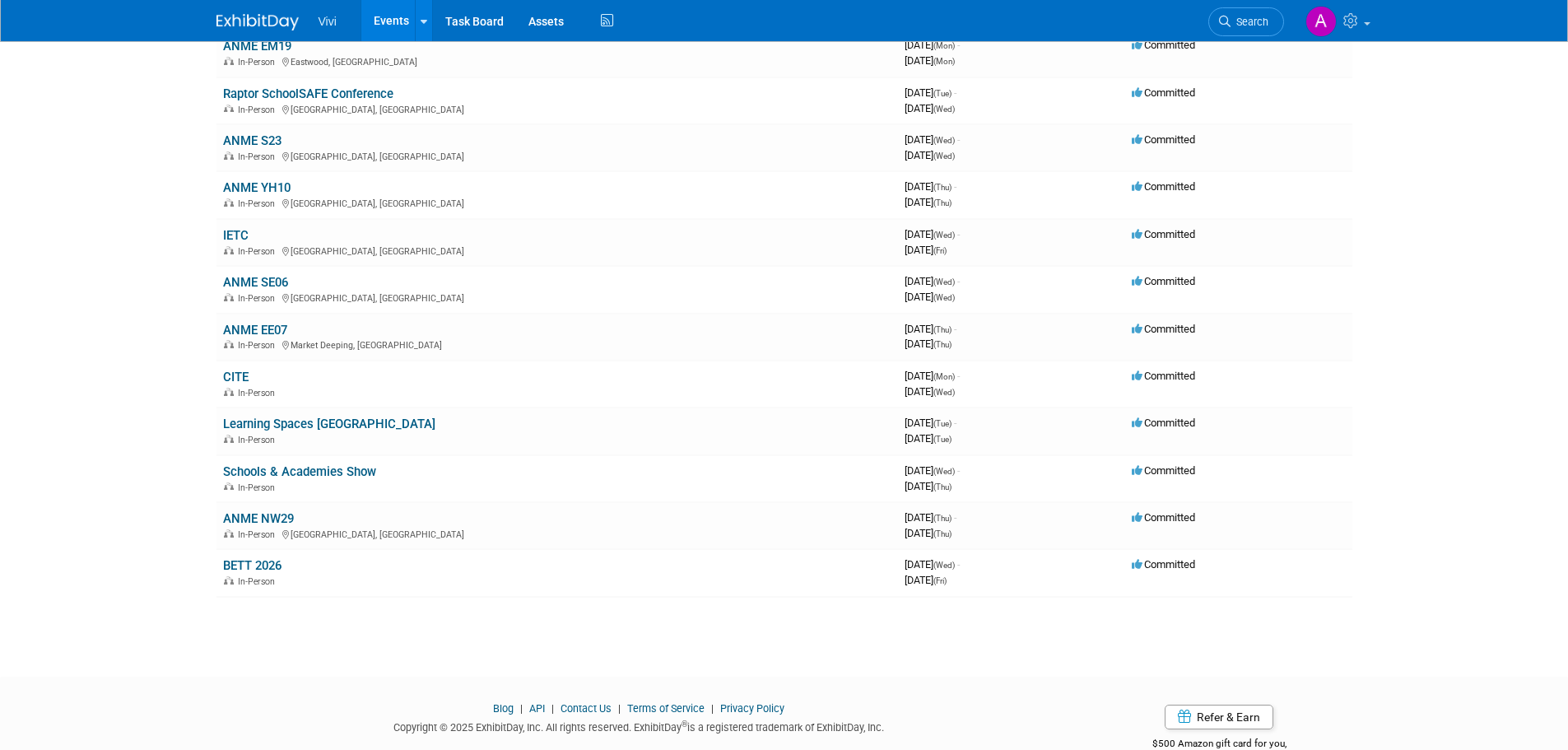
scroll to position [379, 0]
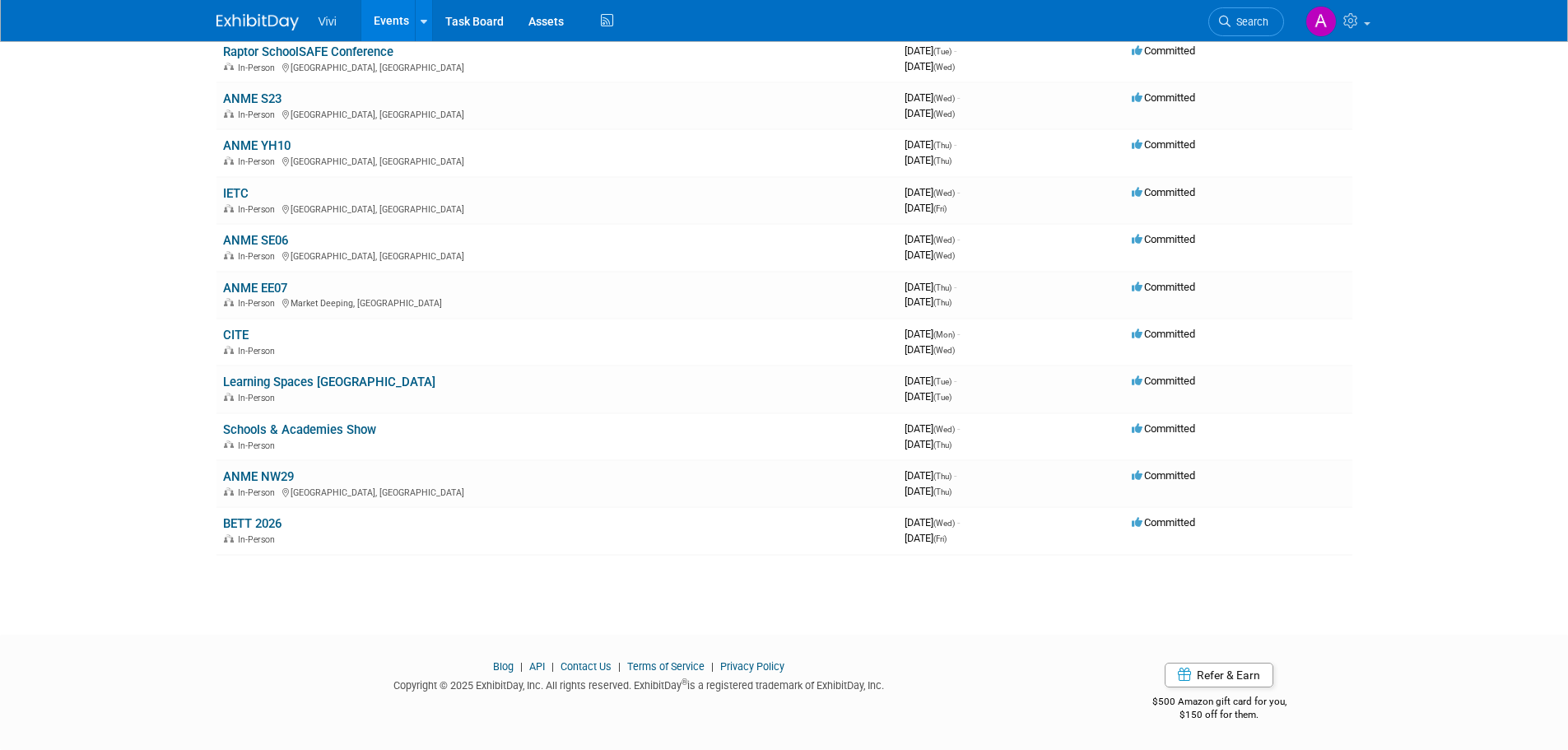
drag, startPoint x: 137, startPoint y: 298, endPoint x: 142, endPoint y: 305, distance: 8.6
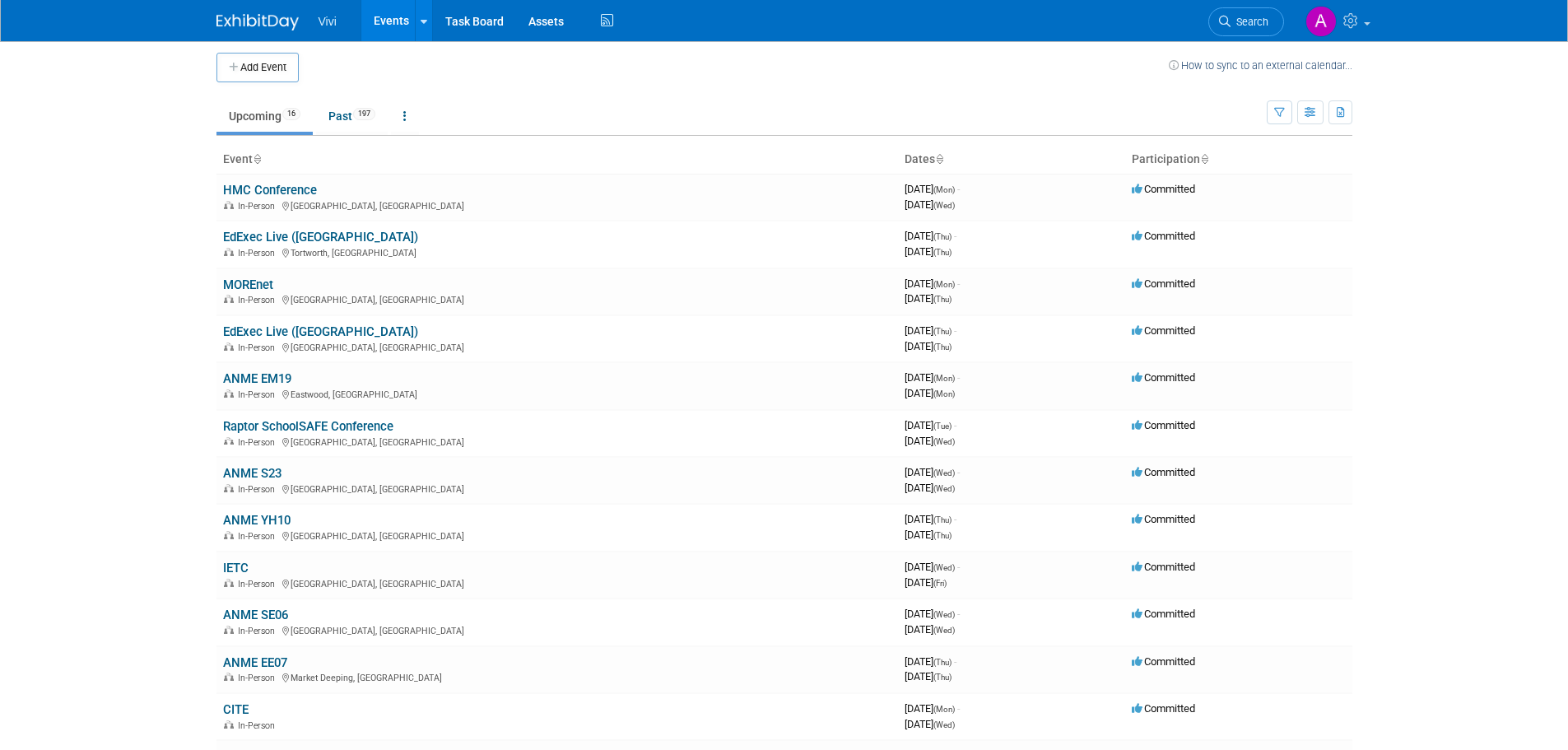
scroll to position [0, 0]
